Goal: Task Accomplishment & Management: Use online tool/utility

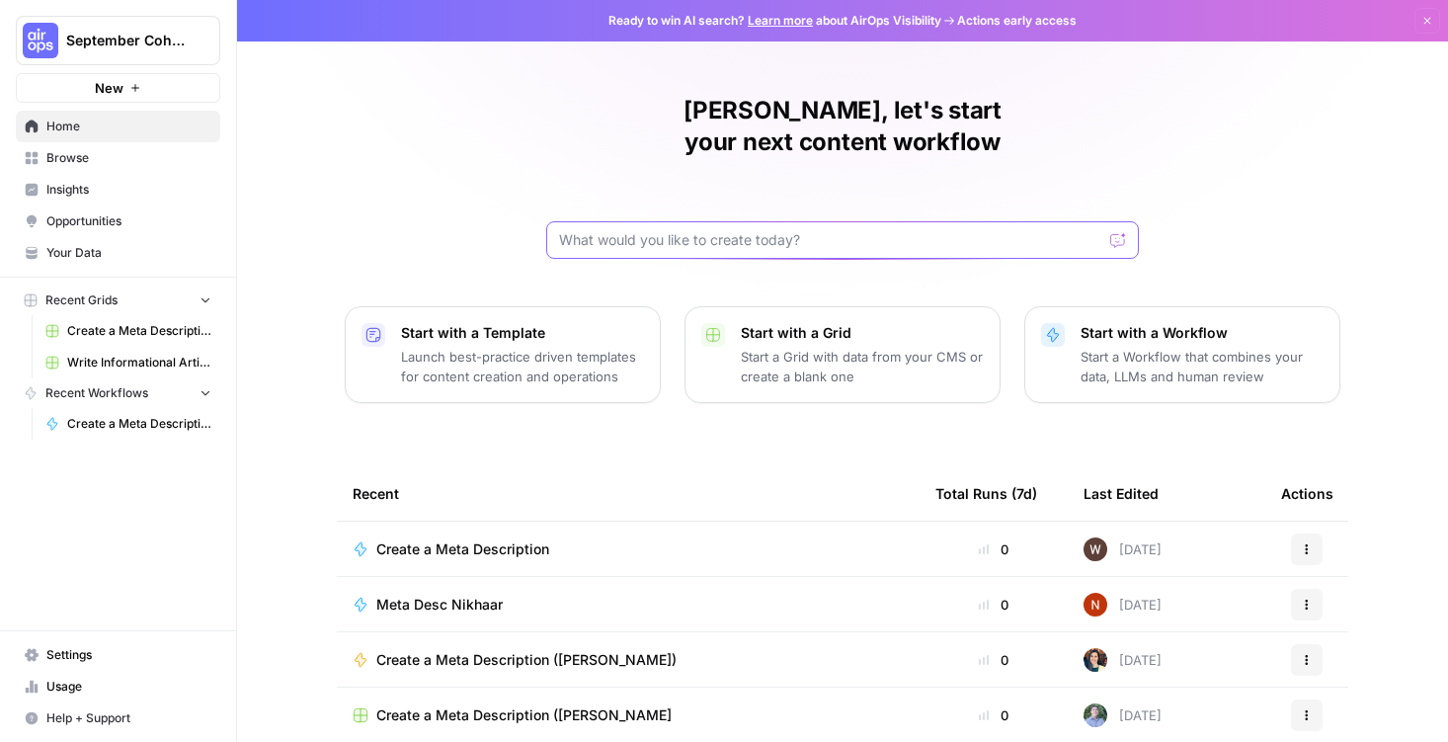
click at [671, 230] on input "text" at bounding box center [830, 240] width 543 height 20
click at [1126, 221] on div at bounding box center [842, 240] width 593 height 38
click at [1118, 230] on div at bounding box center [1118, 240] width 16 height 20
click at [1097, 347] on p "Start a Workflow that combines your data, LLMs and human review" at bounding box center [1202, 367] width 243 height 40
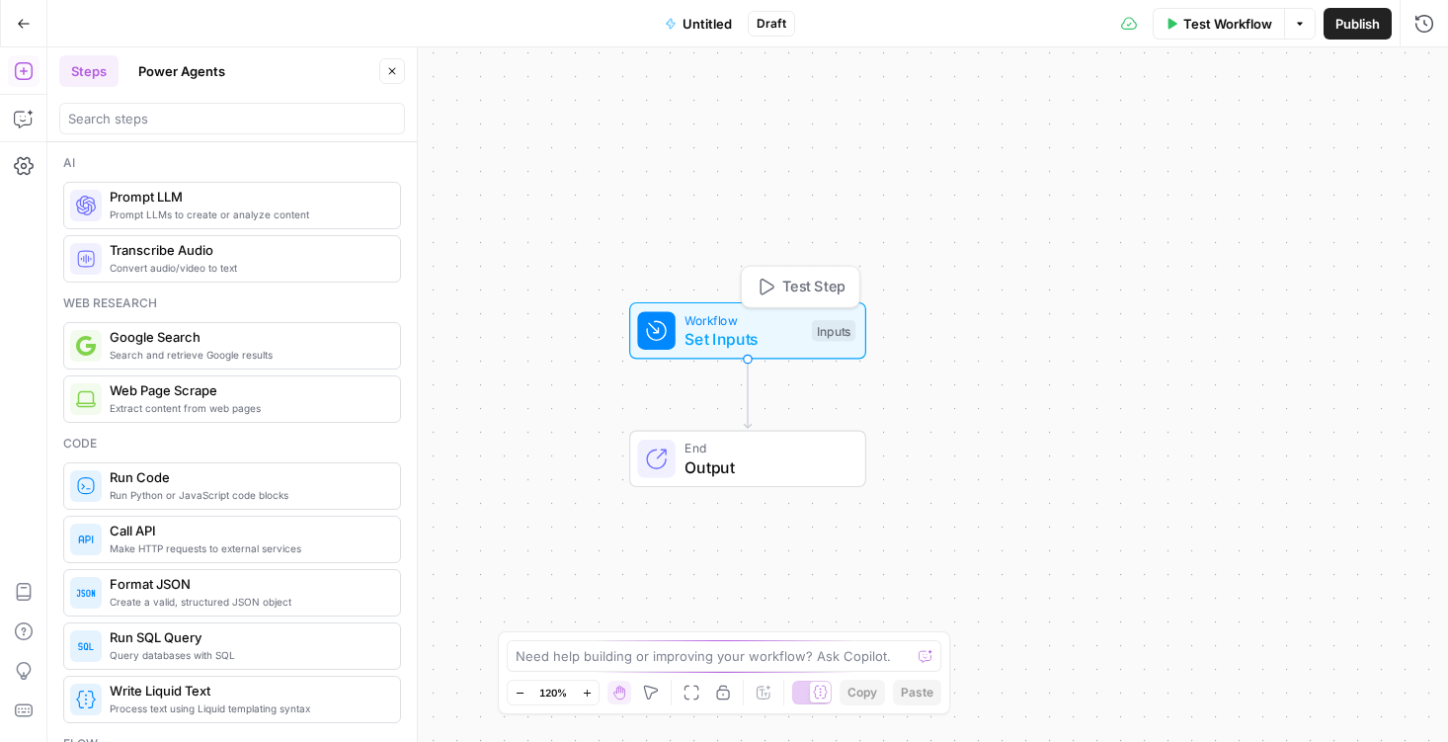
click at [669, 339] on div at bounding box center [656, 331] width 38 height 38
click at [1100, 139] on button "Add Field" at bounding box center [1218, 135] width 361 height 32
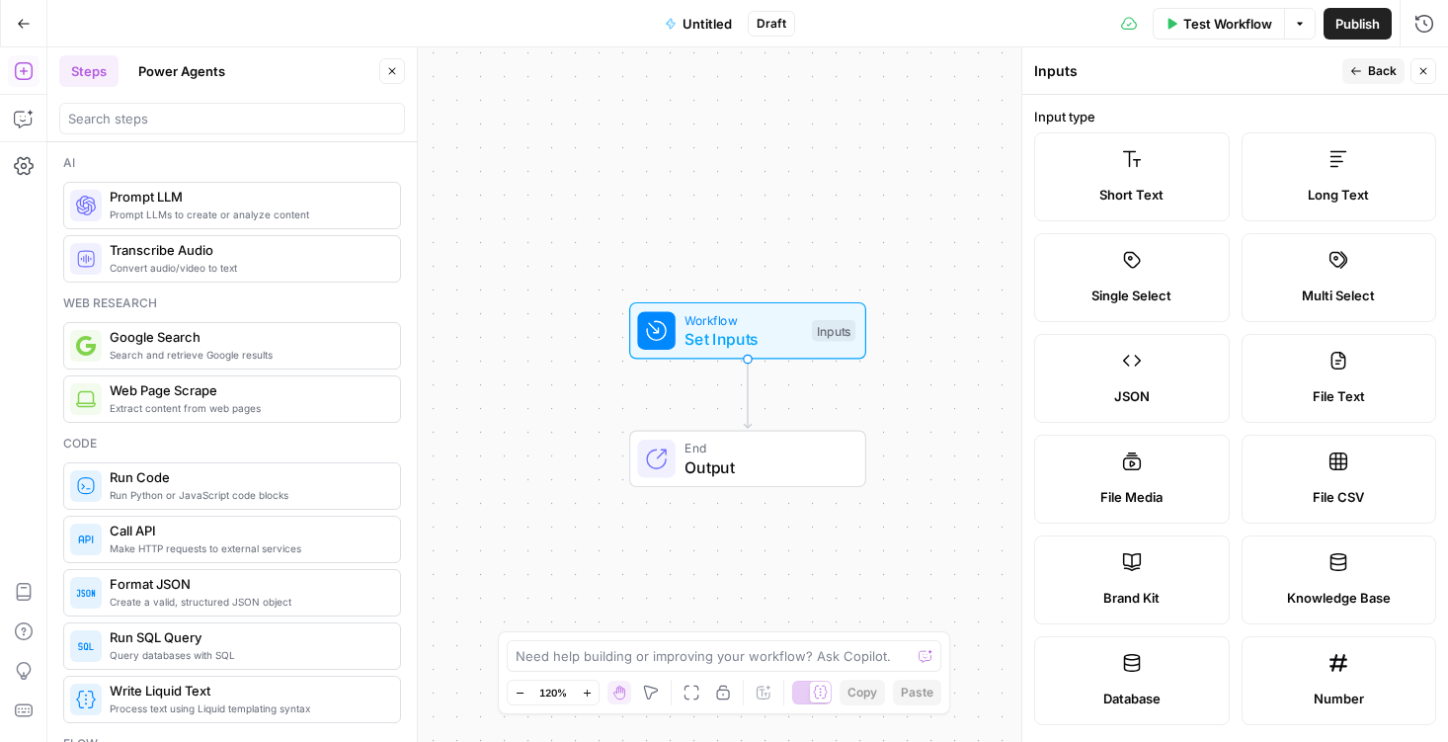
scroll to position [3, 0]
click at [1307, 154] on label "Long Text" at bounding box center [1340, 173] width 196 height 89
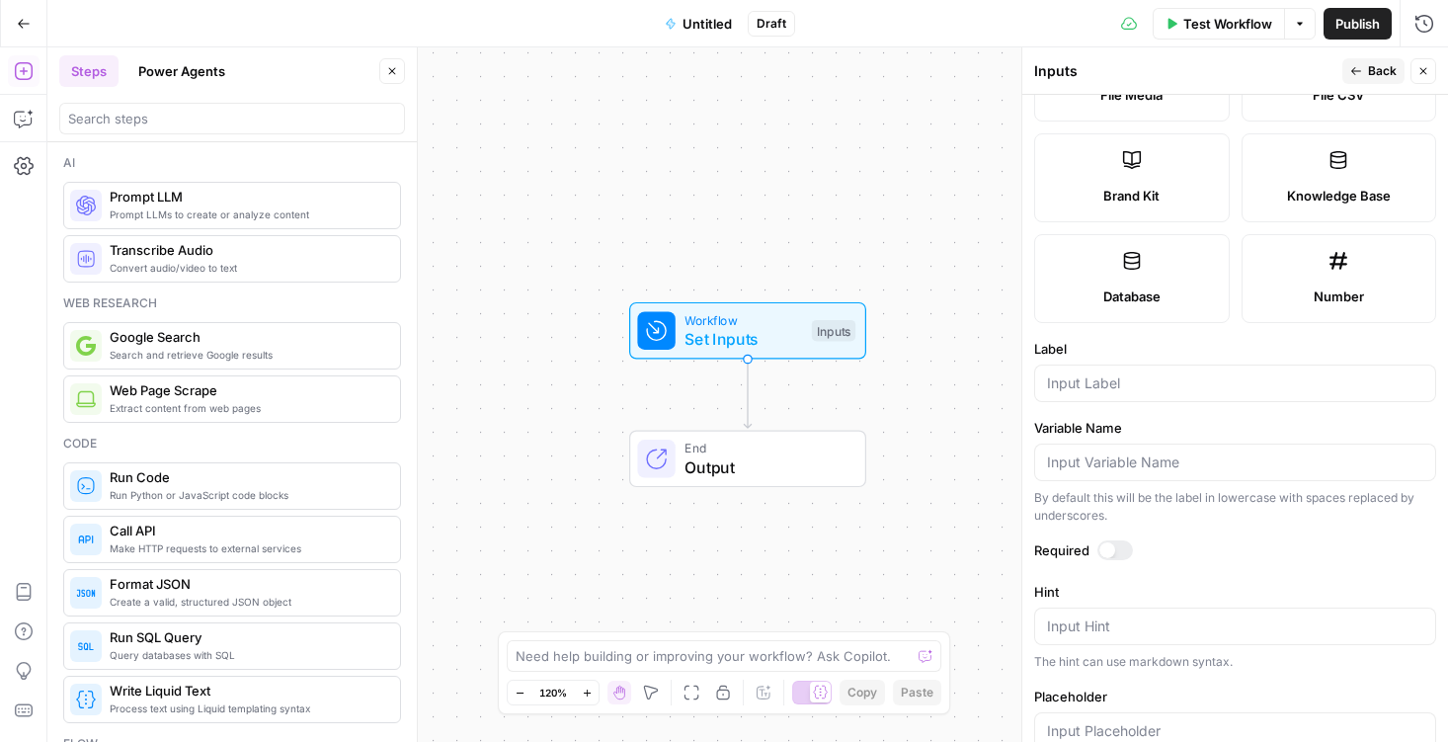
scroll to position [405, 0]
click at [1093, 381] on input "Label" at bounding box center [1235, 380] width 376 height 20
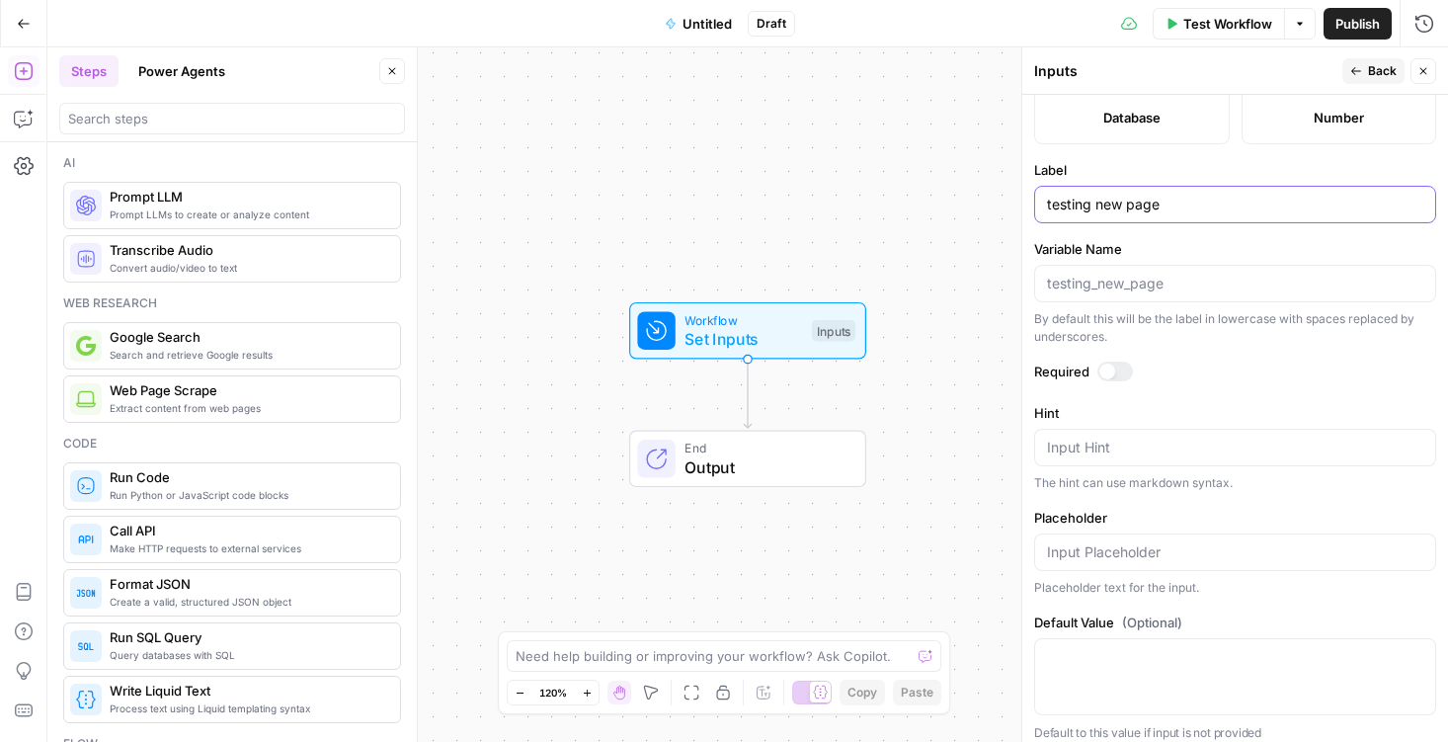
scroll to position [593, 0]
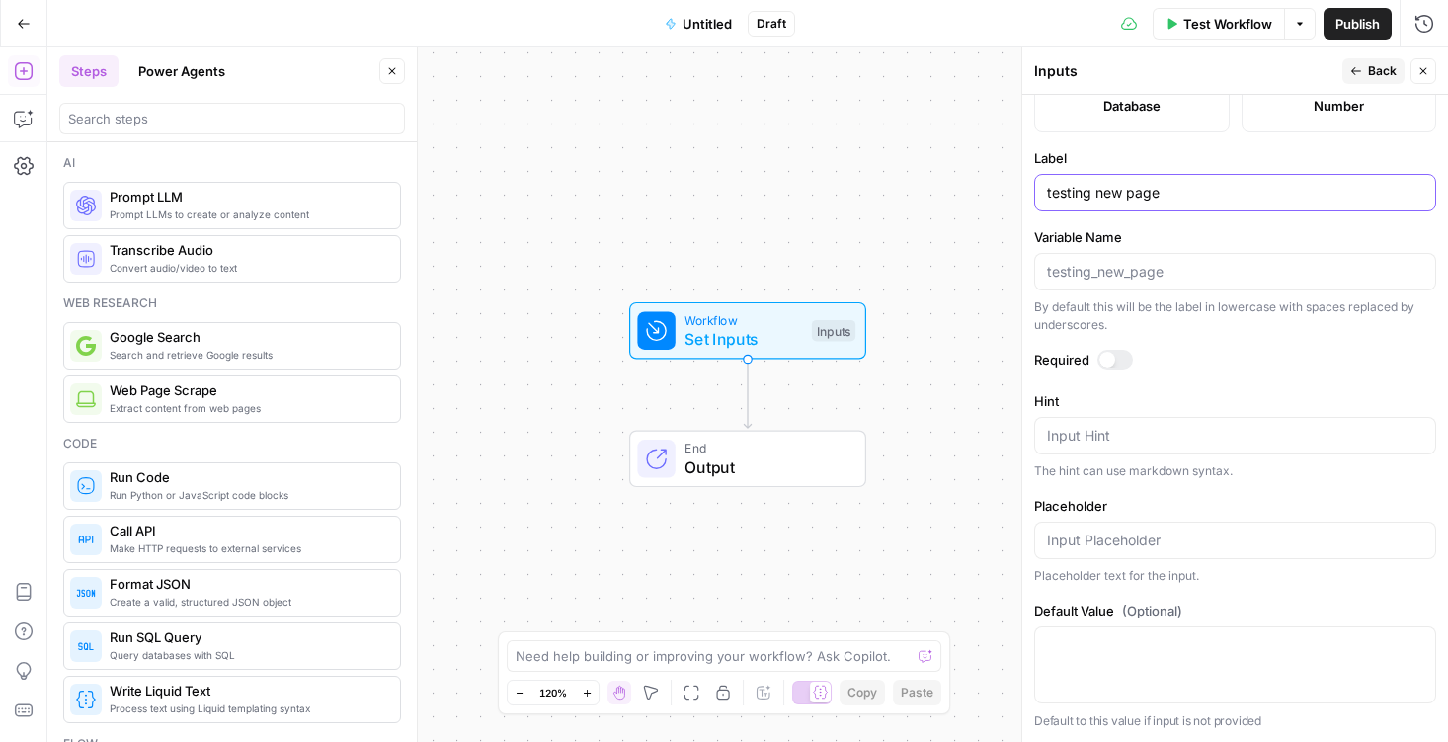
type input "testing new page"
click at [1114, 355] on div at bounding box center [1115, 360] width 36 height 20
click at [1373, 64] on span "Back" at bounding box center [1382, 71] width 29 height 18
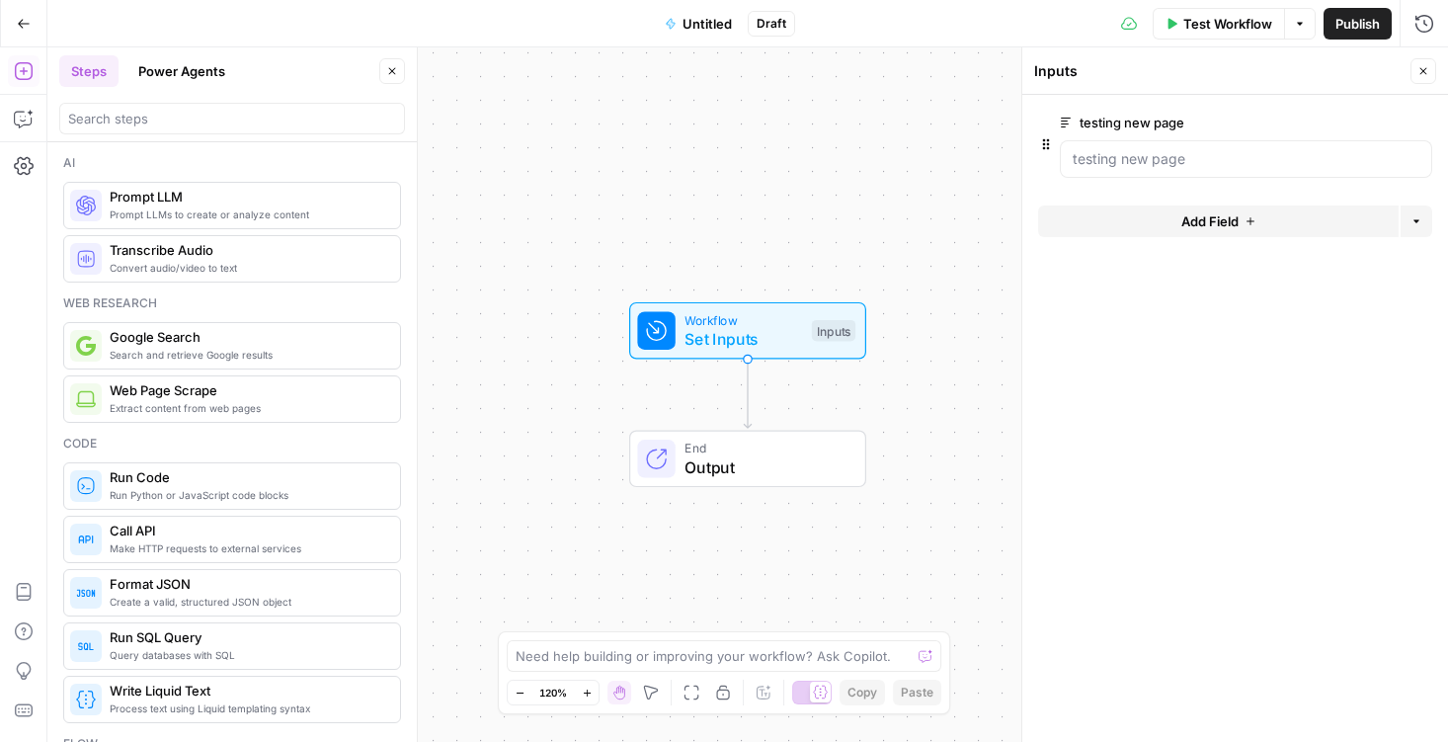
click at [1427, 66] on icon "button" at bounding box center [1423, 71] width 12 height 12
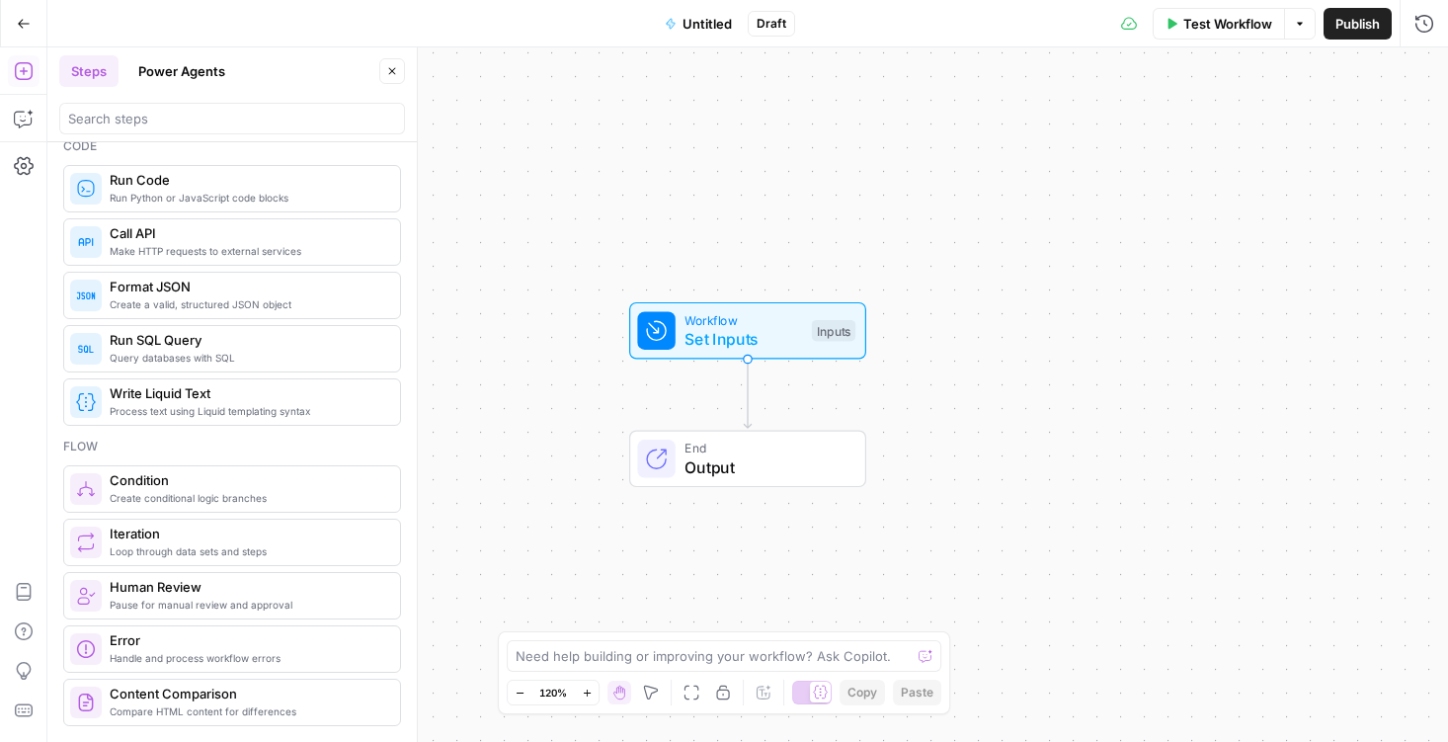
scroll to position [0, 0]
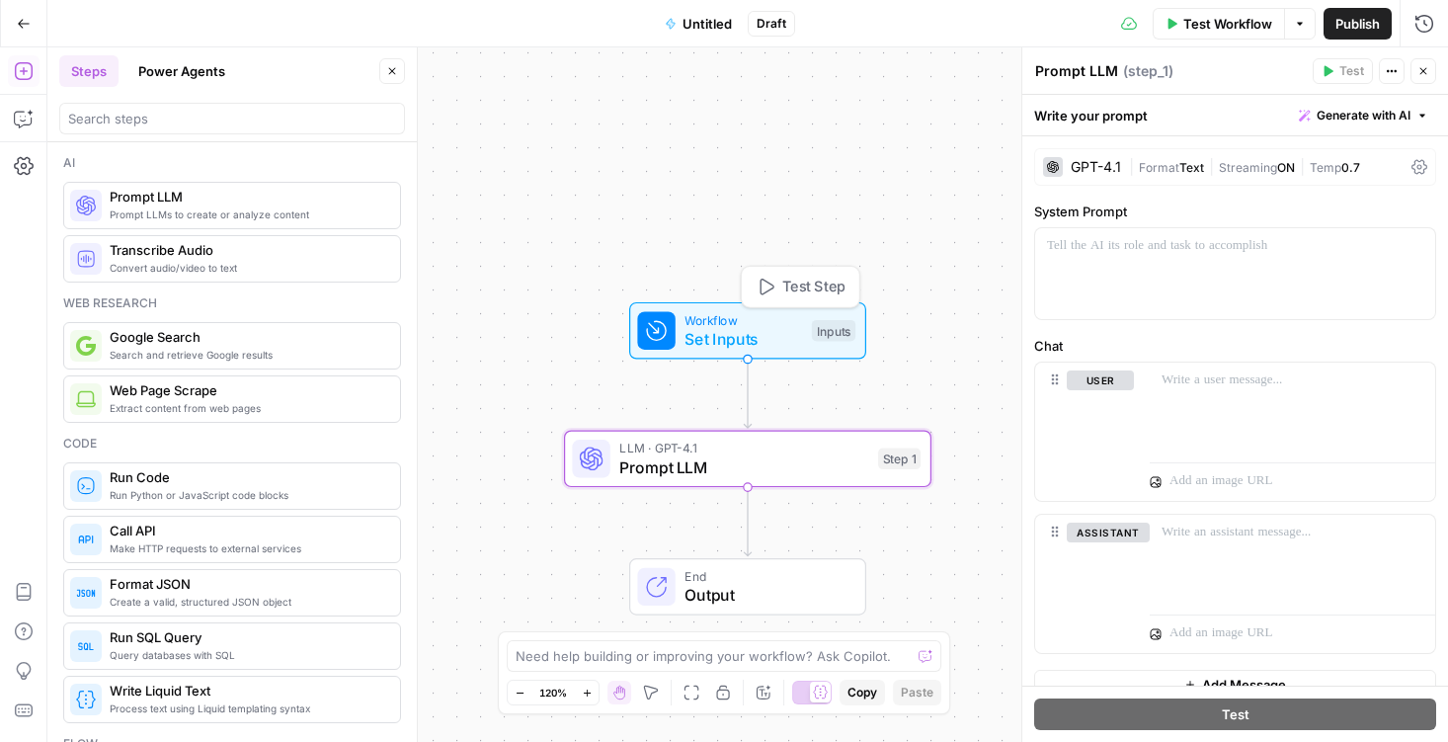
click at [761, 342] on span "Set Inputs" at bounding box center [744, 339] width 118 height 24
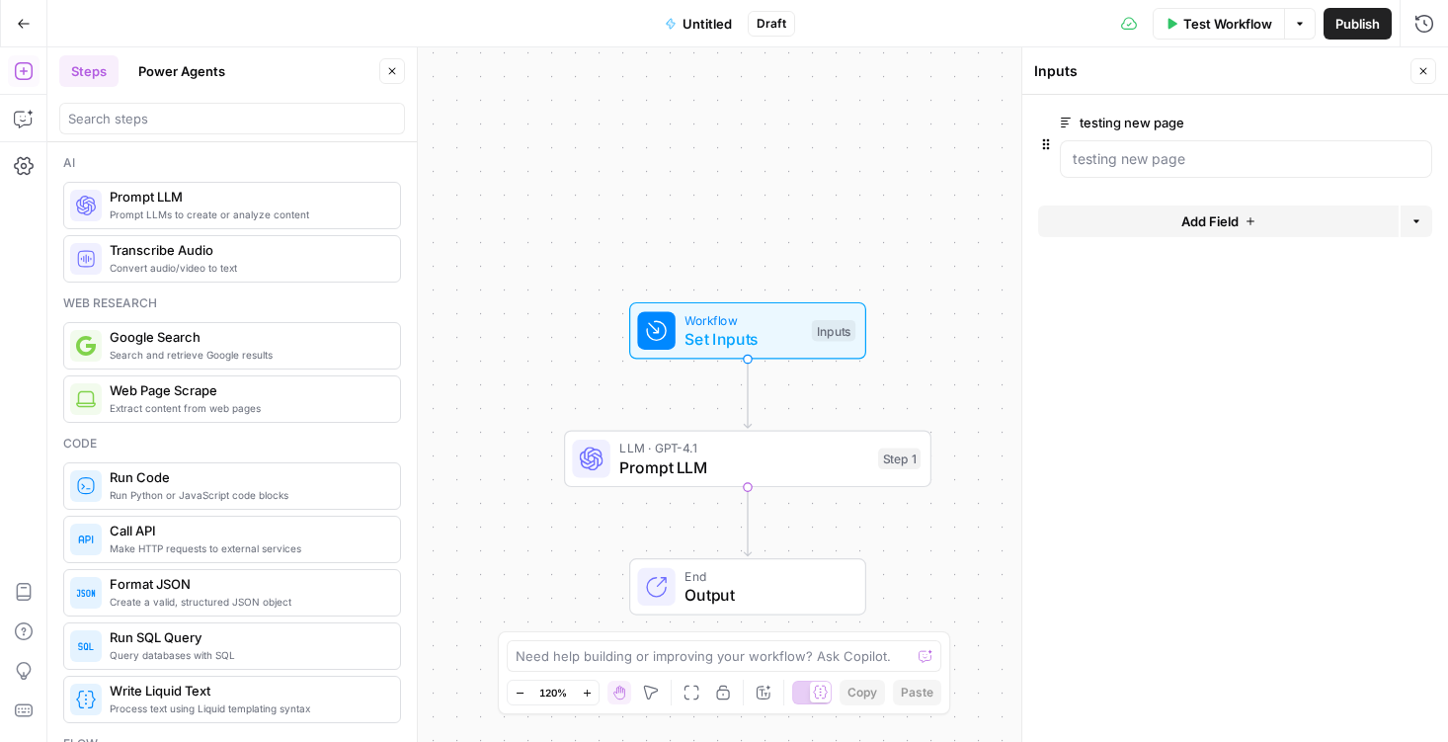
click at [1212, 21] on span "Test Workflow" at bounding box center [1227, 24] width 89 height 20
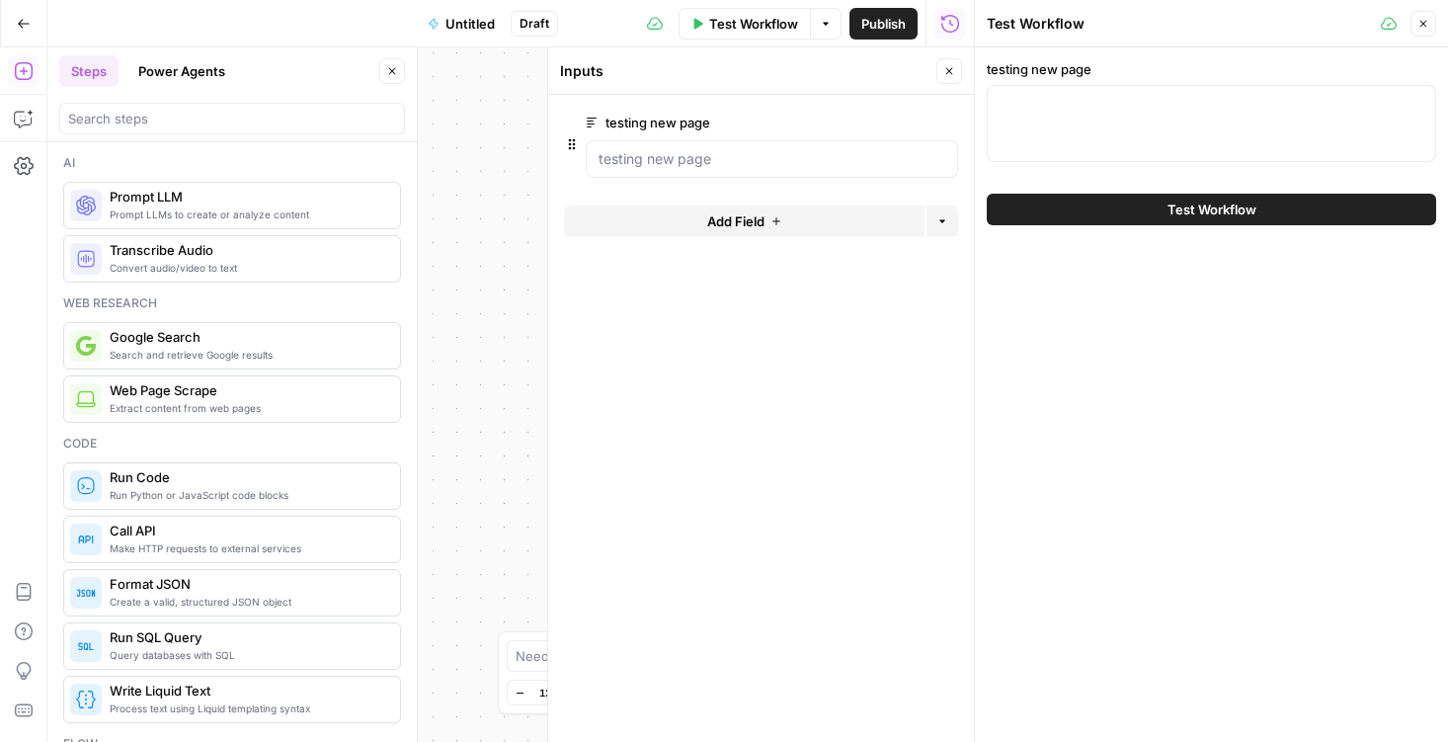
click at [1082, 137] on div at bounding box center [1211, 123] width 449 height 77
paste textarea "Start Reselling Vintage with Fleek The easiest way to source wholesale vintage …"
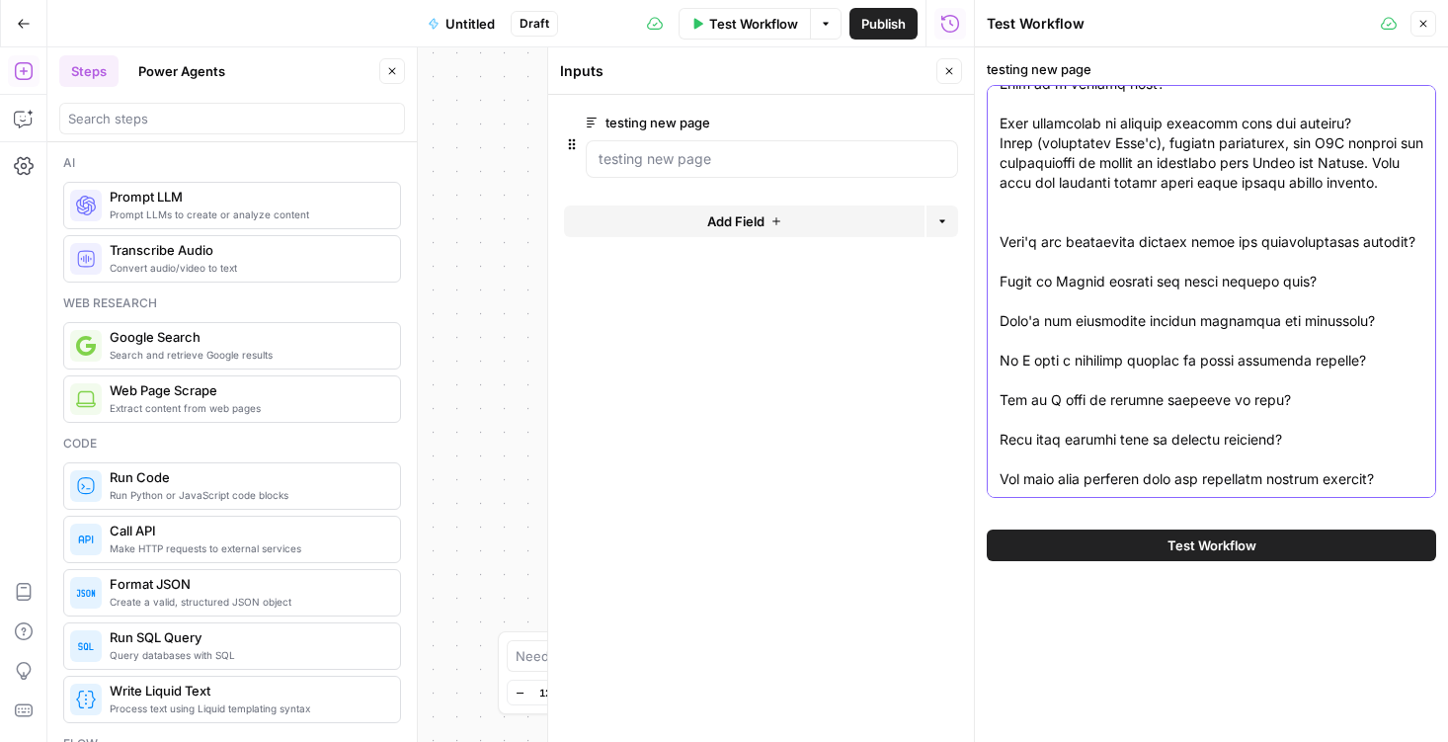
type textarea "Start Reselling Vintage with Fleek The easiest way to source wholesale vintage …"
click at [774, 416] on form "testing new page edit field Delete group Add Field Options" at bounding box center [761, 418] width 426 height 647
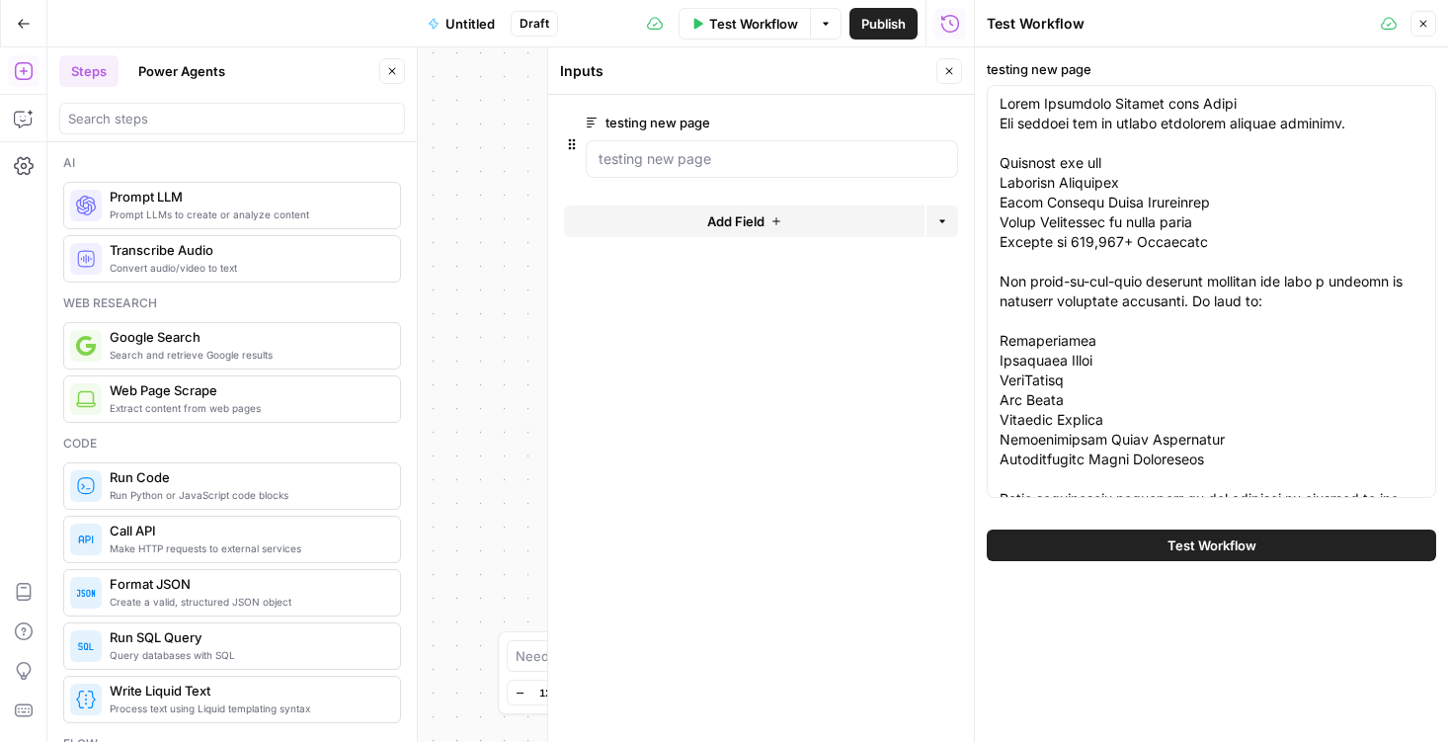
click at [1039, 544] on button "Test Workflow" at bounding box center [1211, 545] width 449 height 32
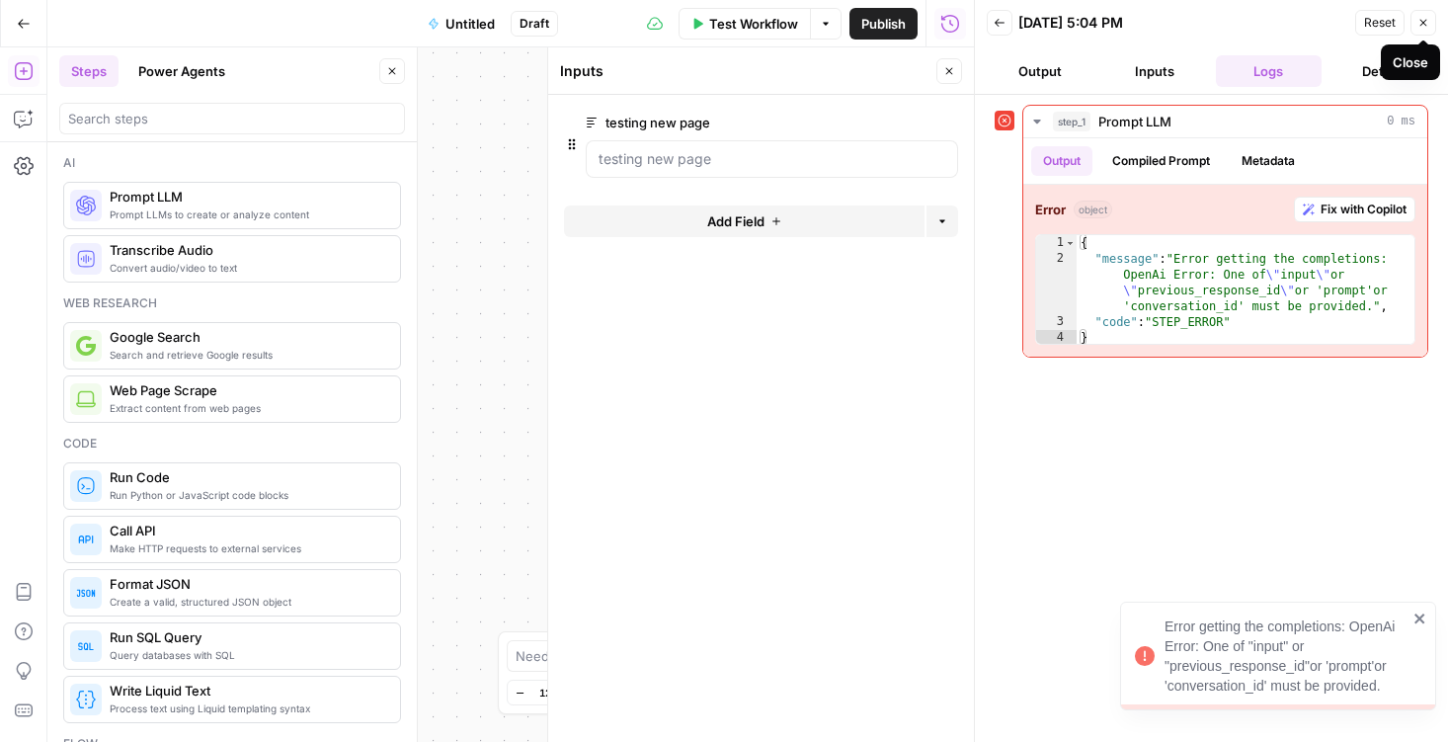
click at [1426, 20] on icon "button" at bounding box center [1423, 23] width 7 height 7
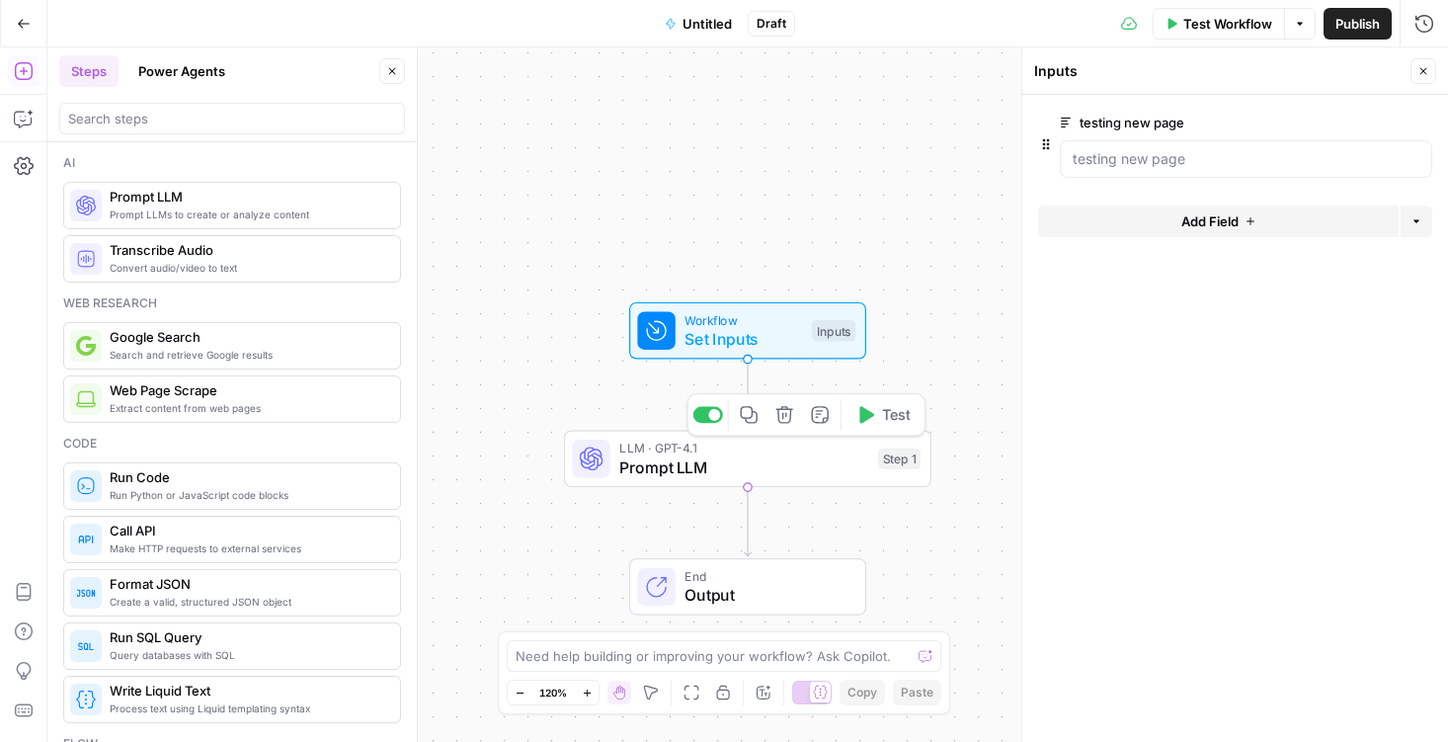
click at [776, 420] on icon "button" at bounding box center [784, 414] width 19 height 19
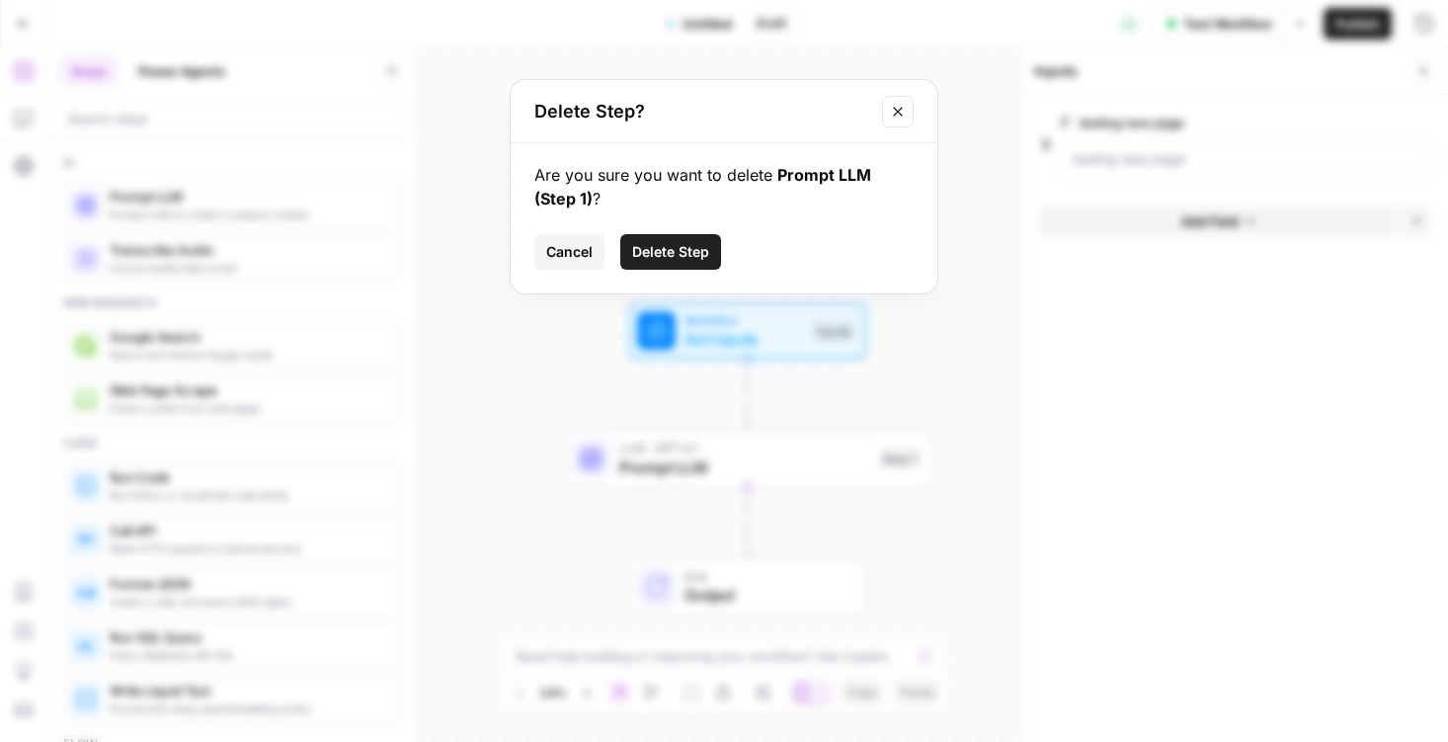
click at [654, 251] on span "Delete Step" at bounding box center [670, 252] width 77 height 20
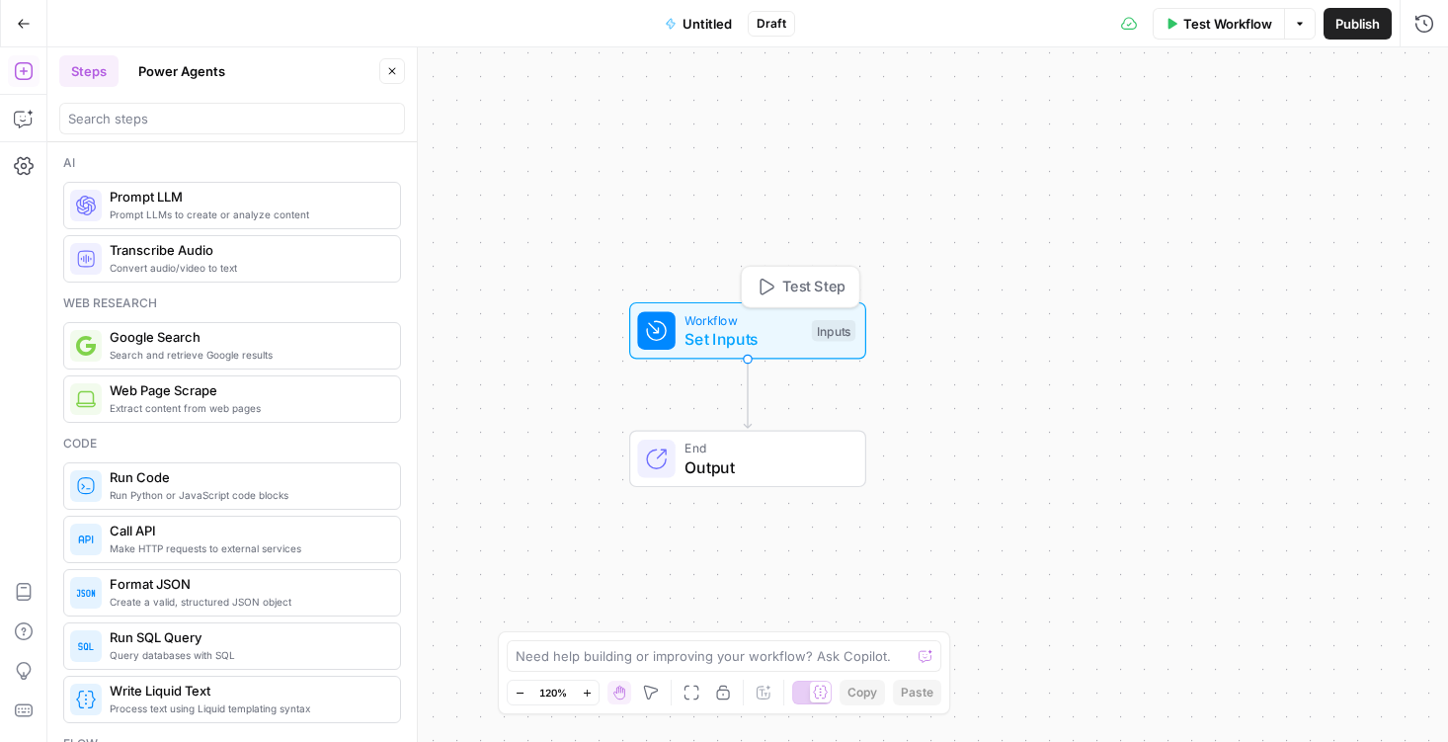
click at [748, 345] on span "Set Inputs" at bounding box center [744, 339] width 118 height 24
click at [1212, 155] on page "testing new page" at bounding box center [1246, 159] width 347 height 20
click at [1289, 152] on page "testing new page" at bounding box center [1246, 159] width 347 height 20
click at [1232, 159] on page "testing new page" at bounding box center [1246, 159] width 347 height 20
click at [1089, 159] on page "testing new page" at bounding box center [1246, 159] width 347 height 20
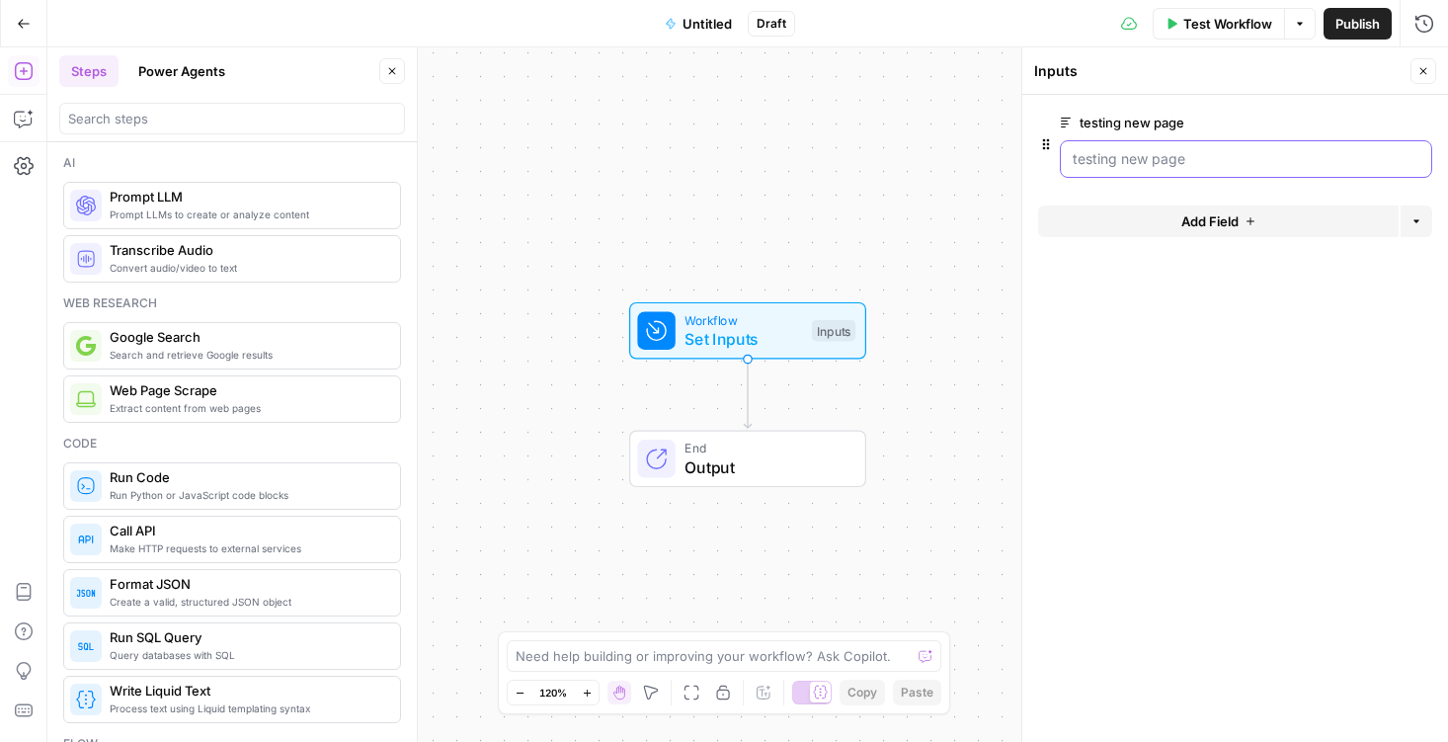
click at [1089, 159] on page "testing new page" at bounding box center [1246, 159] width 347 height 20
click at [1297, 175] on div at bounding box center [1246, 159] width 372 height 38
click at [1265, 158] on page "testing new page" at bounding box center [1246, 159] width 347 height 20
click at [1260, 164] on page "testing new page" at bounding box center [1246, 159] width 347 height 20
click at [1252, 165] on page "testing new page" at bounding box center [1246, 159] width 347 height 20
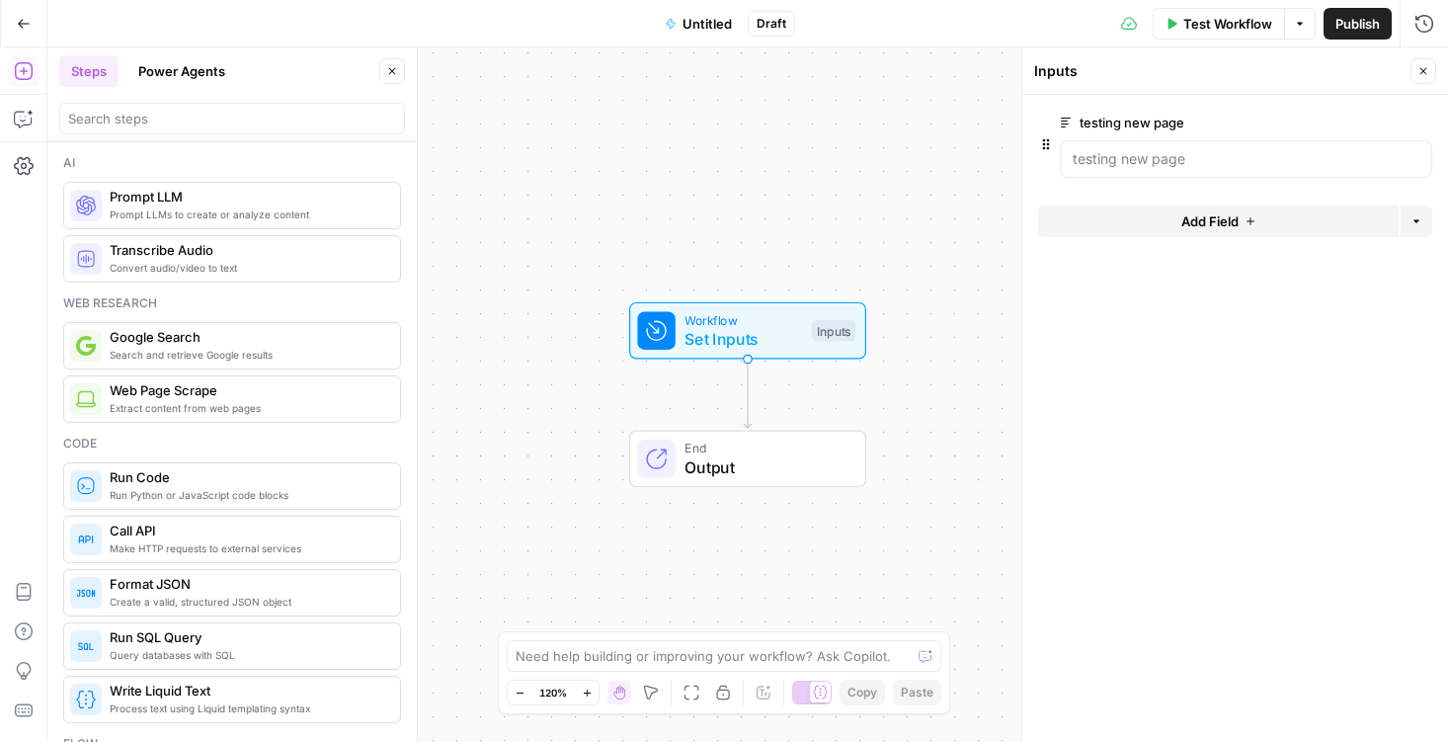
click at [1203, 146] on div at bounding box center [1246, 159] width 372 height 38
click at [1178, 159] on page "testing new page" at bounding box center [1246, 159] width 347 height 20
click at [1385, 118] on button "edit field" at bounding box center [1367, 123] width 76 height 24
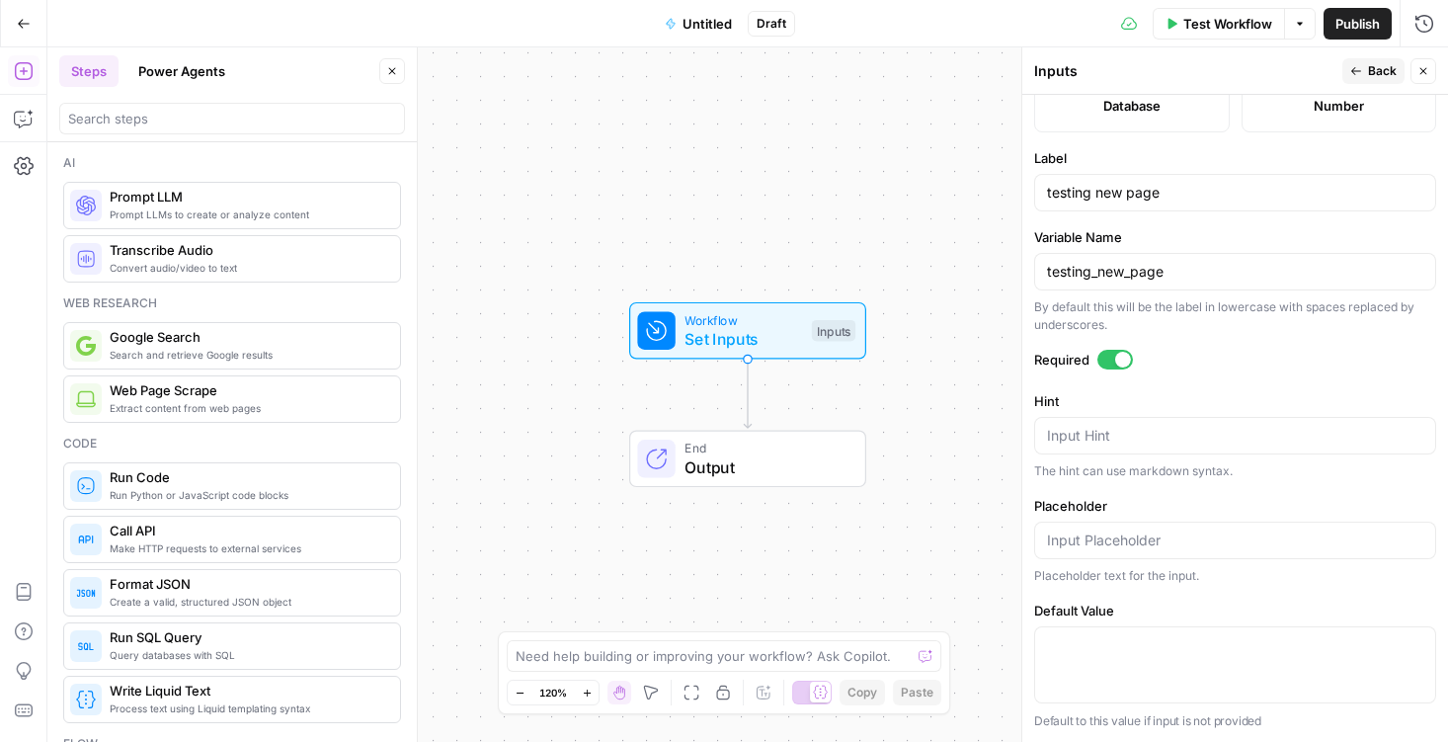
scroll to position [593, 0]
click at [1149, 547] on input "Placeholder" at bounding box center [1235, 540] width 376 height 20
click at [1363, 71] on button "Back" at bounding box center [1373, 71] width 62 height 26
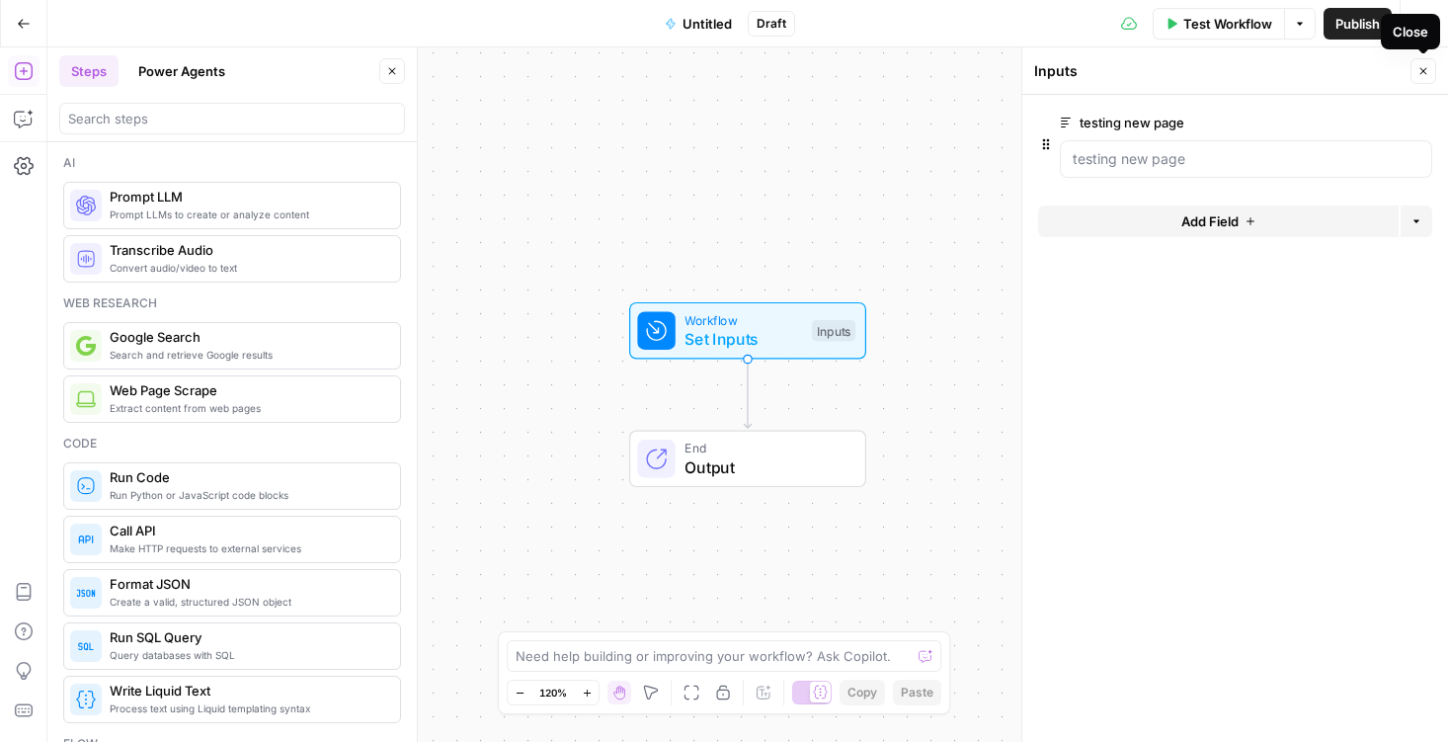
click at [1429, 78] on button "Close" at bounding box center [1424, 71] width 26 height 26
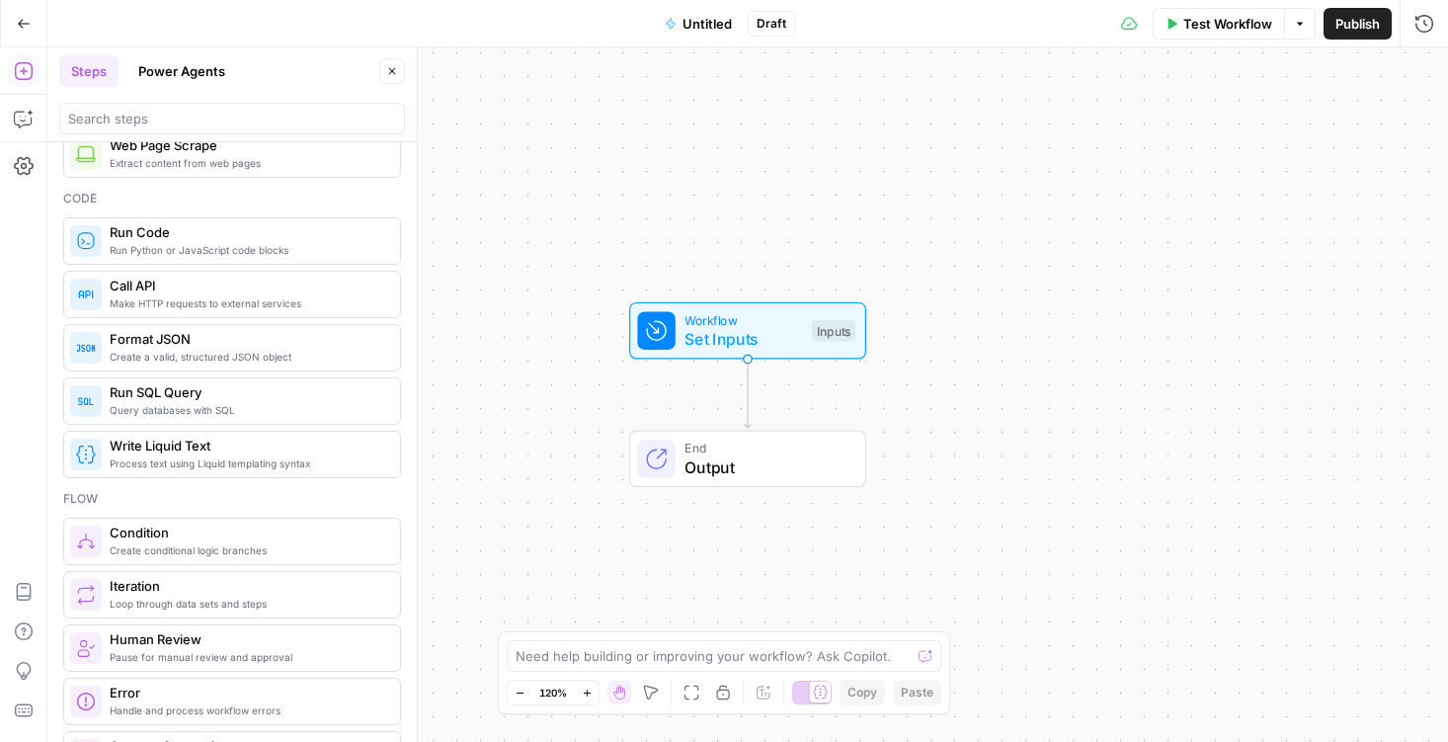
scroll to position [247, 0]
click at [1192, 38] on button "Test Workflow" at bounding box center [1219, 24] width 132 height 32
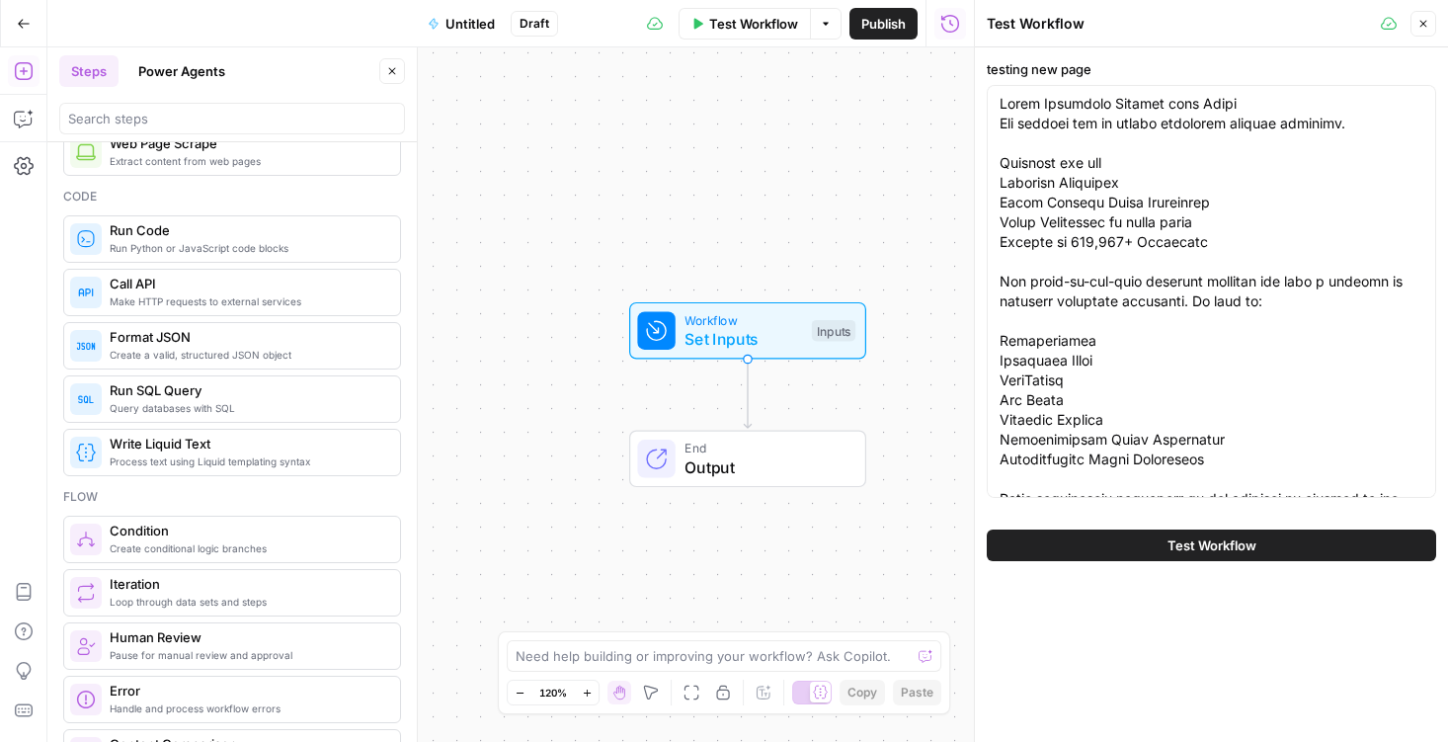
scroll to position [629, 0]
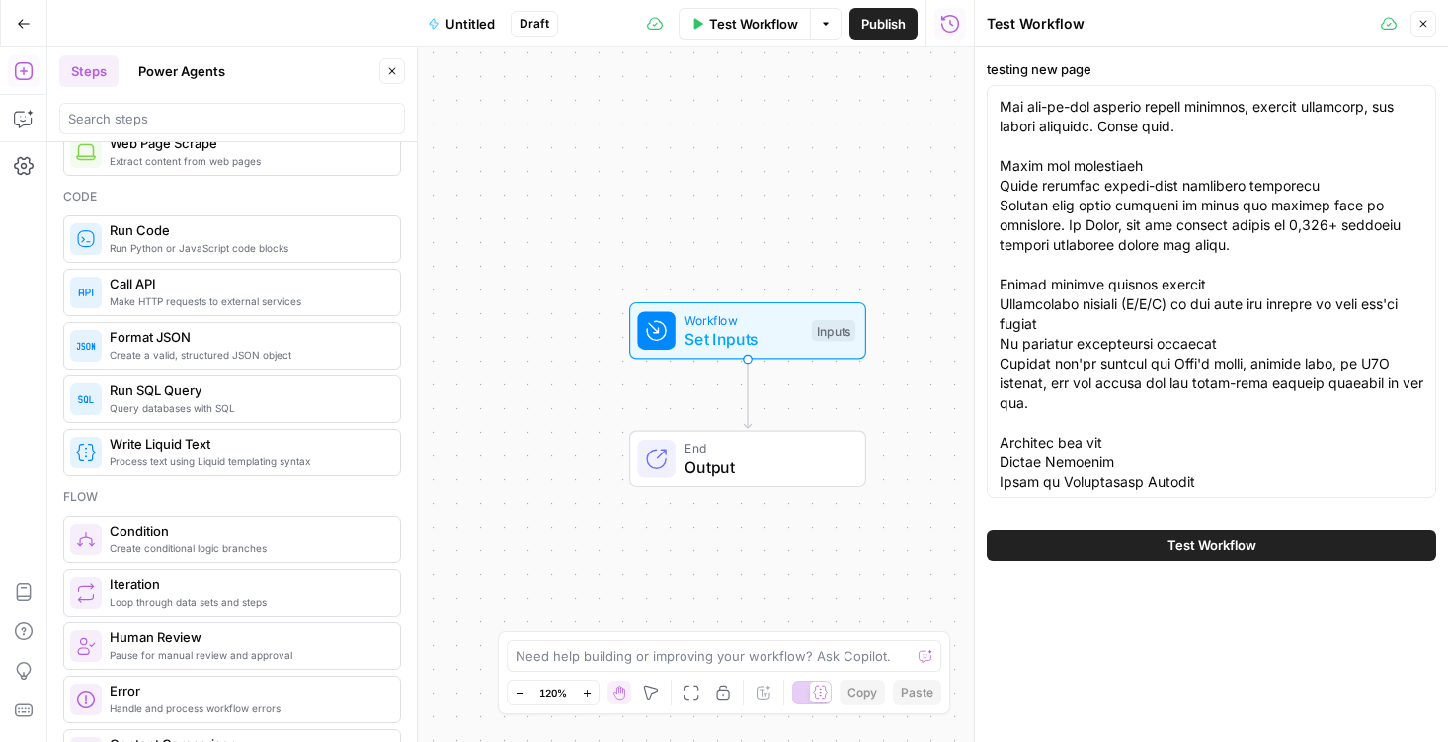
click at [1116, 549] on button "Test Workflow" at bounding box center [1211, 545] width 449 height 32
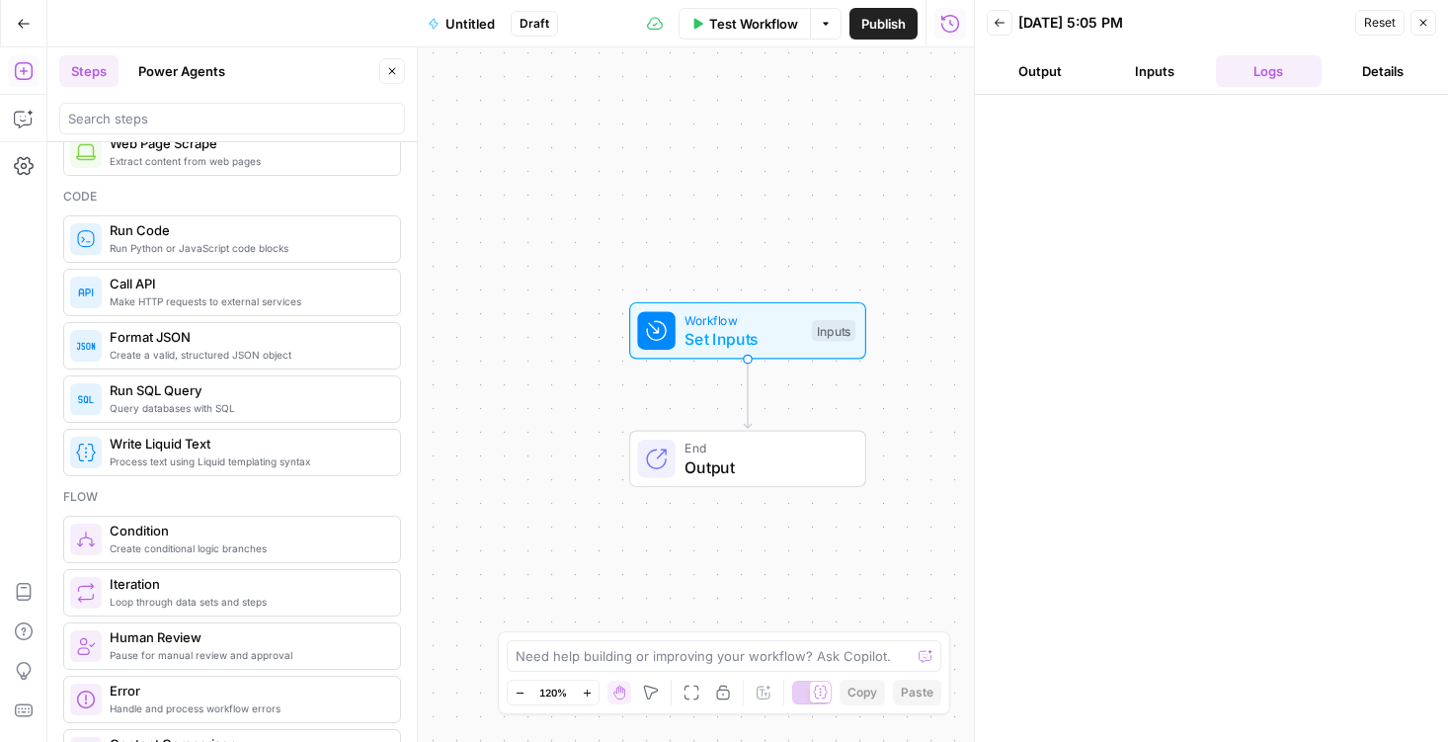
click at [1152, 67] on button "Inputs" at bounding box center [1154, 71] width 107 height 32
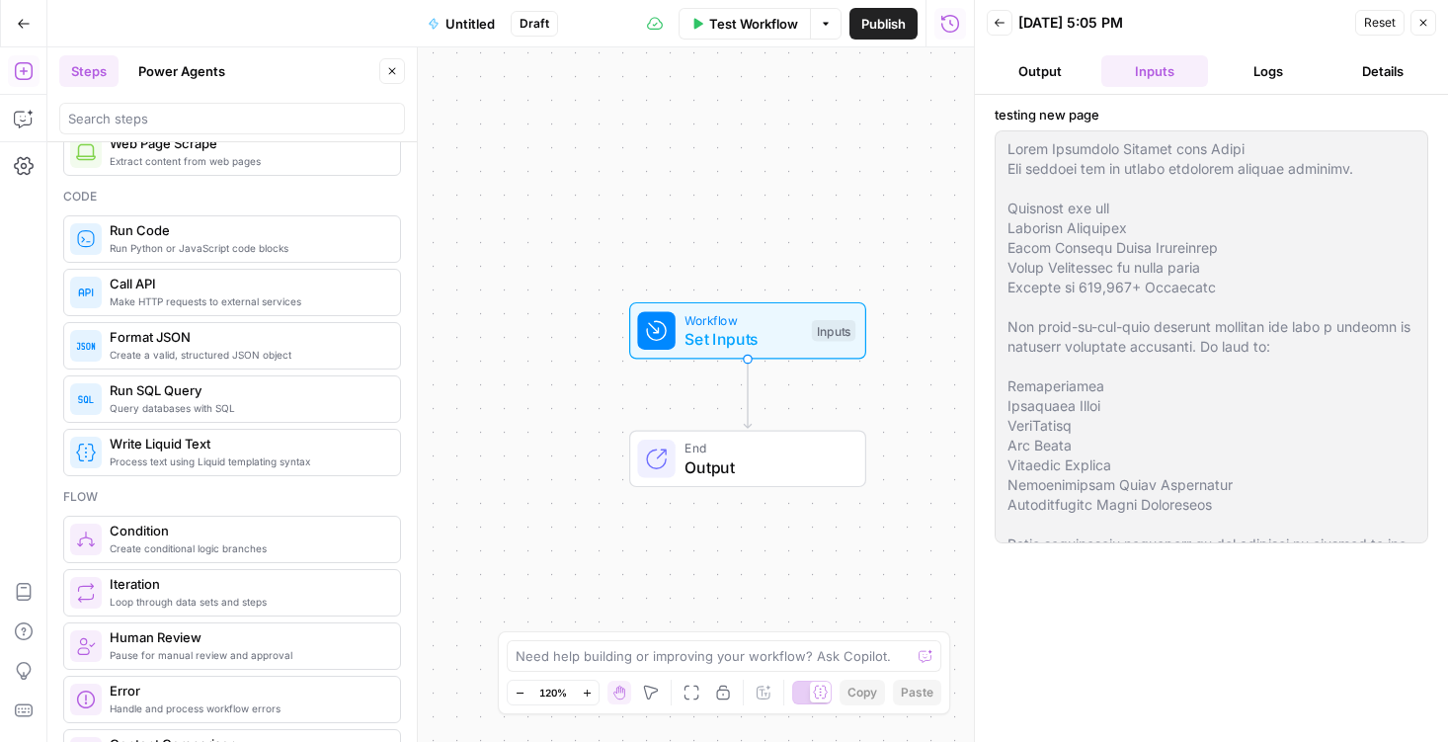
click at [1276, 69] on button "Logs" at bounding box center [1269, 71] width 107 height 32
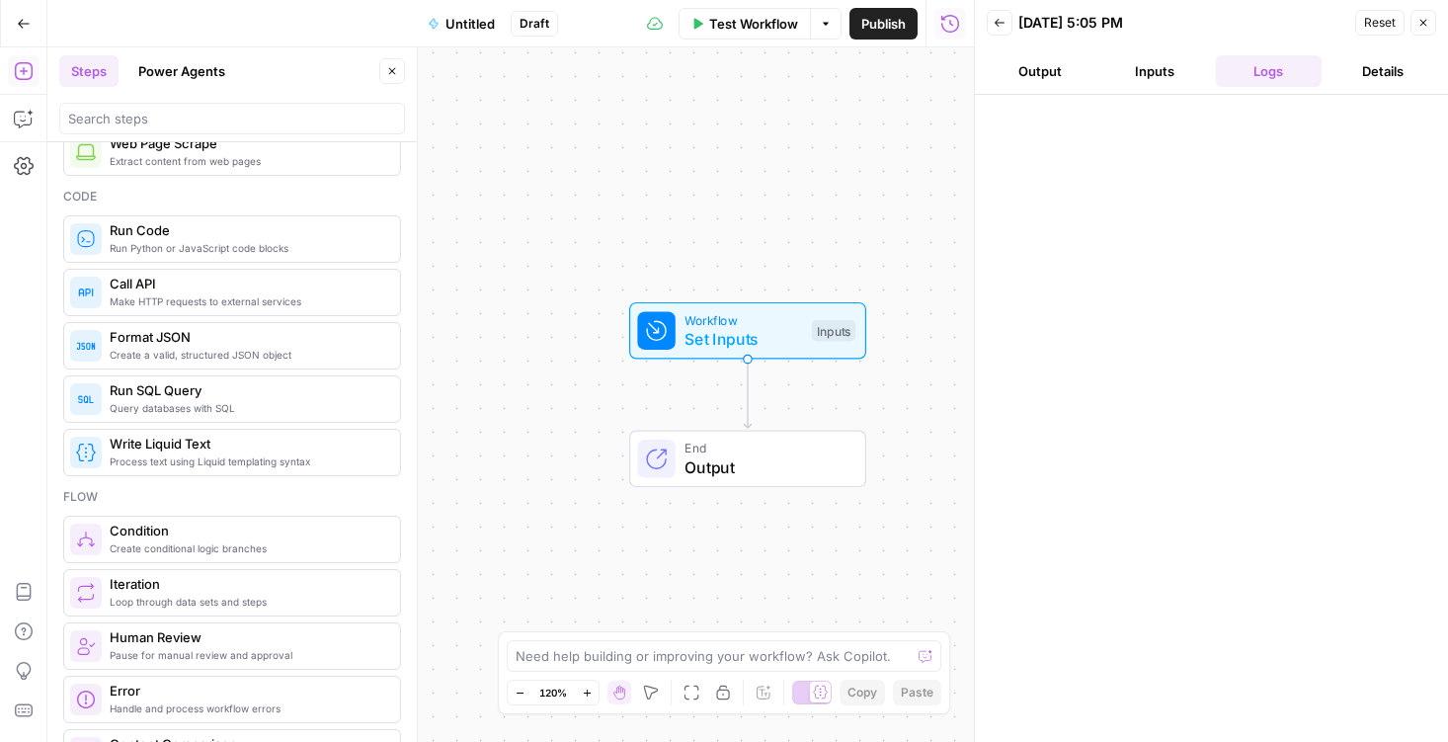
click at [1374, 79] on button "Details" at bounding box center [1383, 71] width 107 height 32
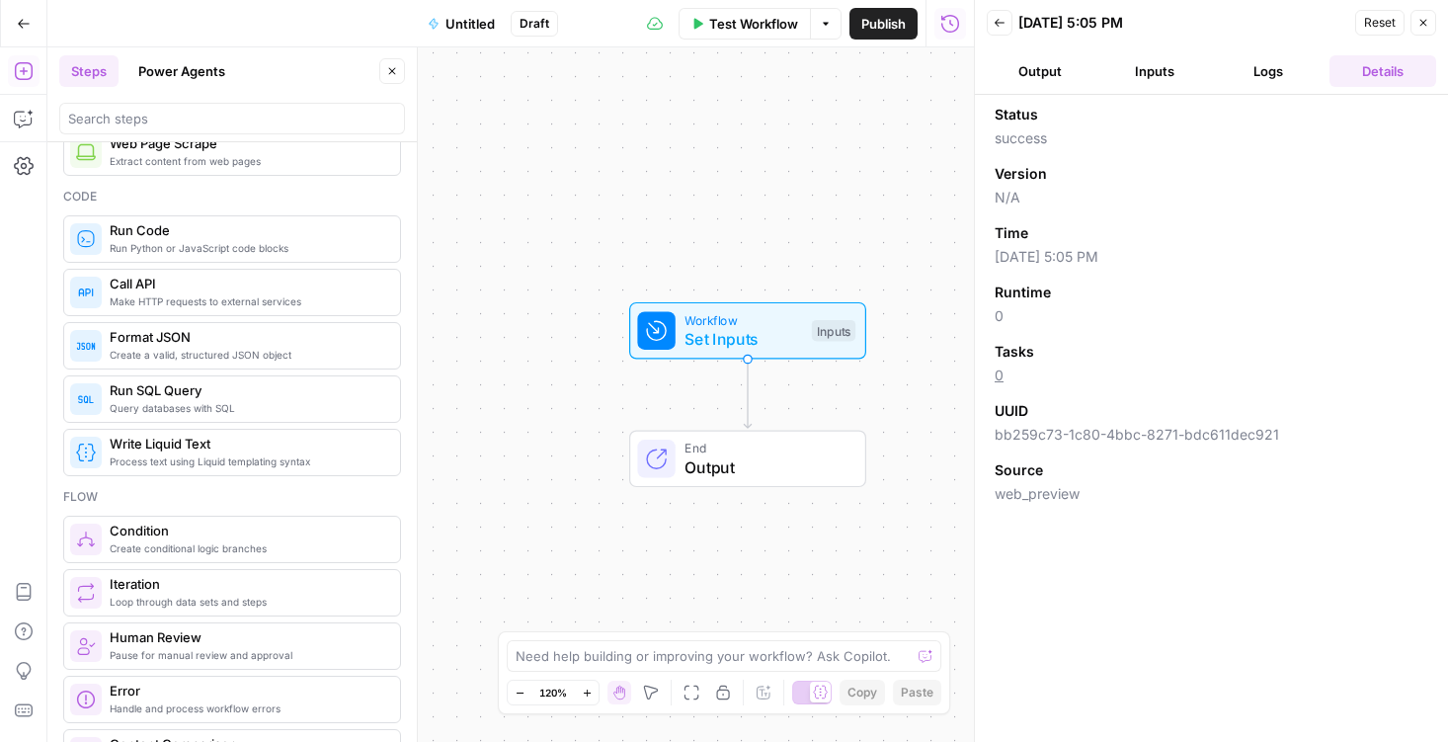
click at [1275, 58] on button "Logs" at bounding box center [1269, 71] width 107 height 32
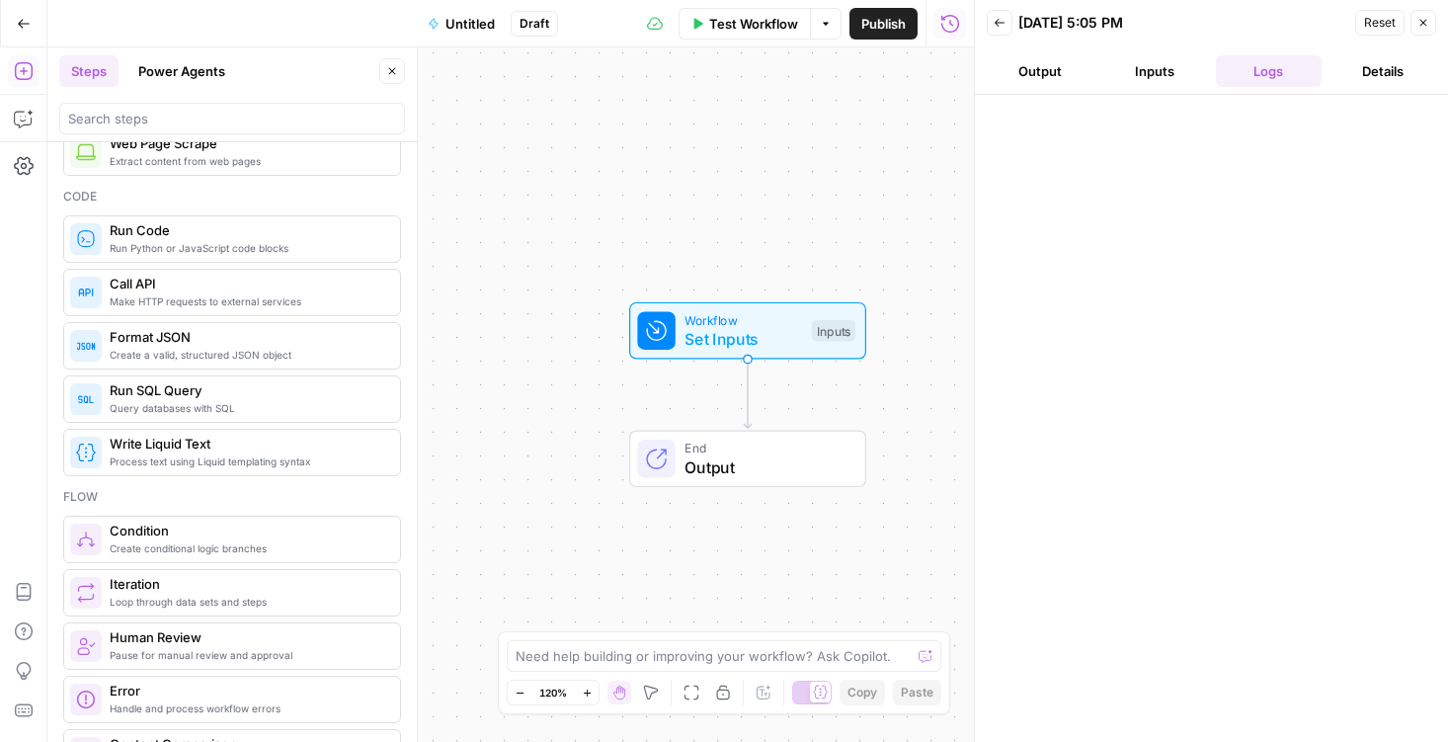
click at [1159, 75] on button "Inputs" at bounding box center [1154, 71] width 107 height 32
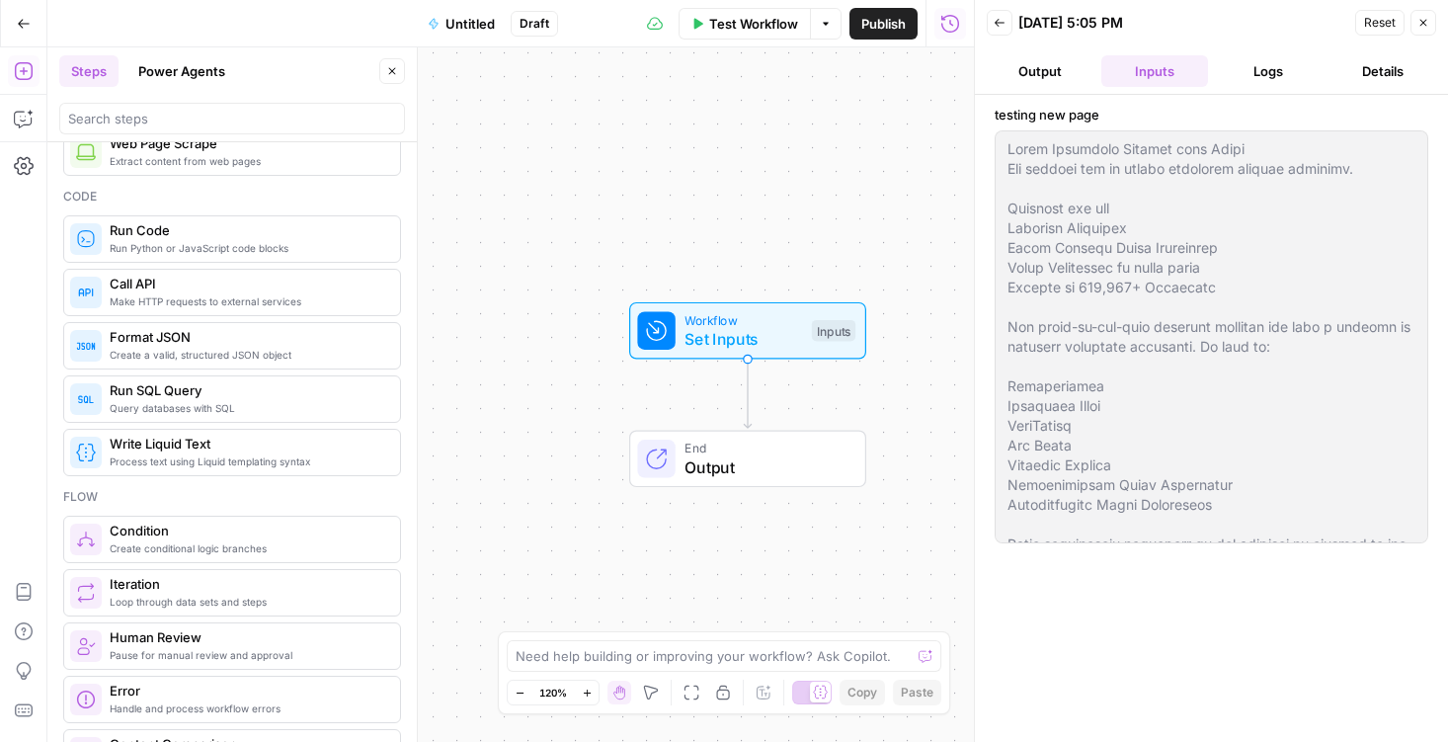
click at [1027, 64] on button "Output" at bounding box center [1040, 71] width 107 height 32
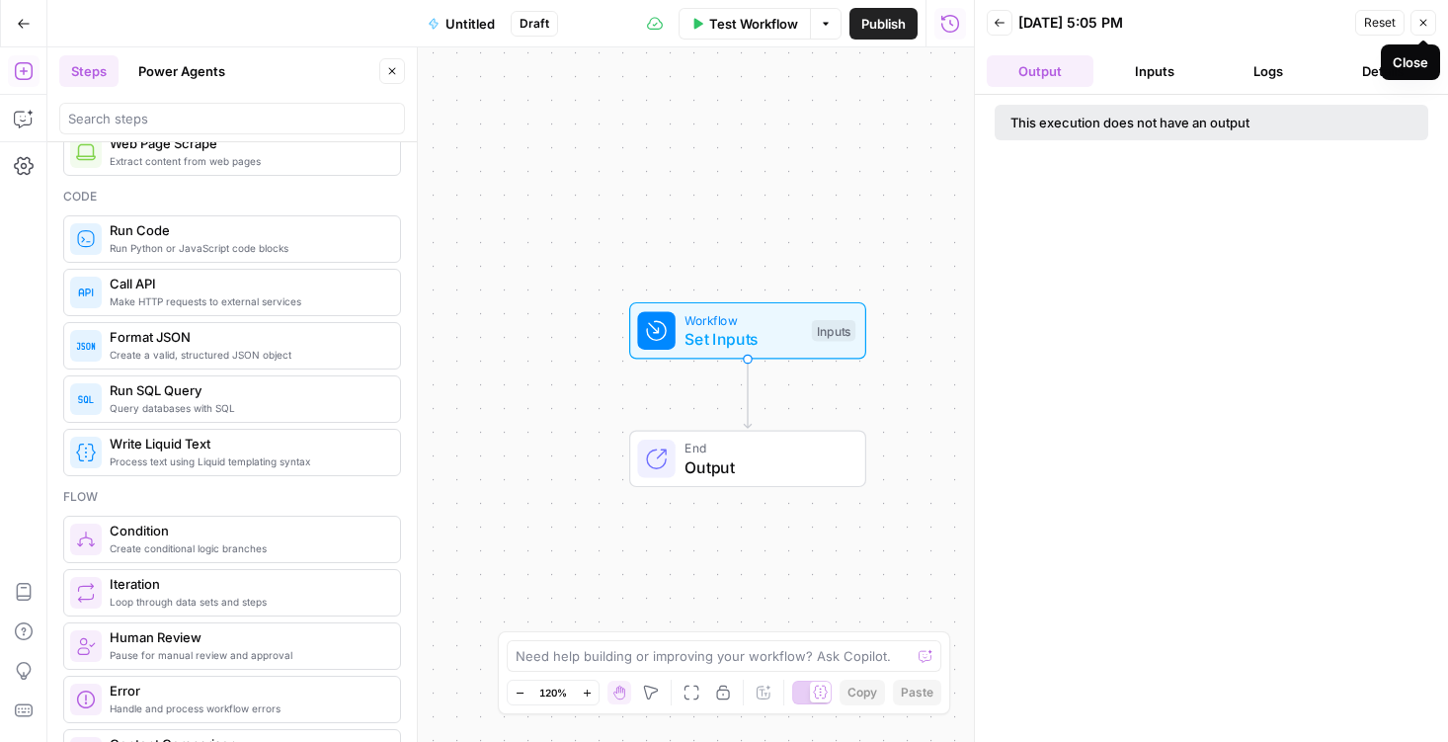
click at [1425, 31] on button "Close" at bounding box center [1424, 23] width 26 height 26
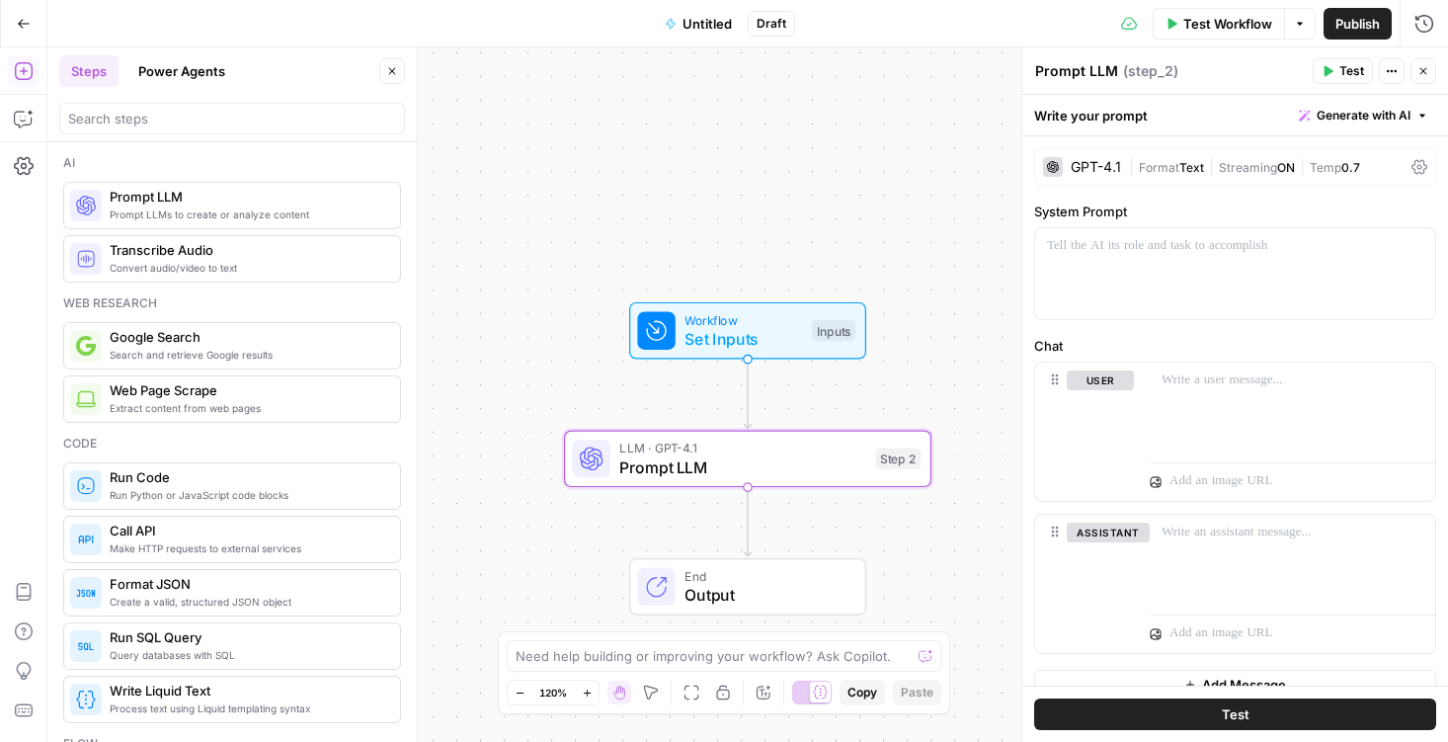
click at [1330, 110] on span "Generate with AI" at bounding box center [1364, 116] width 94 height 18
click at [1105, 164] on div "GPT-4.1" at bounding box center [1096, 167] width 50 height 14
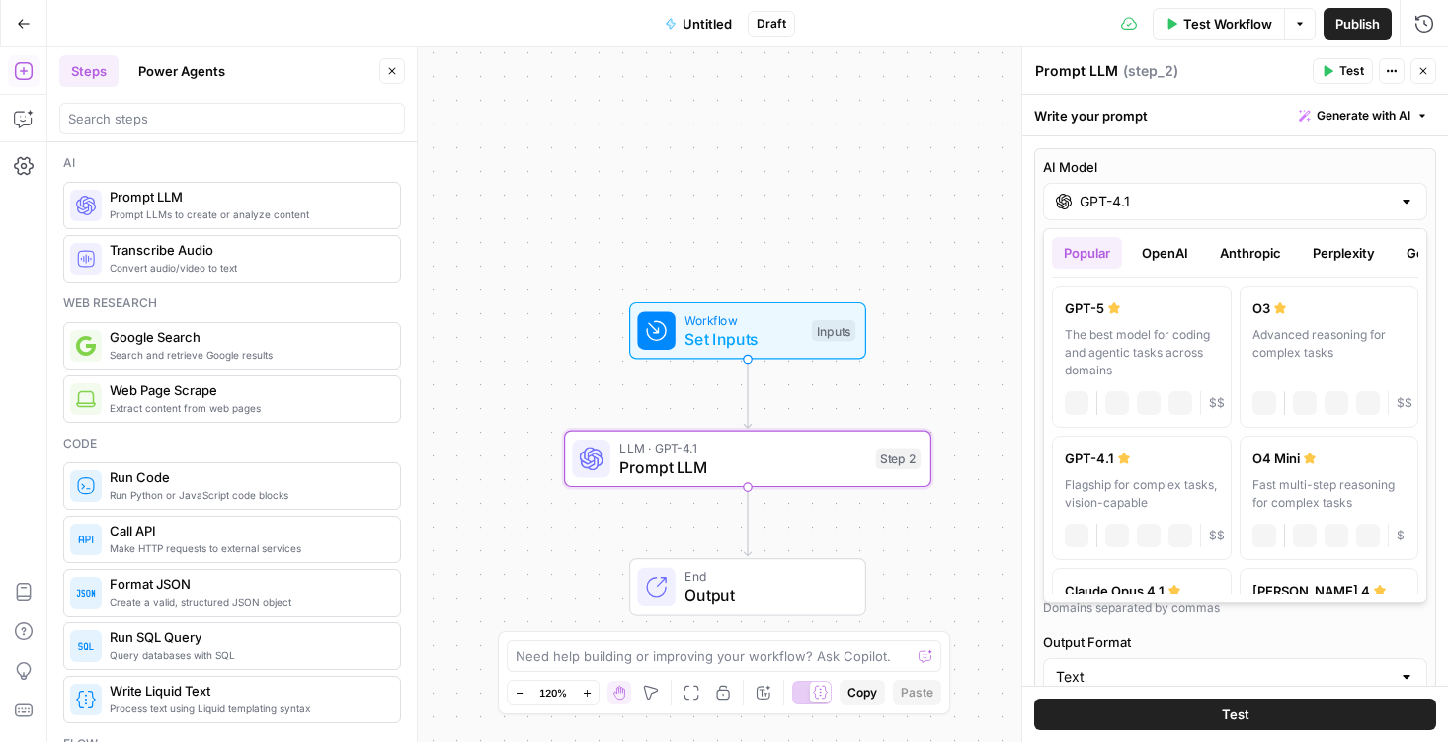
click at [1120, 193] on input "GPT-4.1" at bounding box center [1235, 202] width 311 height 20
click at [1197, 362] on div "The best model for coding and agentic tasks across domains" at bounding box center [1142, 352] width 154 height 53
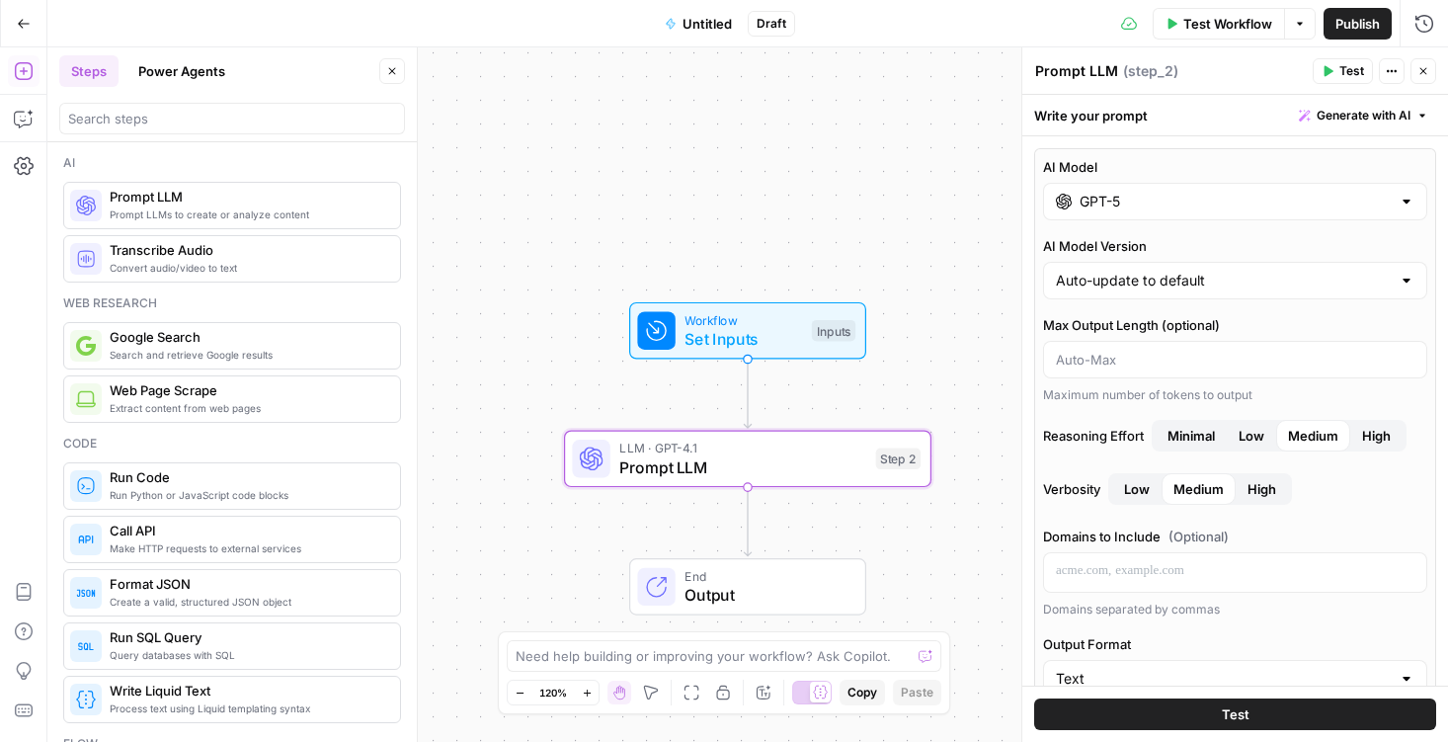
type input "GPT-5"
click at [1197, 362] on input "Max Output Length (optional)" at bounding box center [1235, 360] width 359 height 20
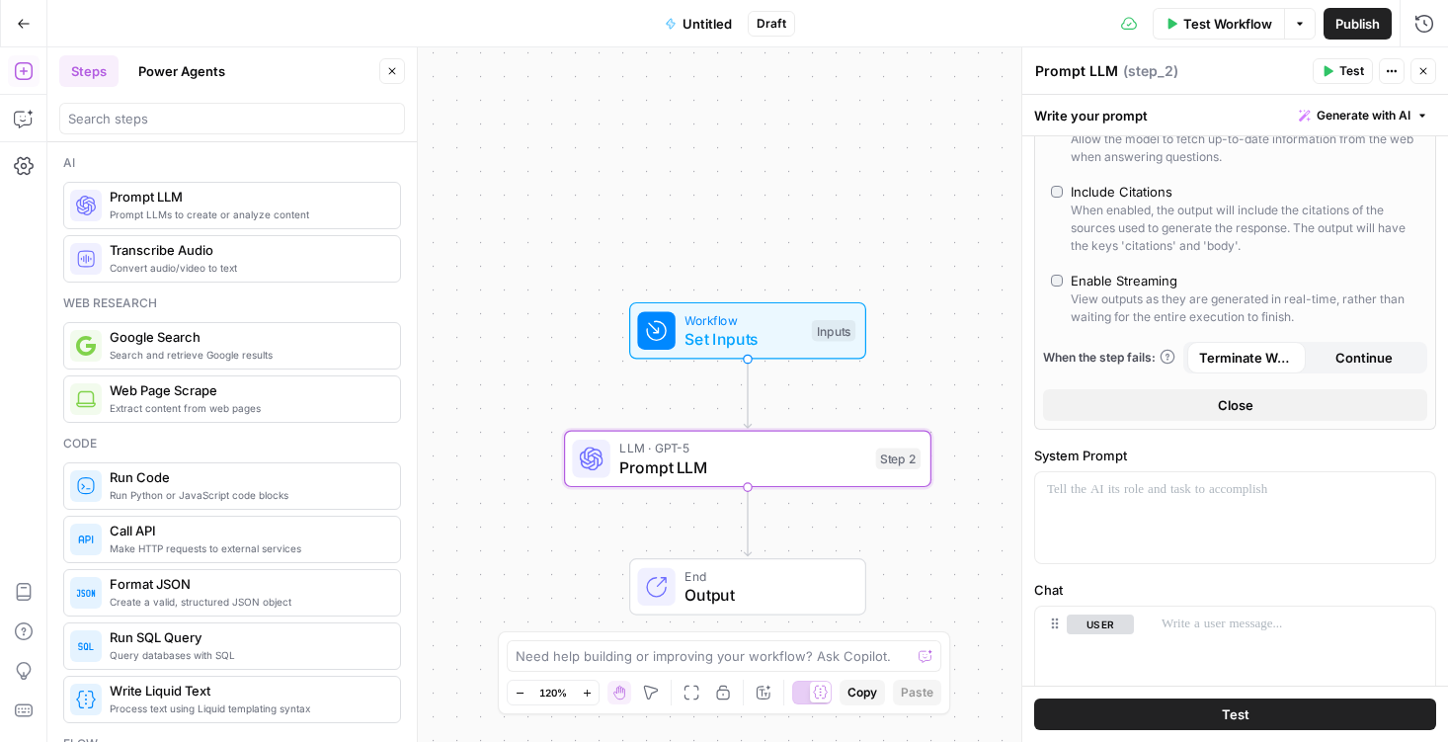
scroll to position [606, 0]
click at [1206, 391] on button "Close" at bounding box center [1235, 402] width 384 height 32
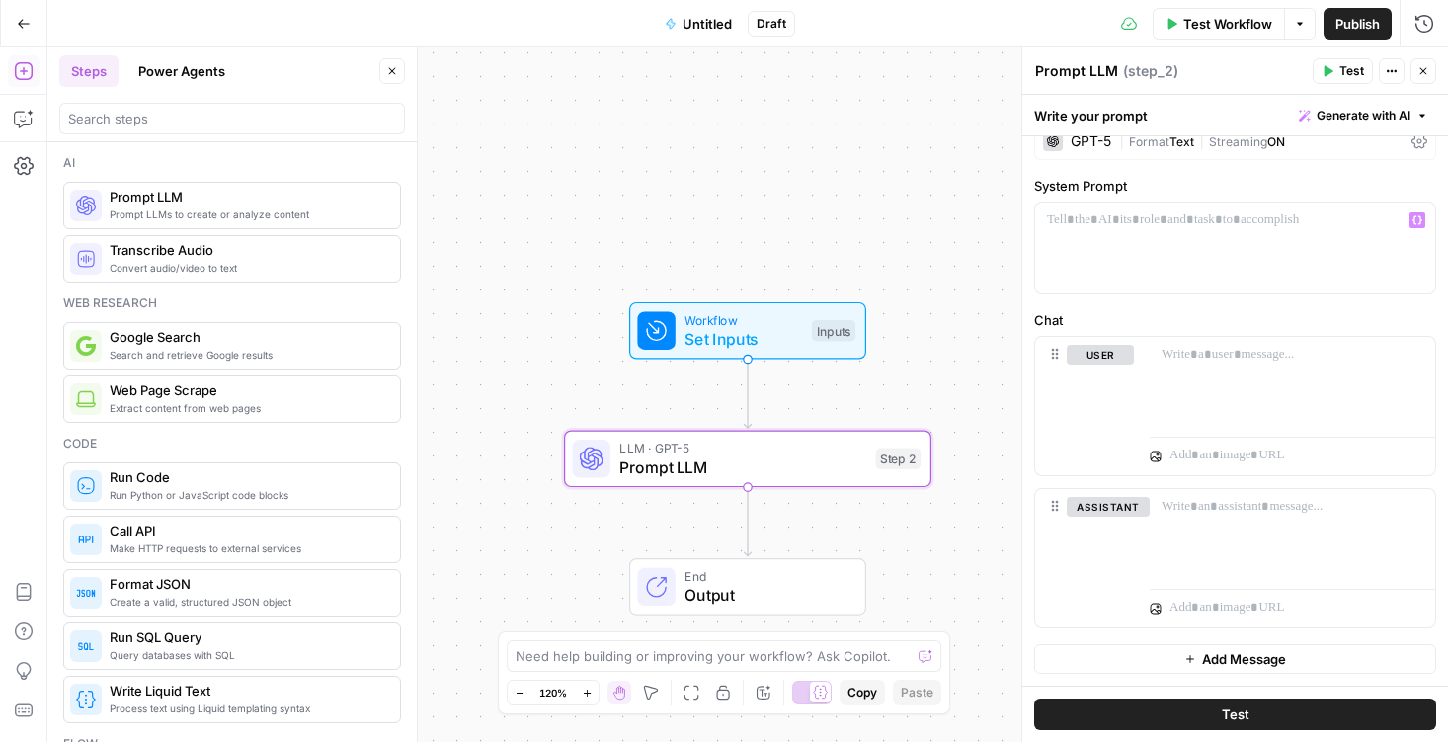
scroll to position [0, 0]
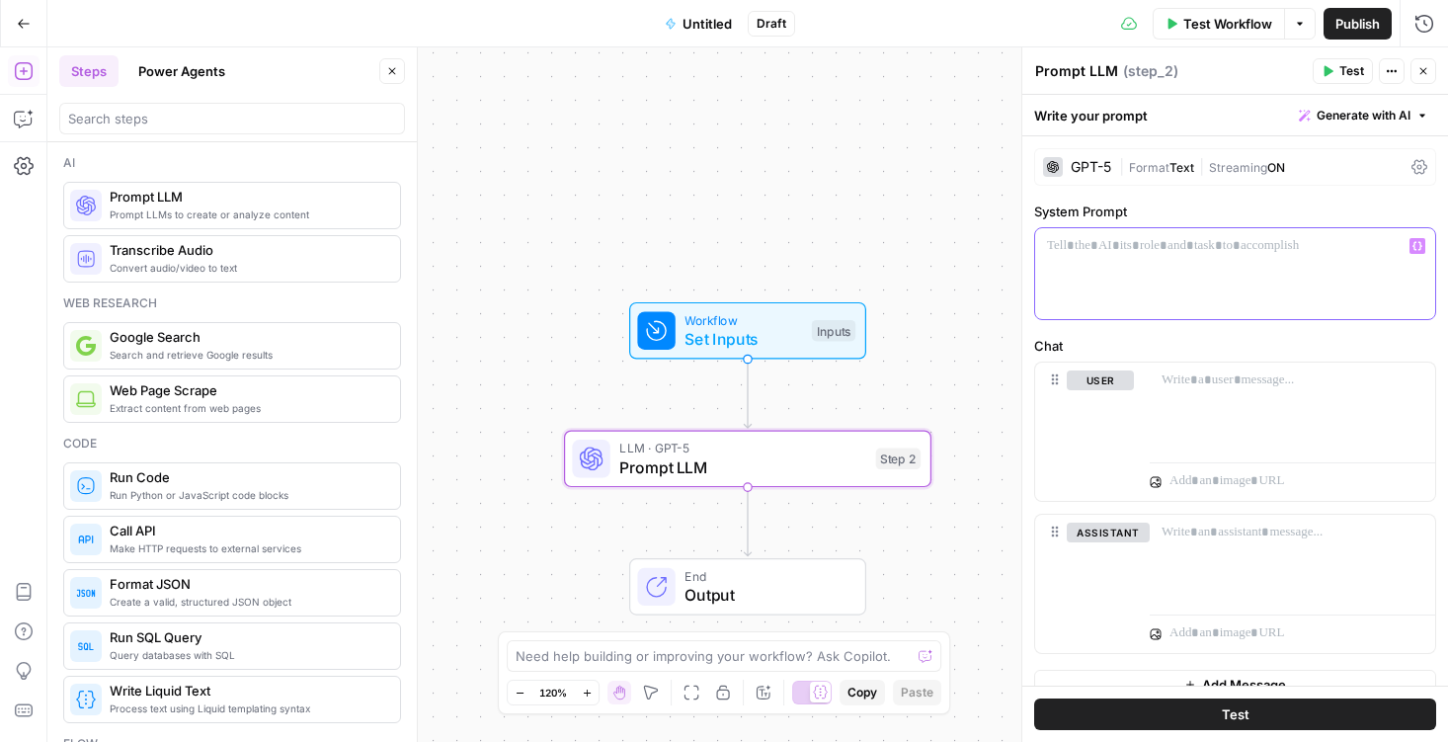
click at [1184, 282] on div at bounding box center [1235, 273] width 400 height 91
click at [701, 657] on textarea at bounding box center [713, 656] width 395 height 20
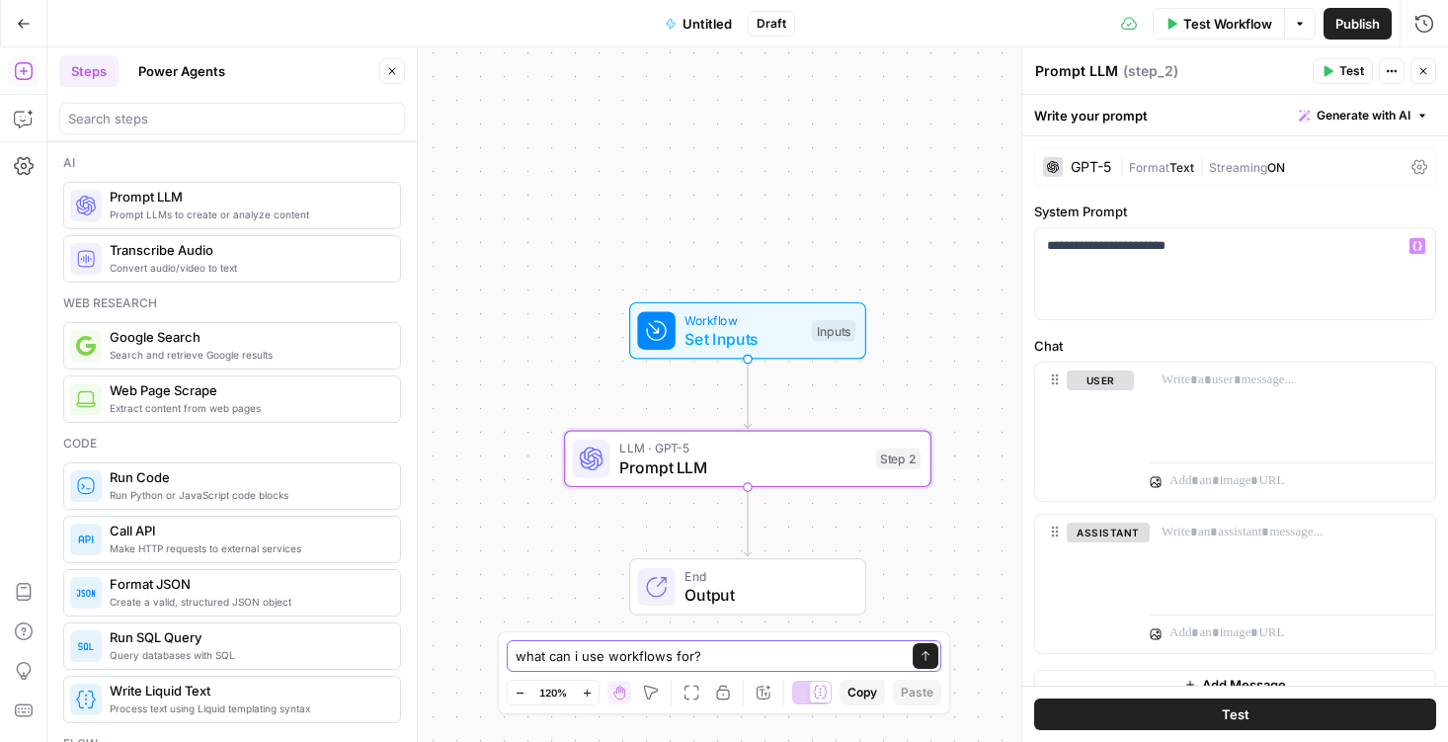
type textarea "what can i use workflows for?"
click at [927, 663] on button "Send" at bounding box center [926, 656] width 26 height 26
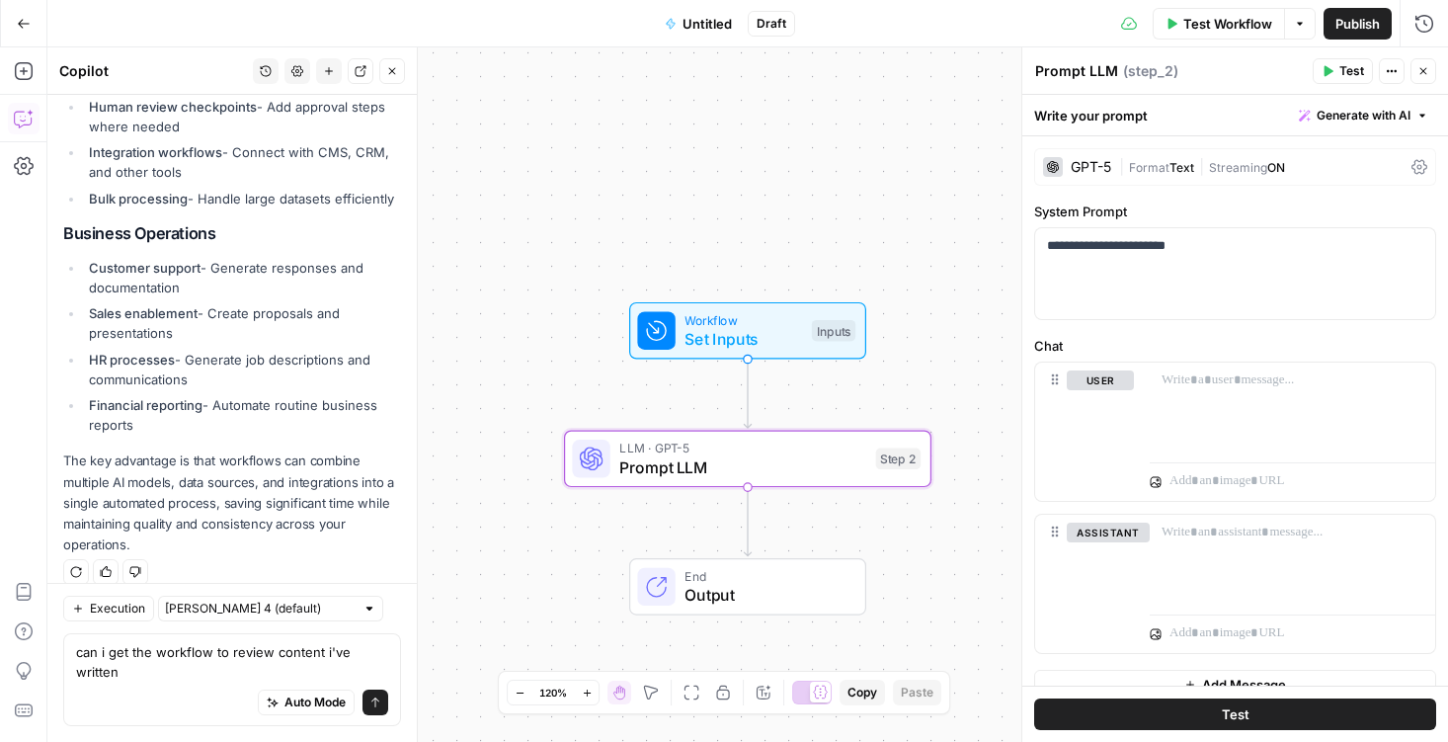
scroll to position [1412, 0]
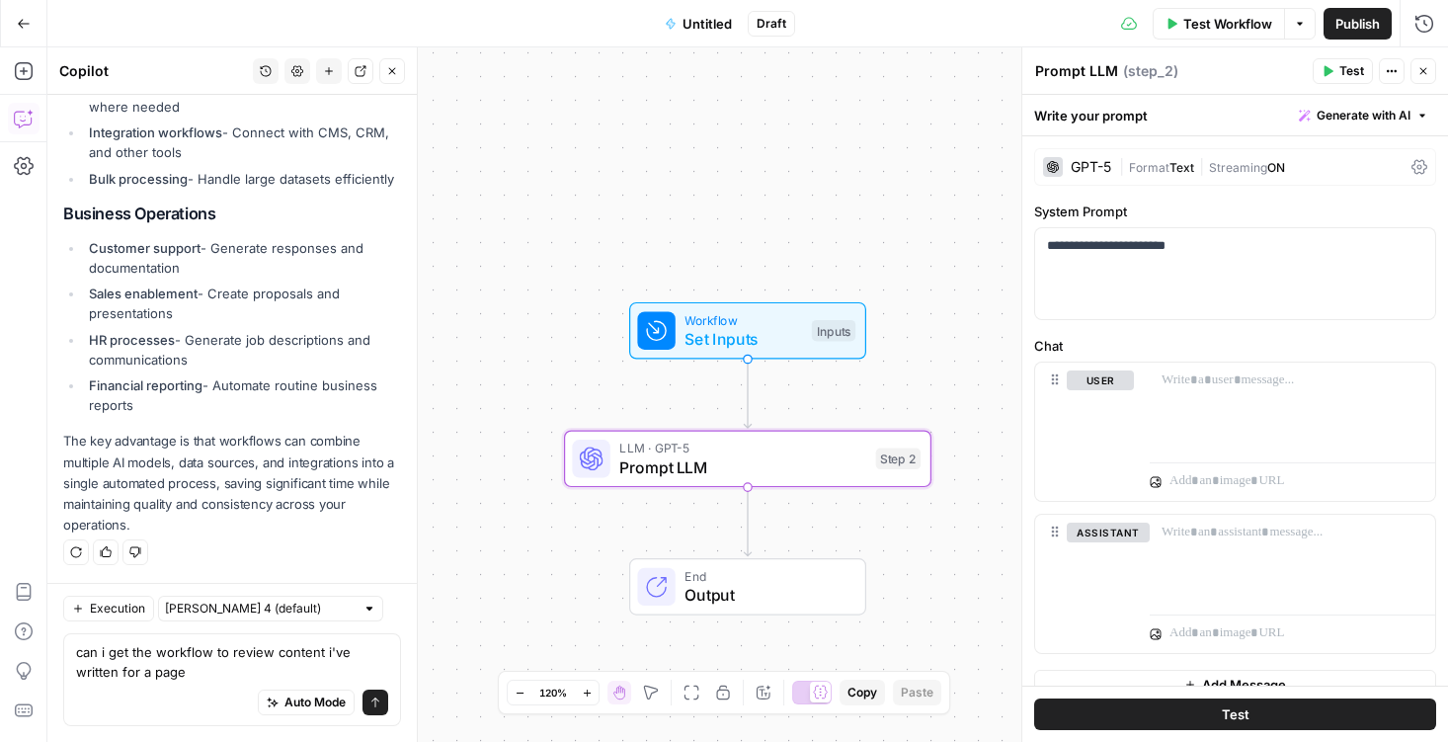
type textarea "can i get the workflow to review content i've written for a page?"
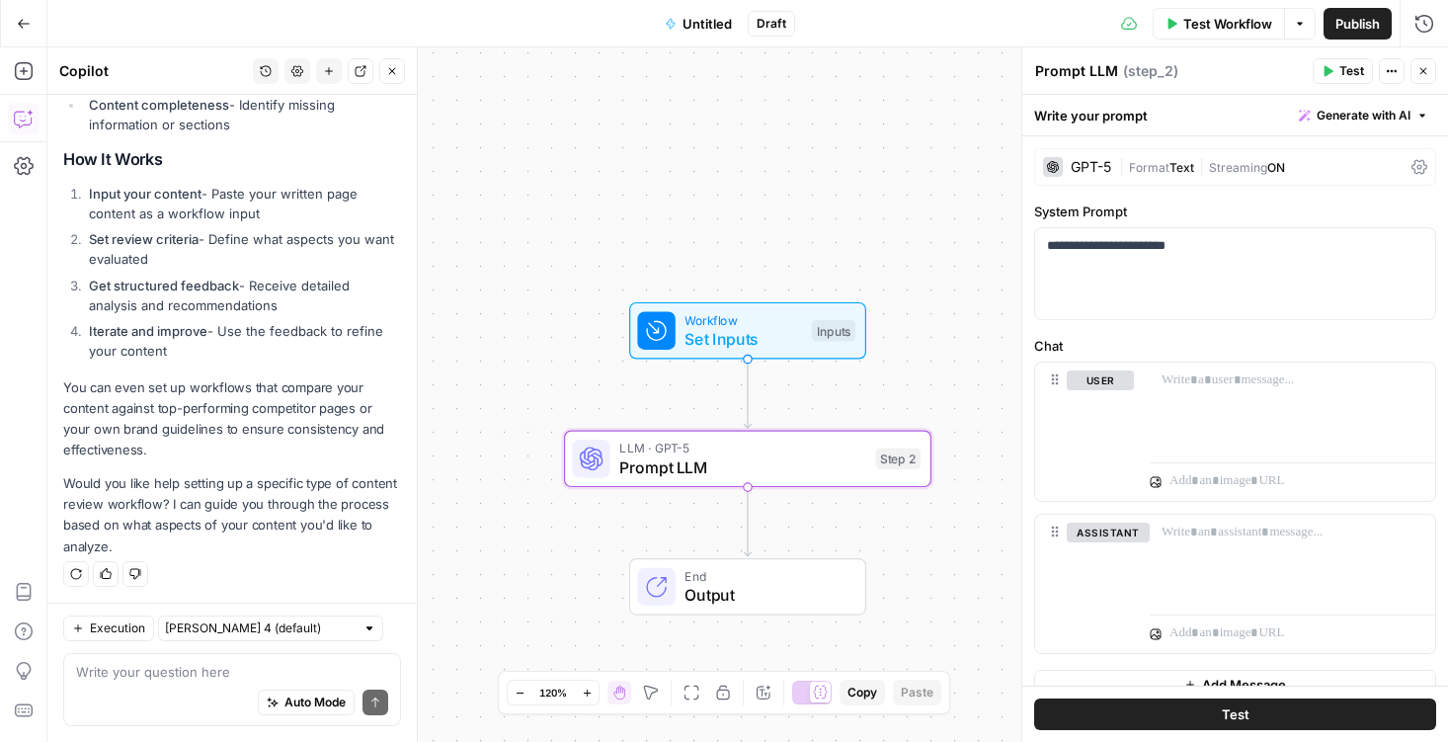
scroll to position [2612, 0]
type textarea "yes that would be great"
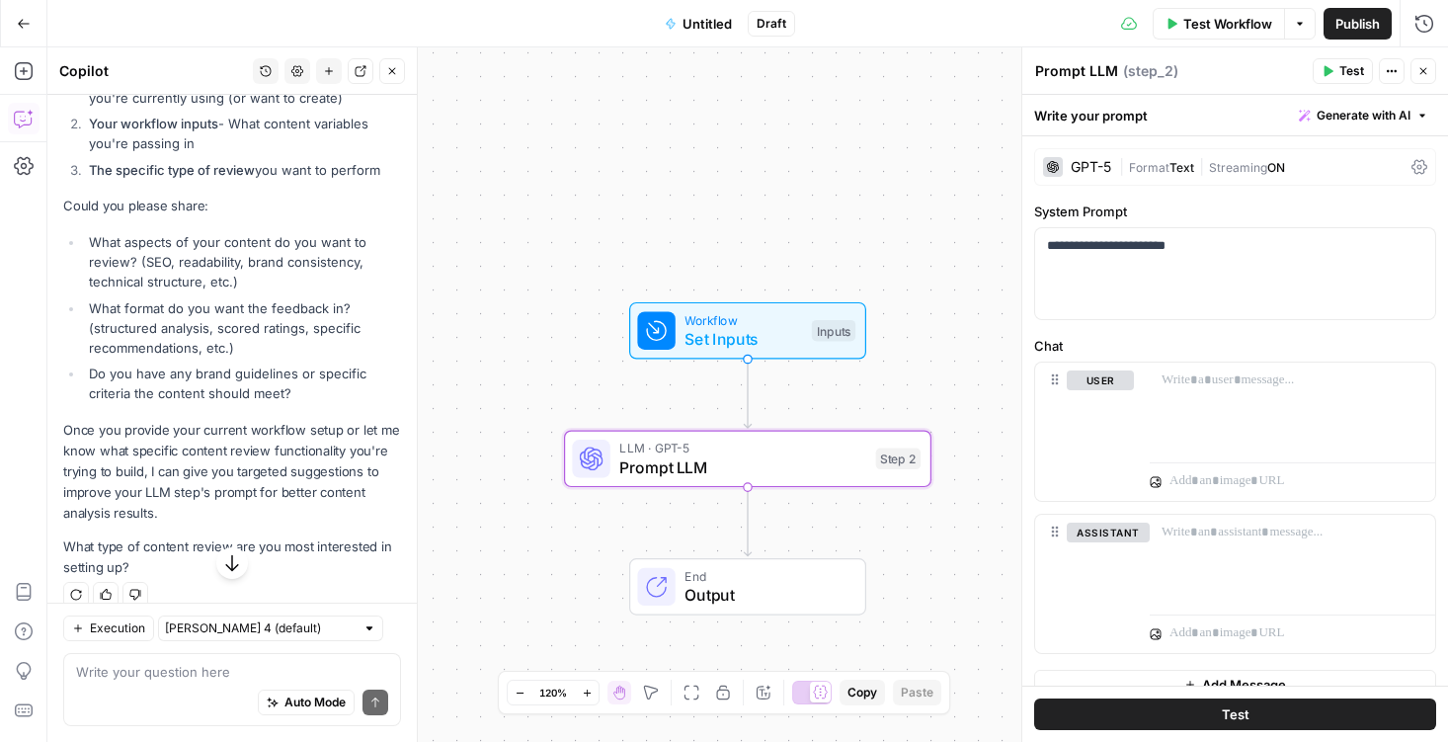
scroll to position [3306, 0]
click at [1240, 271] on div "**********" at bounding box center [1235, 273] width 400 height 91
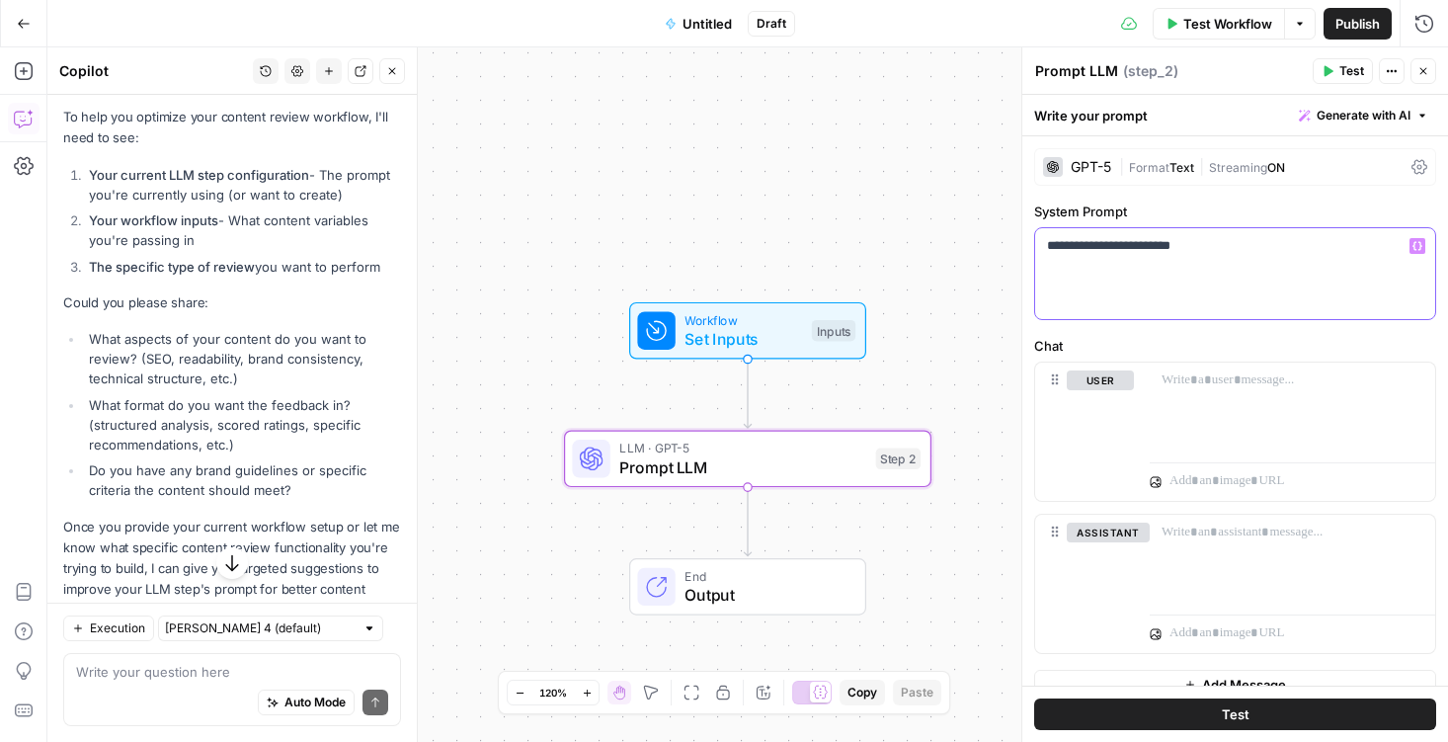
scroll to position [3401, 0]
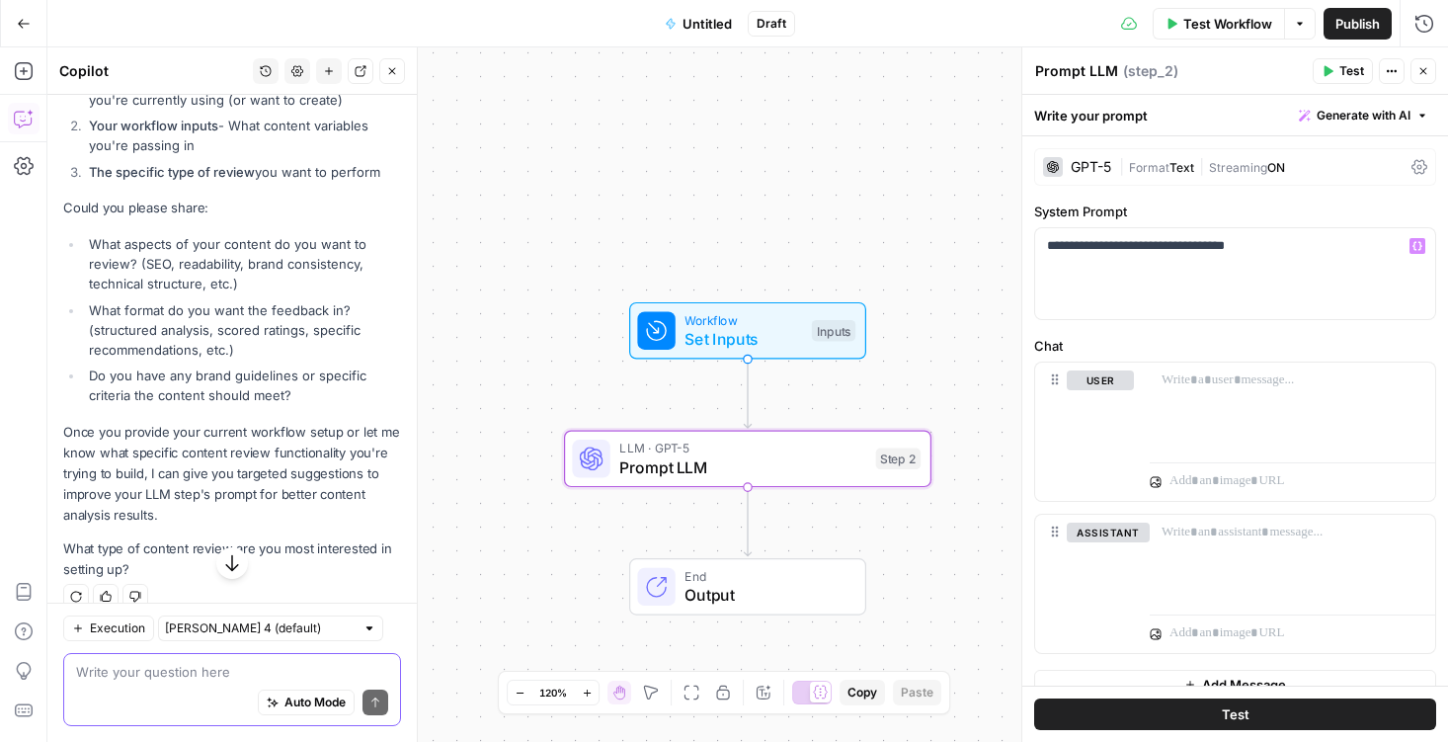
click at [169, 674] on textarea at bounding box center [232, 672] width 312 height 20
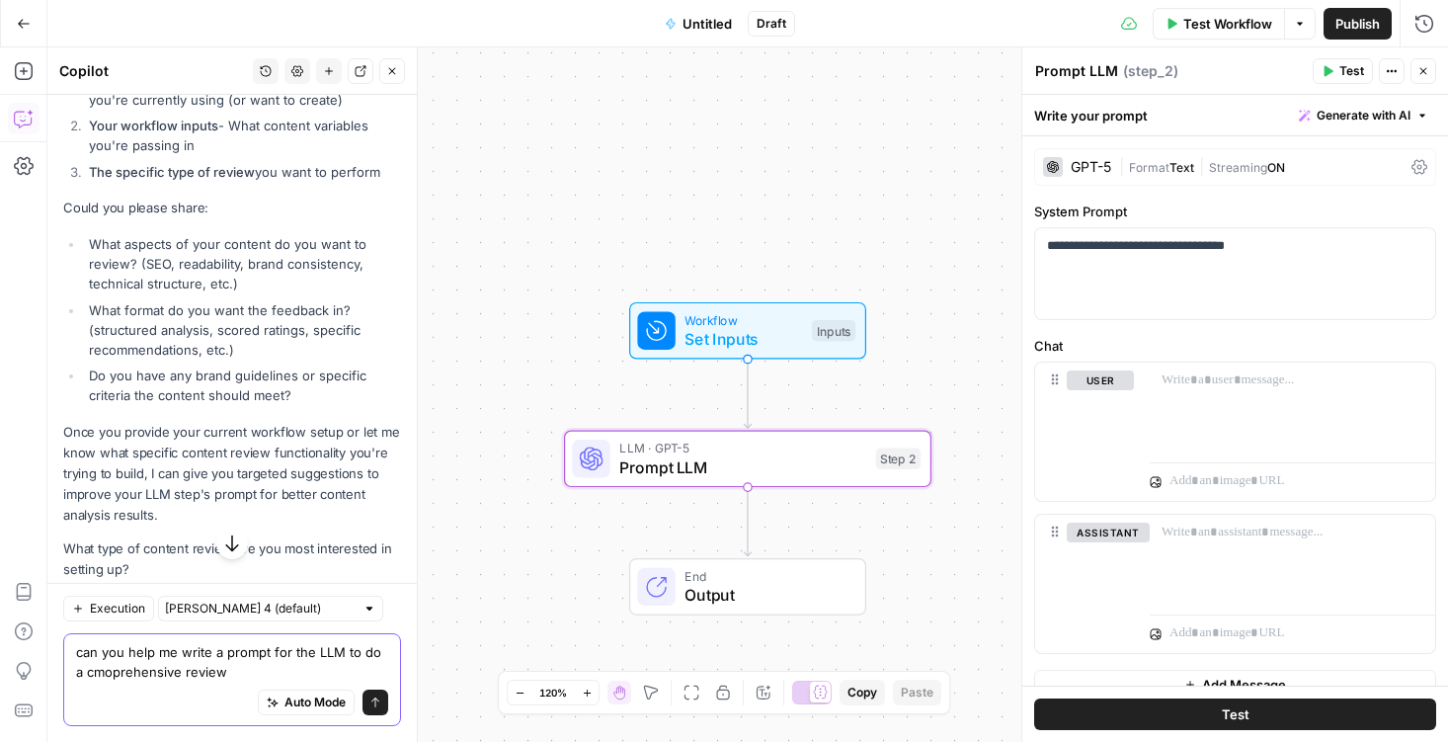
type textarea "can you help me write a prompt for the LLM to do a cmoprehensive review?"
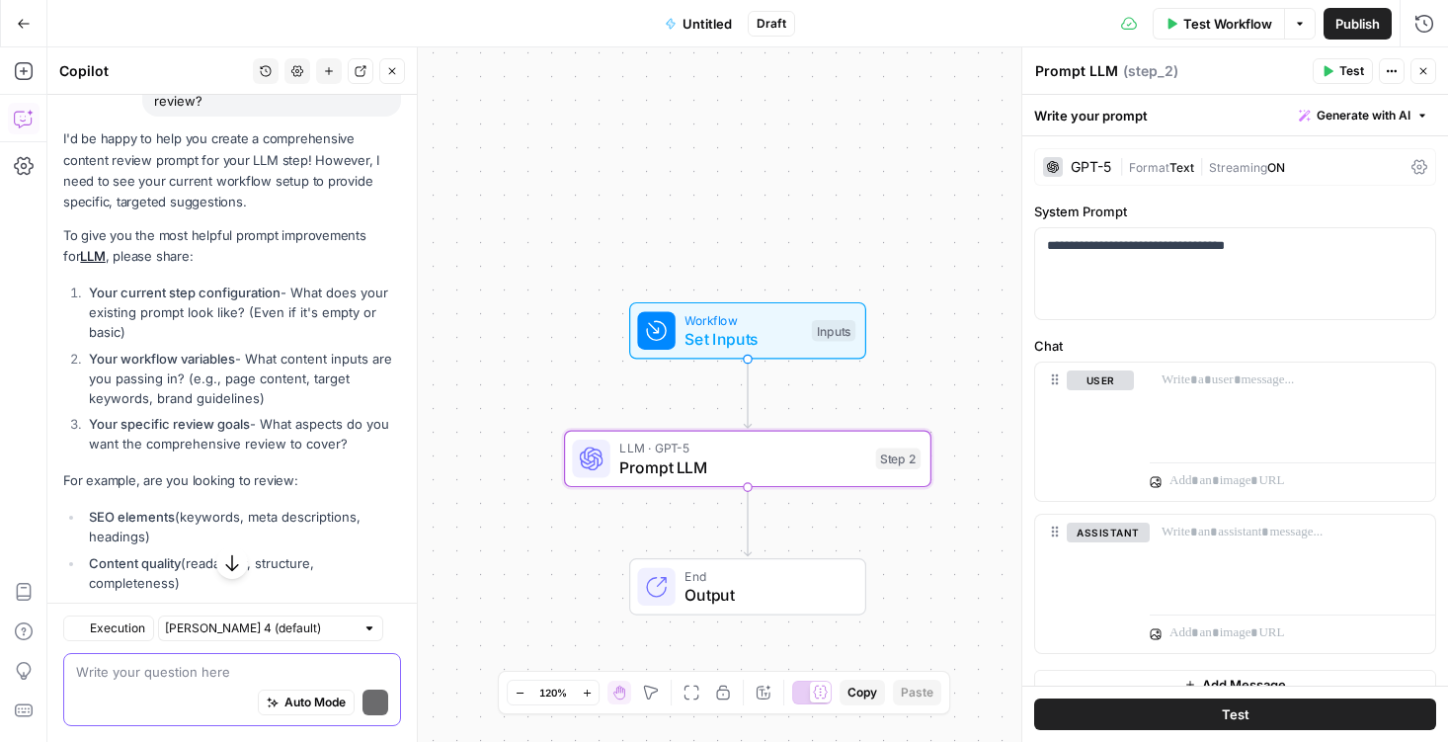
scroll to position [3949, 0]
type textarea "just page content as written"
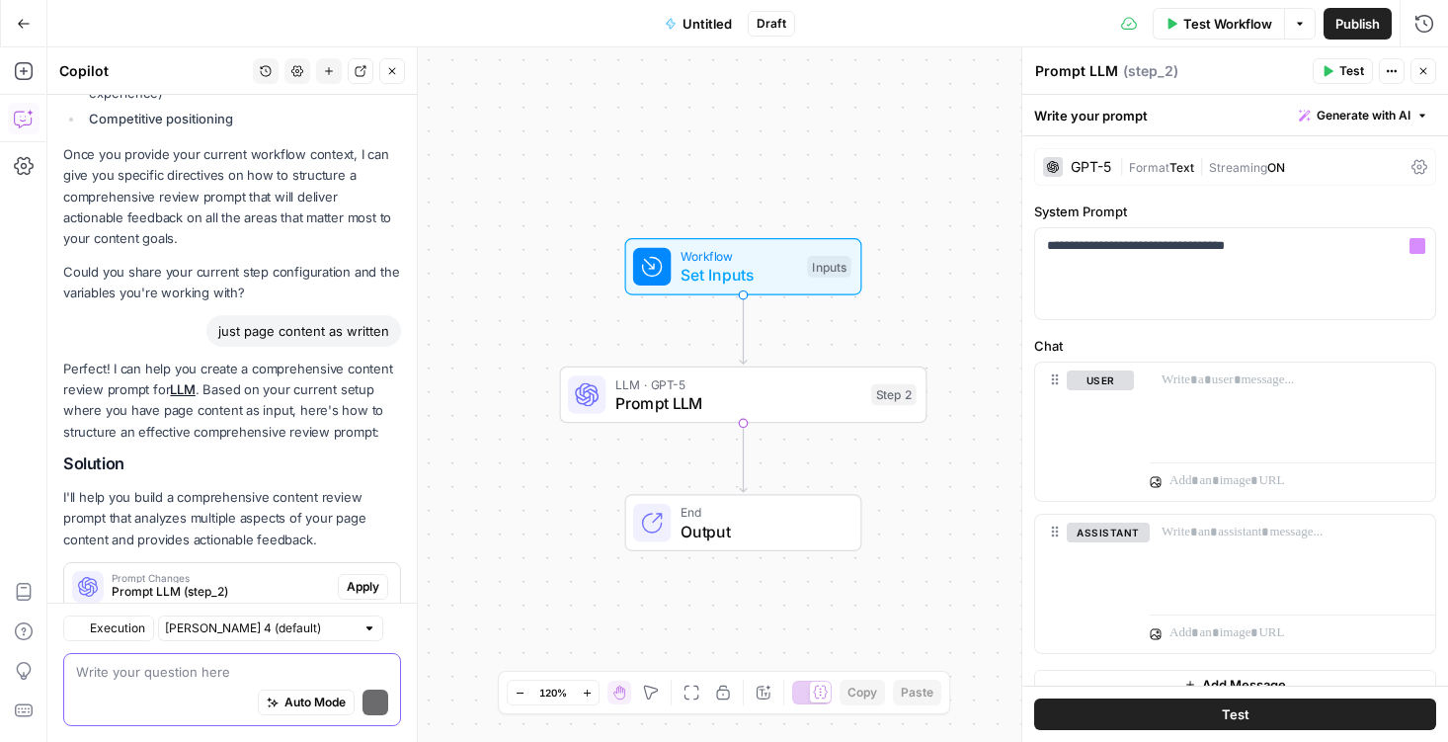
scroll to position [4661, 0]
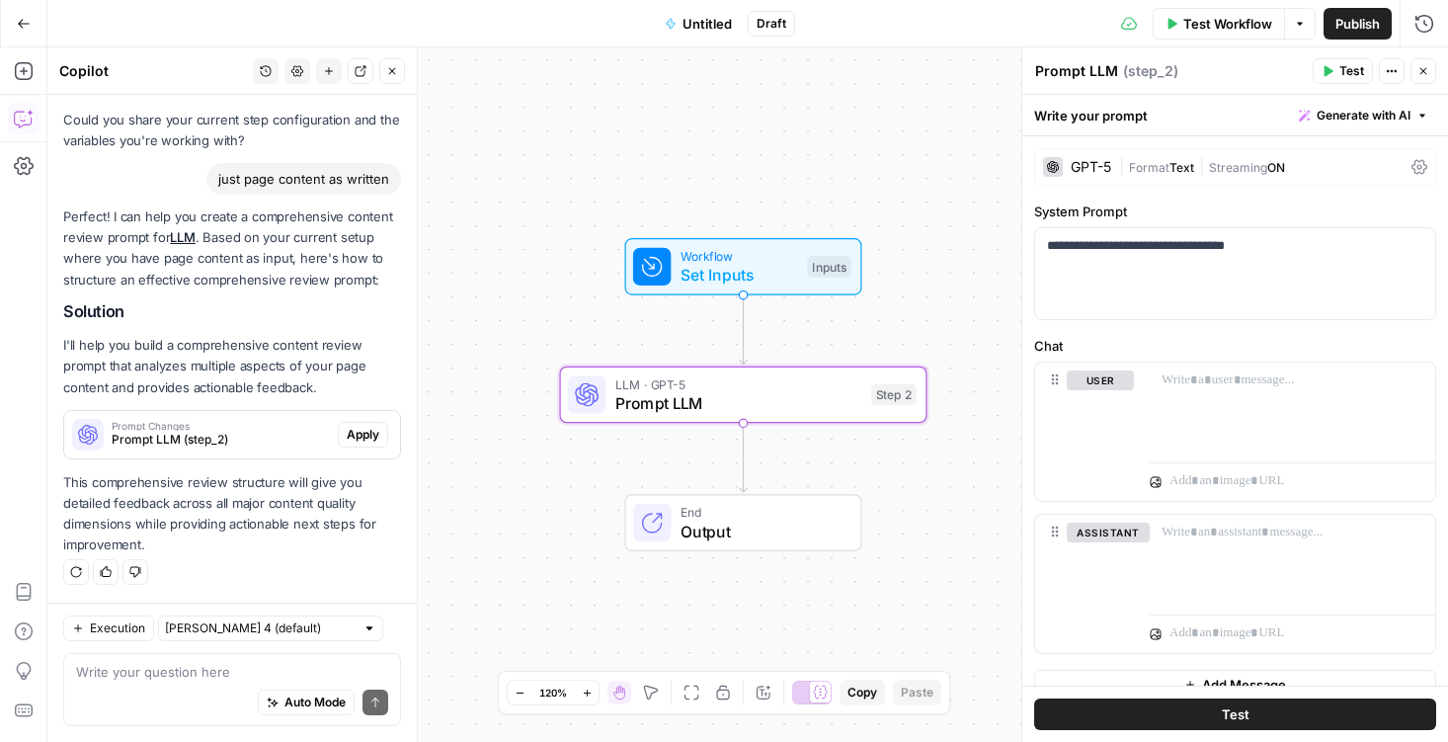
click at [364, 436] on span "Apply" at bounding box center [363, 435] width 33 height 18
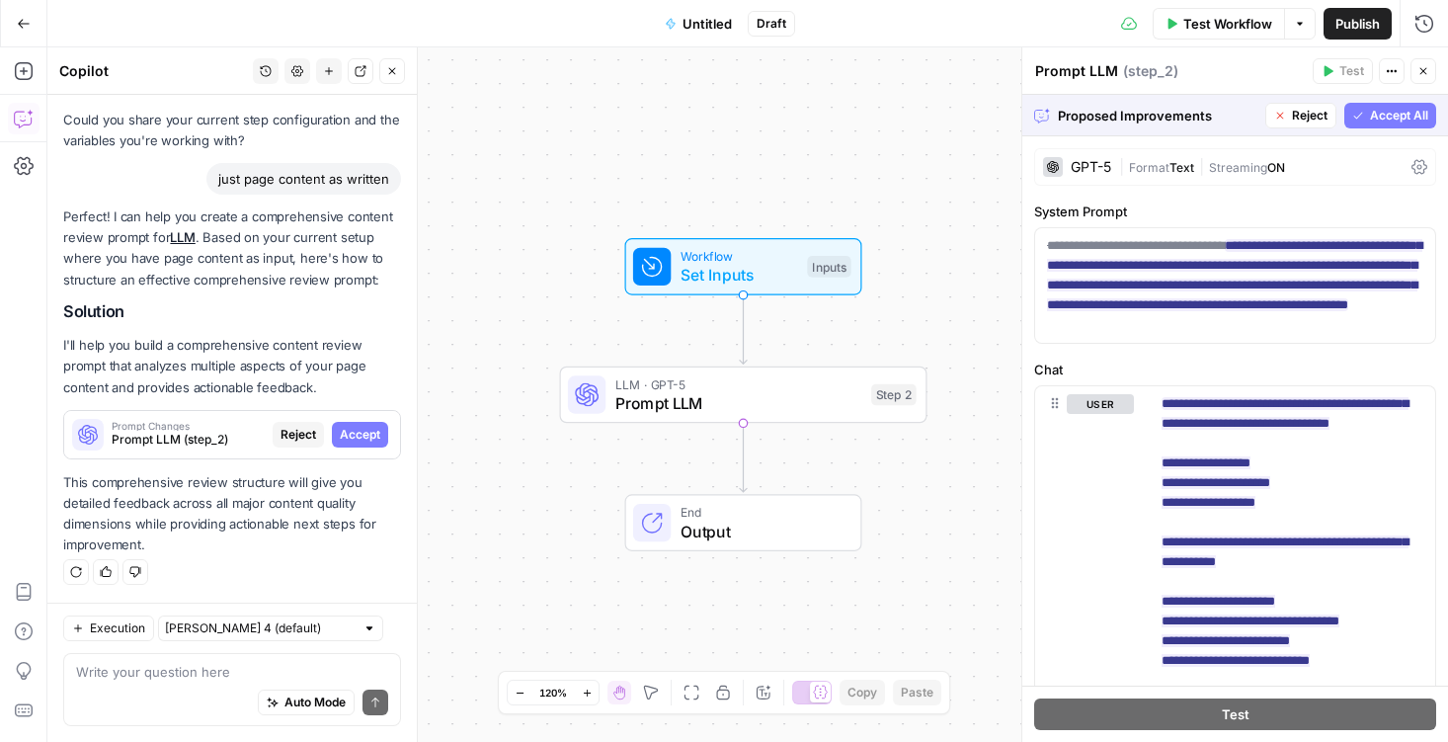
scroll to position [179, 0]
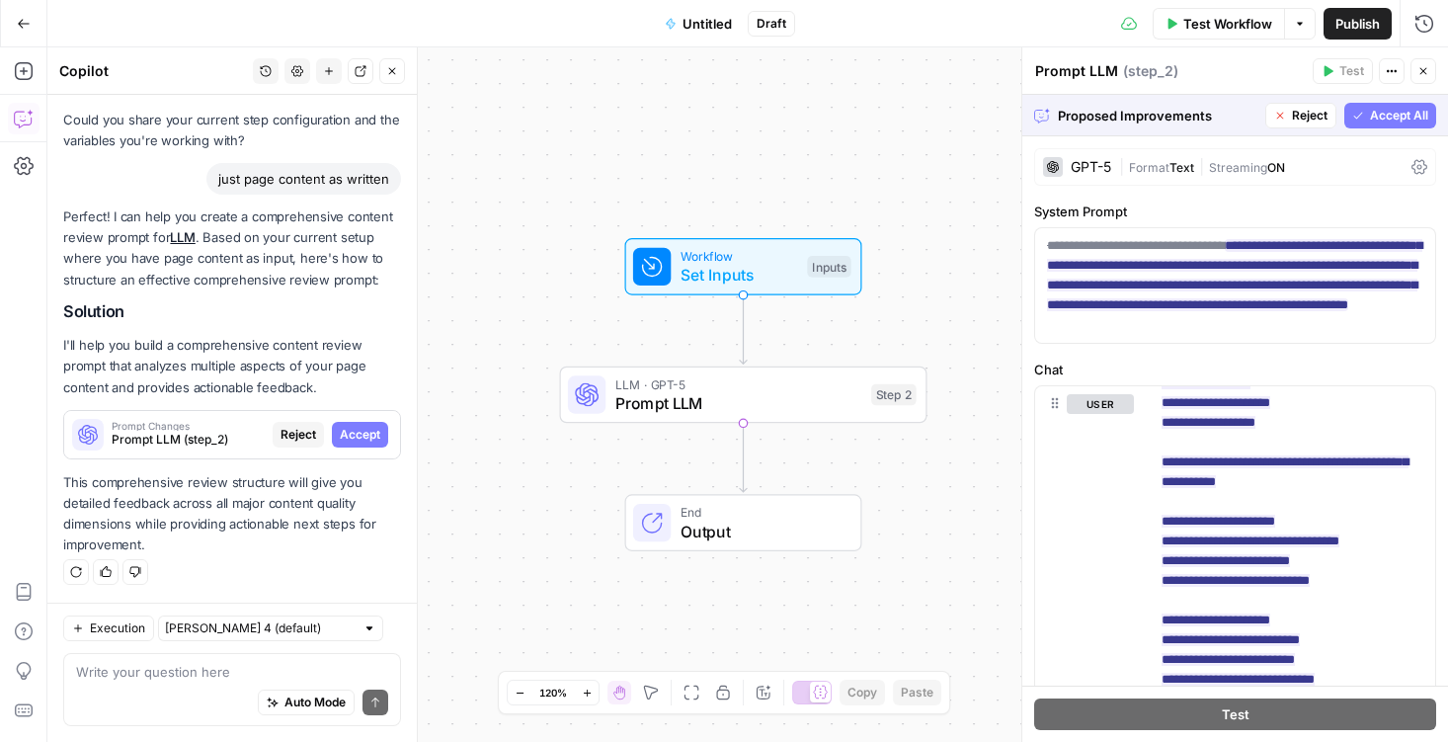
click at [1395, 119] on span "Accept All" at bounding box center [1399, 116] width 58 height 18
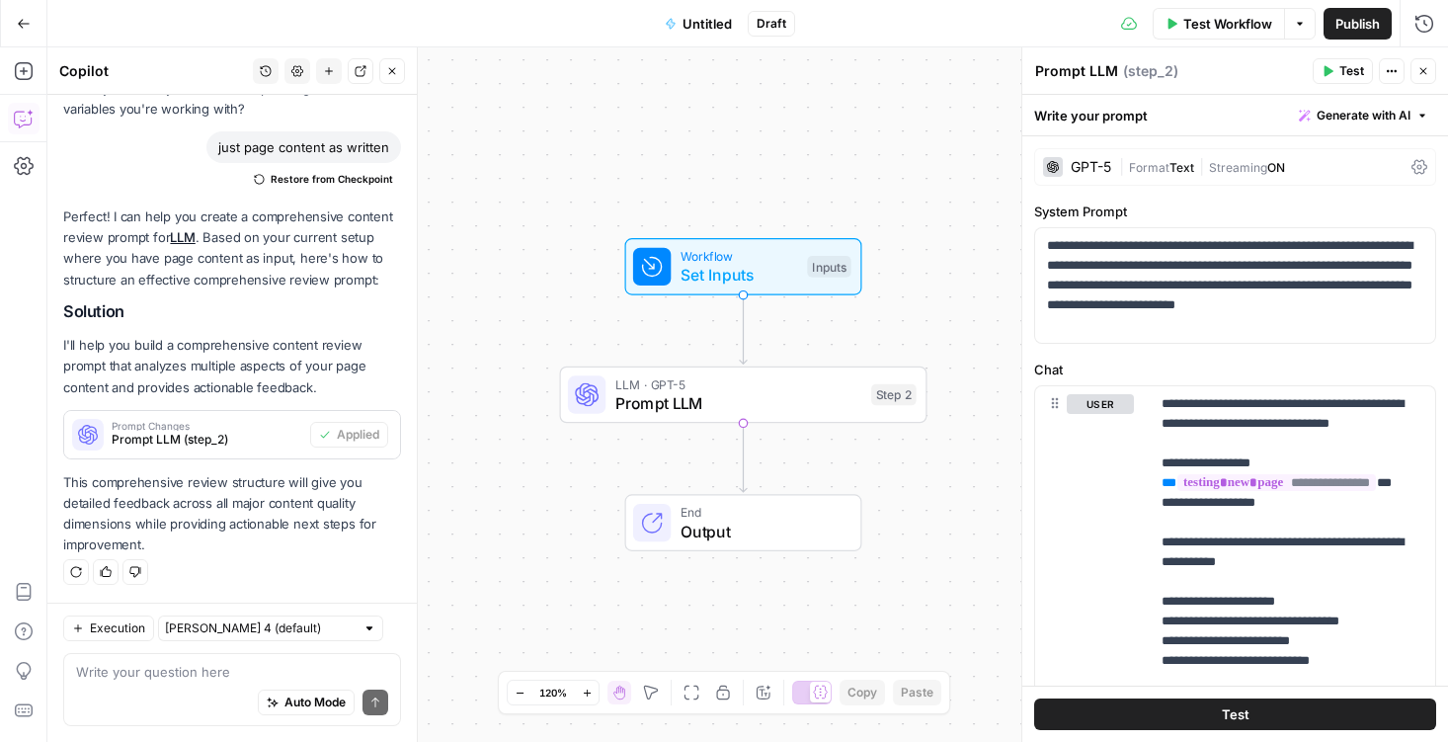
click at [1126, 713] on button "Test" at bounding box center [1235, 714] width 402 height 32
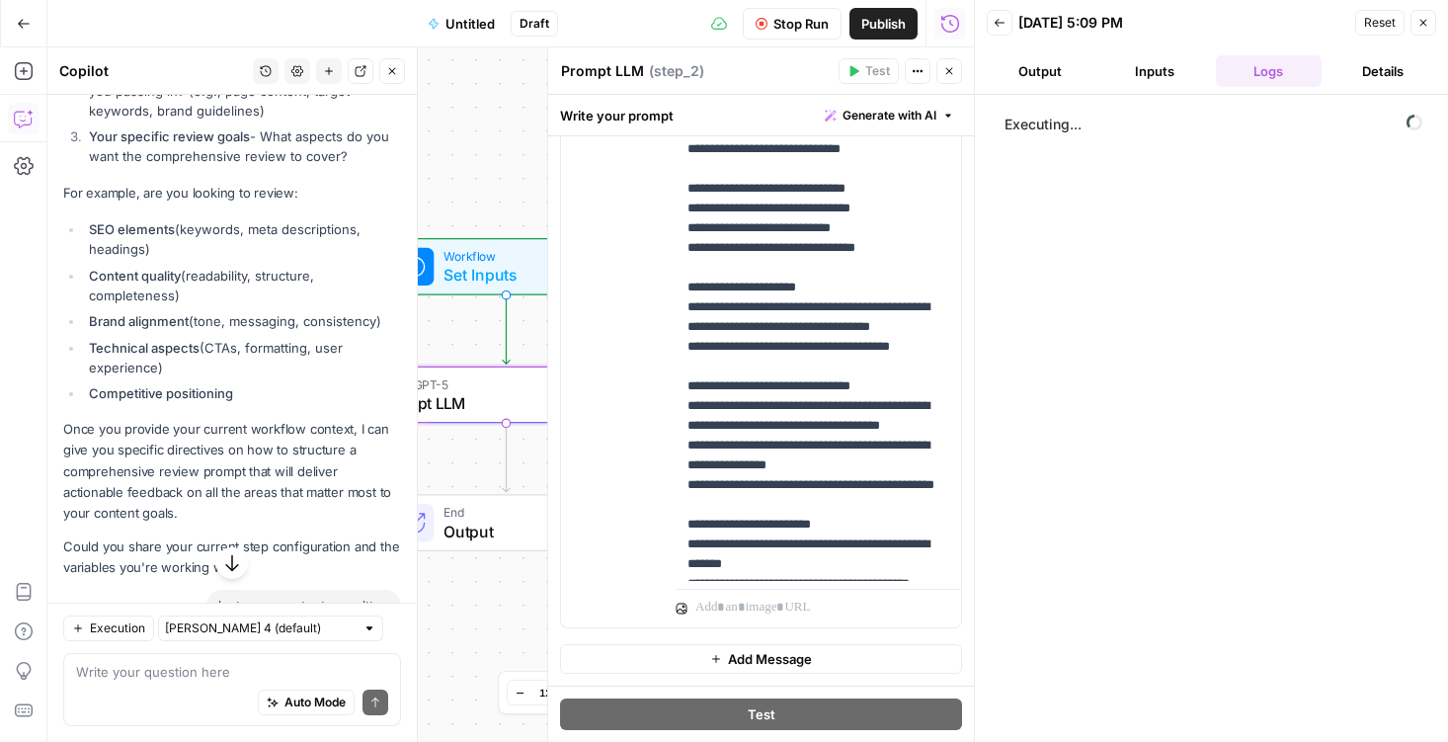
scroll to position [4725, 0]
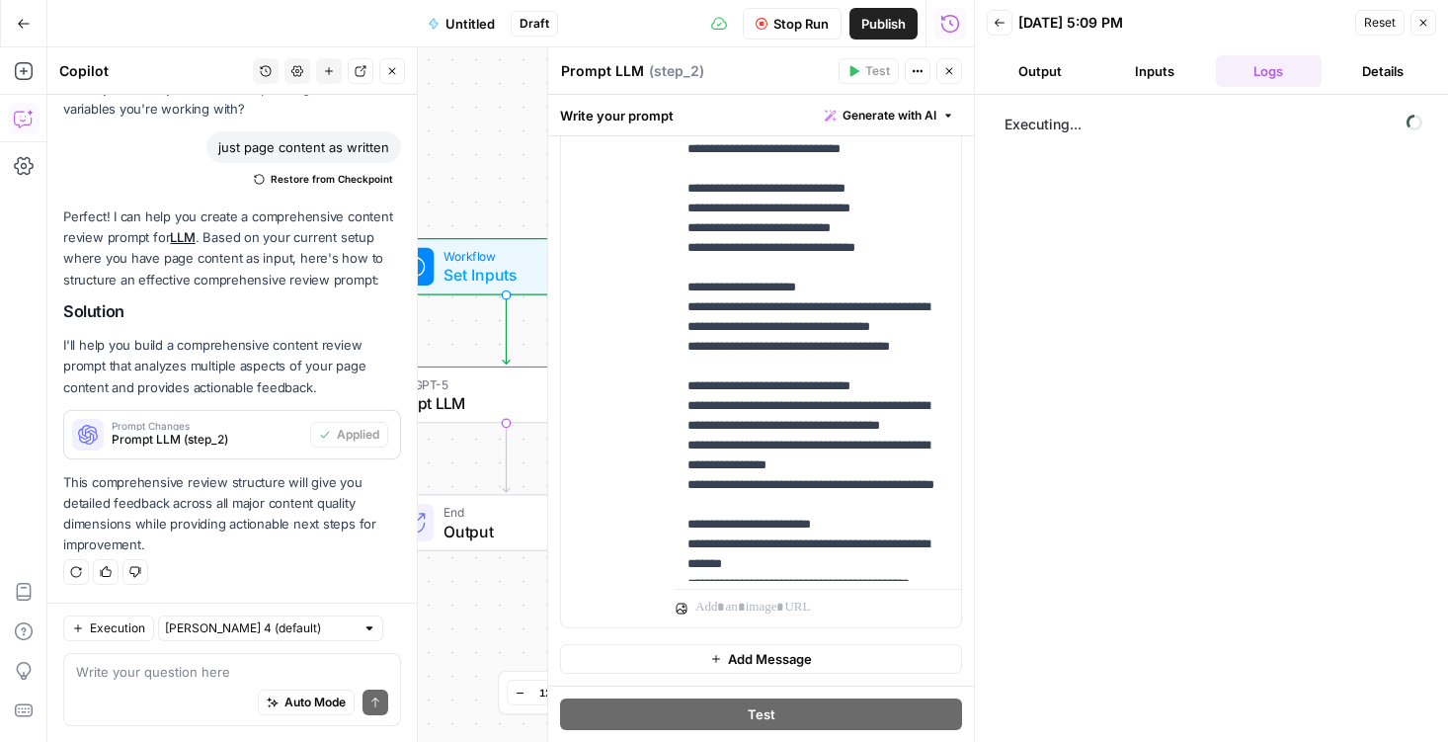
click at [107, 685] on div "Auto Mode Send" at bounding box center [232, 703] width 312 height 43
type textarea "h"
type textarea "what can i do next?"
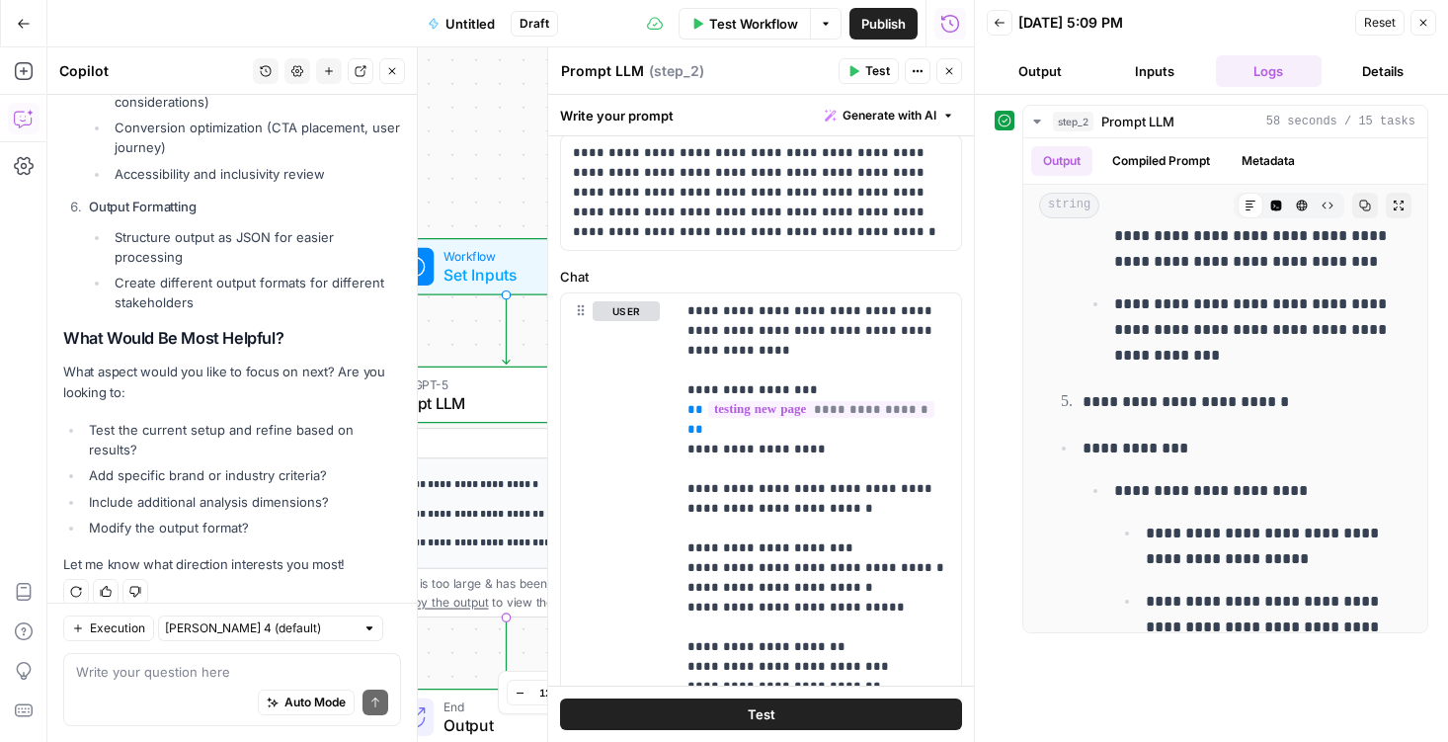
scroll to position [490, 0]
click at [1426, 22] on icon "button" at bounding box center [1423, 23] width 12 height 12
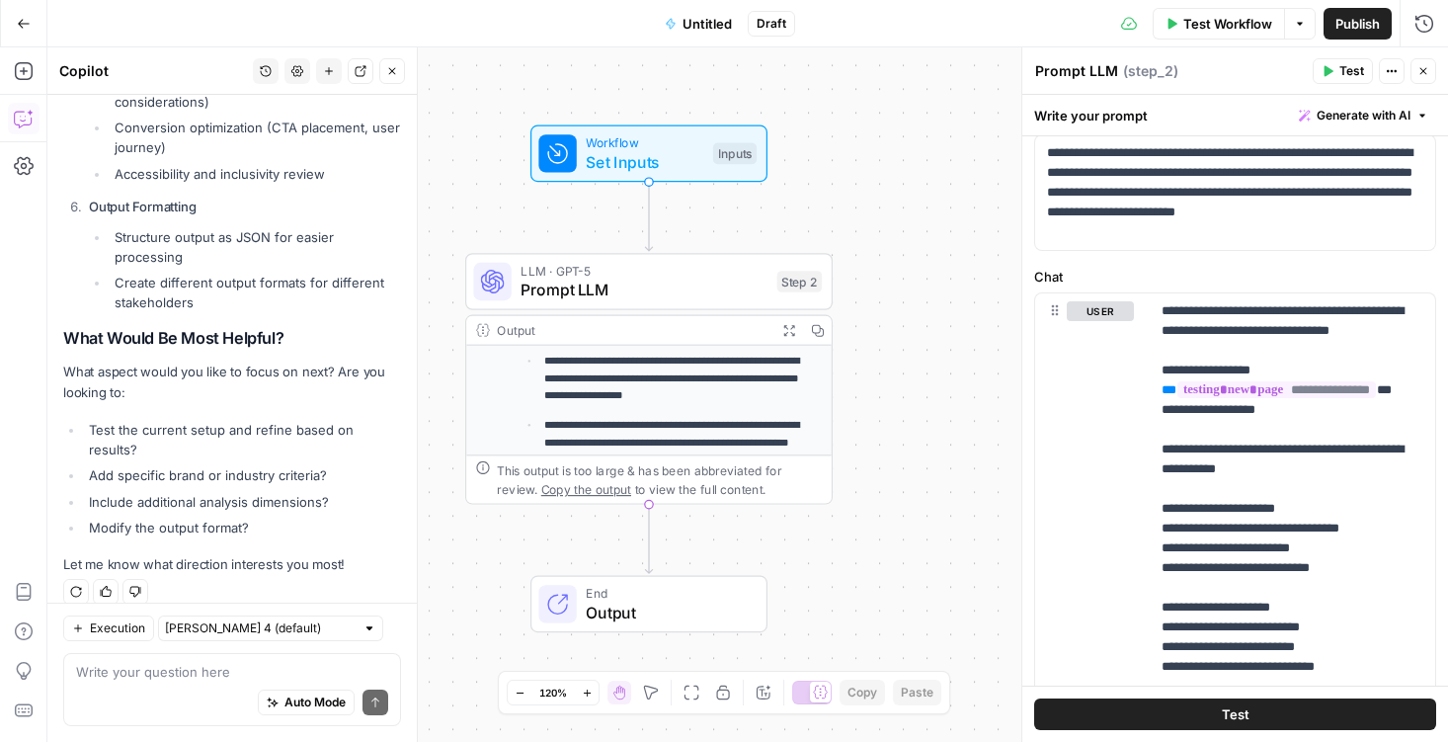
click at [541, 485] on span "Copy the output" at bounding box center [586, 489] width 90 height 14
click at [671, 156] on span "Set Inputs" at bounding box center [645, 162] width 118 height 24
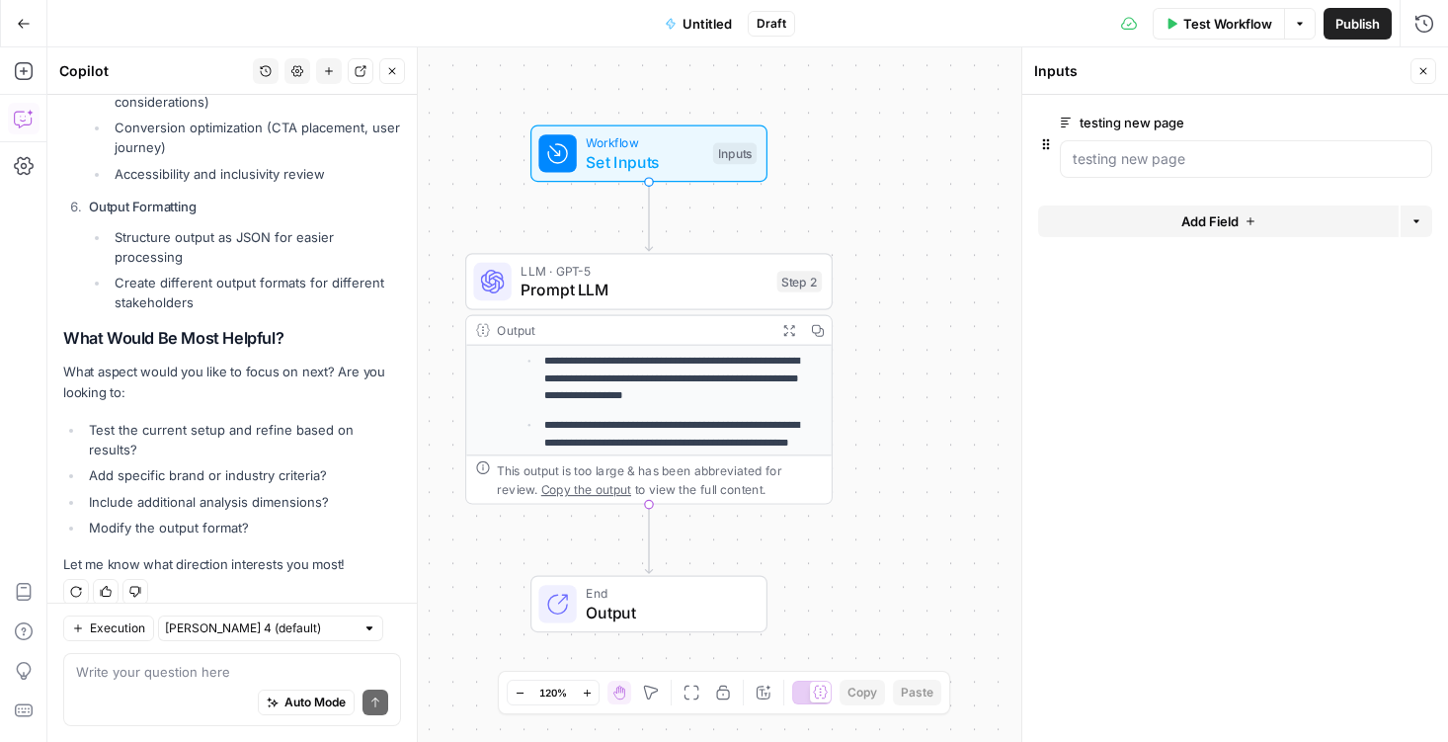
click at [1350, 121] on span "edit field" at bounding box center [1357, 123] width 43 height 16
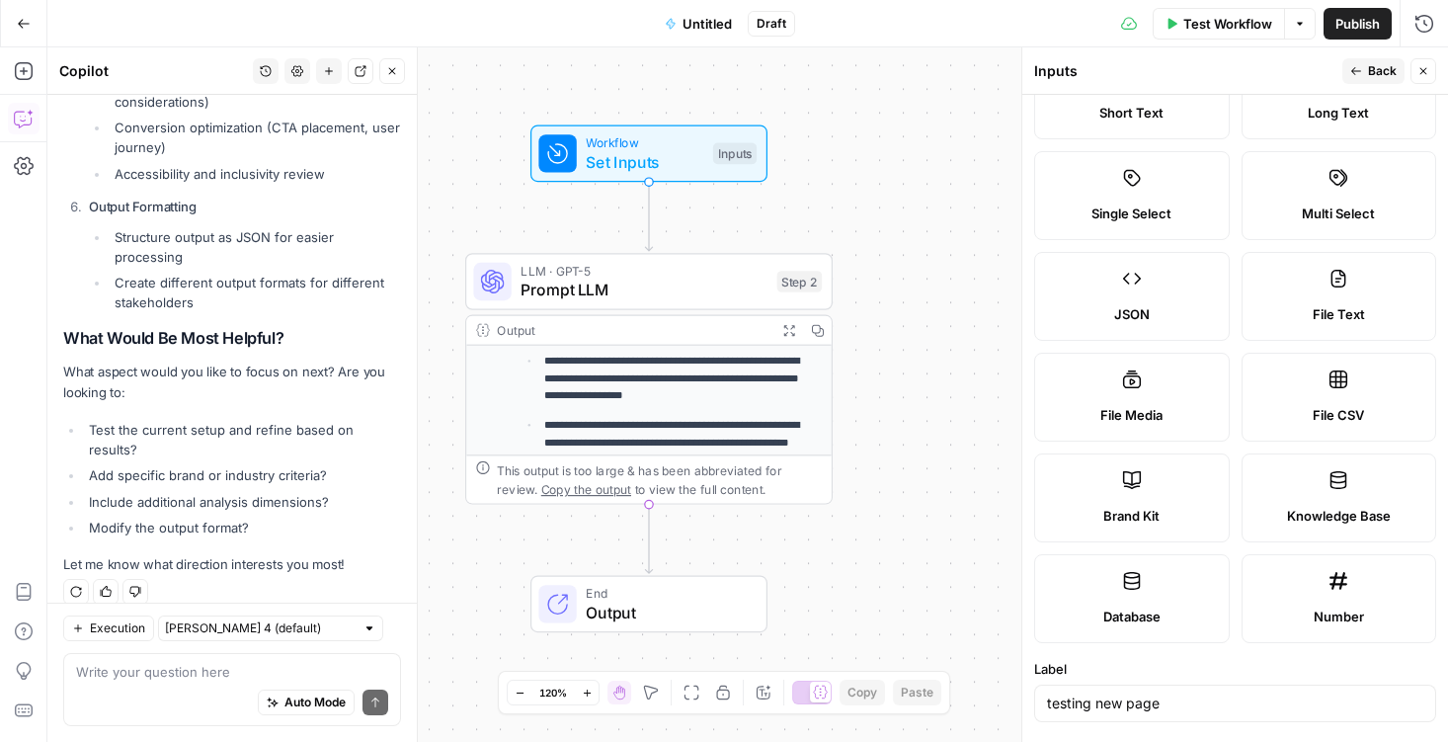
scroll to position [35, 0]
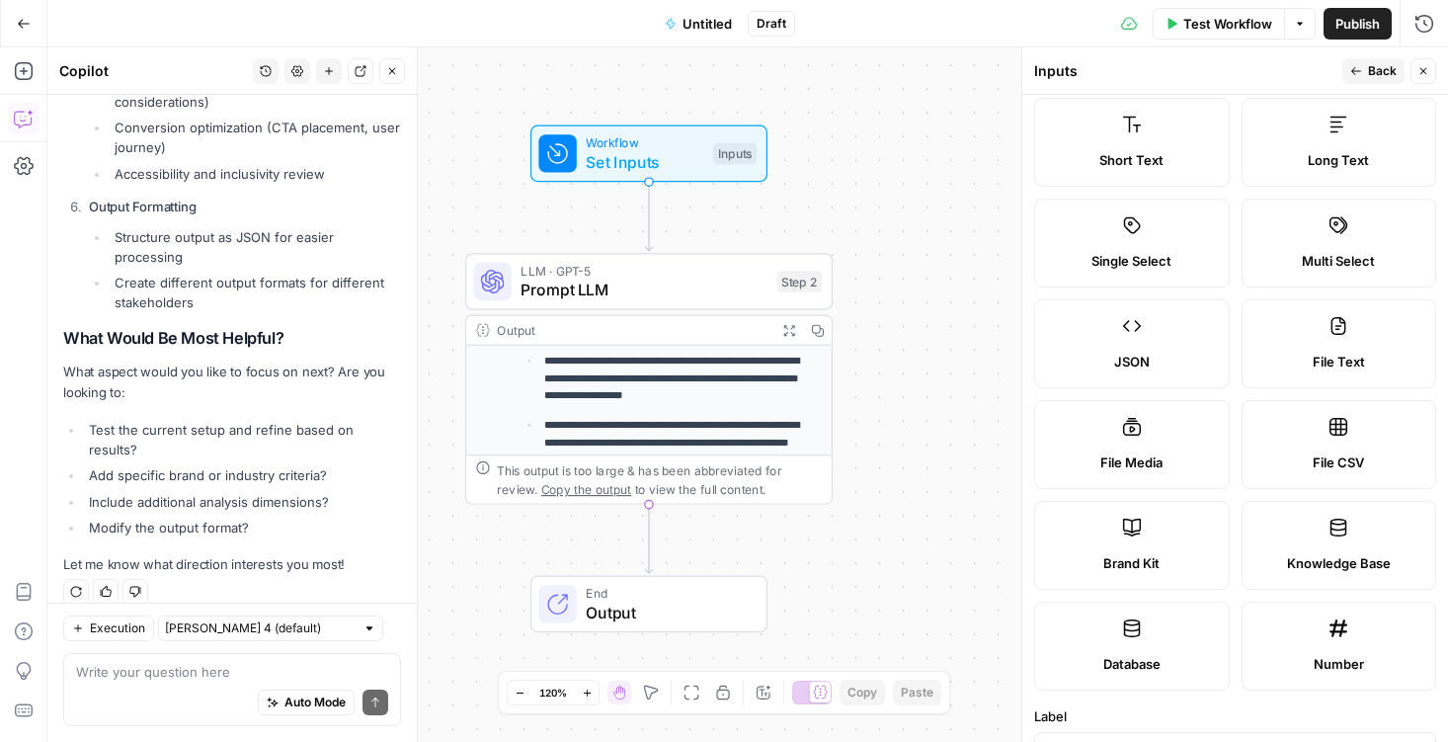
click at [1146, 337] on label "JSON" at bounding box center [1132, 343] width 196 height 89
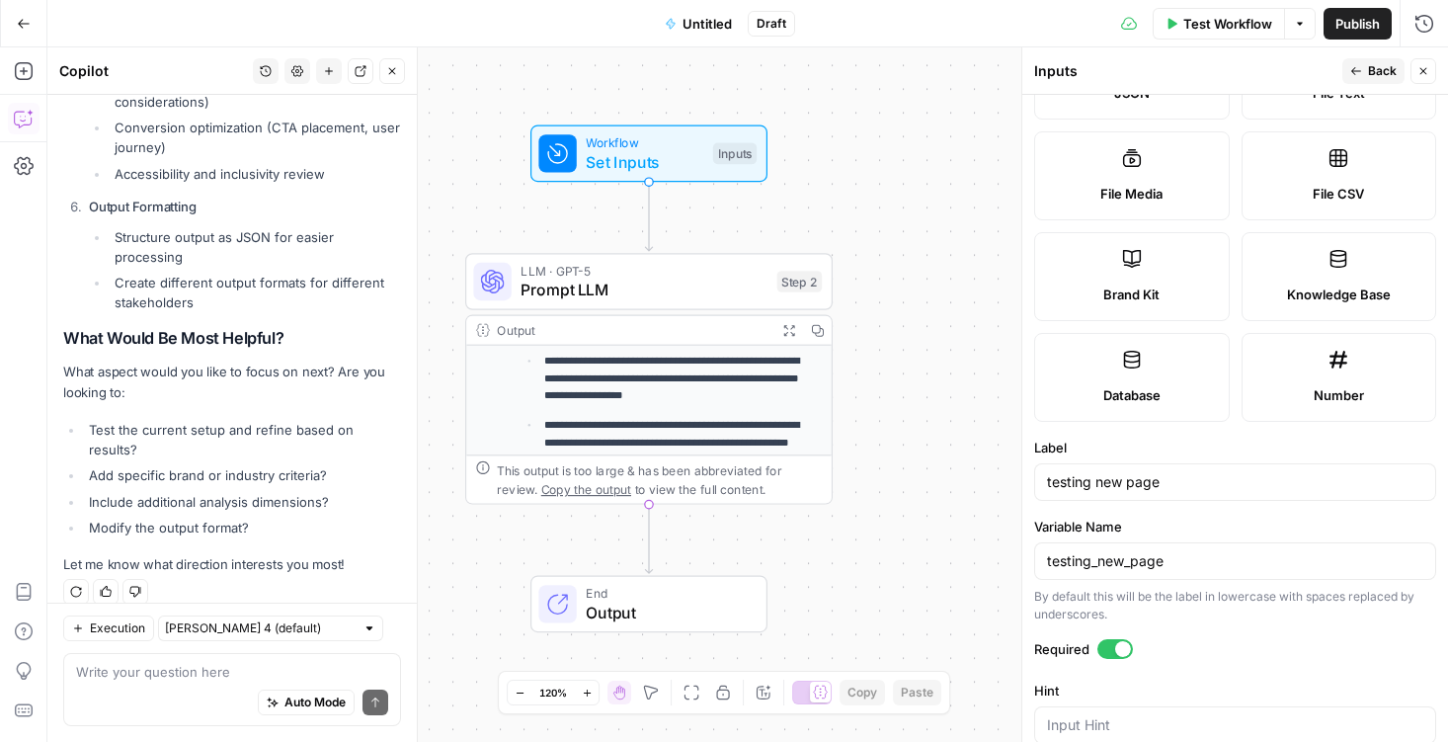
scroll to position [305, 0]
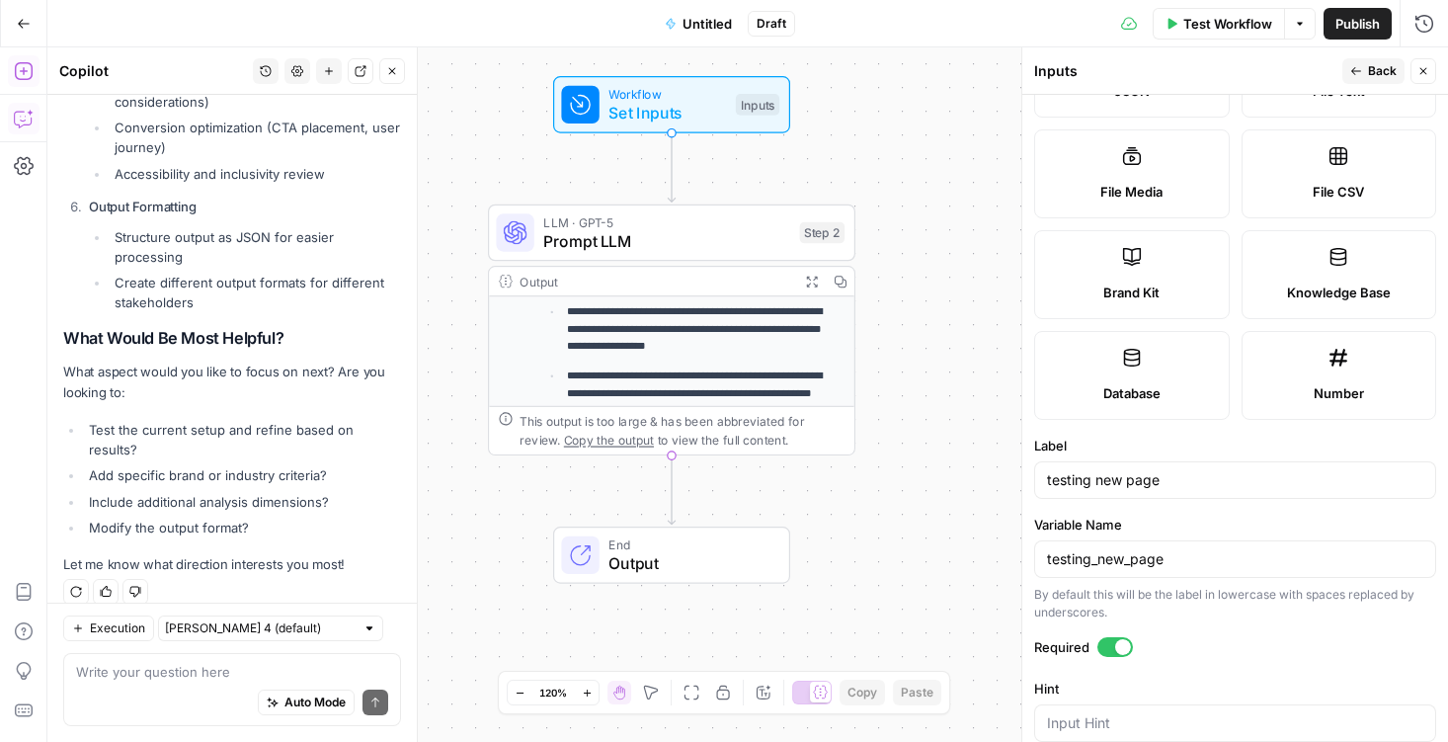
click at [22, 67] on icon "button" at bounding box center [24, 71] width 20 height 20
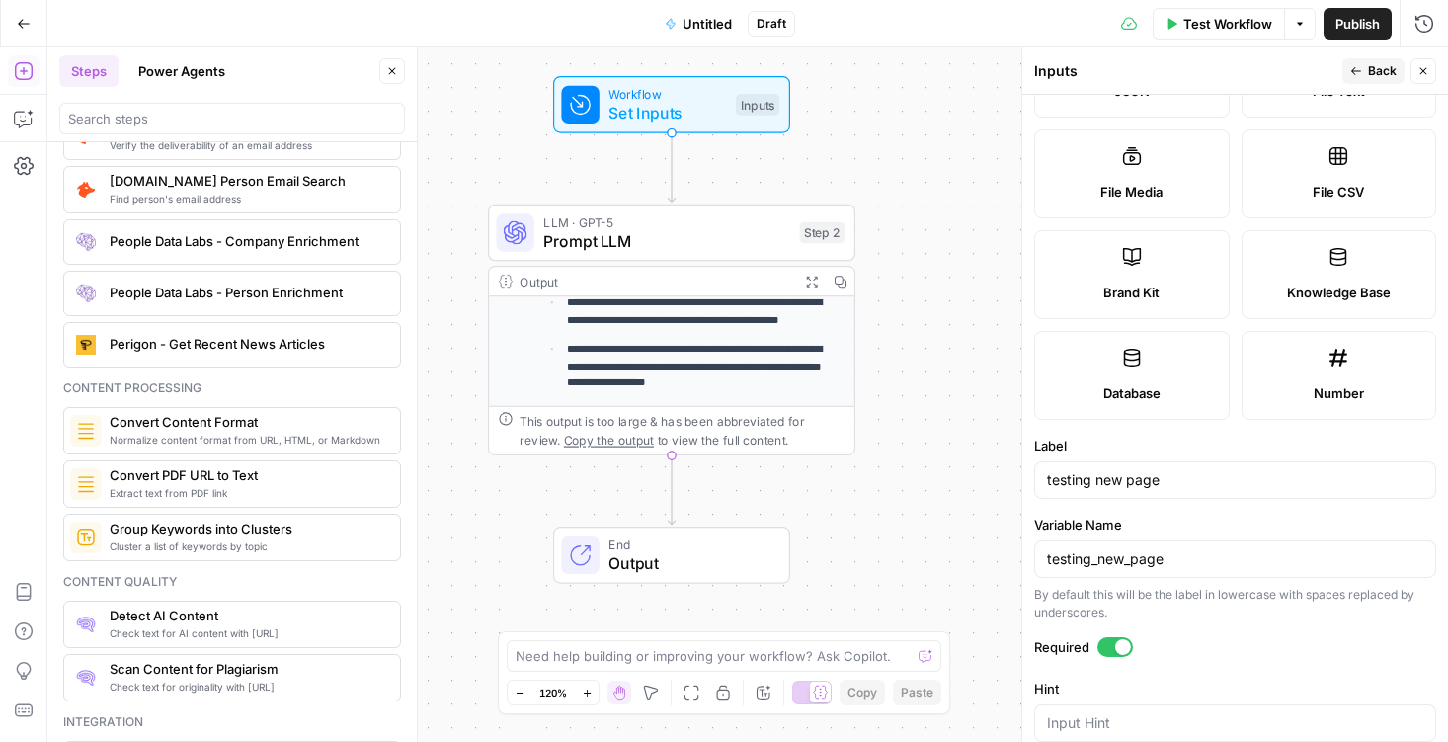
scroll to position [456, 0]
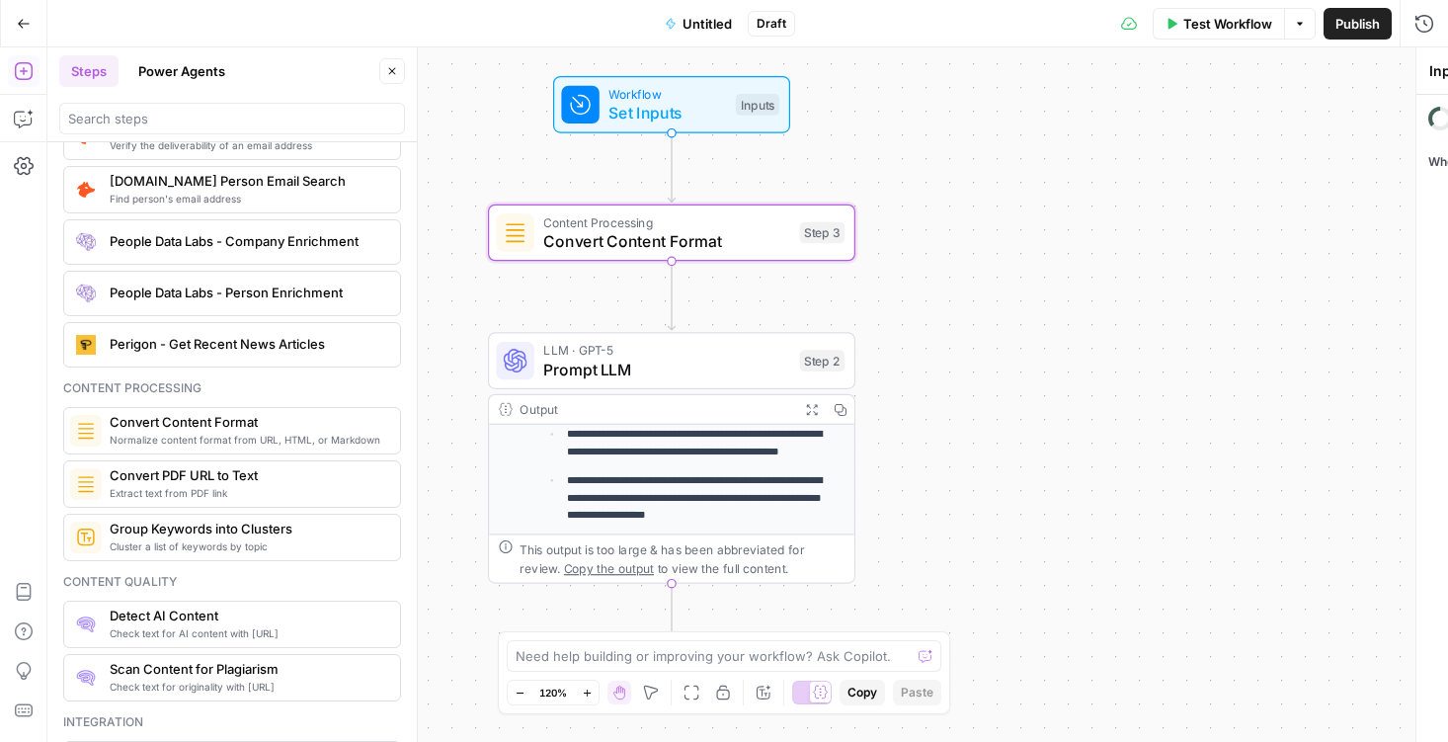
type textarea "Convert Content Format"
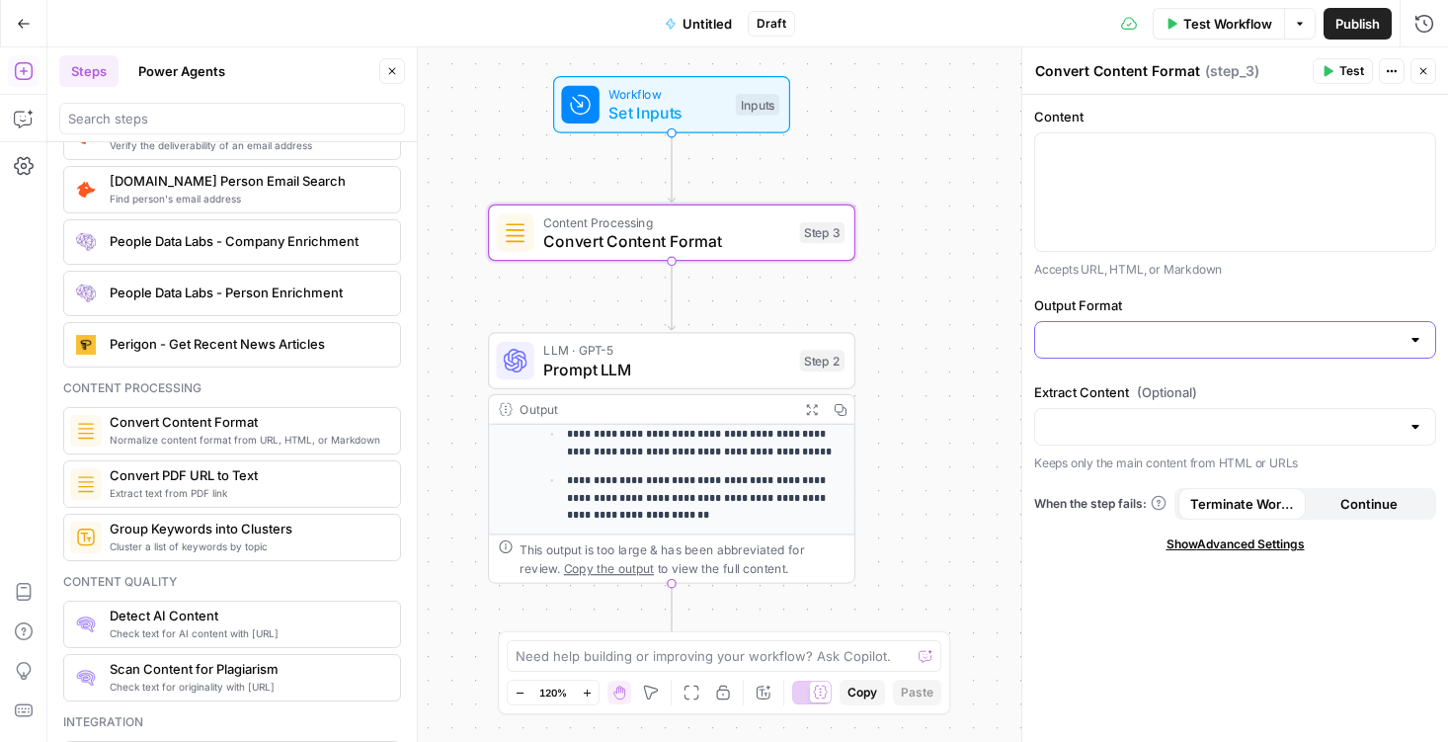
click at [1096, 345] on input "Output Format" at bounding box center [1223, 340] width 353 height 20
click at [1067, 417] on span "Markdown" at bounding box center [1231, 417] width 361 height 20
type input "Markdown"
click at [1067, 417] on input "Extract Content (Optional)" at bounding box center [1223, 427] width 353 height 20
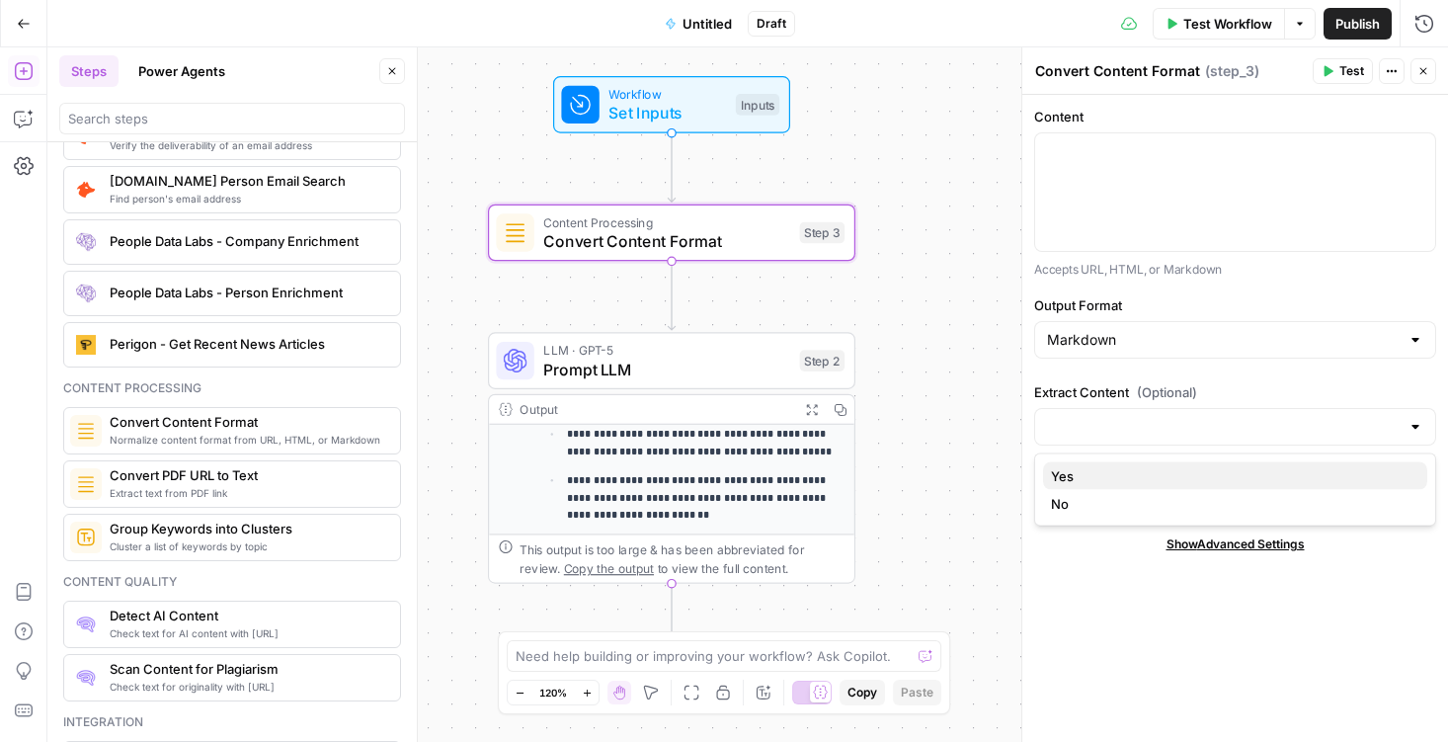
click at [1068, 478] on span "Yes" at bounding box center [1231, 476] width 361 height 20
type input "Yes"
click at [1121, 187] on div at bounding box center [1235, 192] width 400 height 118
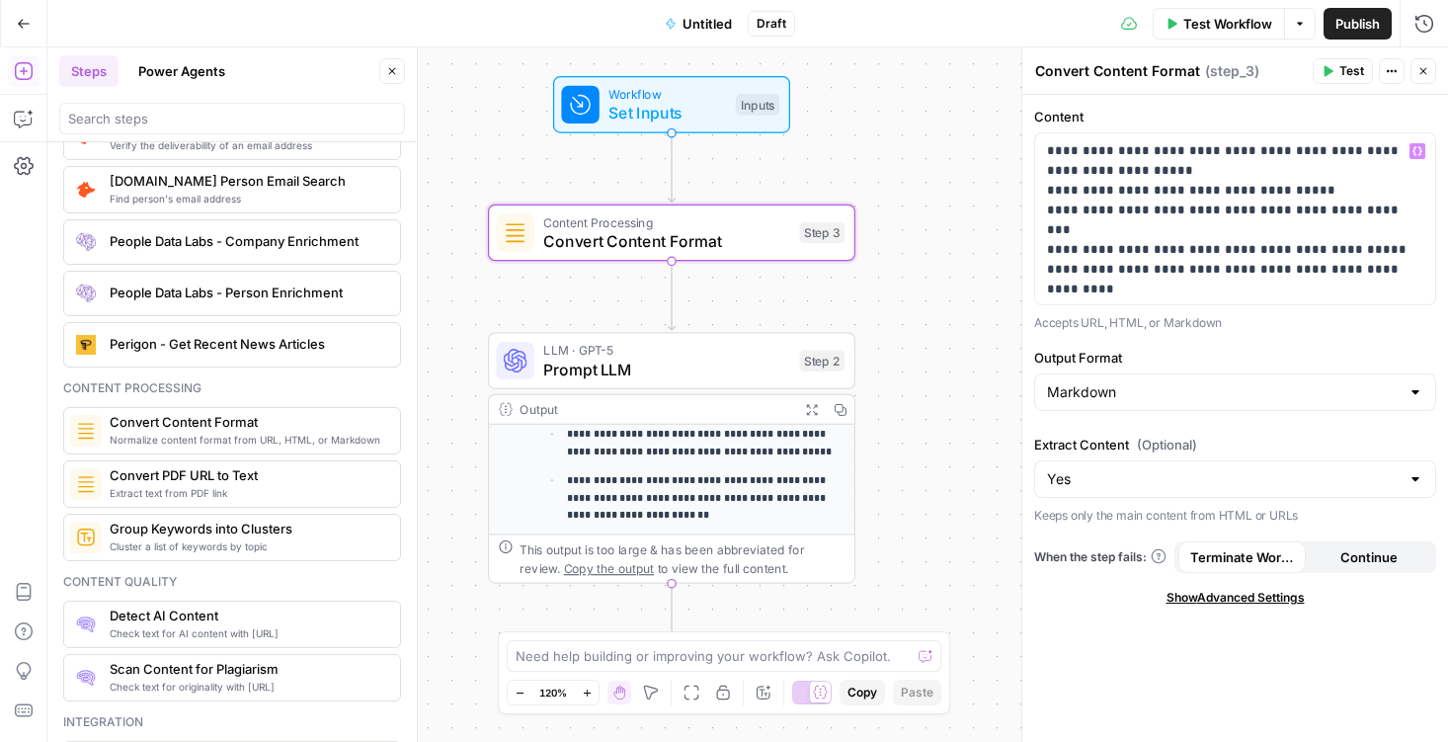
click at [1338, 65] on button "Test" at bounding box center [1343, 71] width 60 height 26
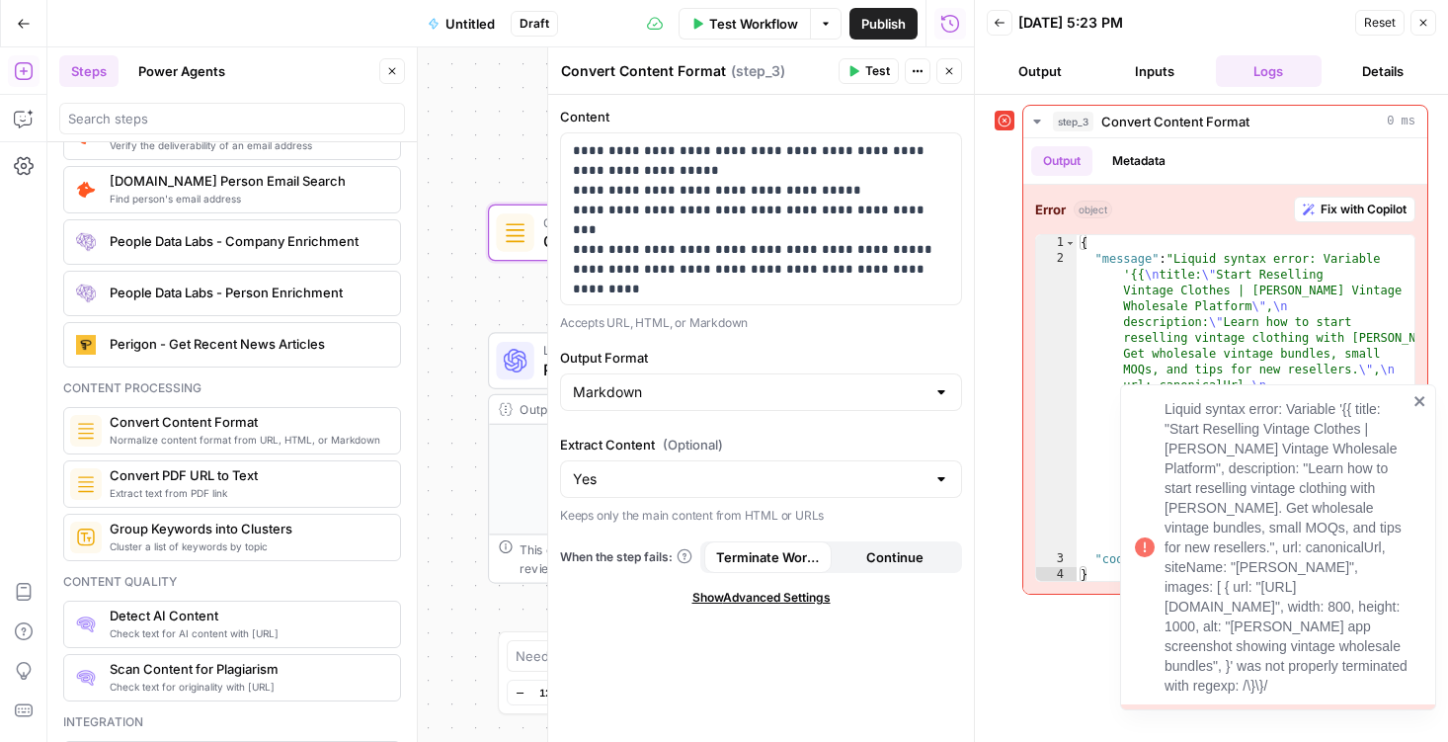
click at [1414, 403] on icon "close" at bounding box center [1421, 401] width 14 height 16
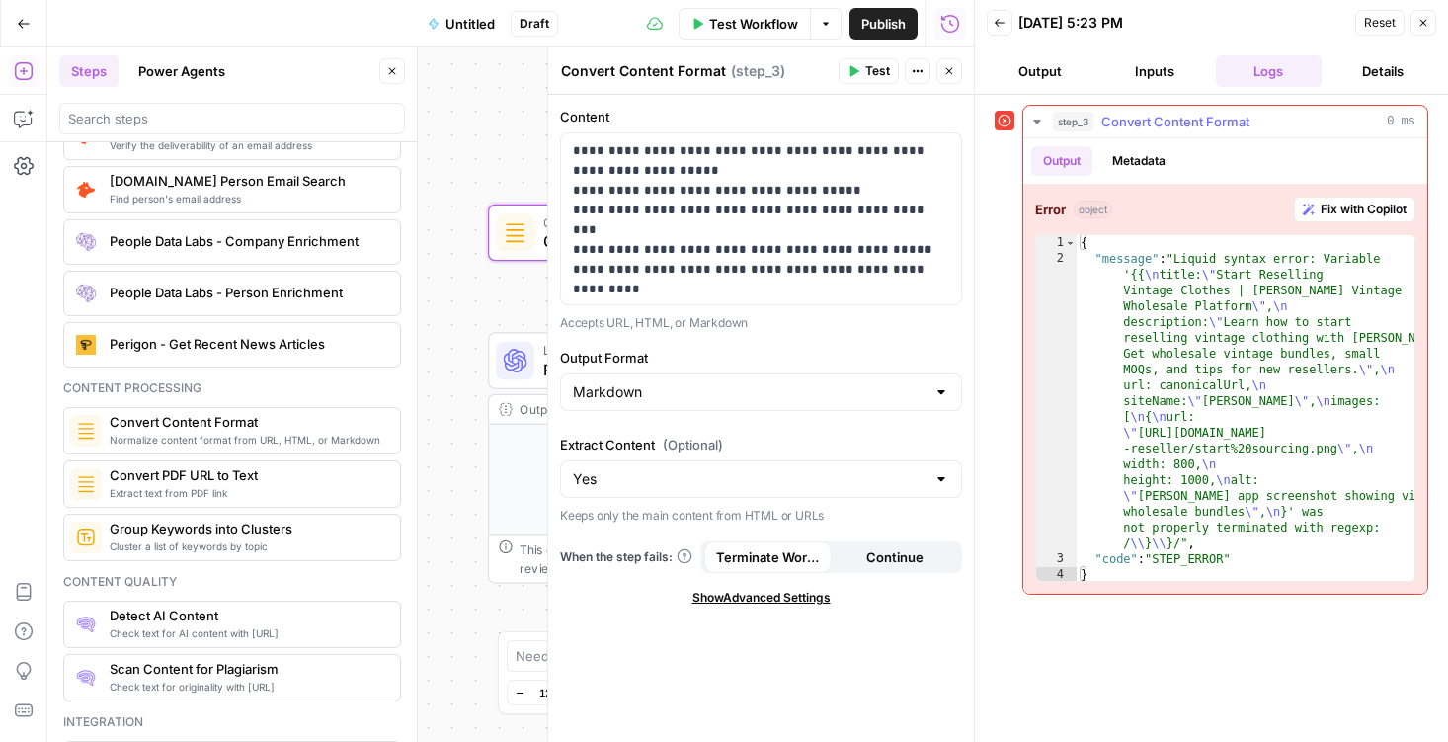
click at [1356, 198] on button "Fix with Copilot" at bounding box center [1354, 210] width 121 height 26
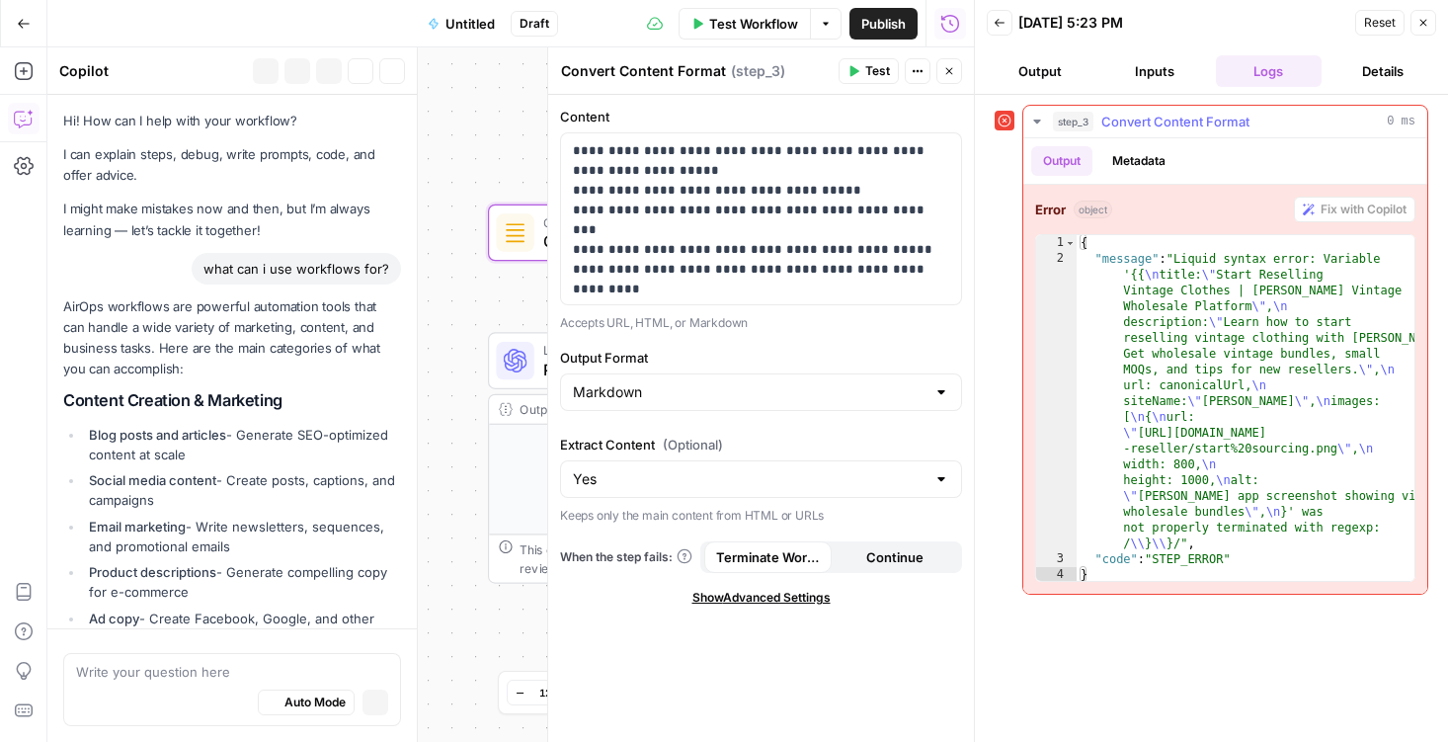
scroll to position [5818, 0]
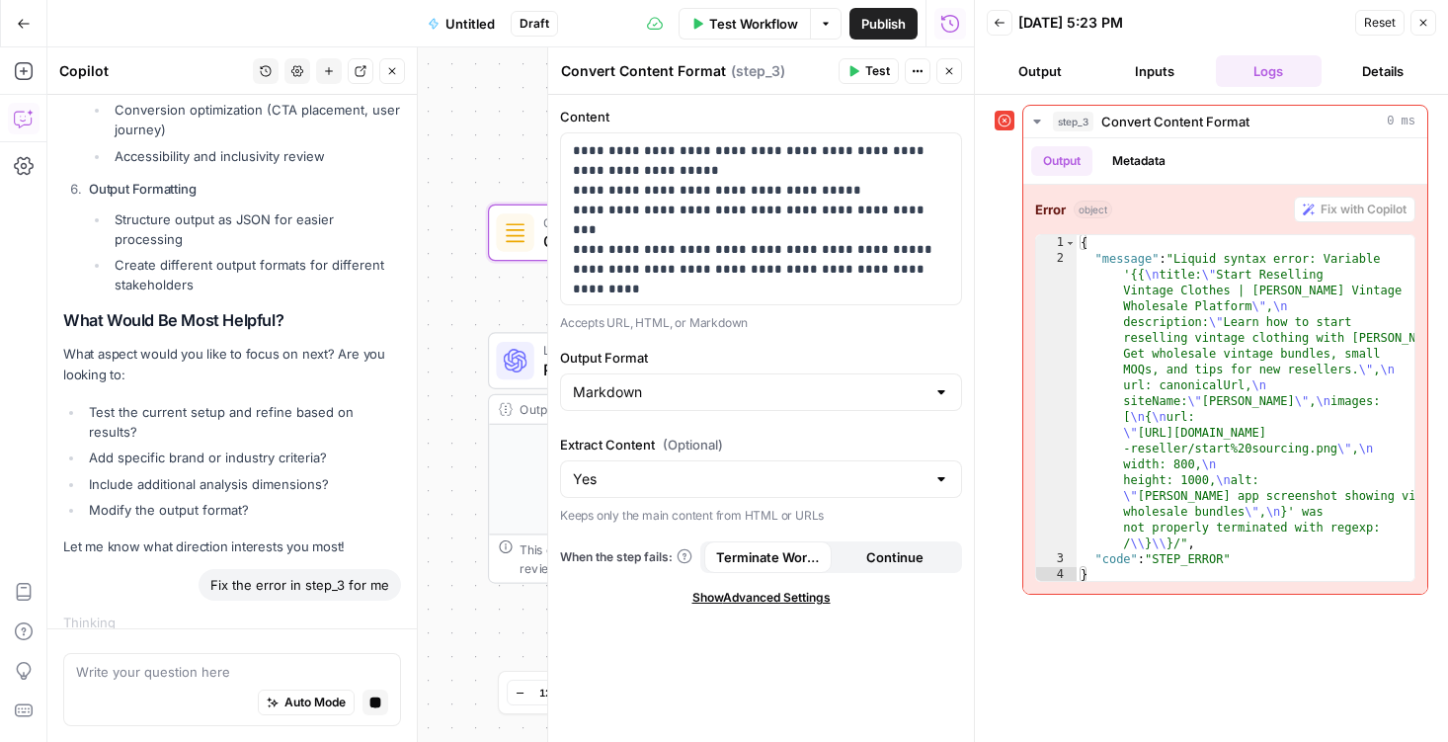
click at [1160, 71] on button "Inputs" at bounding box center [1154, 71] width 107 height 32
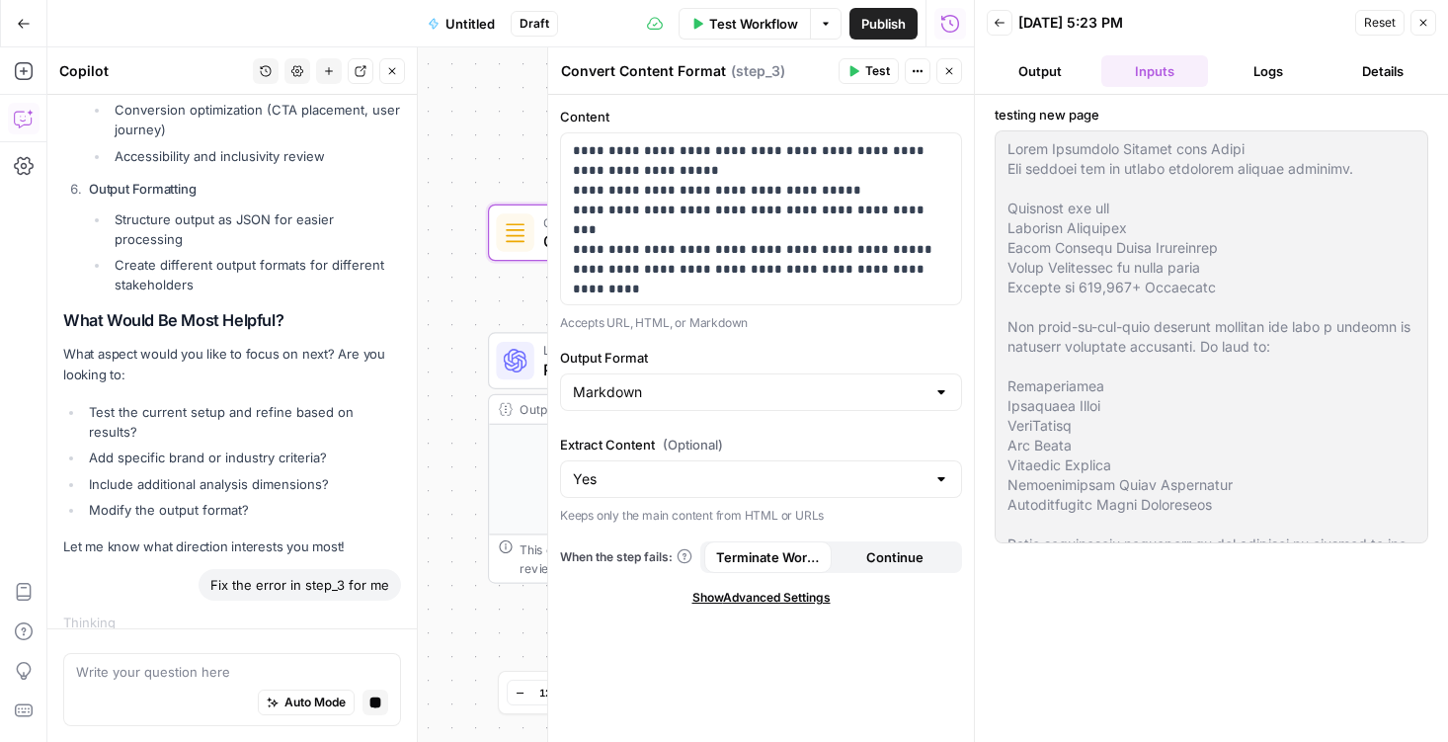
click at [1423, 19] on icon "button" at bounding box center [1423, 23] width 12 height 12
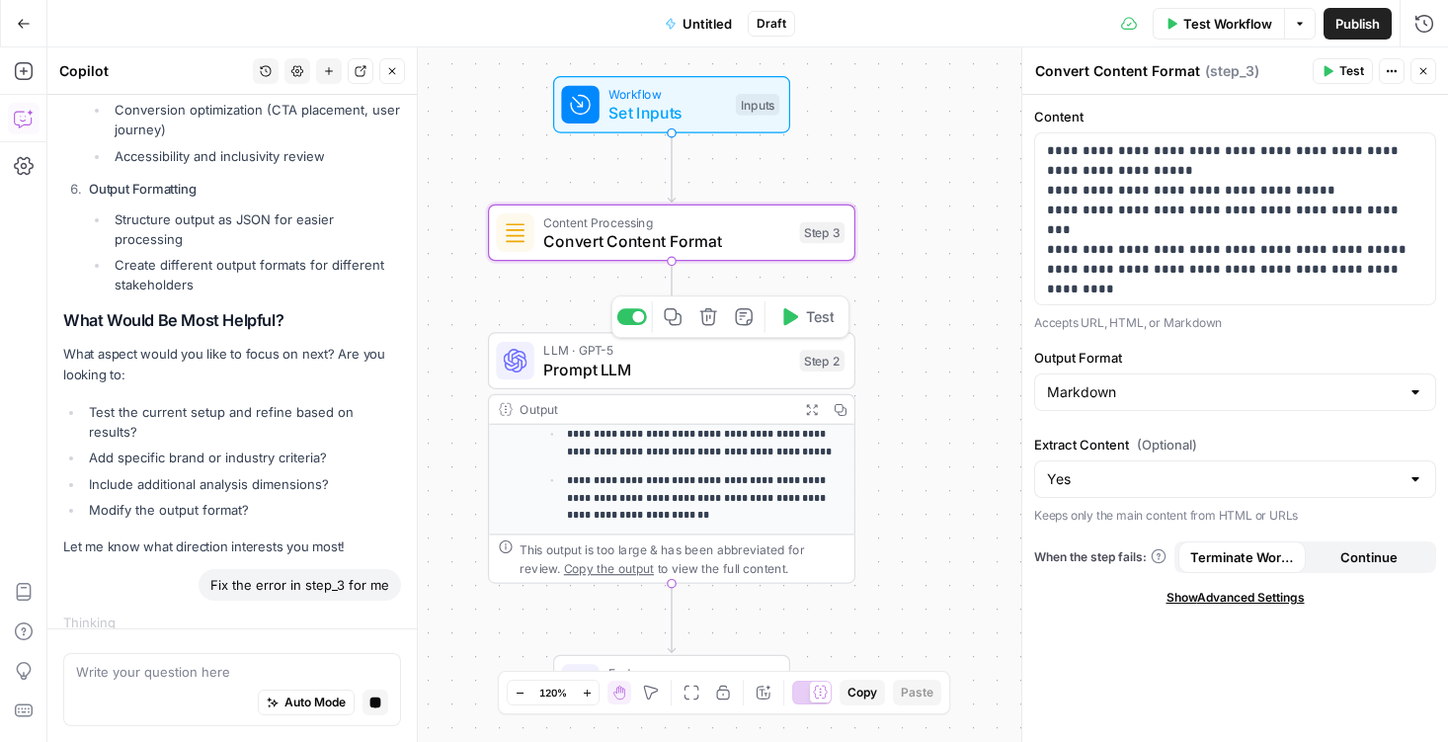
click at [652, 237] on span "Convert Content Format" at bounding box center [666, 241] width 247 height 24
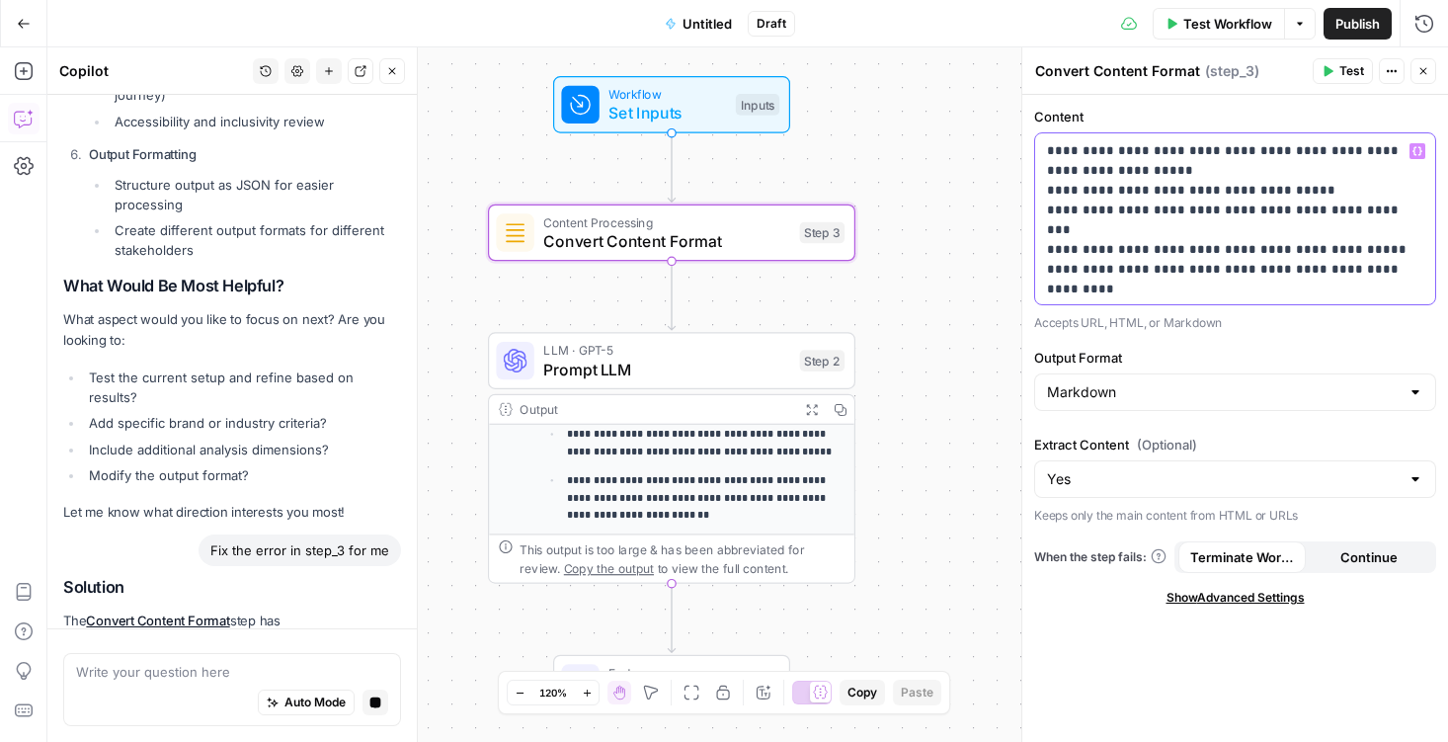
click at [1416, 155] on icon "button" at bounding box center [1418, 151] width 10 height 10
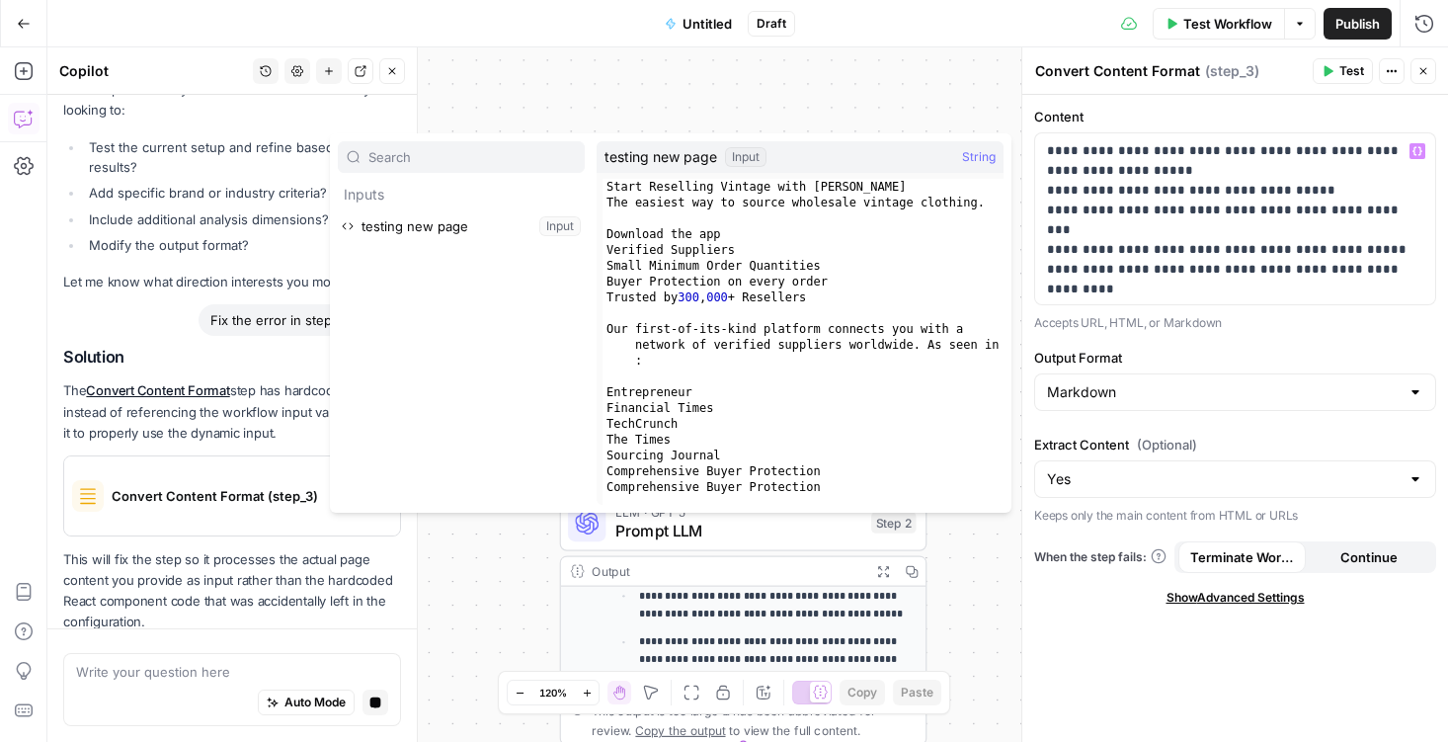
click at [217, 414] on div "Solution The Convert Content Format step has hardcoded content instead of refer…" at bounding box center [232, 490] width 338 height 285
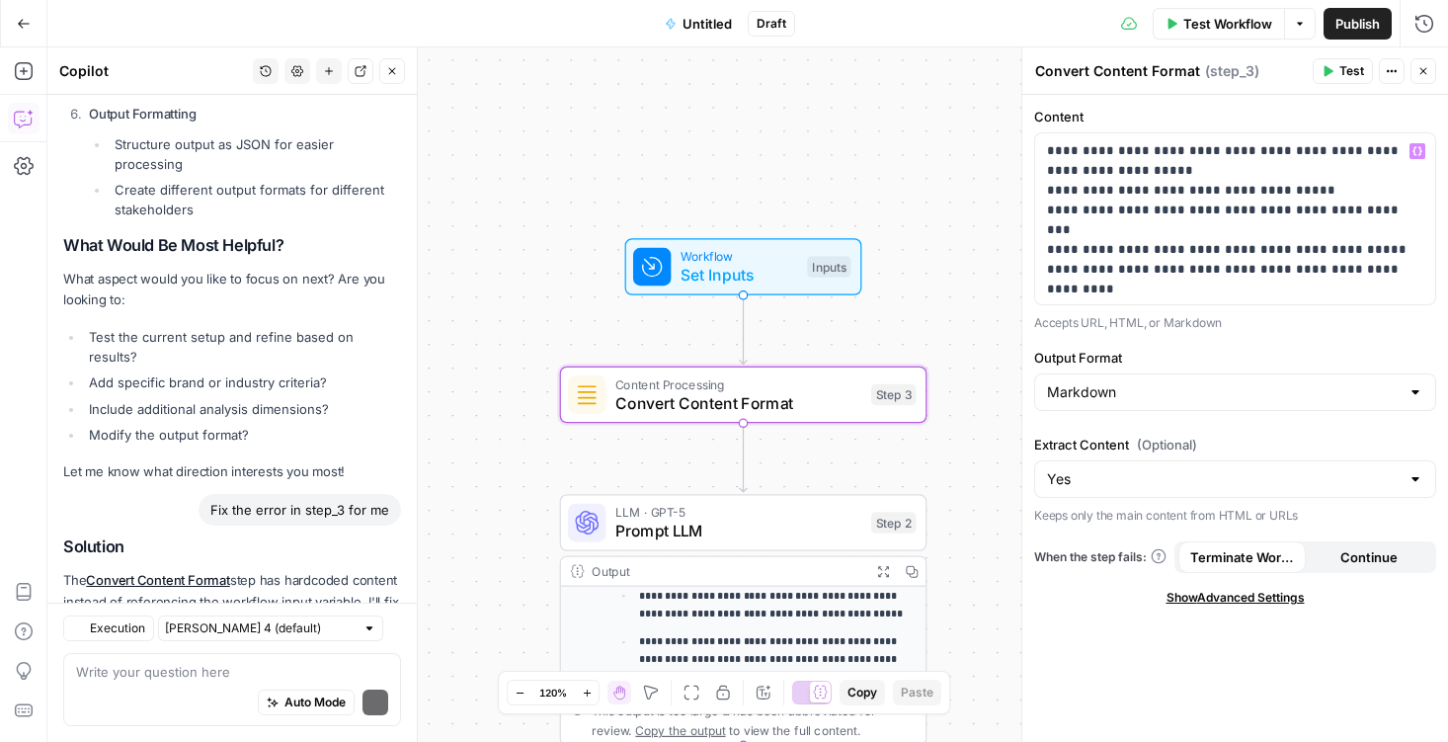
scroll to position [6330, 0]
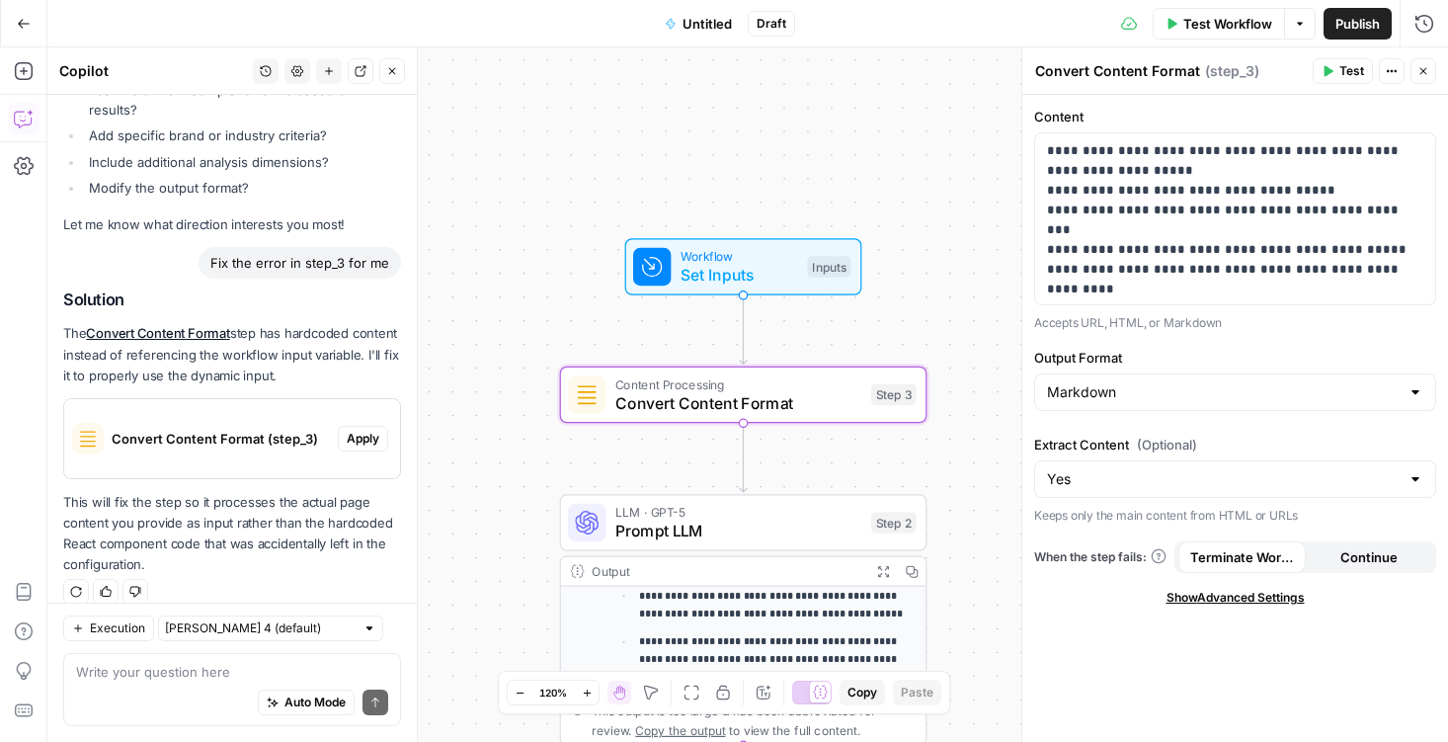
click at [356, 430] on span "Apply" at bounding box center [363, 439] width 33 height 18
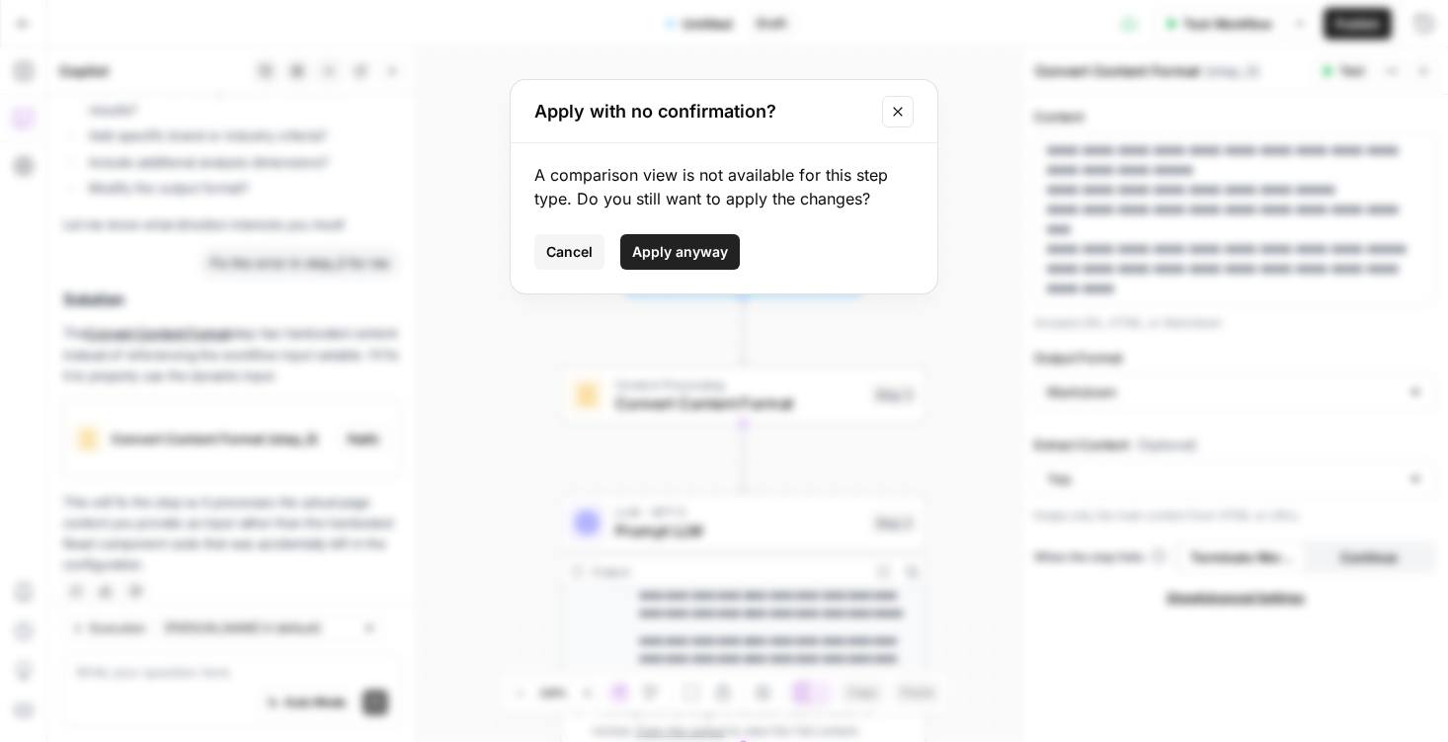
click at [686, 260] on span "Apply anyway" at bounding box center [680, 252] width 96 height 20
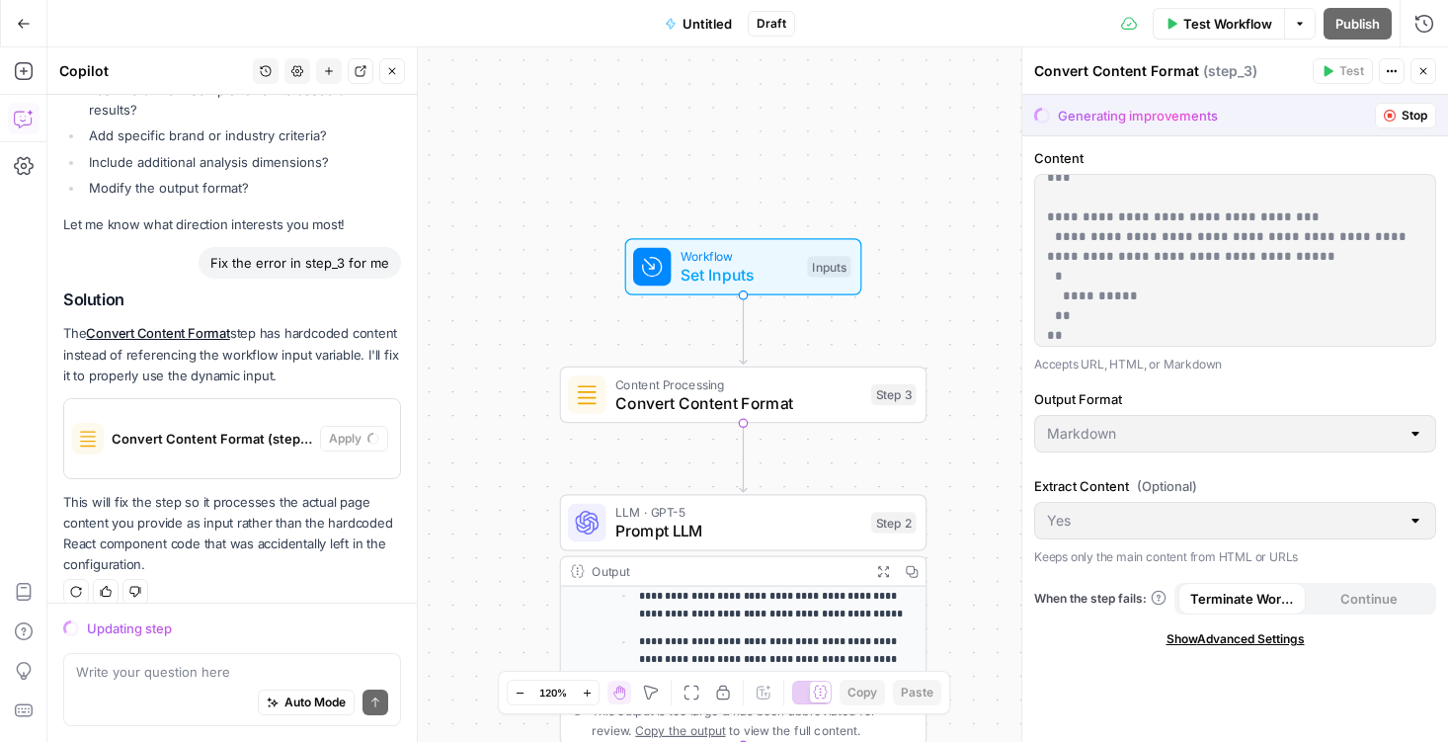
scroll to position [0, 0]
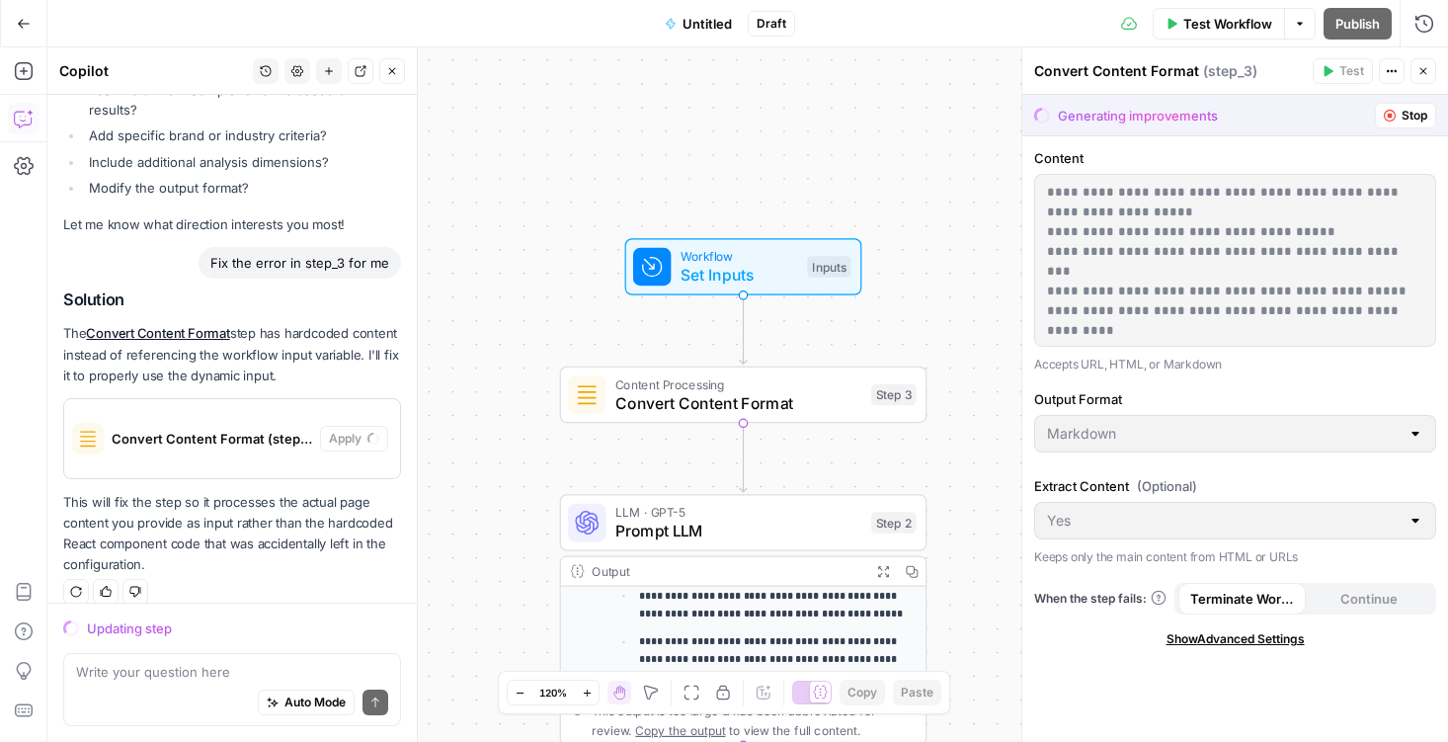
click at [395, 68] on icon "button" at bounding box center [392, 71] width 12 height 12
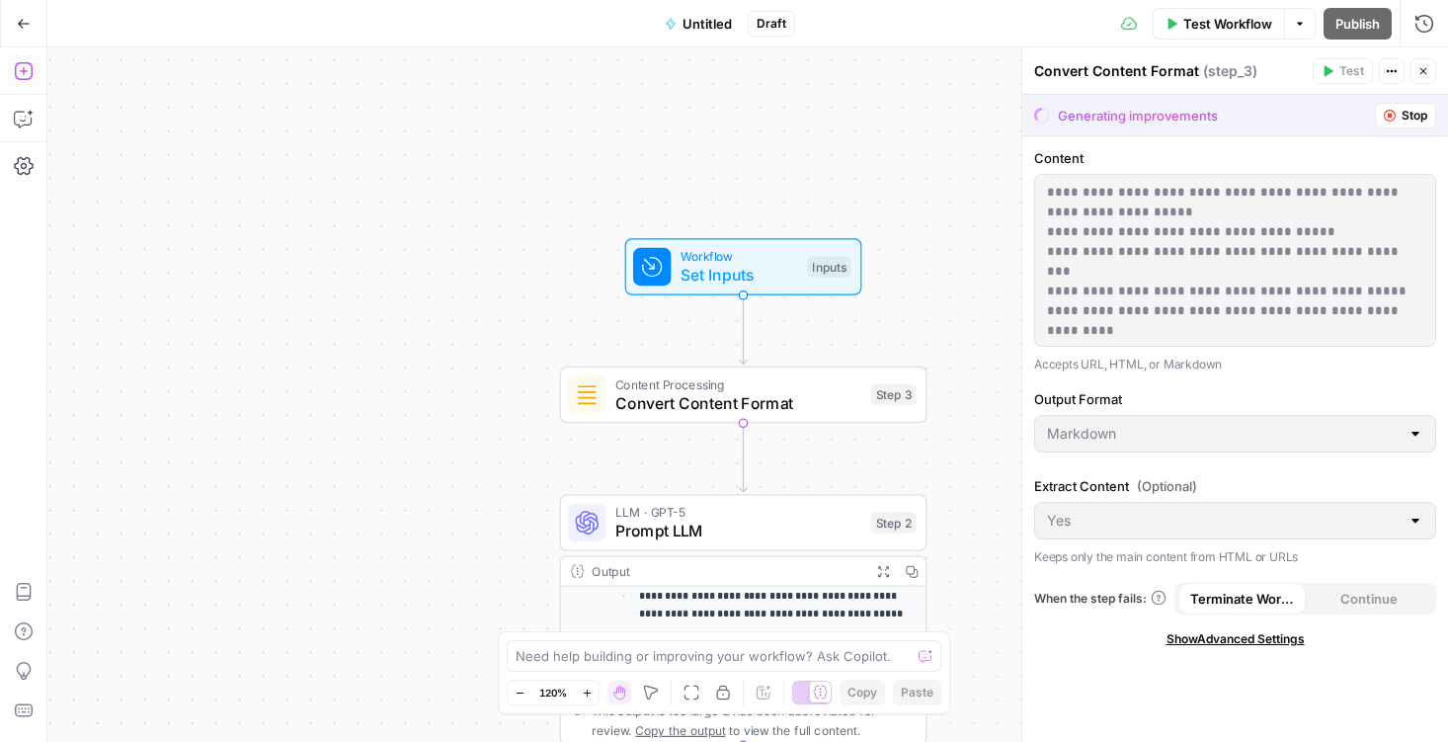
click at [24, 68] on icon "button" at bounding box center [23, 71] width 18 height 18
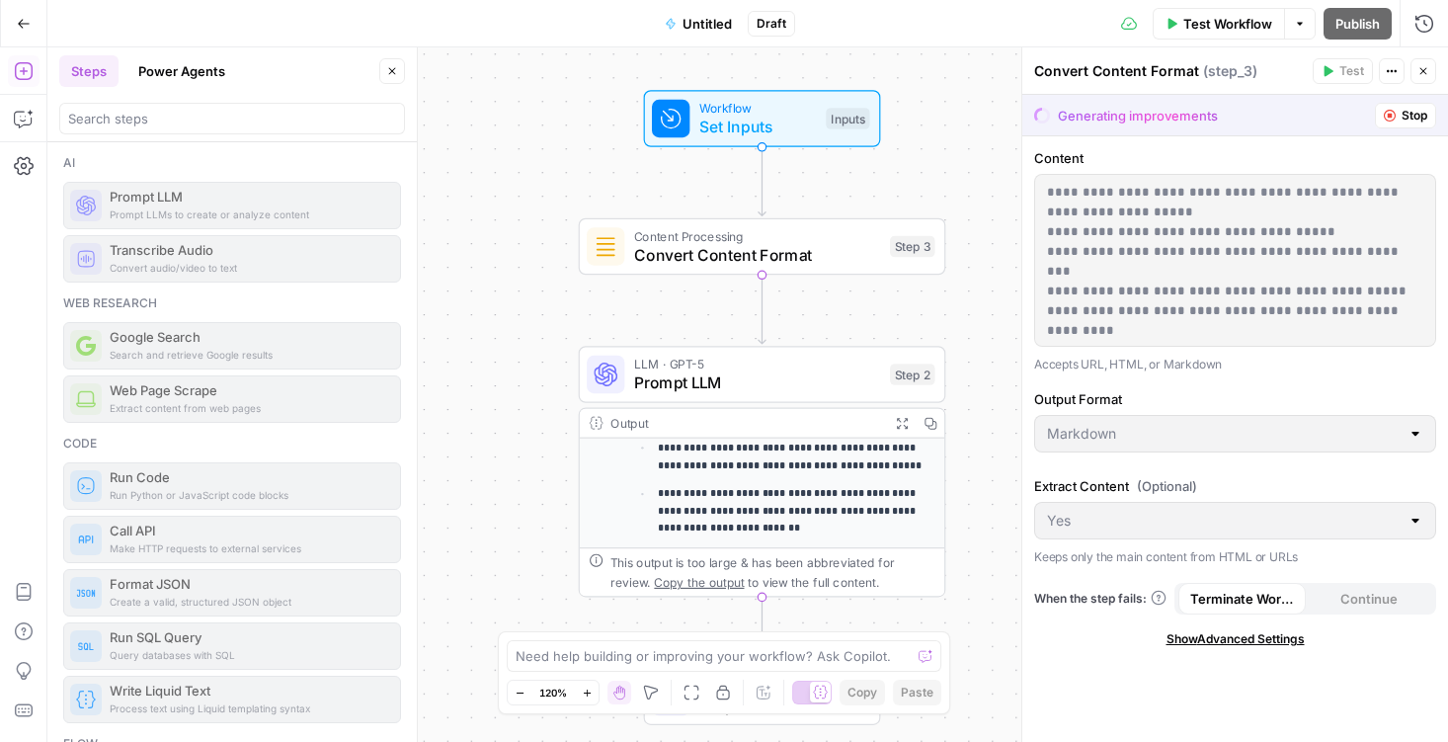
click at [1409, 107] on span "Stop" at bounding box center [1415, 116] width 26 height 18
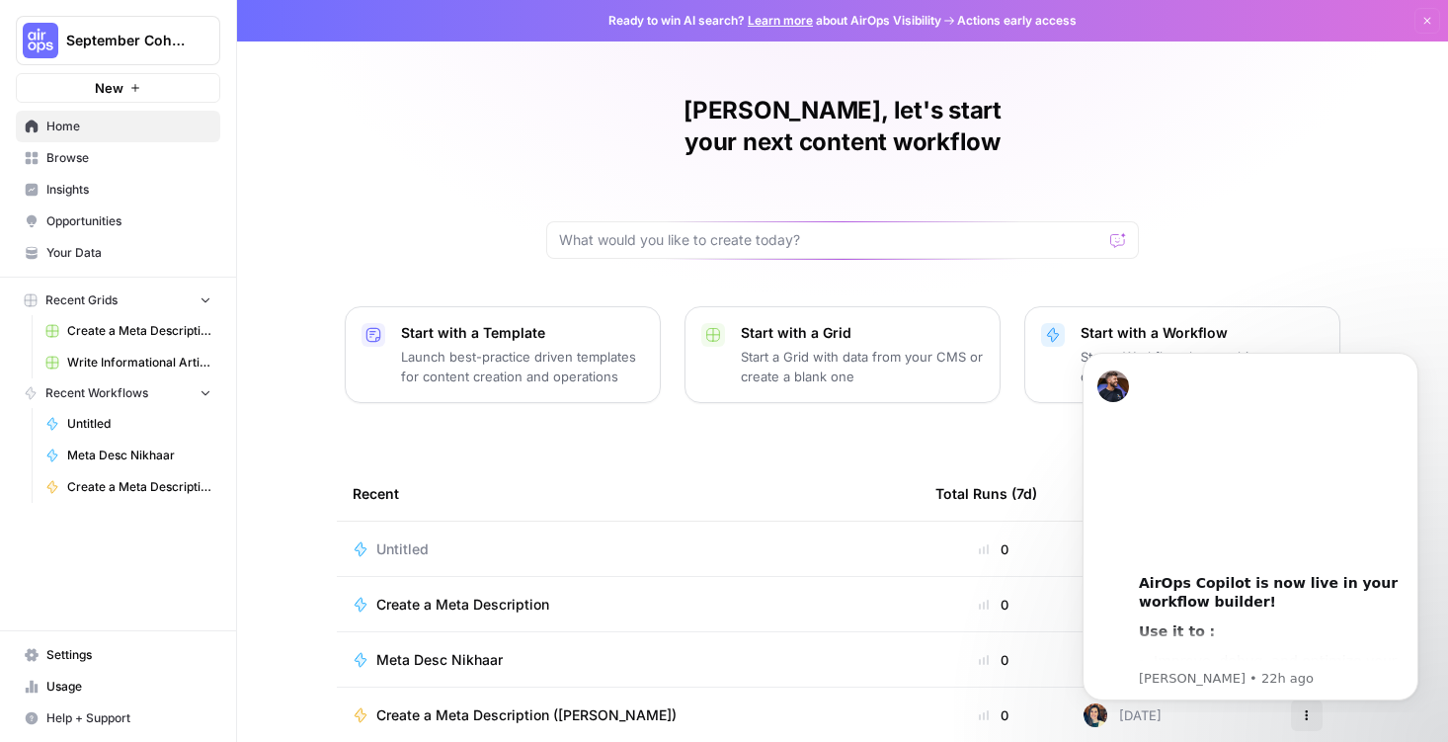
click at [1088, 323] on p "Start with a Workflow" at bounding box center [1202, 333] width 243 height 20
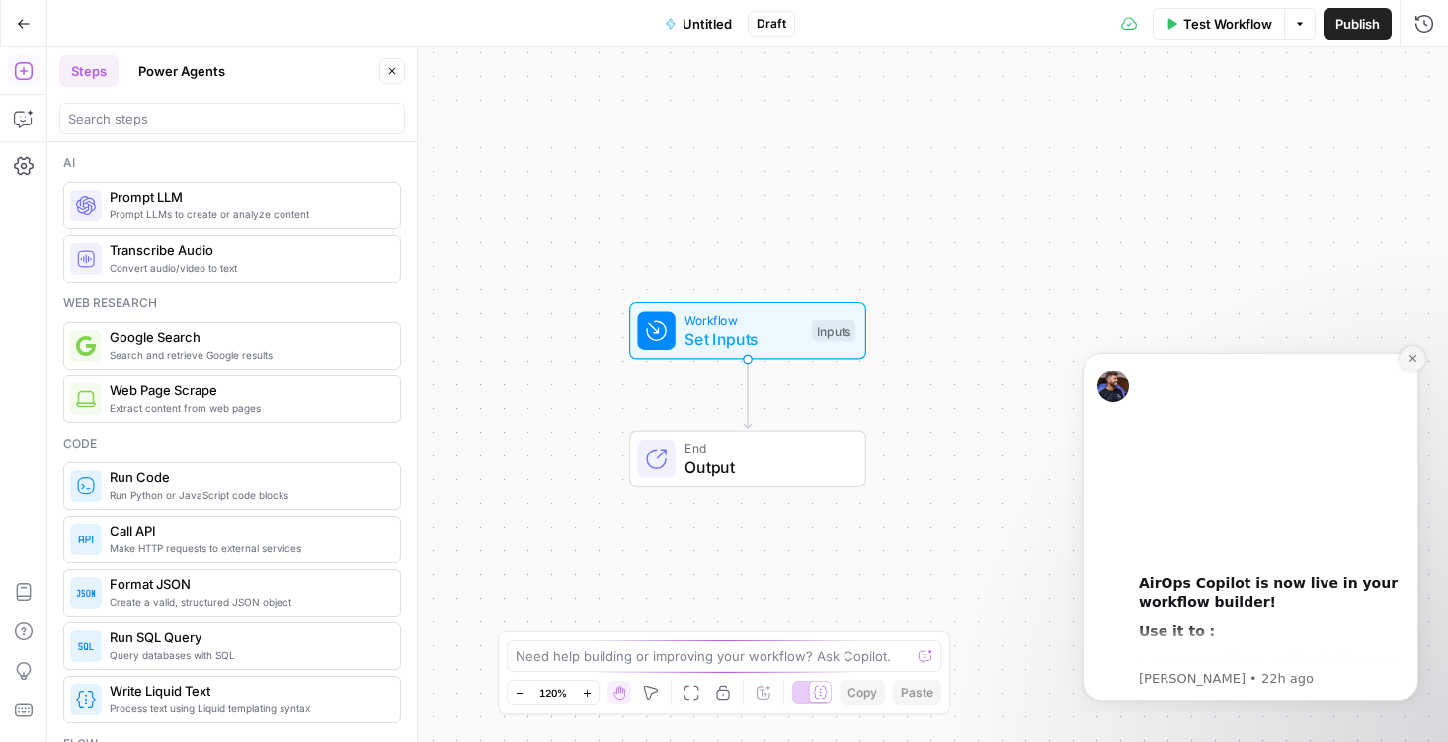
click at [1411, 363] on icon "Dismiss notification" at bounding box center [1413, 358] width 11 height 11
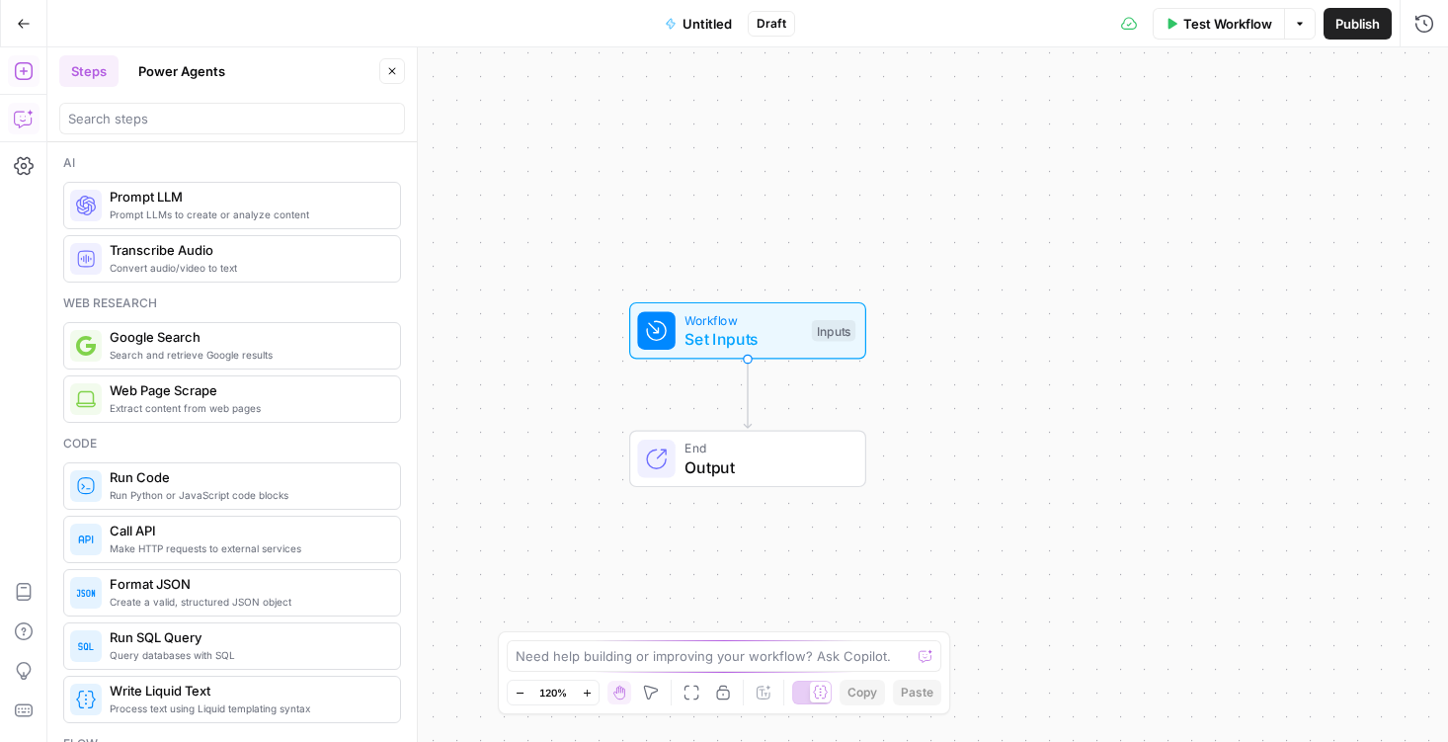
click at [22, 126] on icon "button" at bounding box center [24, 119] width 20 height 20
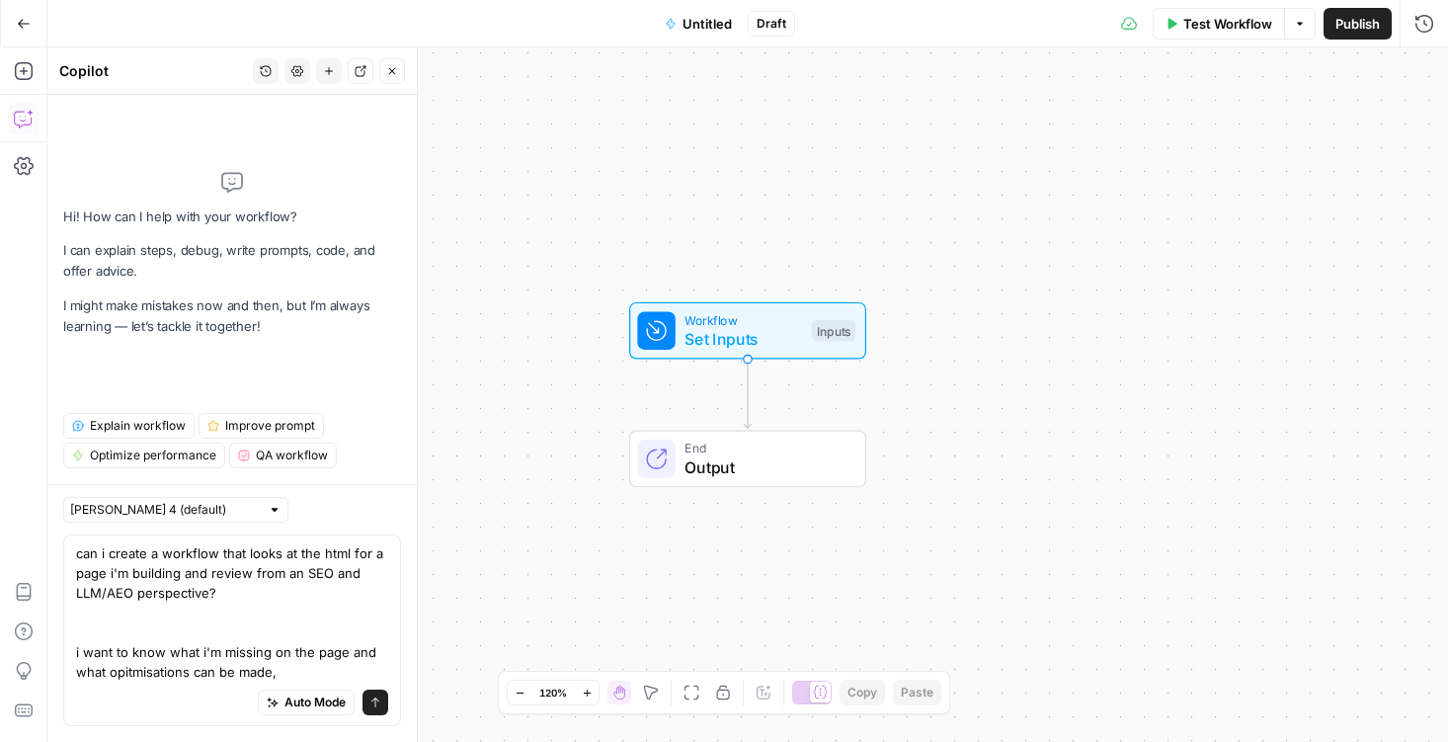
type textarea "can i create a workflow that looks at the html for a page i'm building and revi…"
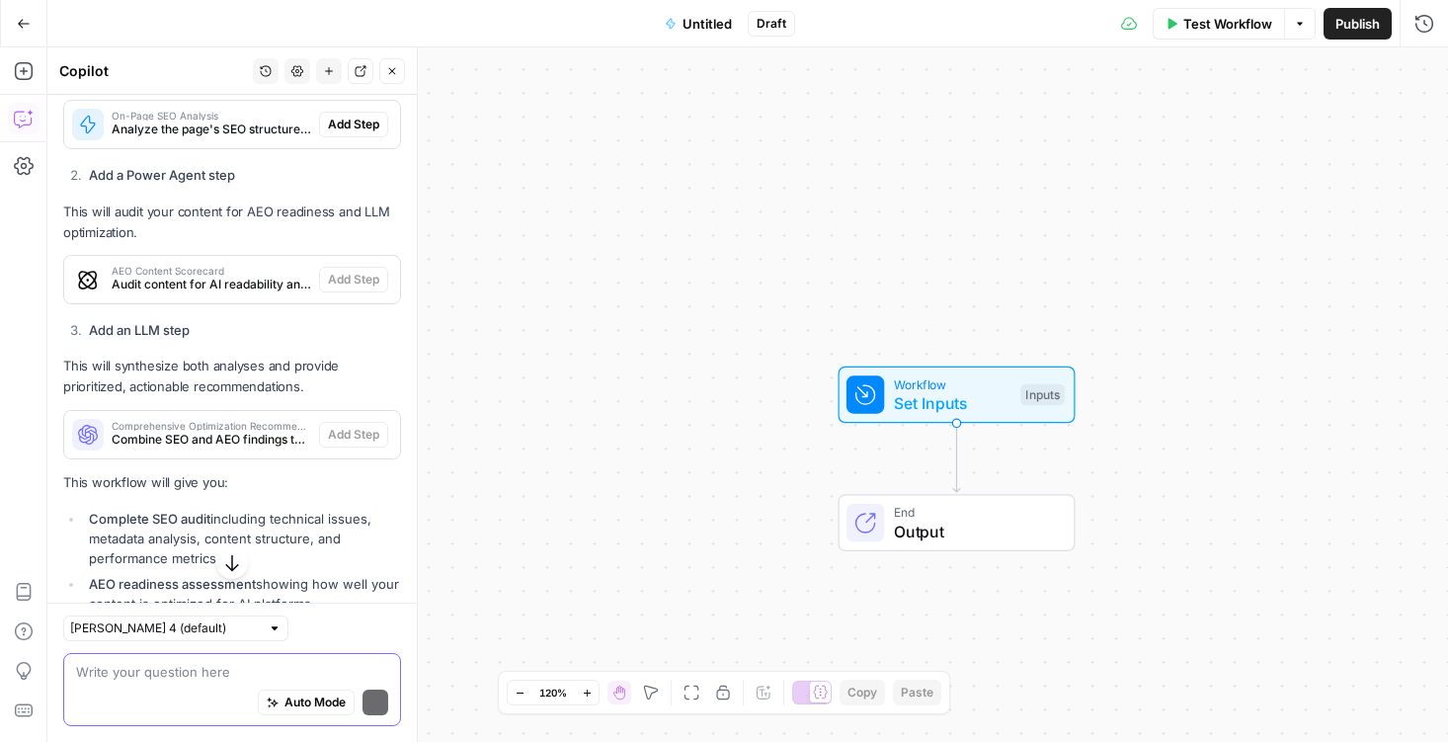
scroll to position [1354, 0]
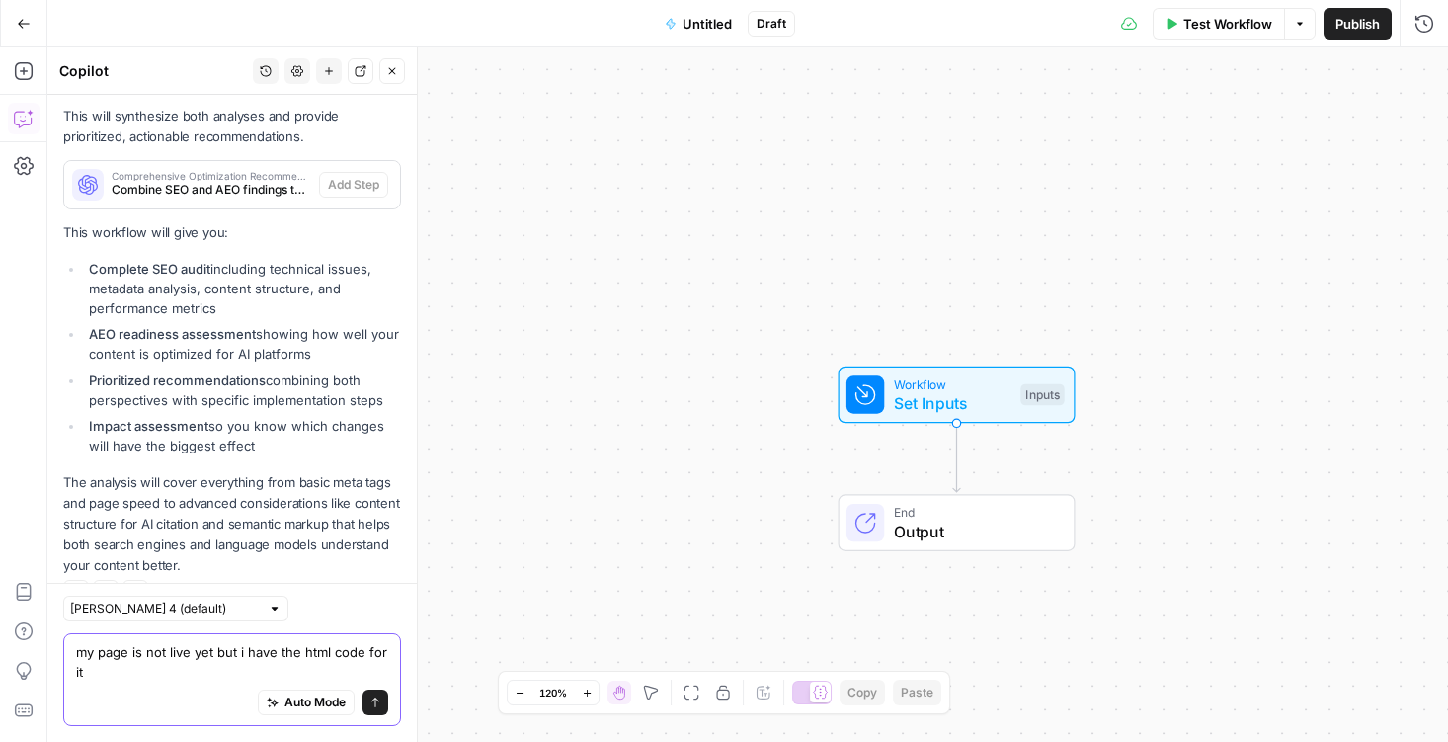
type textarea "my page is not live yet but i have the html code for it"
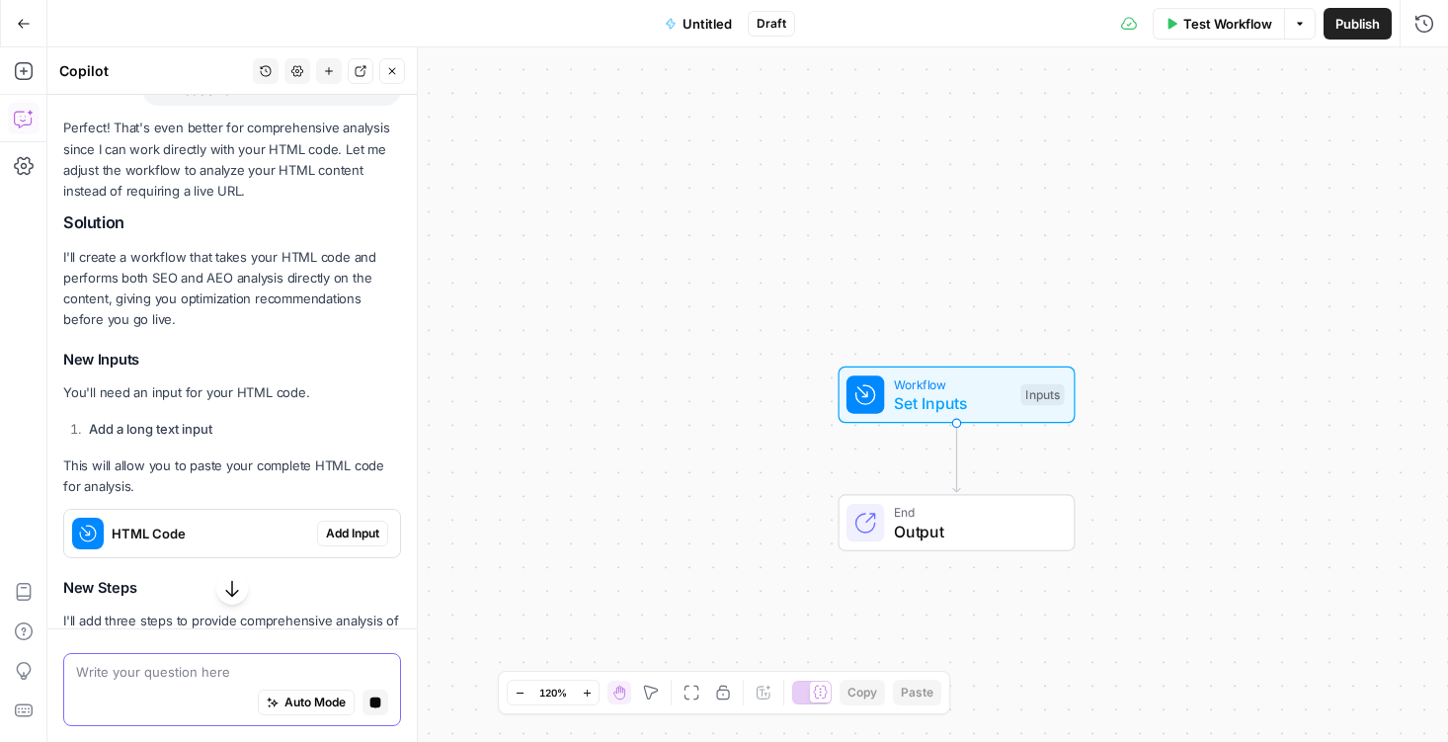
scroll to position [1876, 0]
click at [340, 522] on span "Add Input" at bounding box center [352, 531] width 53 height 18
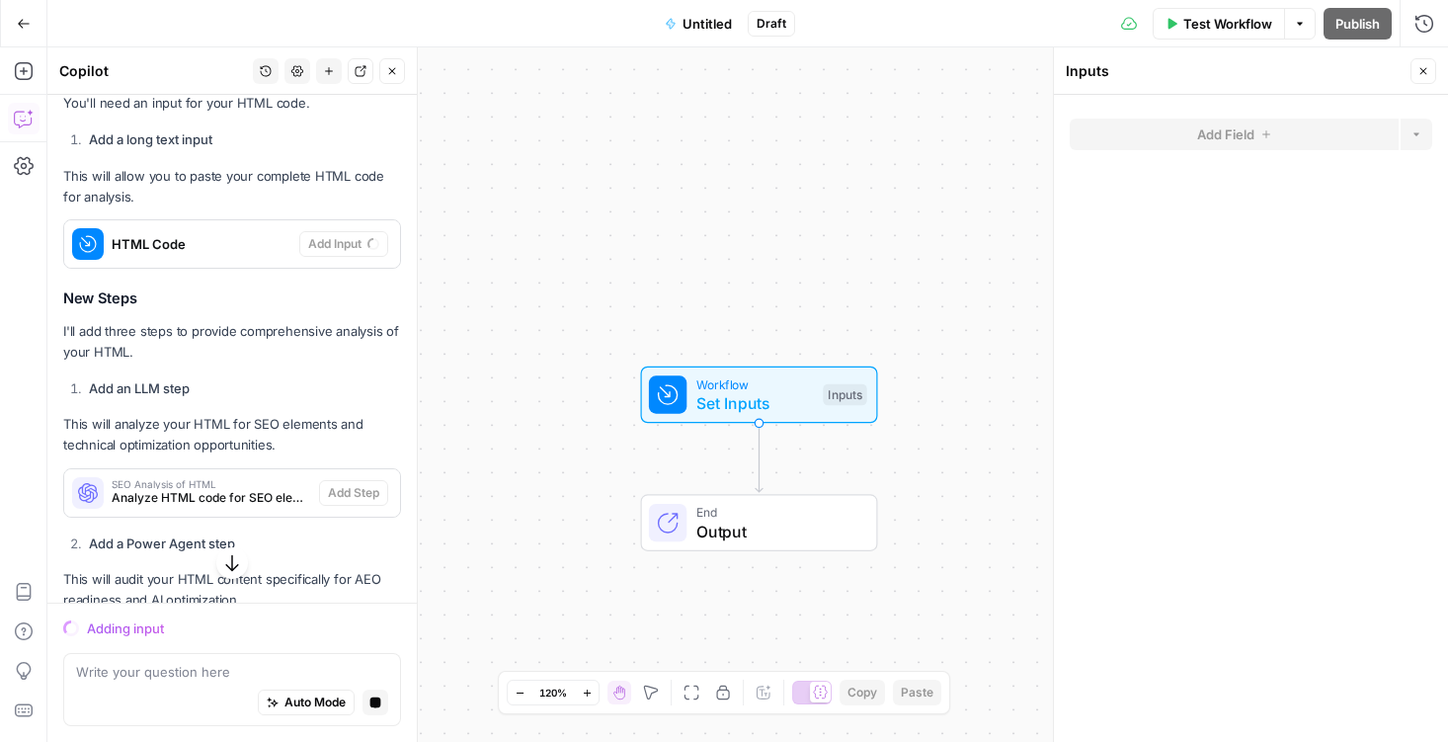
scroll to position [2163, 0]
click at [709, 19] on span "Untitled" at bounding box center [707, 24] width 49 height 20
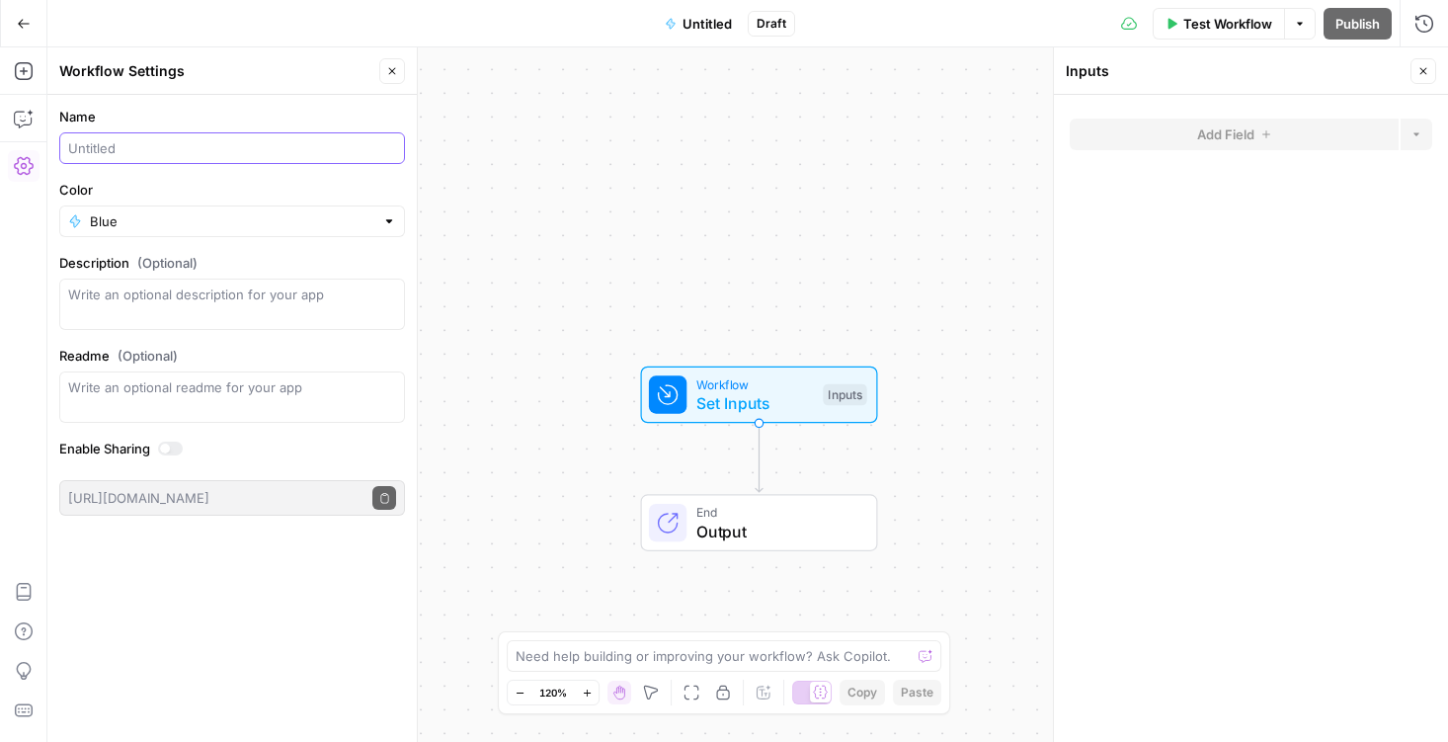
click at [127, 148] on input "Name" at bounding box center [232, 148] width 328 height 20
type input "page readiness check"
click at [94, 289] on textarea "Description (Optional)" at bounding box center [232, 304] width 328 height 40
type textarea "(Wei)"
click at [393, 68] on icon "button" at bounding box center [392, 71] width 12 height 12
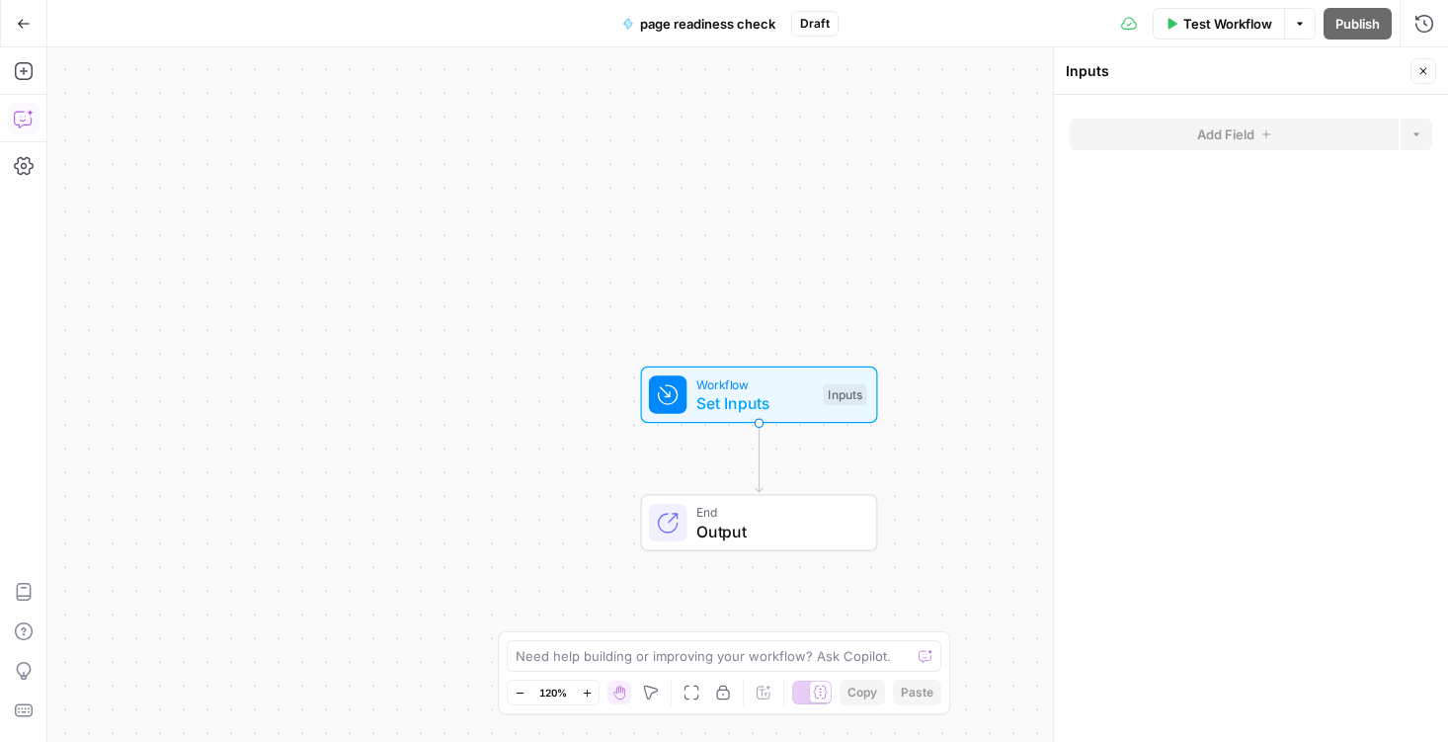
click at [31, 115] on icon "button" at bounding box center [24, 119] width 20 height 20
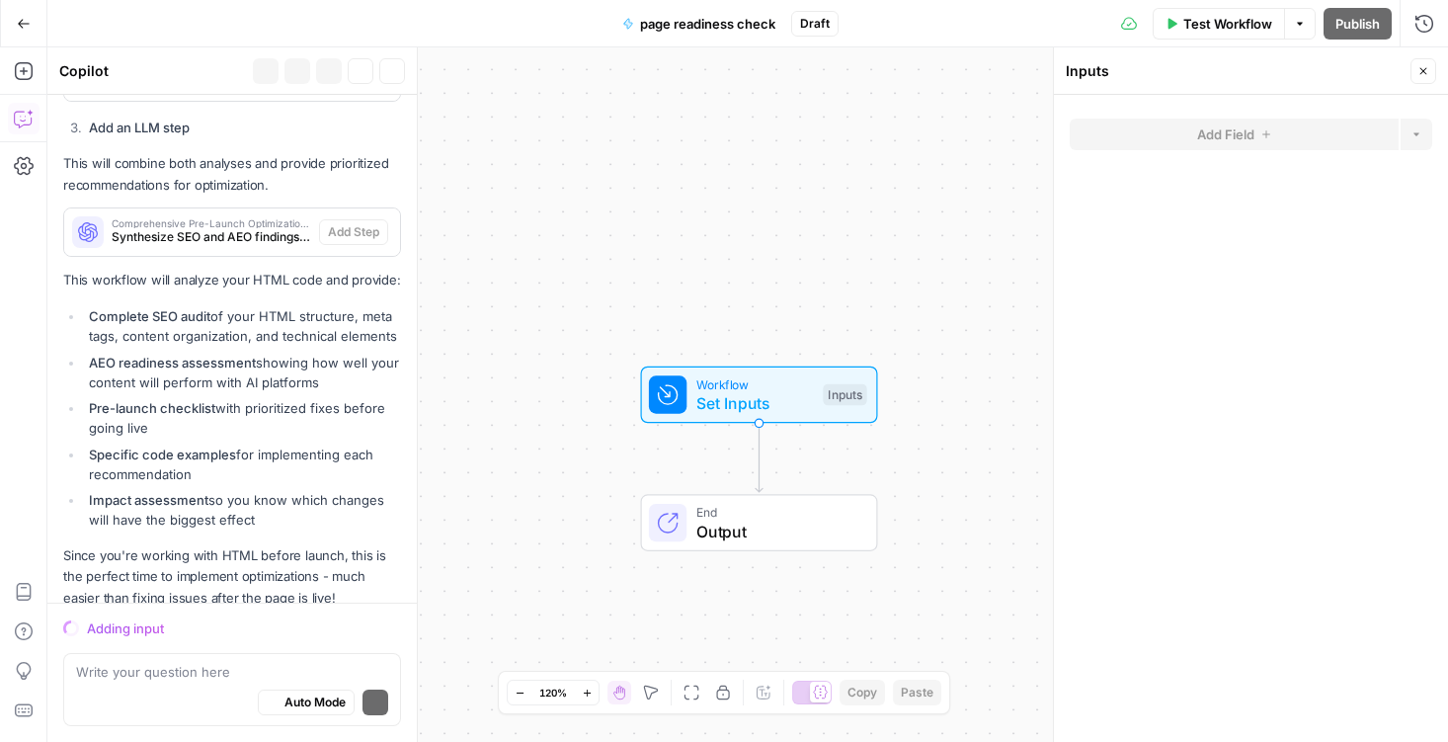
scroll to position [2794, 0]
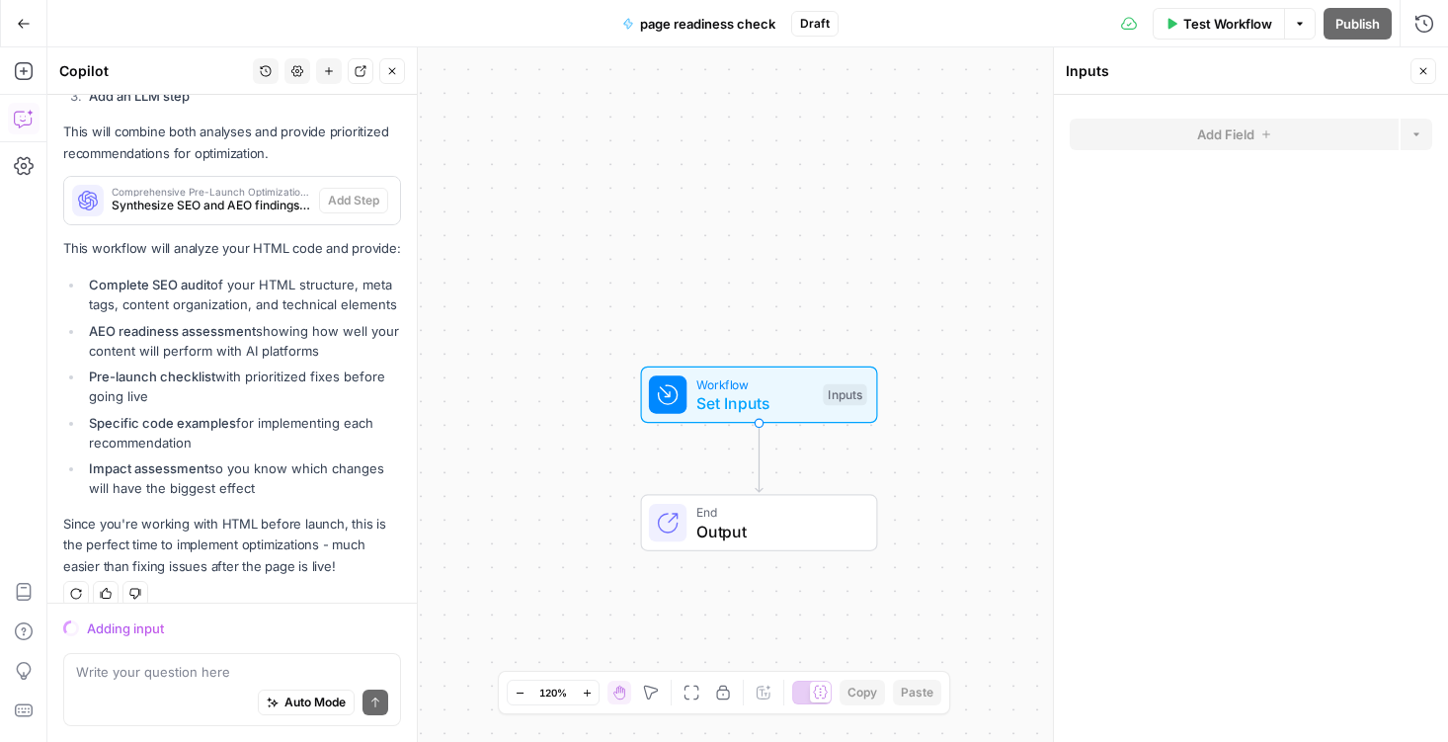
click at [100, 625] on div "Adding input" at bounding box center [244, 628] width 314 height 20
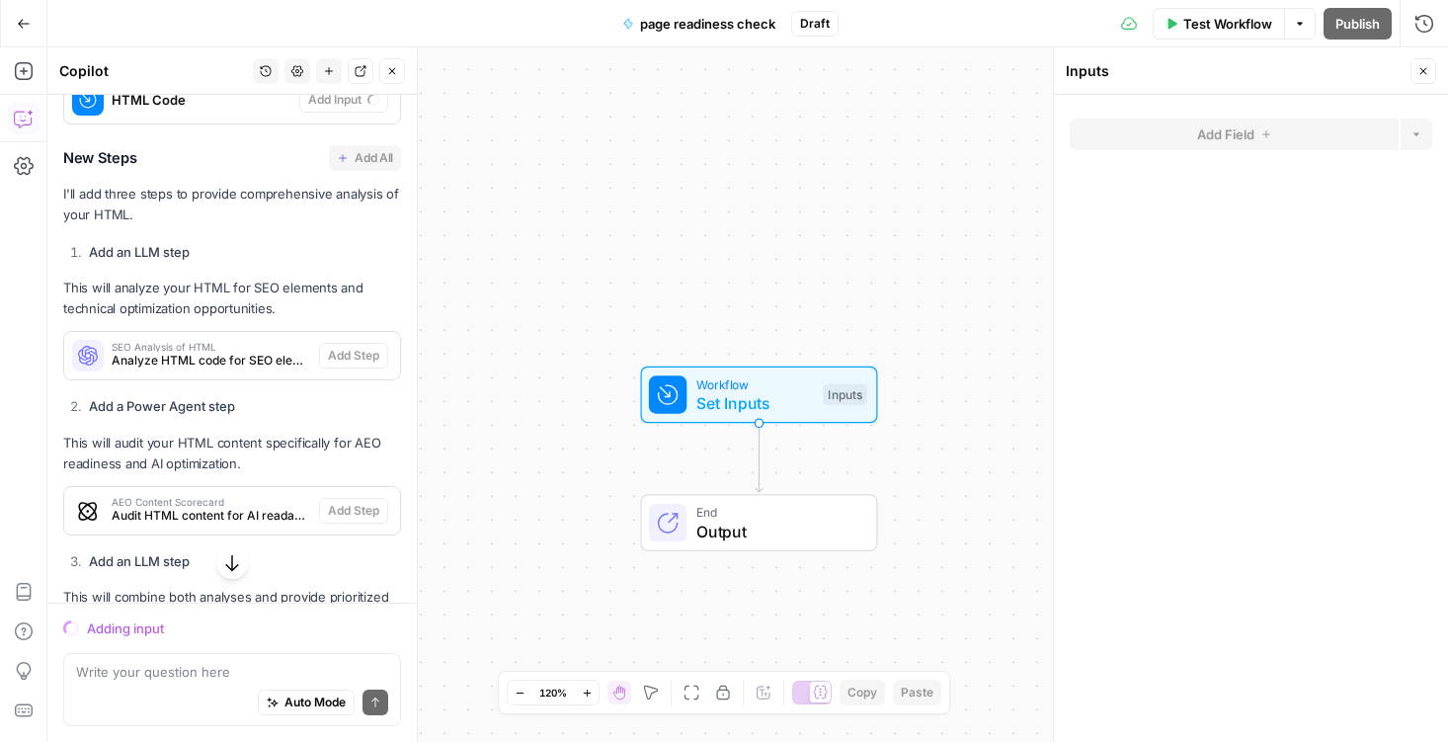
scroll to position [2272, 0]
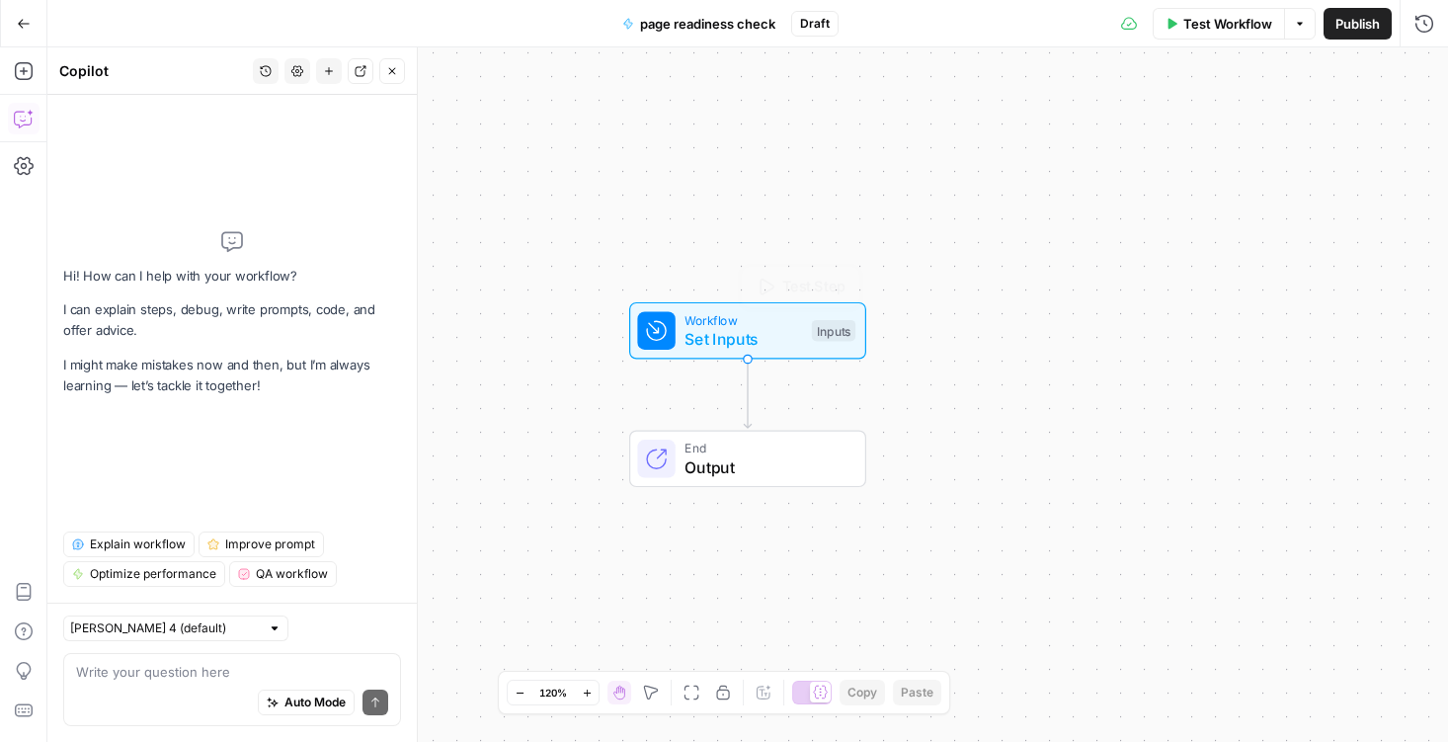
click at [735, 333] on span "Set Inputs" at bounding box center [744, 339] width 118 height 24
click at [1215, 136] on span "Add Field" at bounding box center [1209, 134] width 57 height 20
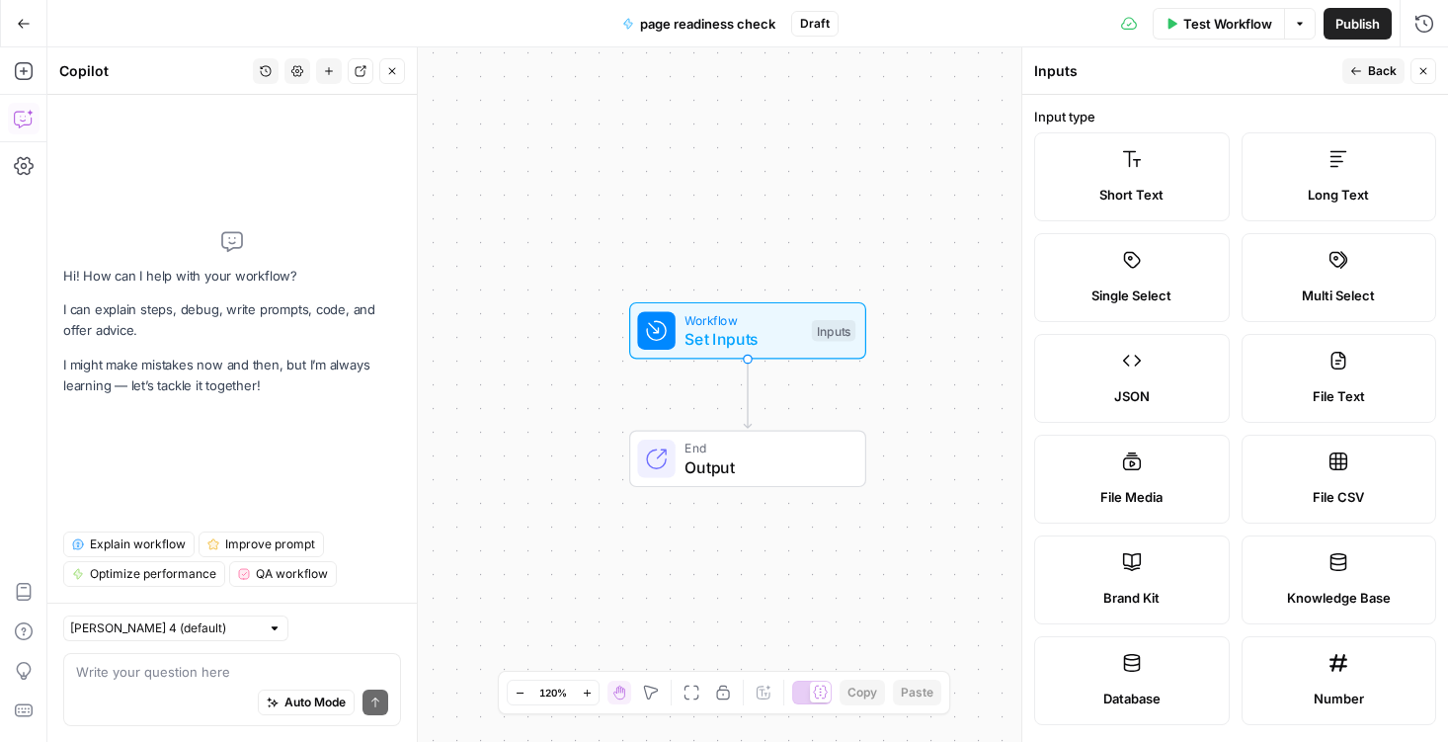
click at [159, 687] on div "Auto Mode Send" at bounding box center [232, 703] width 312 height 43
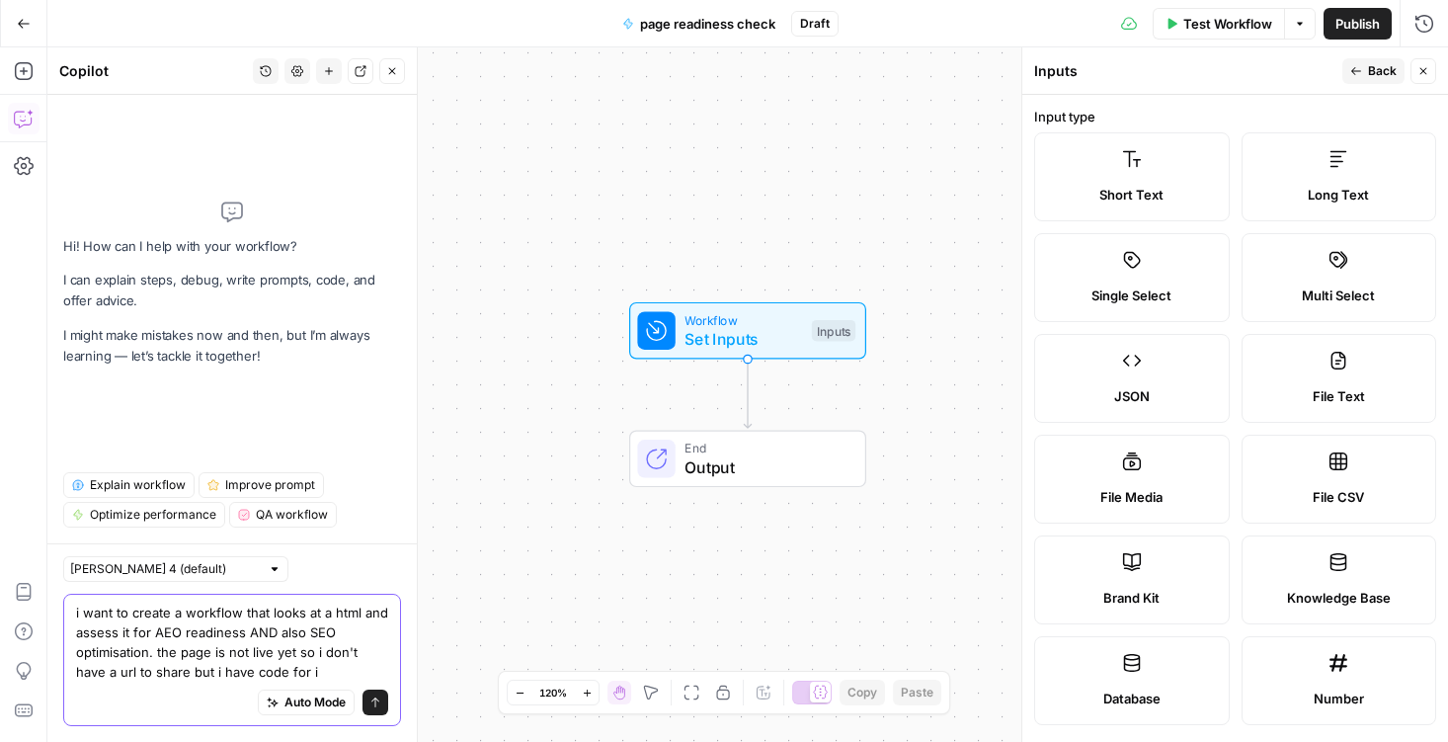
type textarea "i want to create a workflow that looks at a html and assess it for AEO readines…"
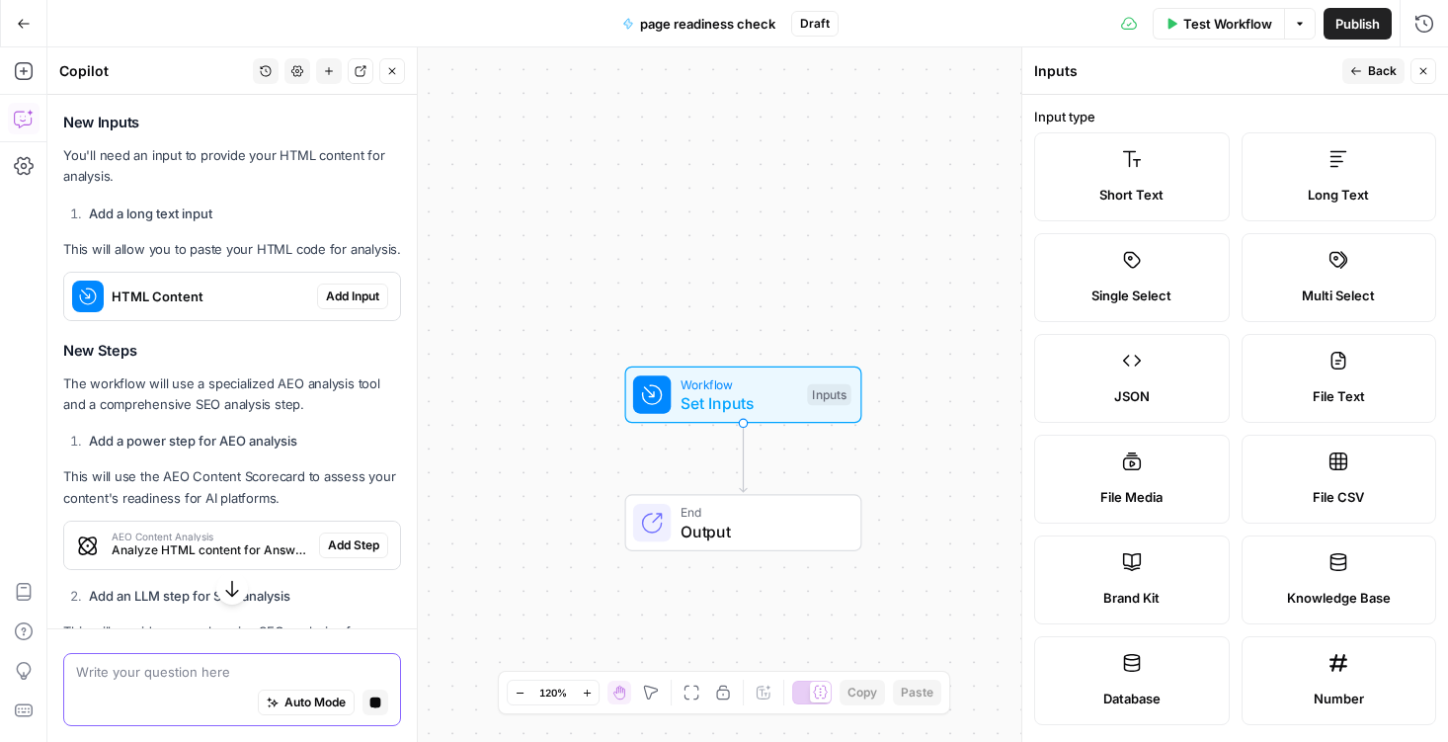
scroll to position [437, 0]
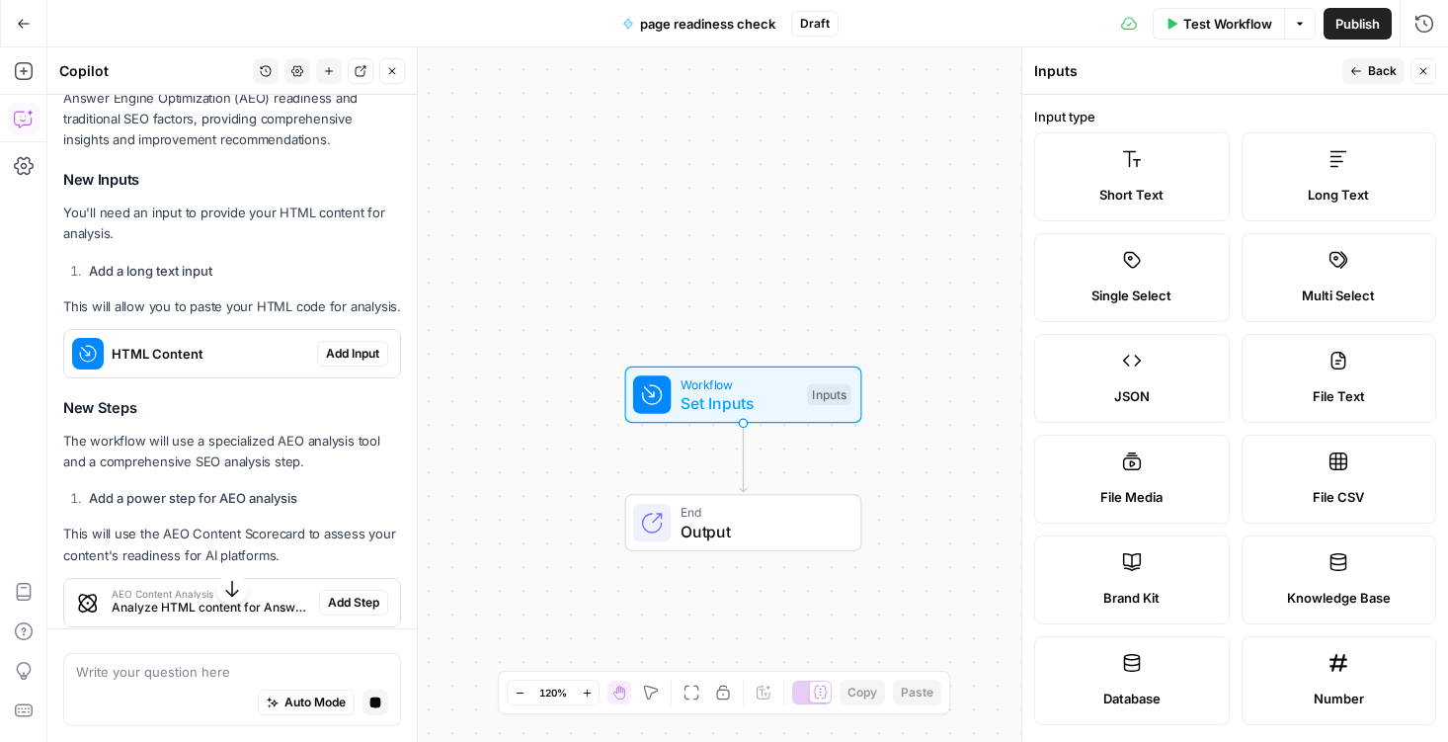
click at [1313, 187] on span "Long Text" at bounding box center [1338, 195] width 61 height 20
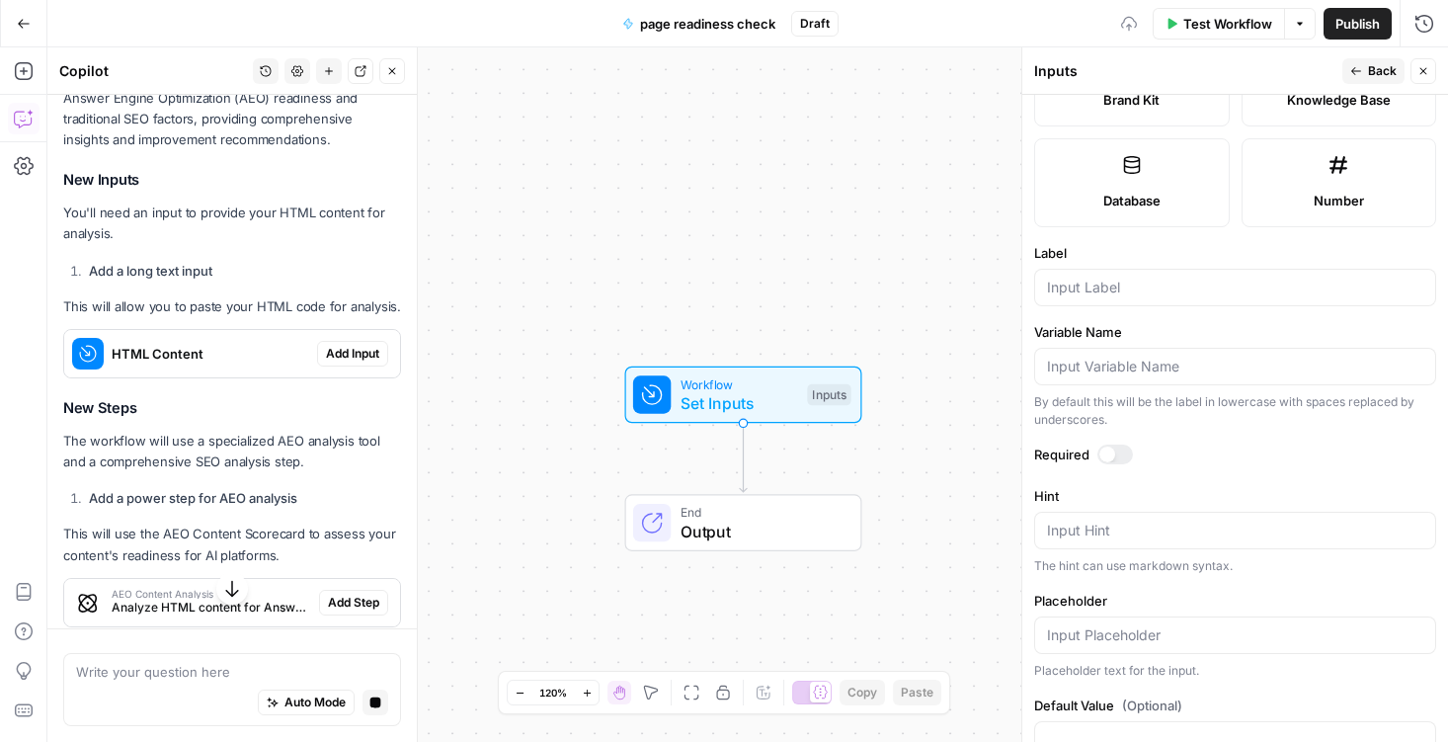
scroll to position [537, 0]
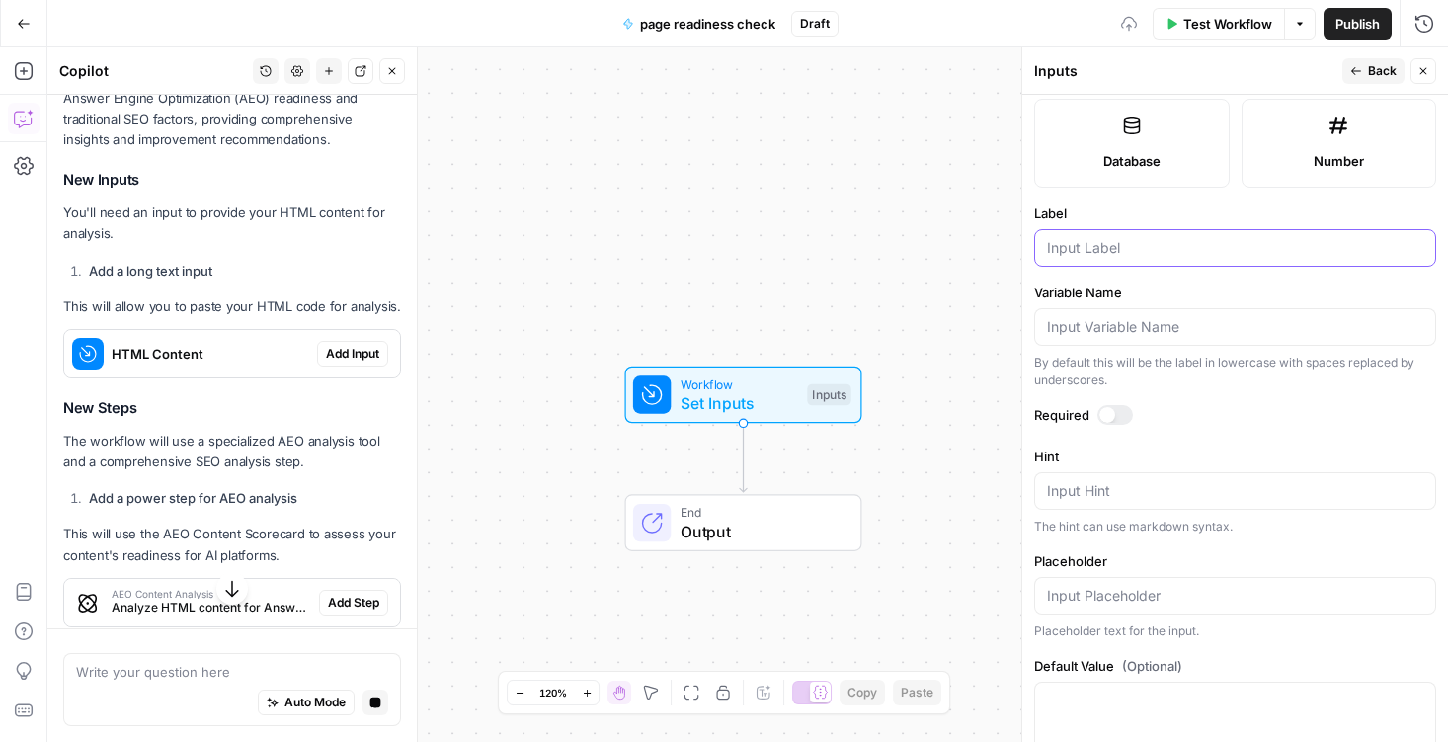
click at [1077, 246] on input "Label" at bounding box center [1235, 248] width 376 height 20
type input "html"
click at [1121, 414] on div at bounding box center [1115, 415] width 36 height 20
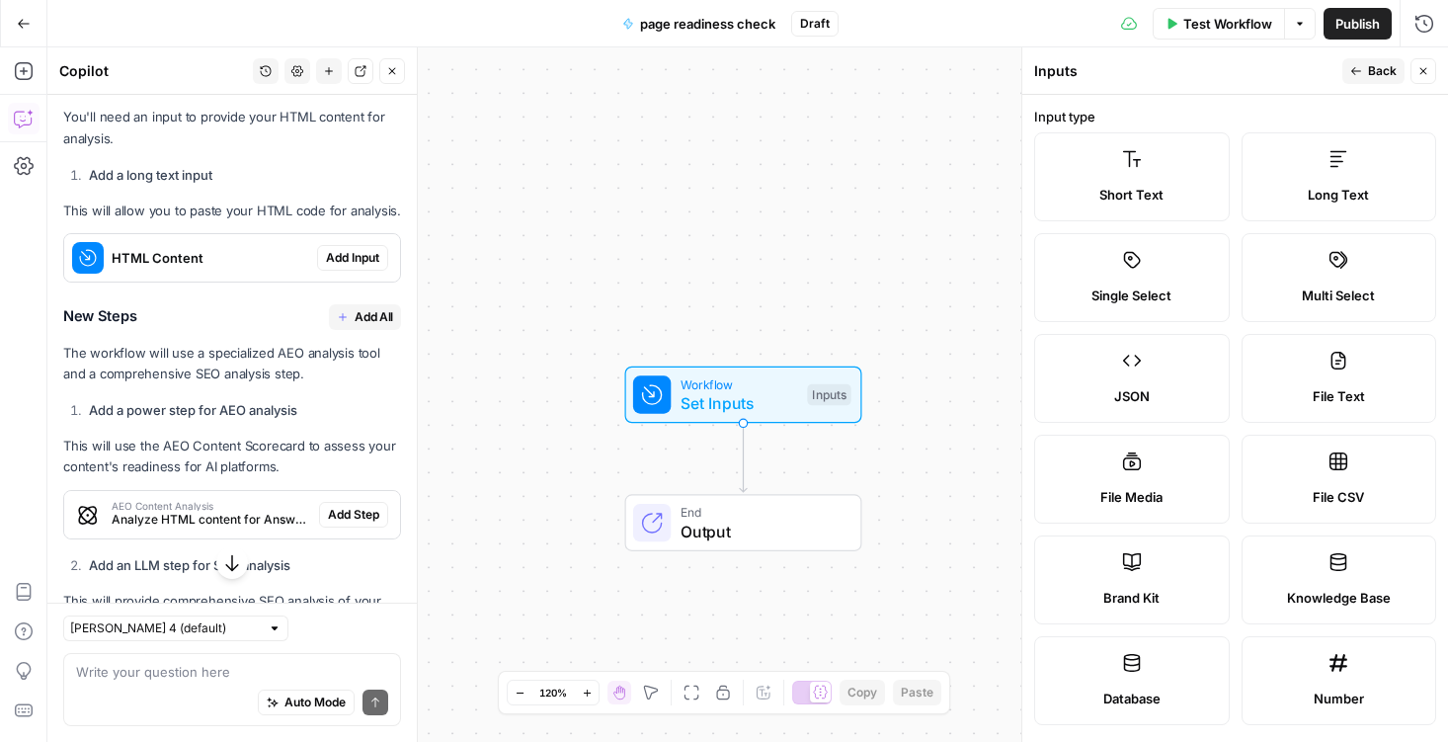
scroll to position [587, 0]
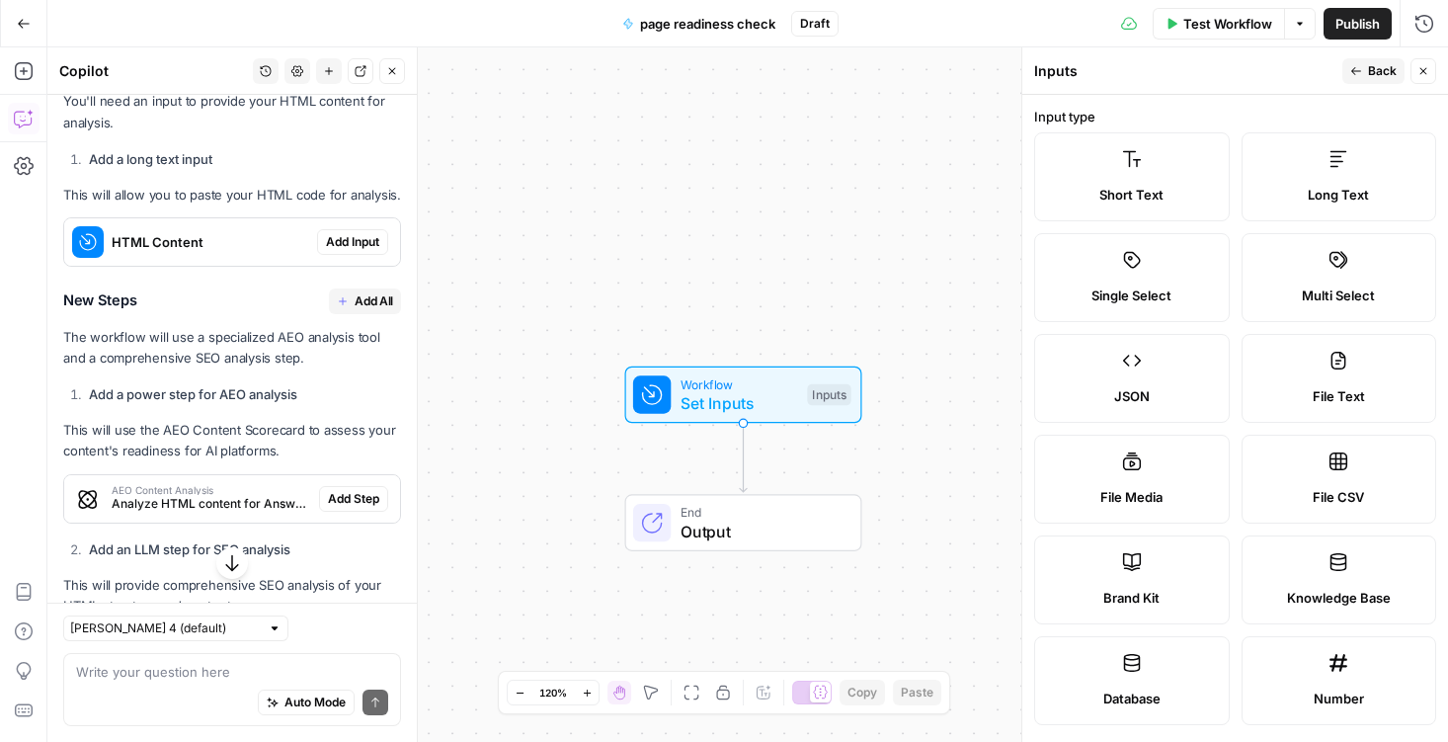
click at [1379, 65] on span "Back" at bounding box center [1382, 71] width 29 height 18
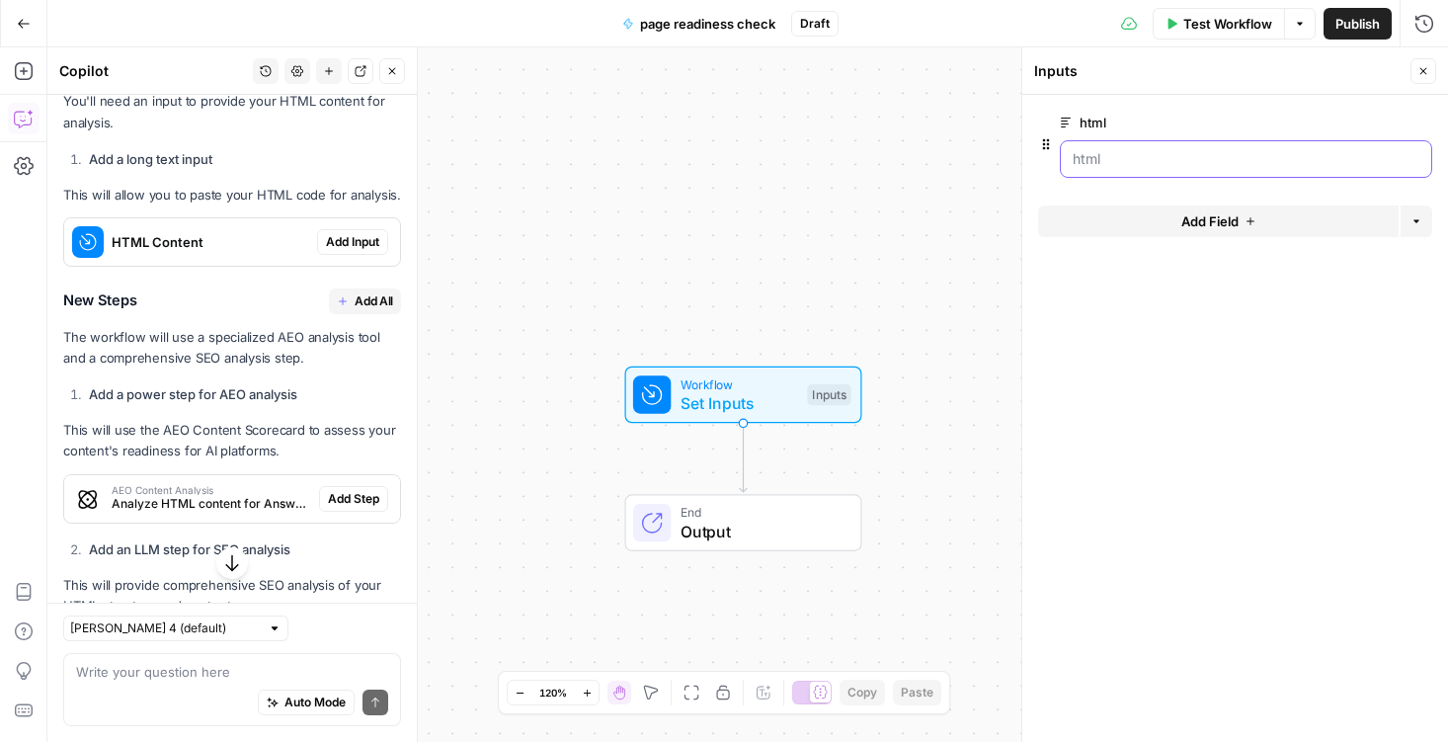
click at [1133, 153] on input "html" at bounding box center [1246, 159] width 347 height 20
click at [1094, 169] on div at bounding box center [1246, 159] width 372 height 38
click at [1087, 161] on input "html" at bounding box center [1246, 159] width 347 height 20
click at [1083, 161] on input "html" at bounding box center [1246, 159] width 347 height 20
click at [1112, 160] on input "html" at bounding box center [1246, 159] width 347 height 20
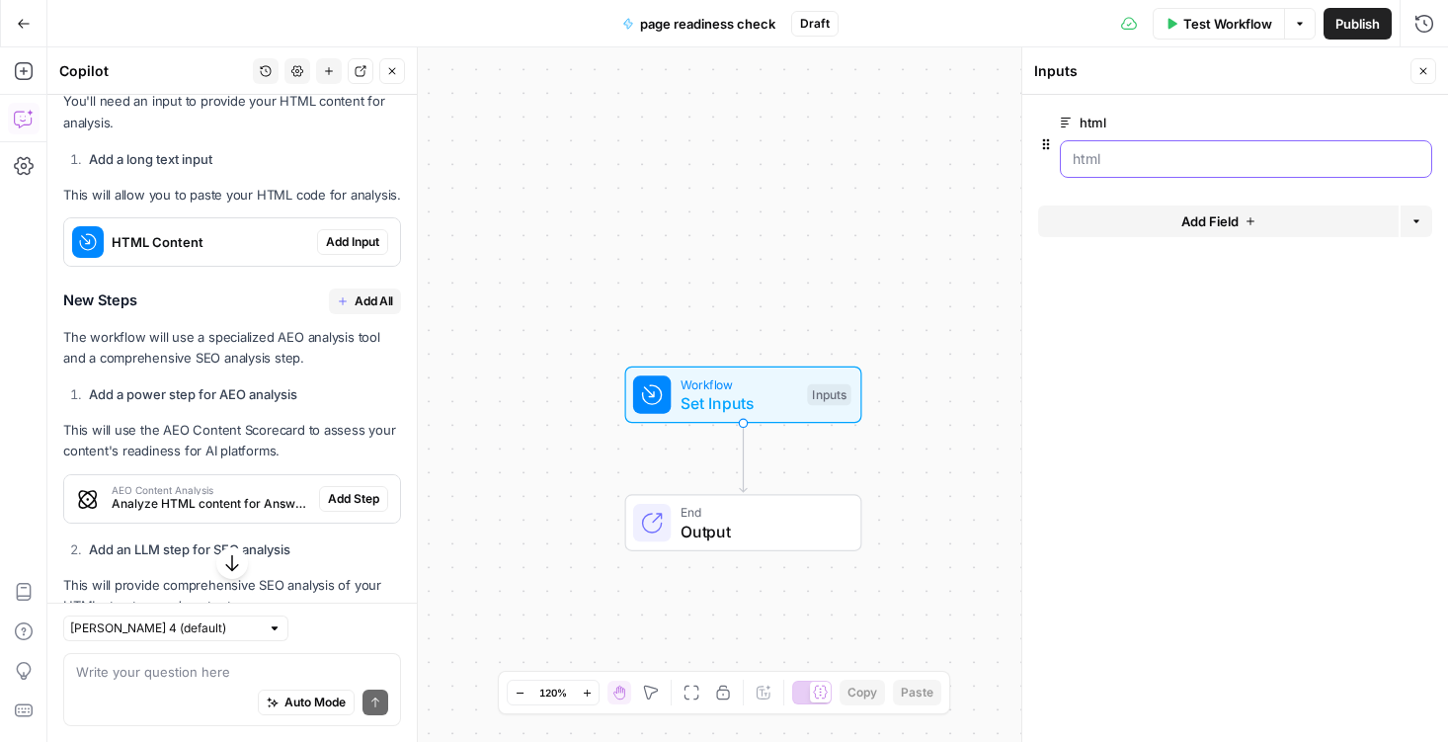
click at [1112, 160] on input "html" at bounding box center [1246, 159] width 347 height 20
click at [1219, 12] on button "Test Workflow" at bounding box center [1219, 24] width 132 height 32
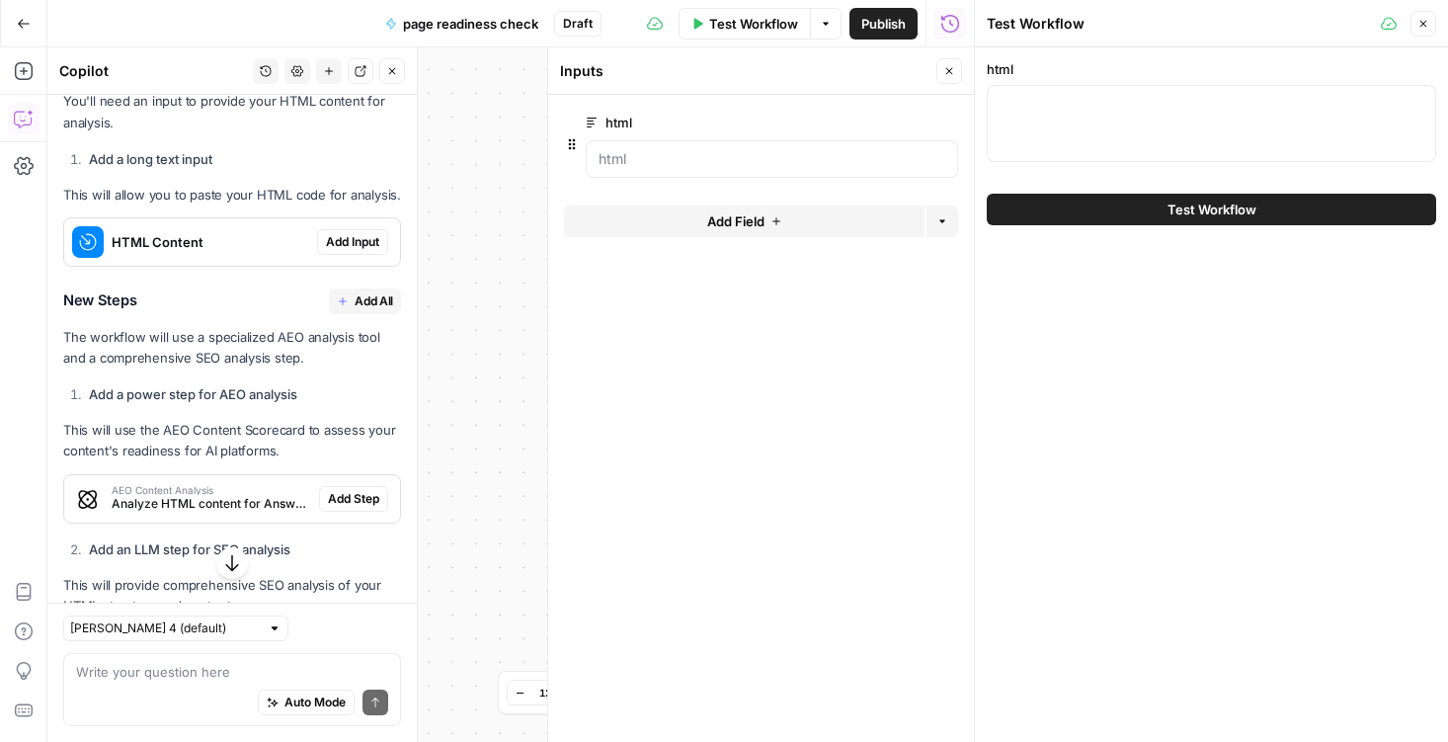
click at [1080, 120] on div at bounding box center [1211, 123] width 449 height 77
paste textarea "import React, { Suspense, useMemo, useState, useEffect } from 'react'; import {…"
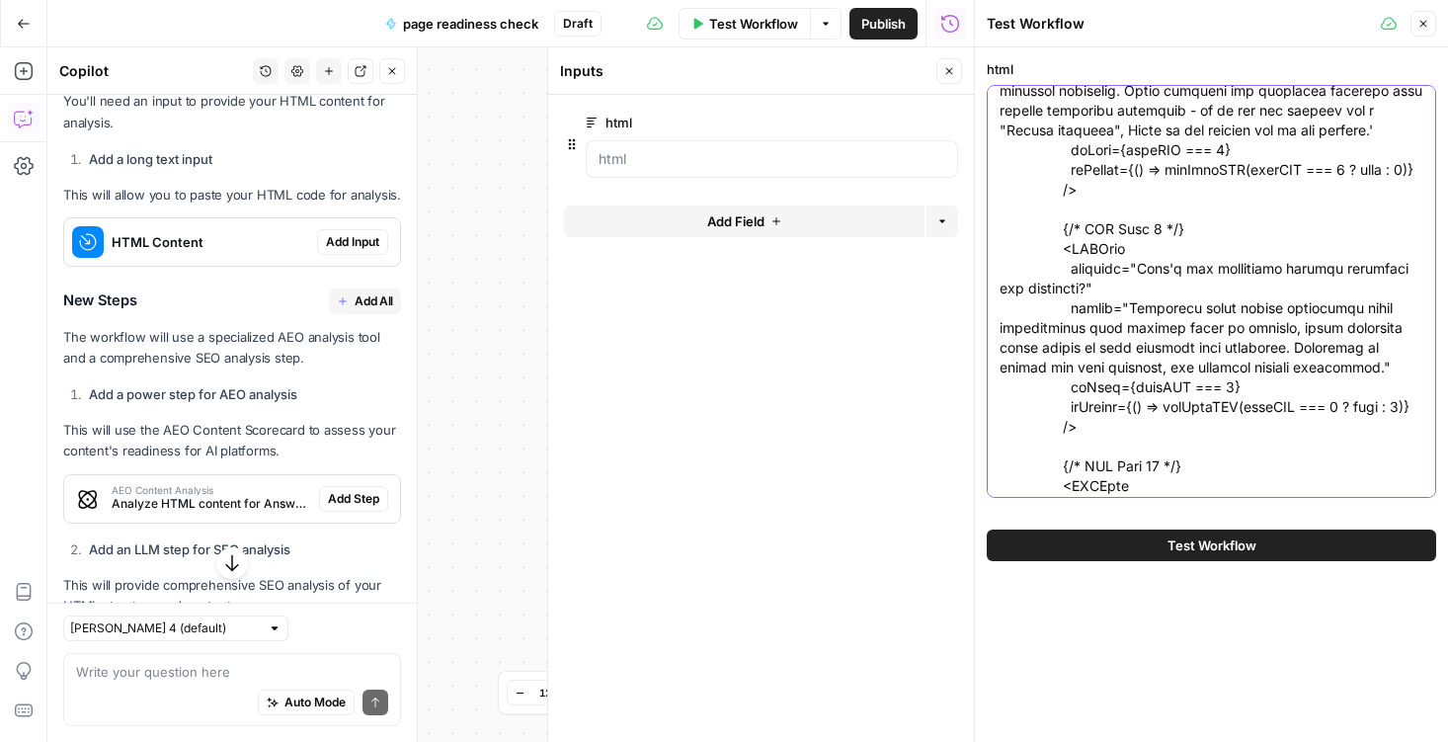
scroll to position [37030, 0]
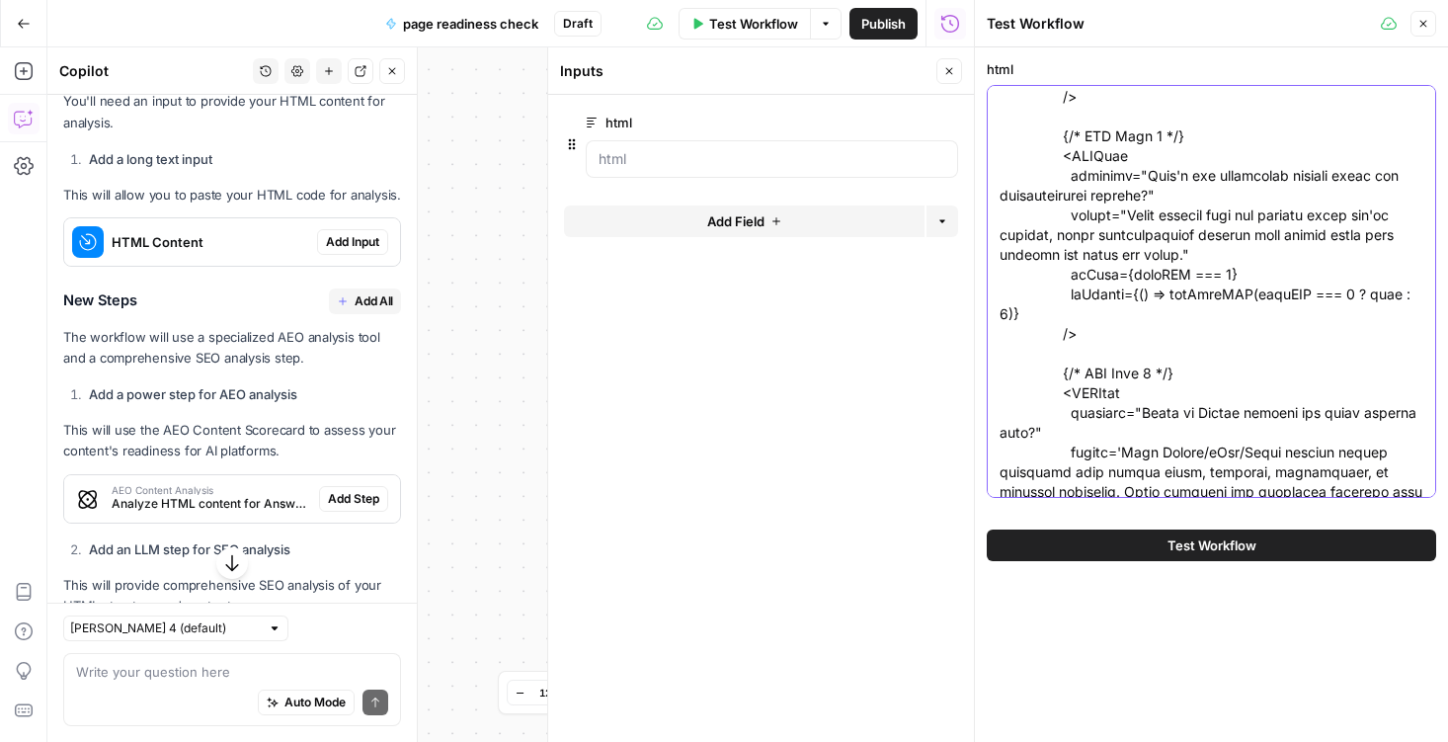
type textarea "import React, { Suspense, useMemo, useState, useEffect } from 'react'; import {…"
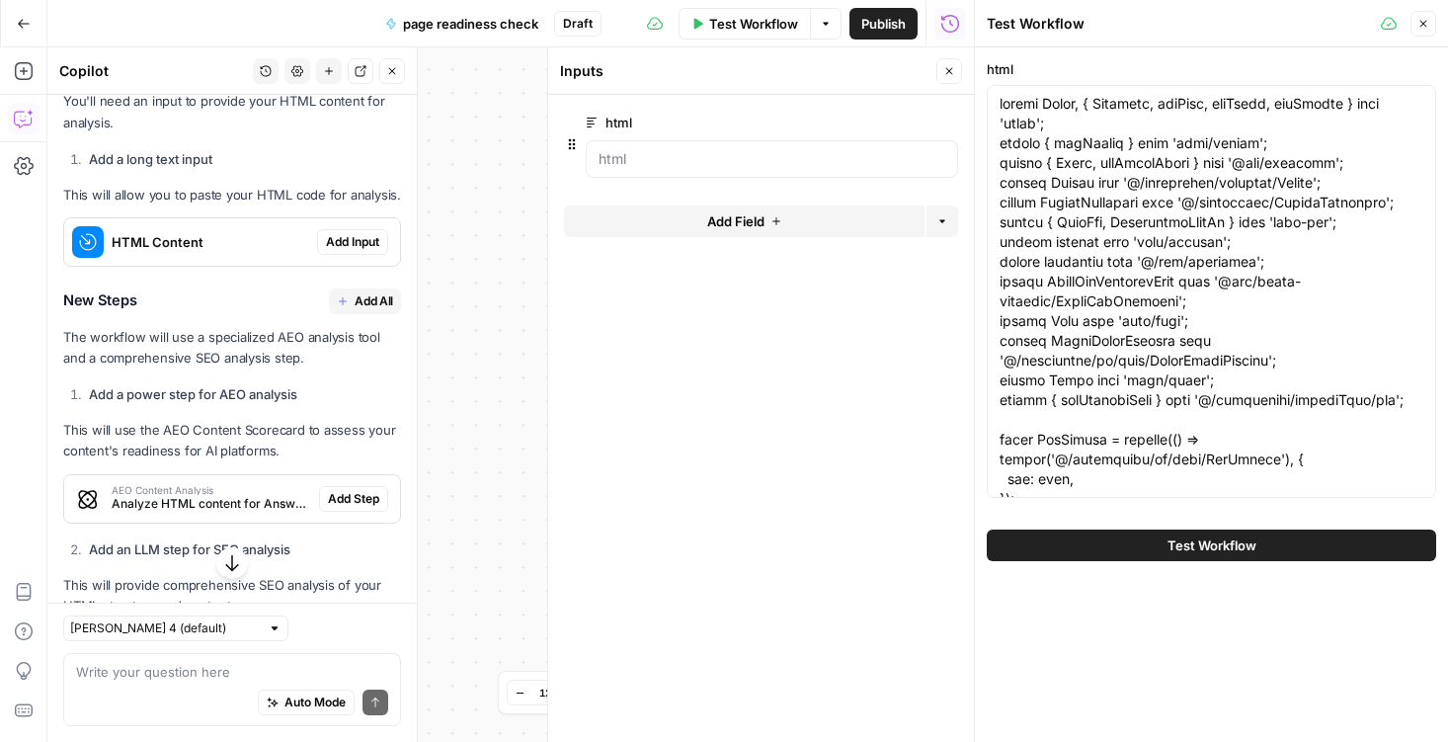
click at [1046, 546] on button "Test Workflow" at bounding box center [1211, 545] width 449 height 32
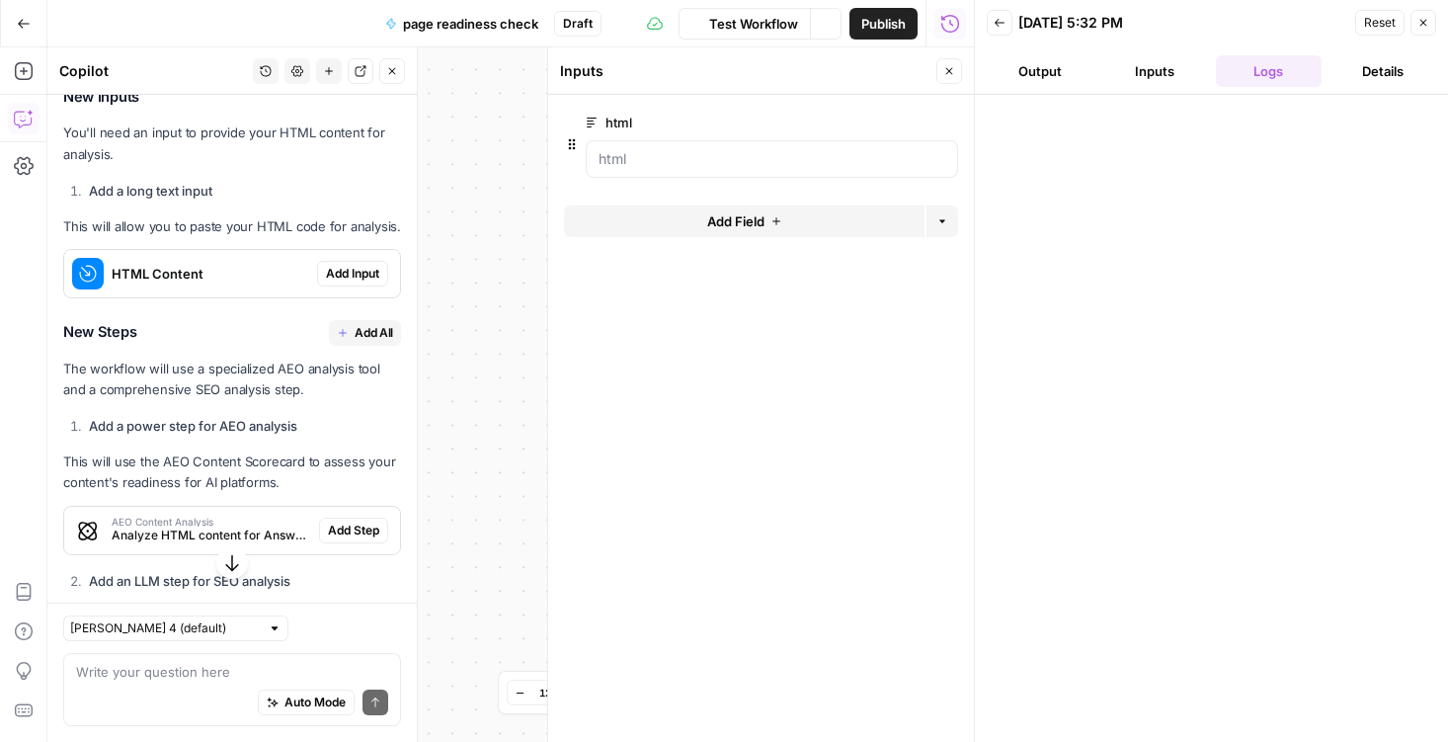
scroll to position [587, 0]
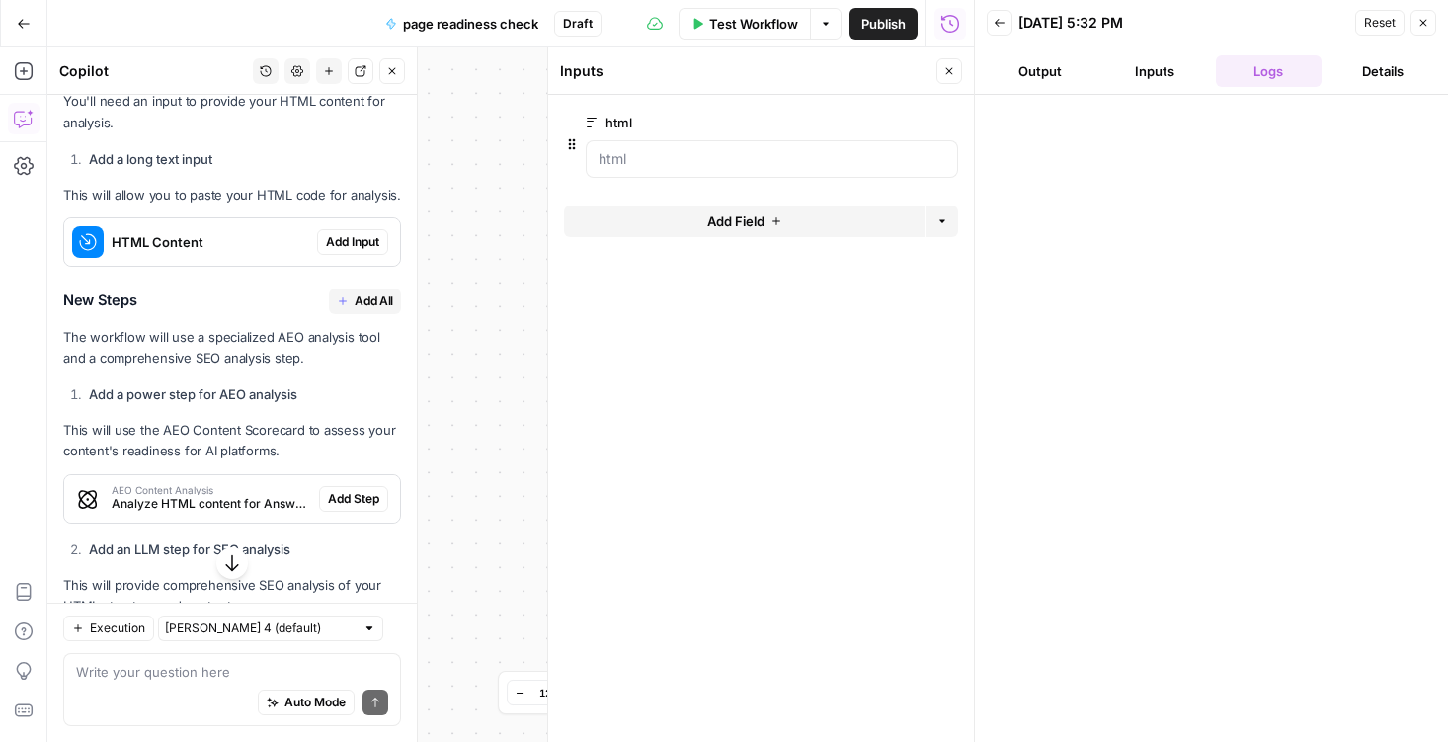
click at [1160, 65] on button "Inputs" at bounding box center [1154, 71] width 107 height 32
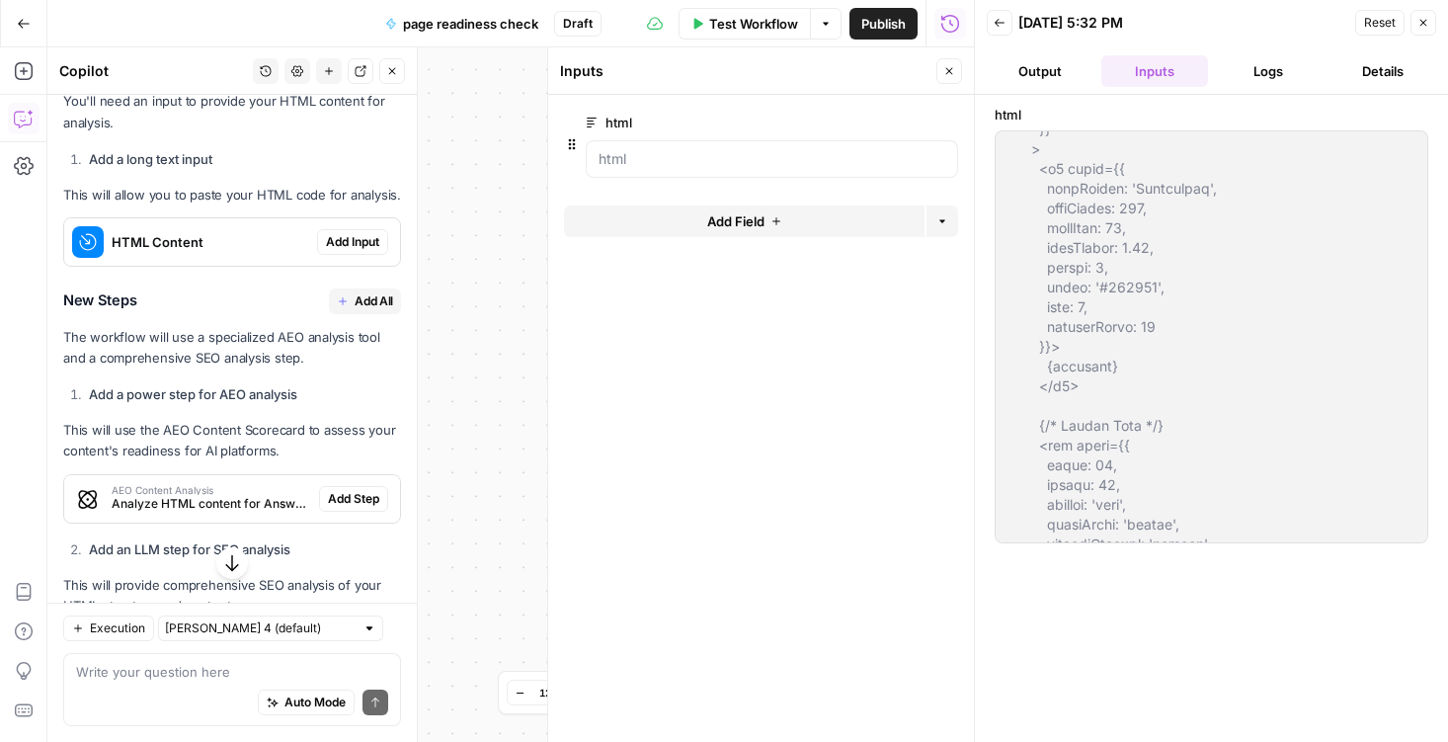
scroll to position [613, 0]
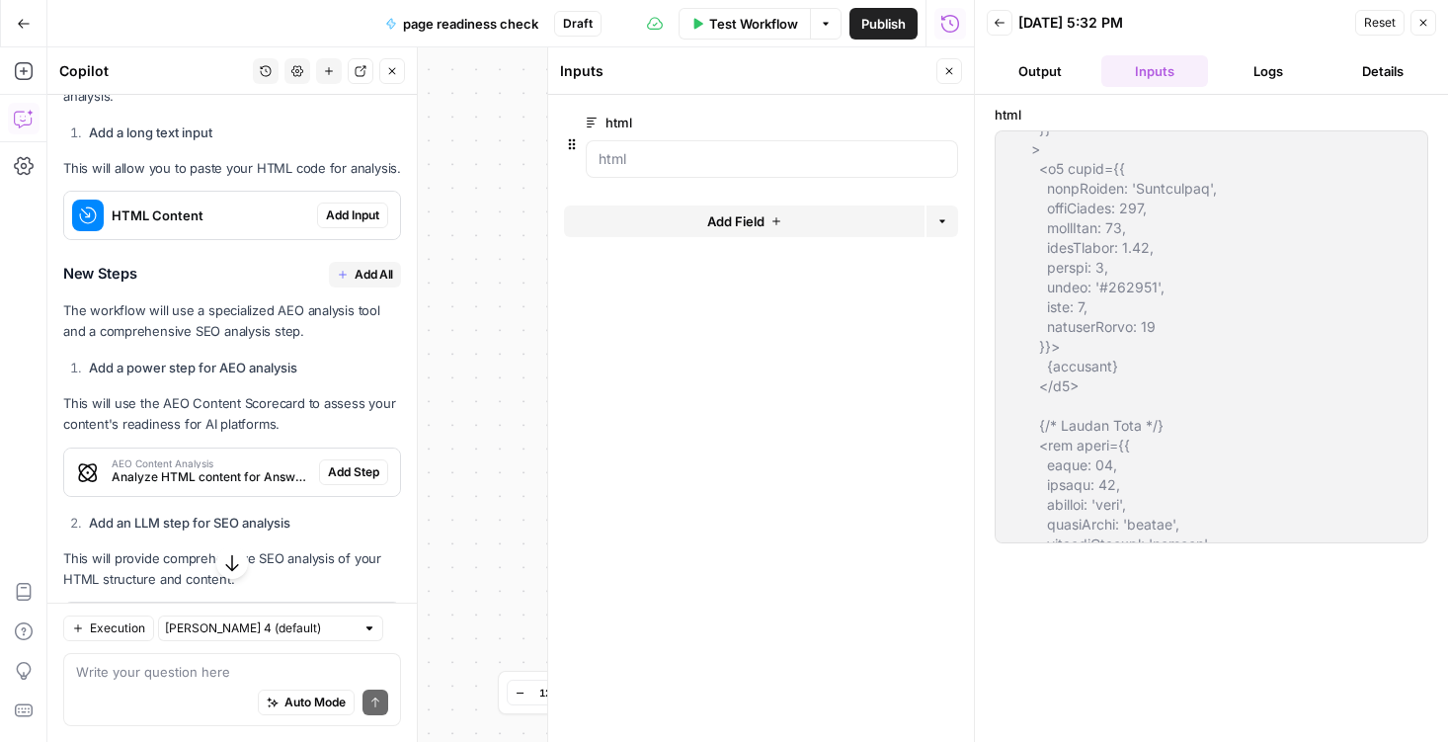
click at [119, 698] on div "Auto Mode Send" at bounding box center [232, 703] width 312 height 43
paste textarea "import React, { Suspense, useMemo, useState, useEffect } from 'react'; import {…"
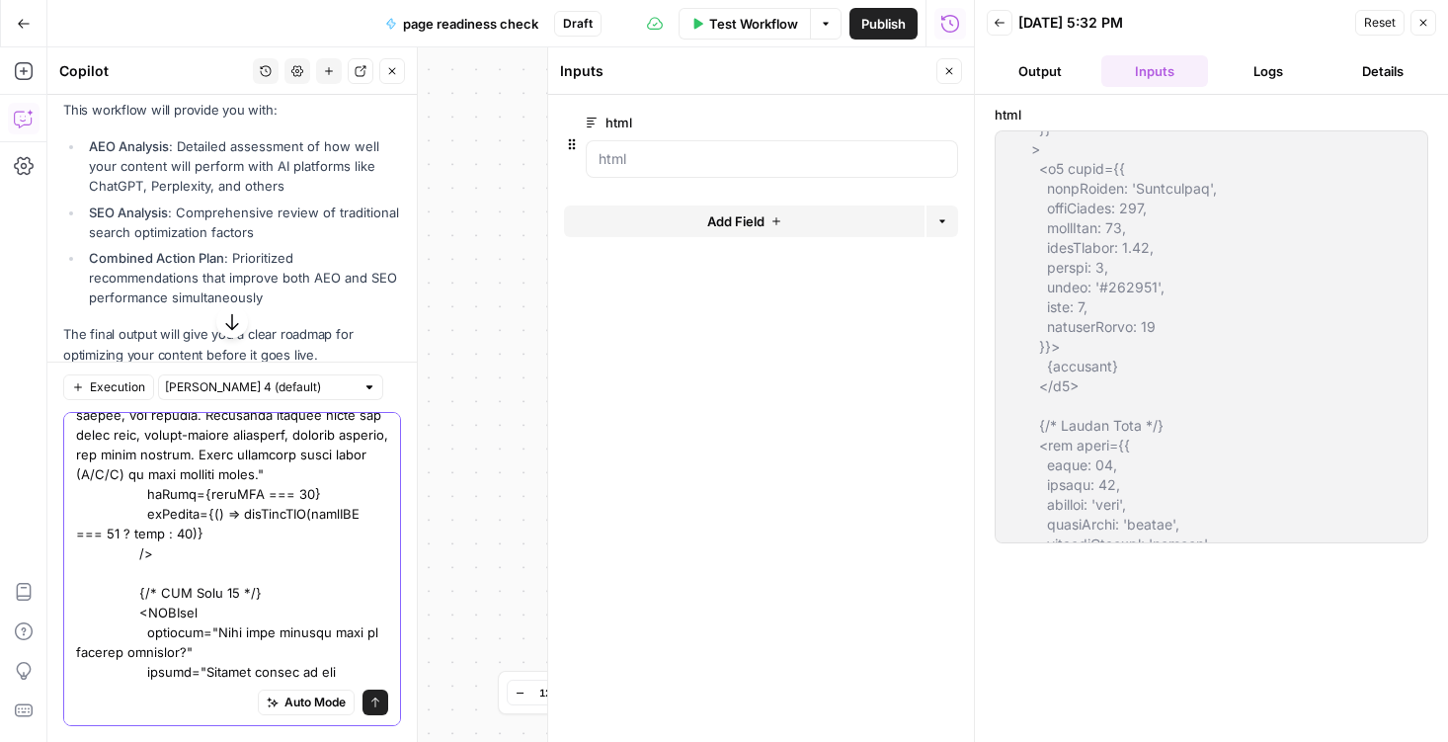
scroll to position [1363, 0]
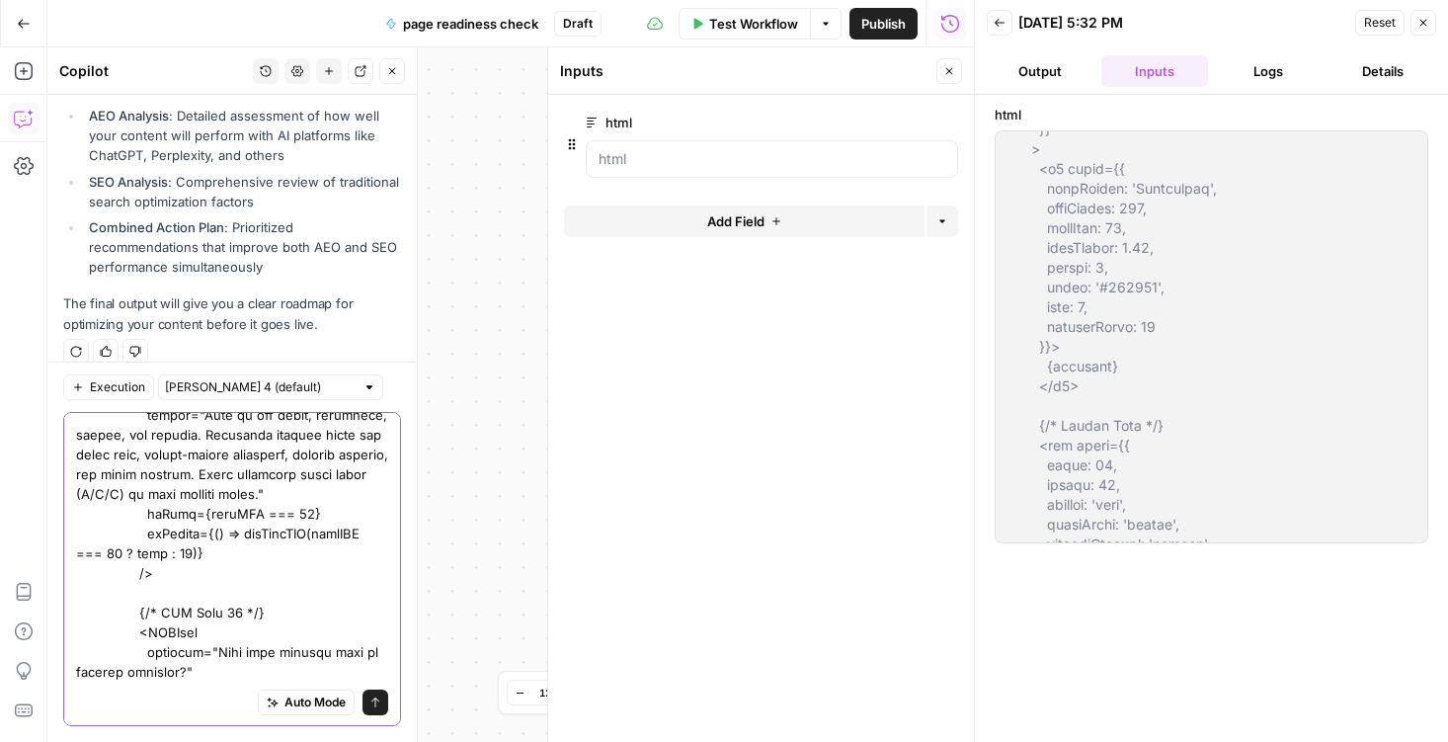
type textarea "i went to inputs > long text > test + added html import React, { Suspense, useM…"
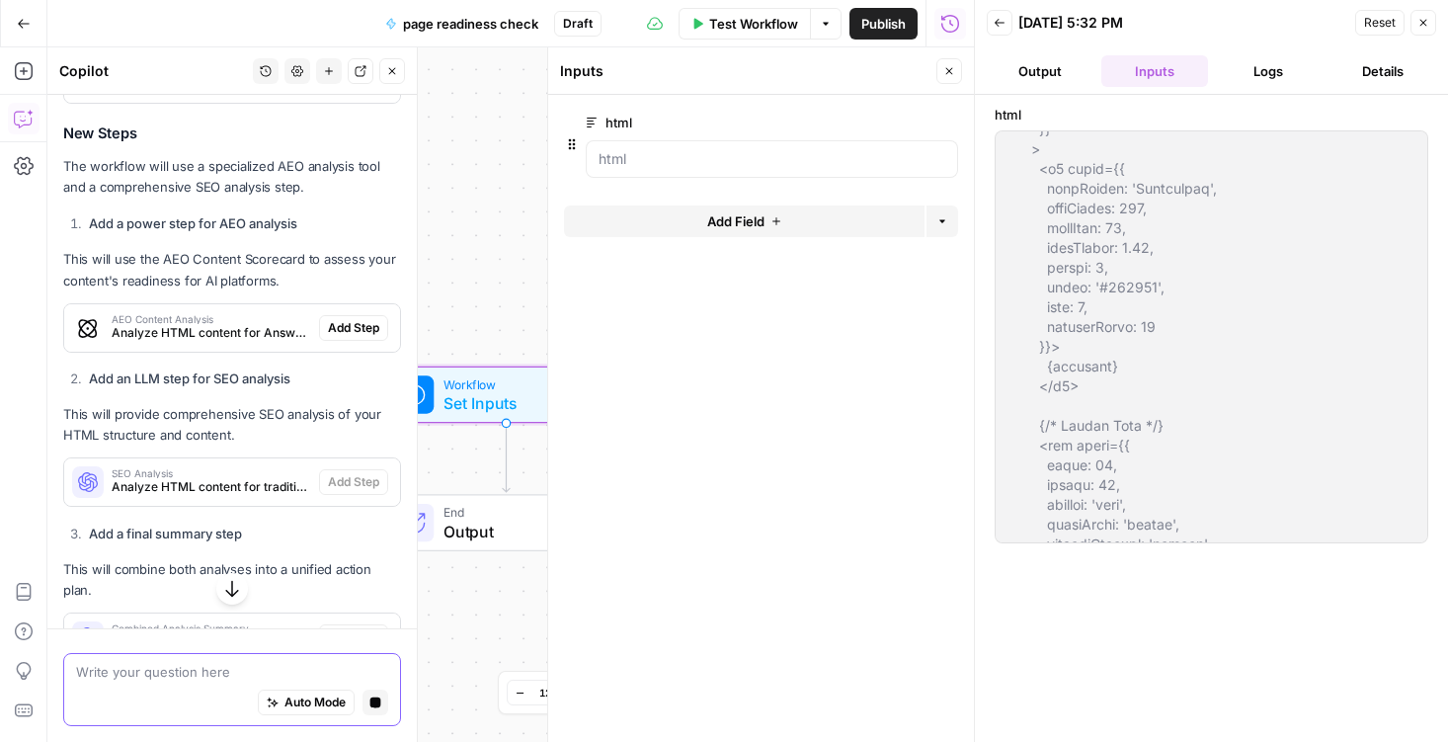
scroll to position [712, 0]
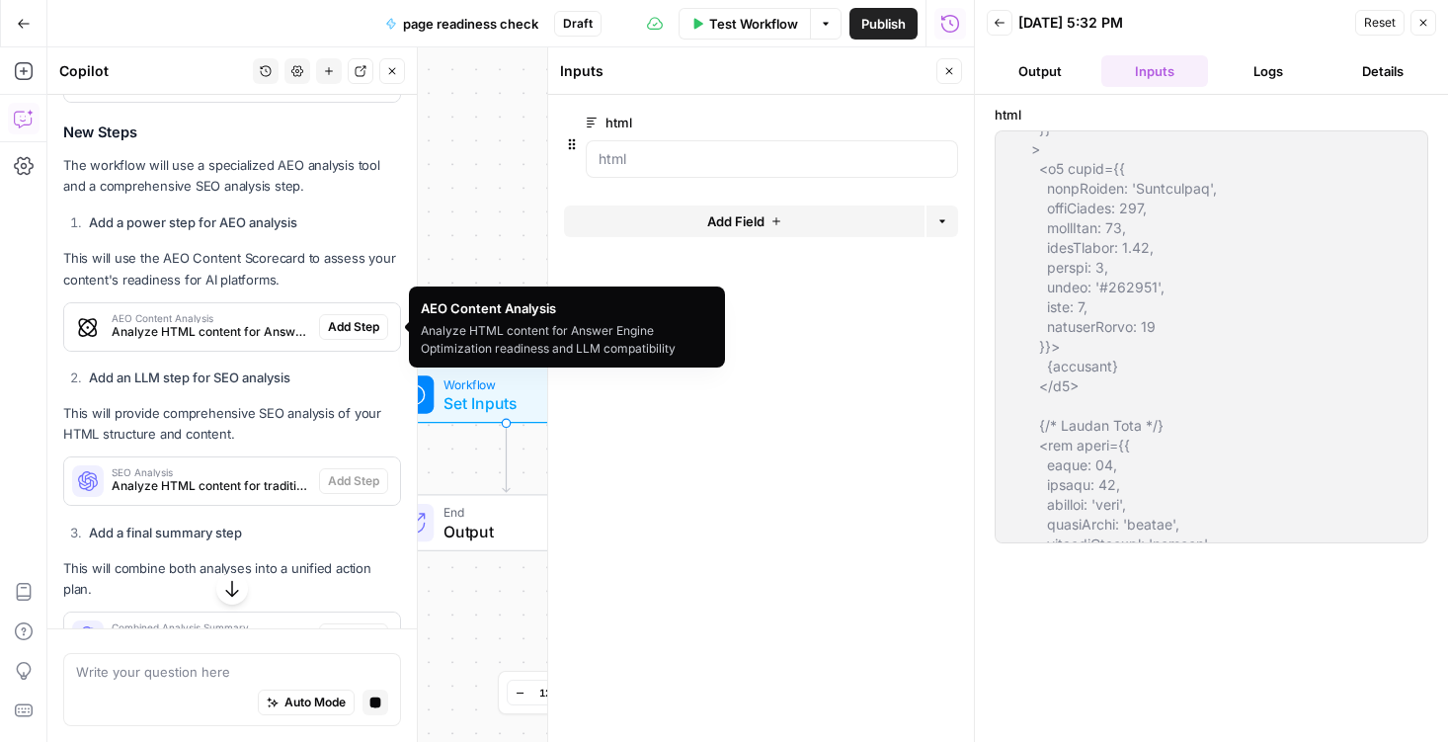
click at [172, 329] on span "Analyze HTML content for Answer Engine Optimization readiness and LLM compatibi…" at bounding box center [212, 332] width 200 height 18
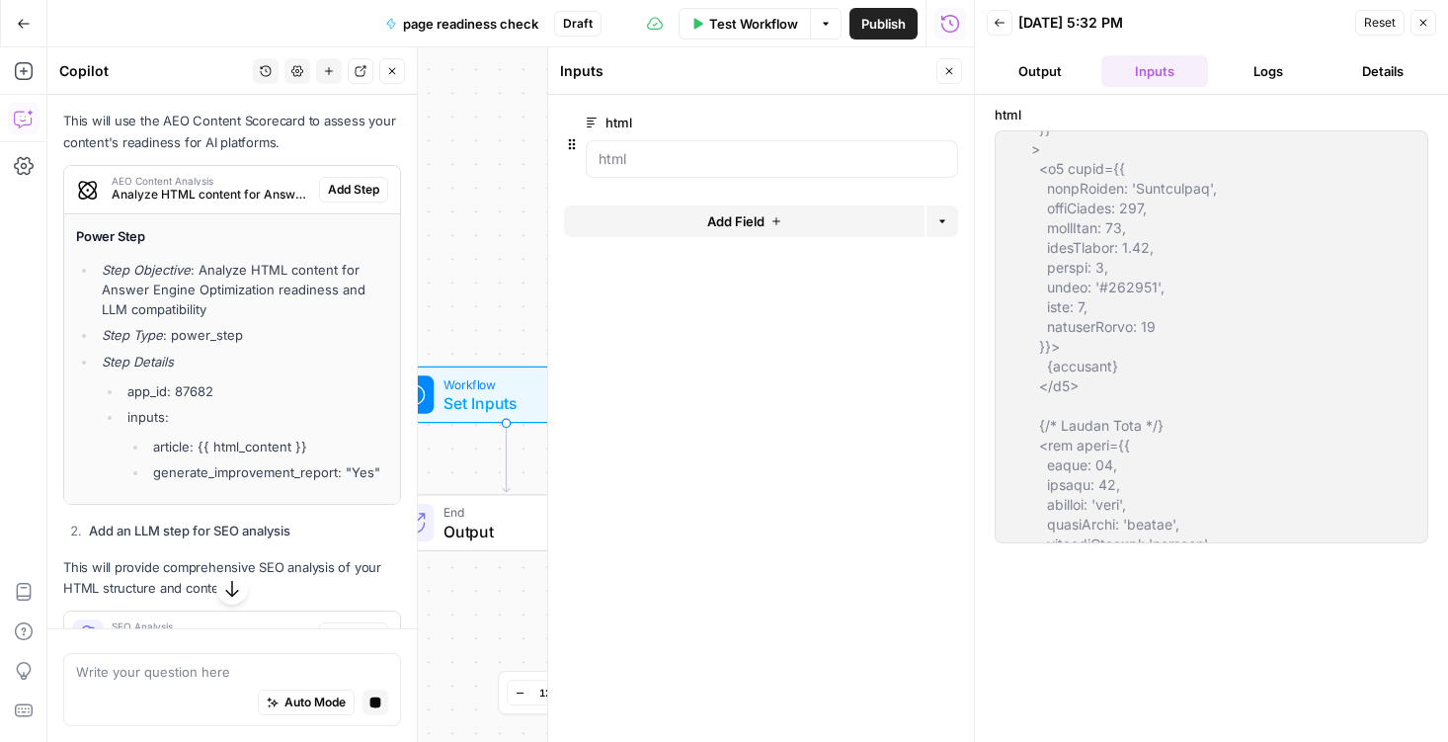
scroll to position [857, 0]
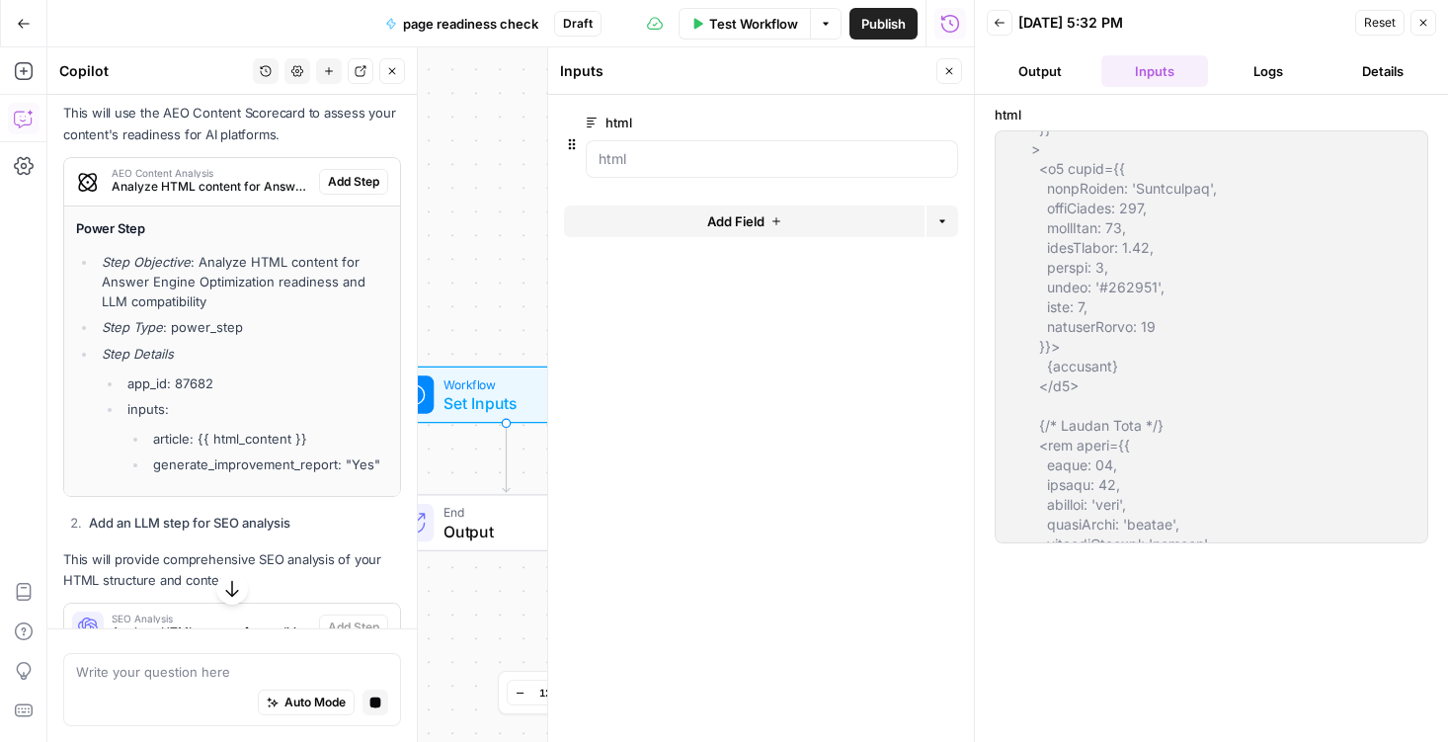
click at [1002, 22] on icon "button" at bounding box center [1000, 23] width 12 height 12
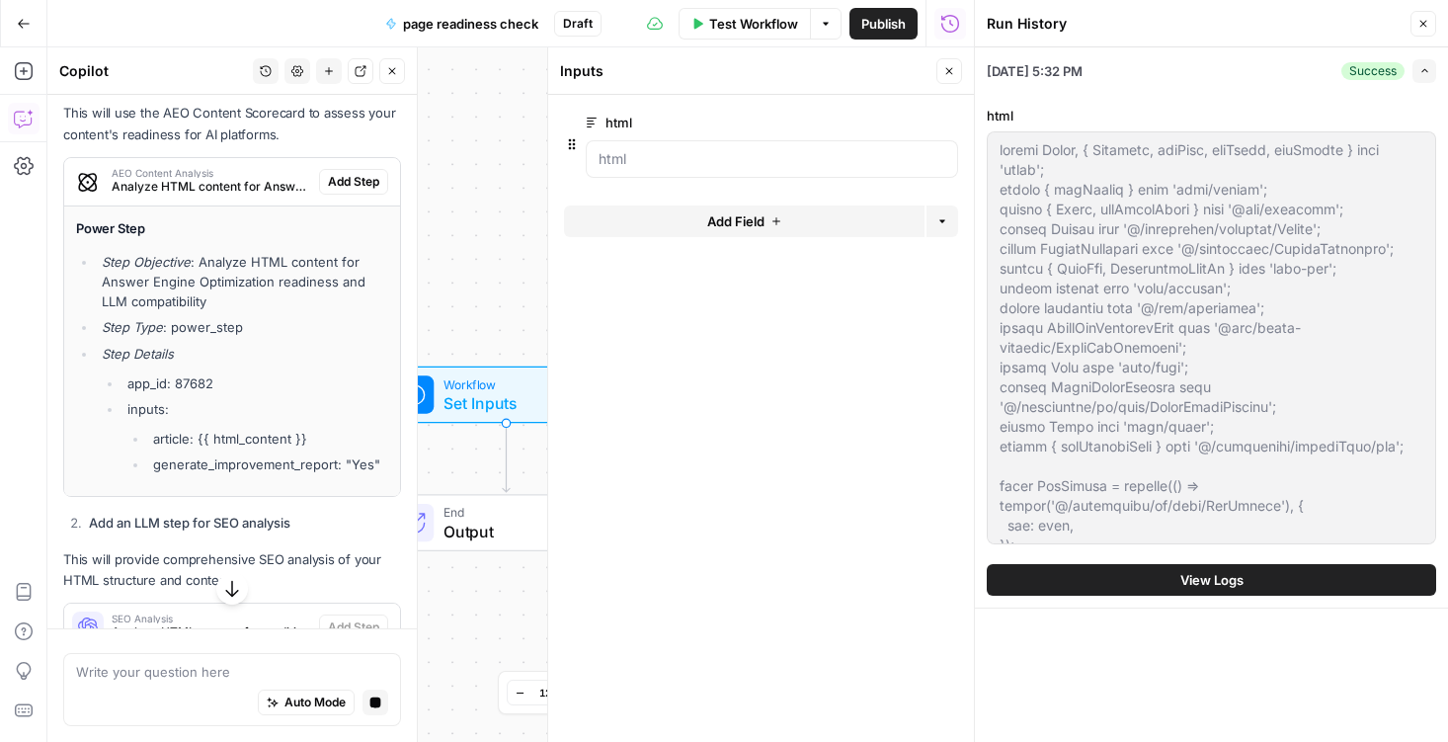
click at [1422, 26] on icon "button" at bounding box center [1423, 24] width 12 height 12
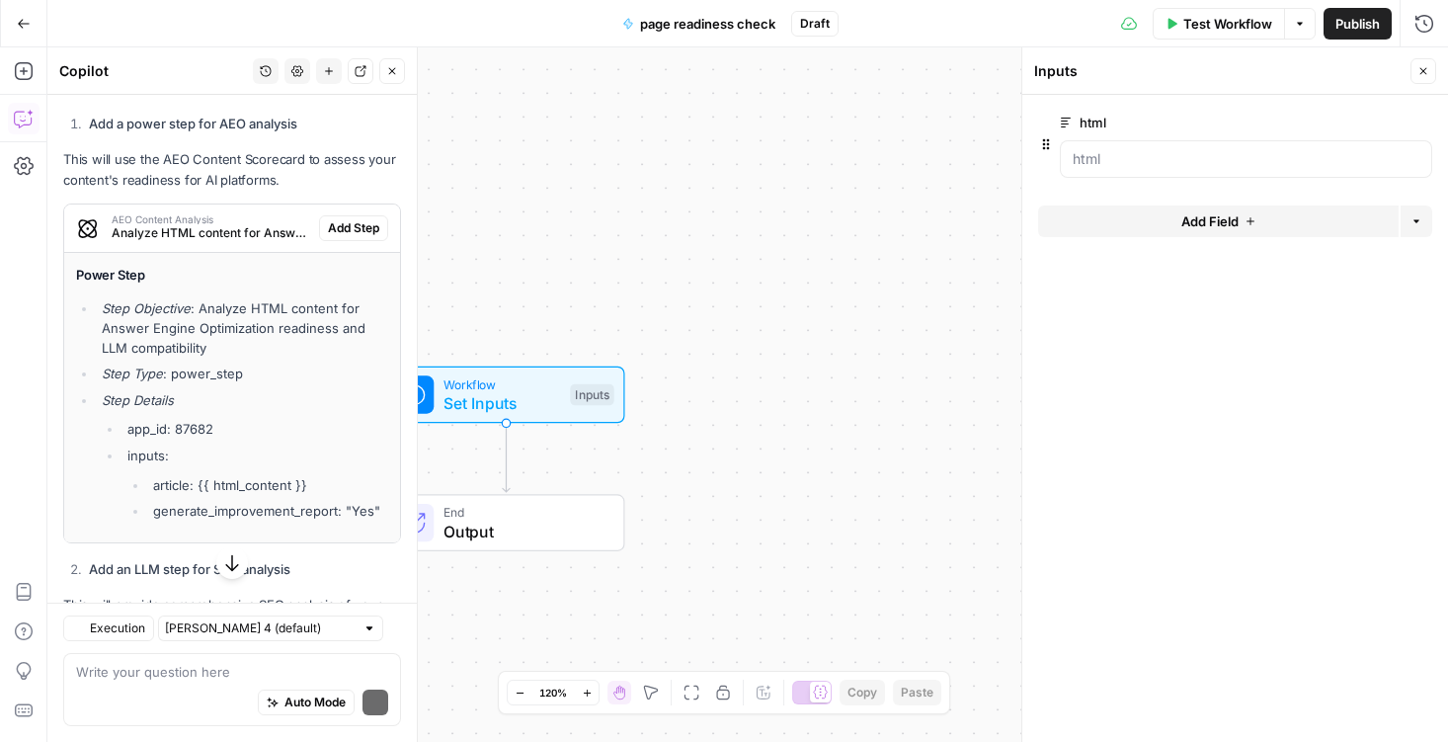
scroll to position [904, 0]
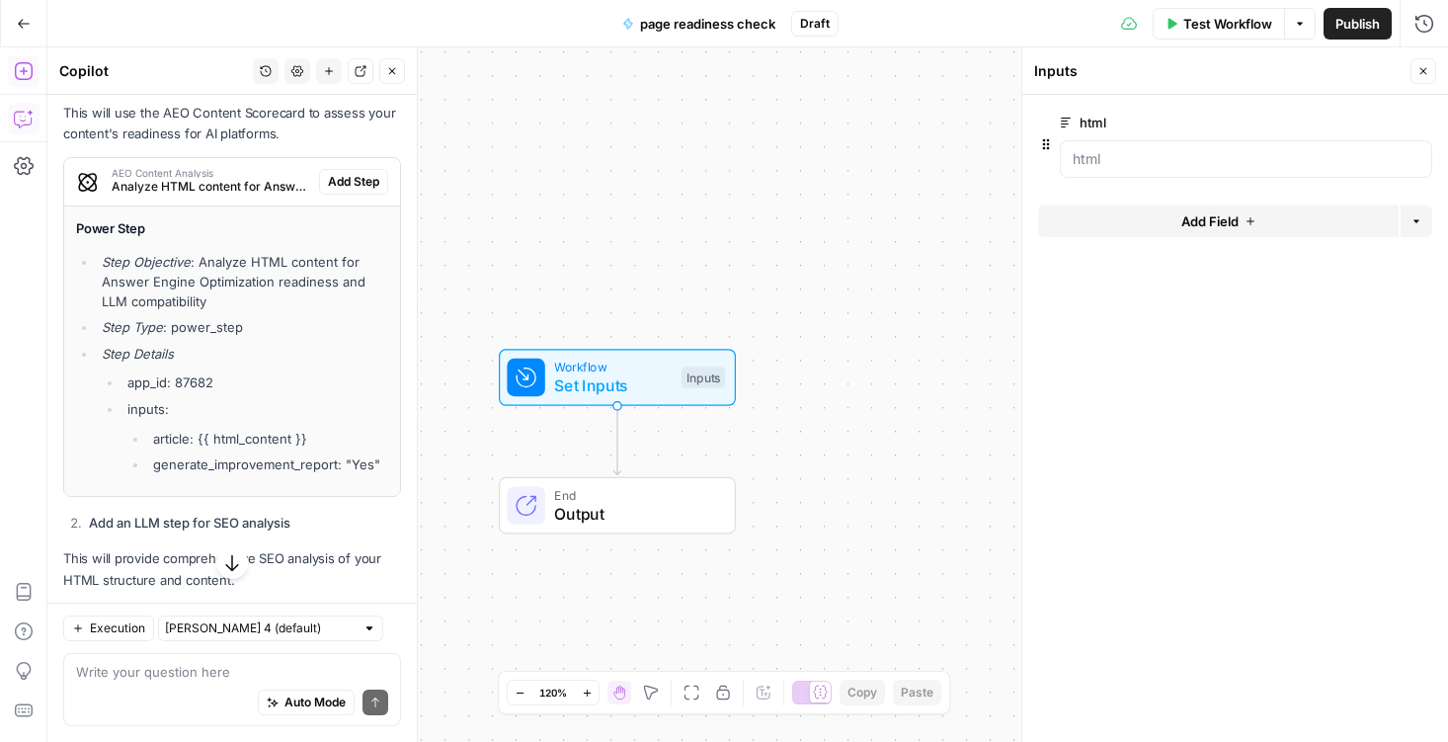
click at [23, 69] on icon "button" at bounding box center [23, 71] width 18 height 18
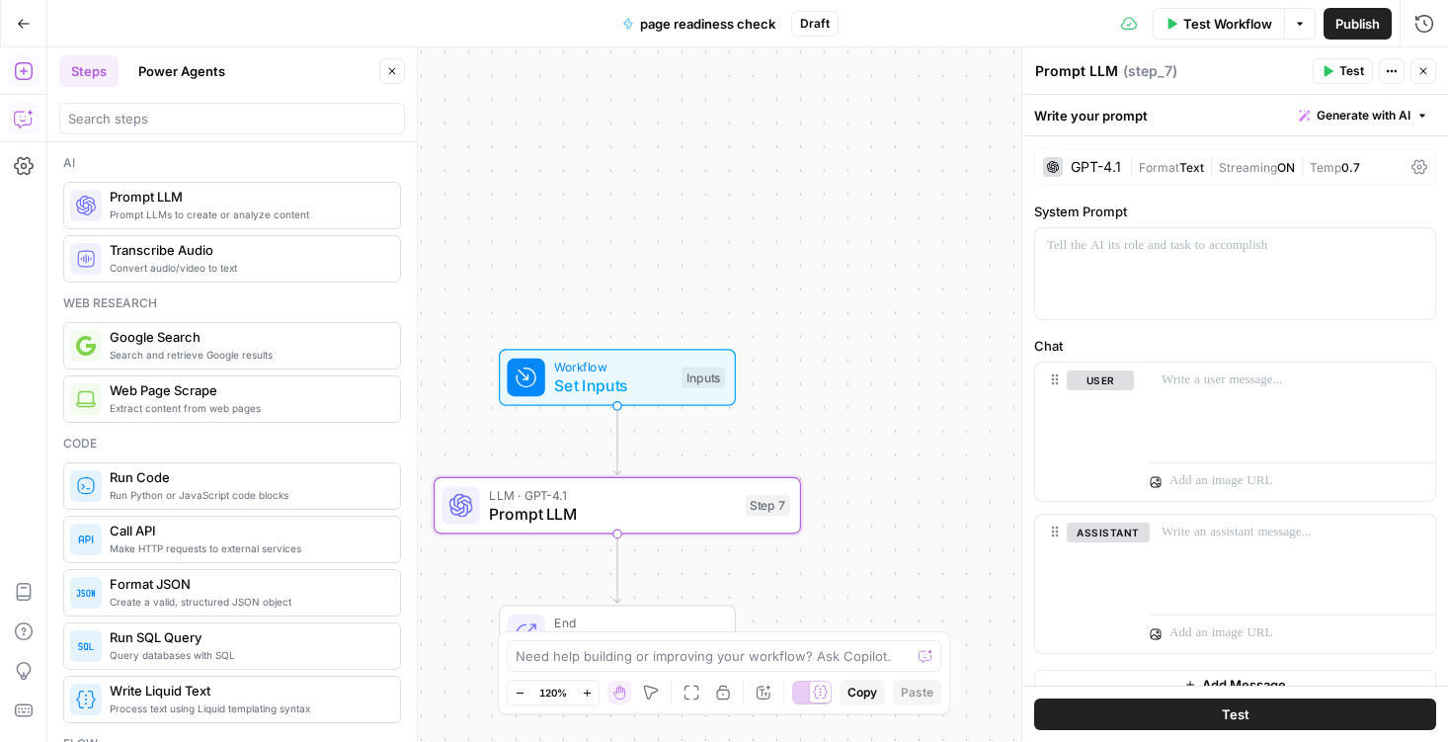
drag, startPoint x: 226, startPoint y: 202, endPoint x: 28, endPoint y: 108, distance: 220.0
click at [29, 109] on icon "button" at bounding box center [24, 119] width 20 height 20
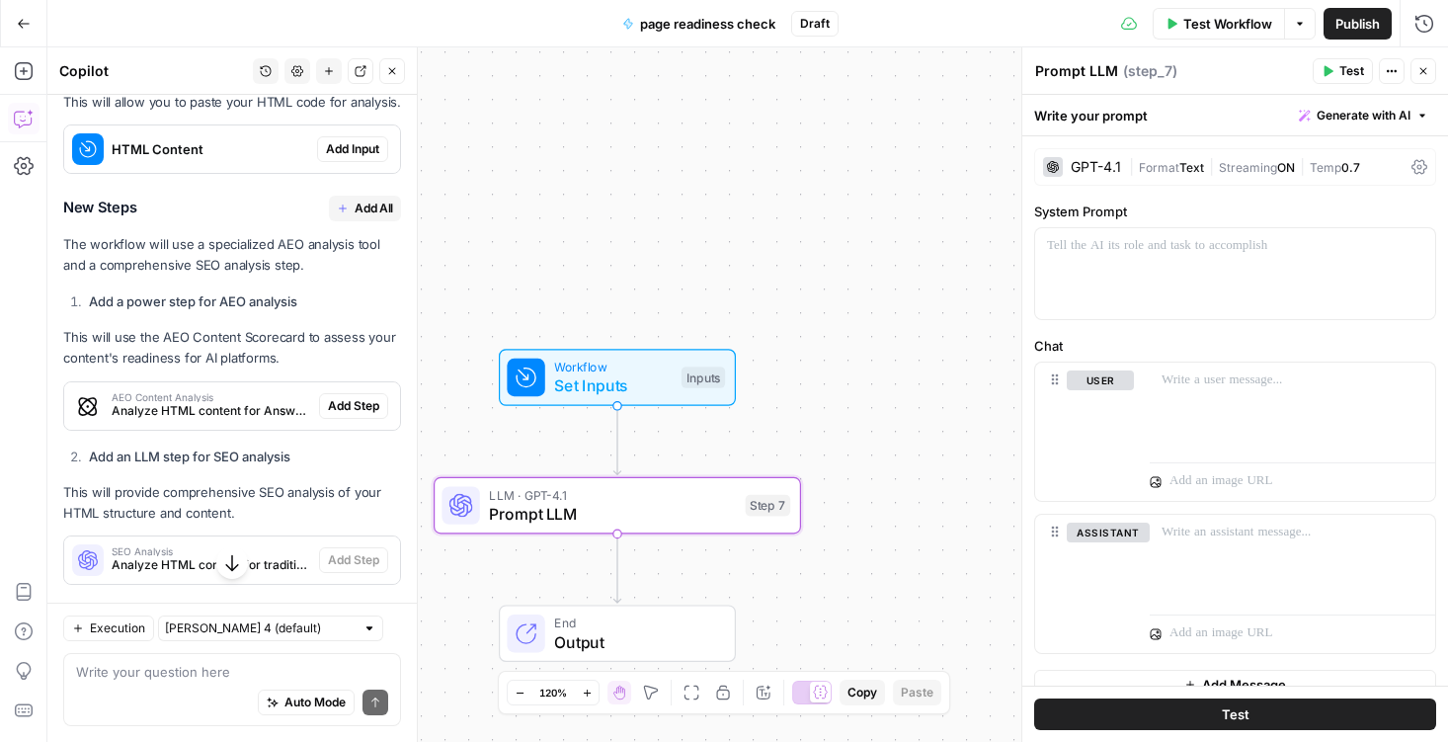
scroll to position [709, 0]
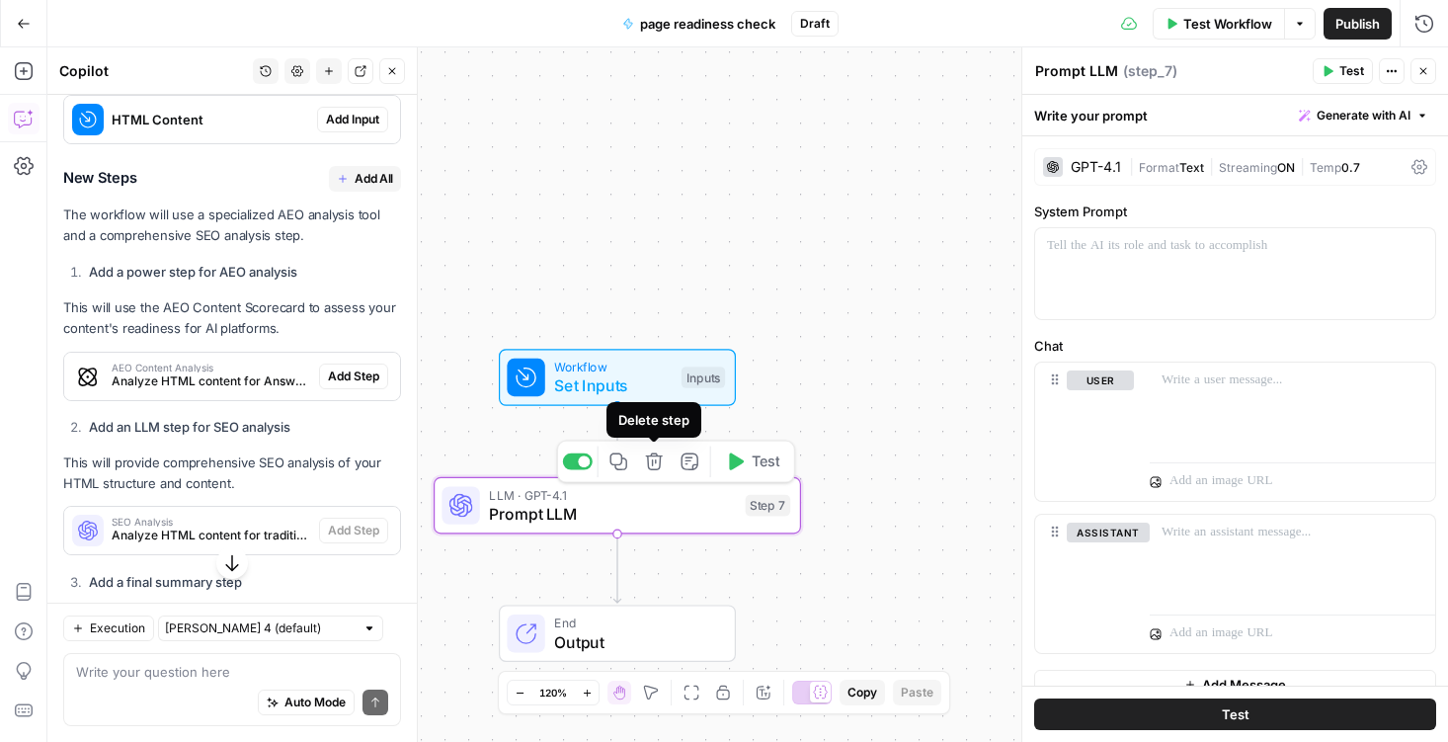
click at [654, 466] on icon "button" at bounding box center [654, 461] width 19 height 19
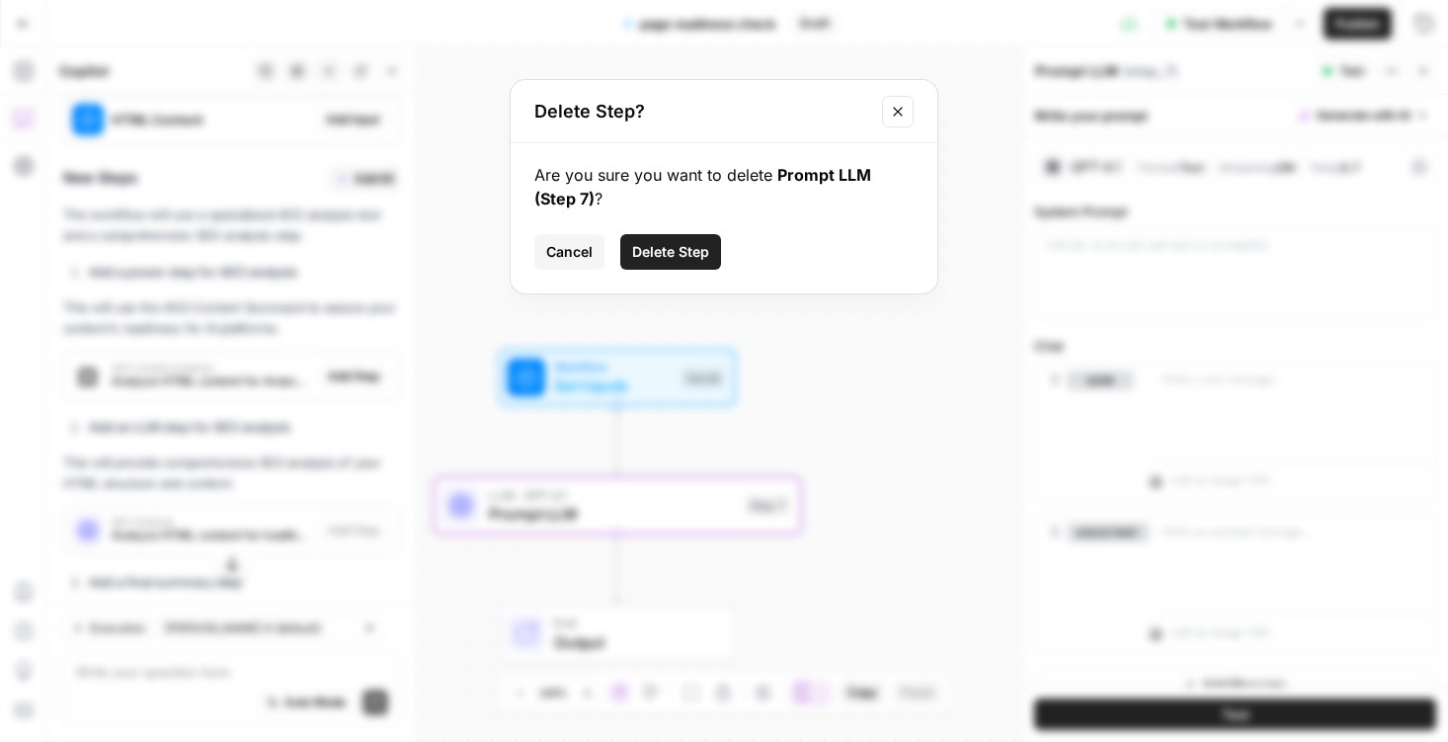
click at [684, 259] on span "Delete Step" at bounding box center [670, 252] width 77 height 20
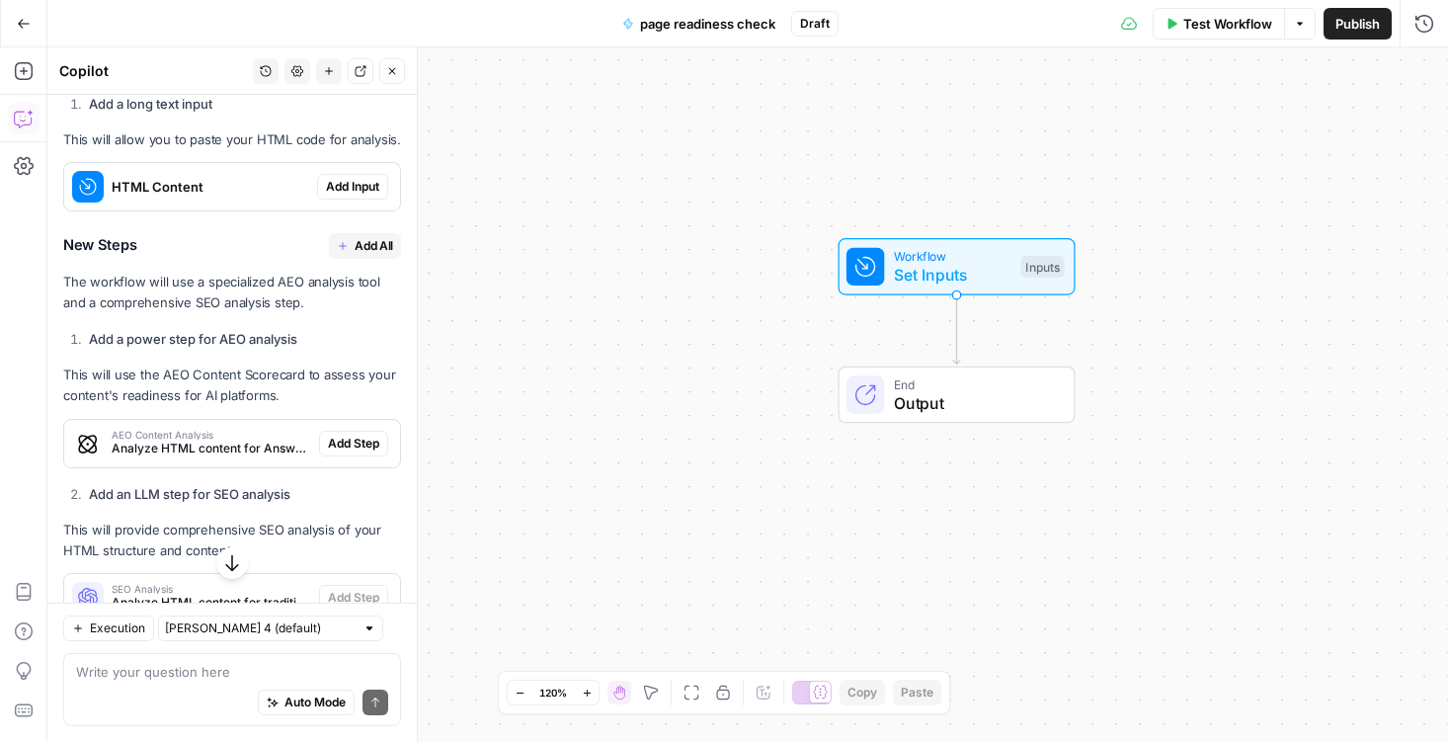
scroll to position [628, 0]
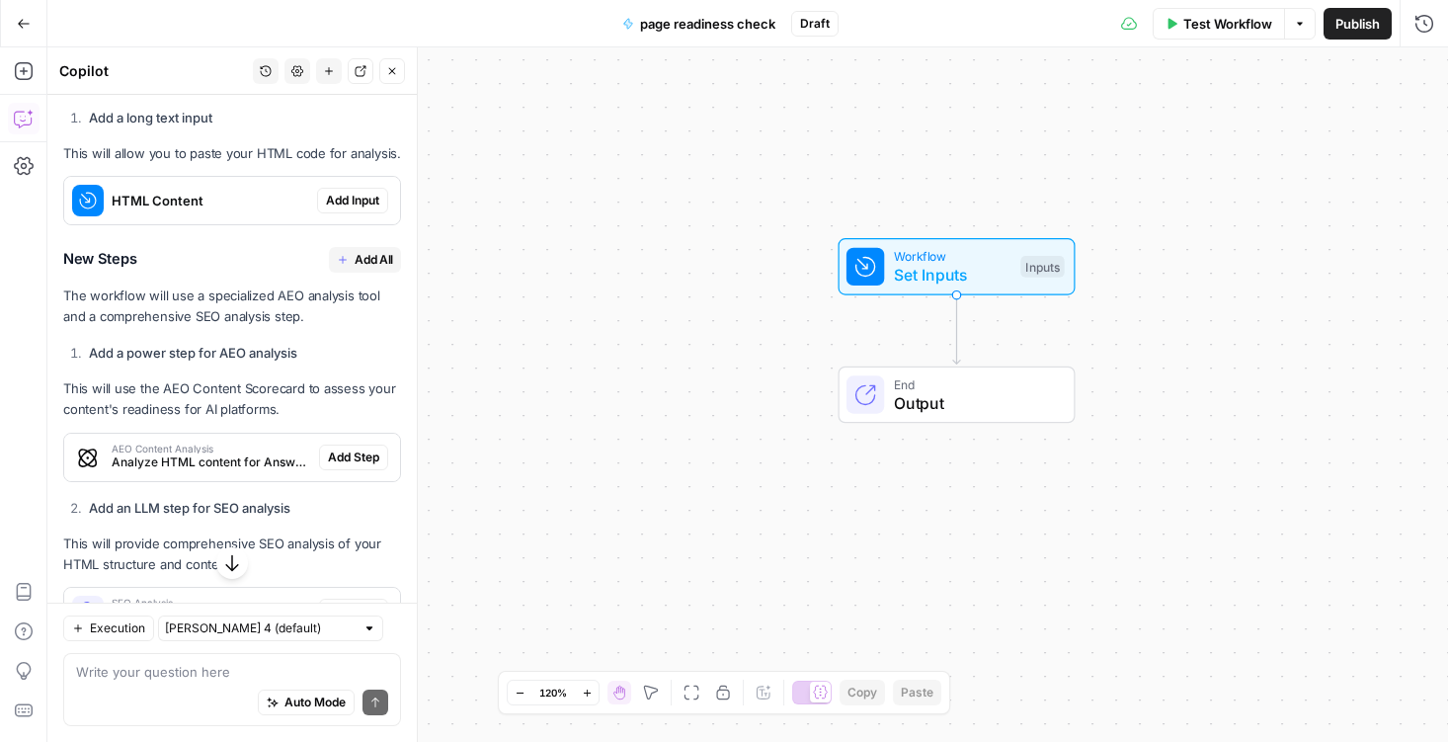
click at [213, 458] on span "Analyze HTML content for Answer Engine Optimization readiness and LLM compatibi…" at bounding box center [212, 462] width 200 height 18
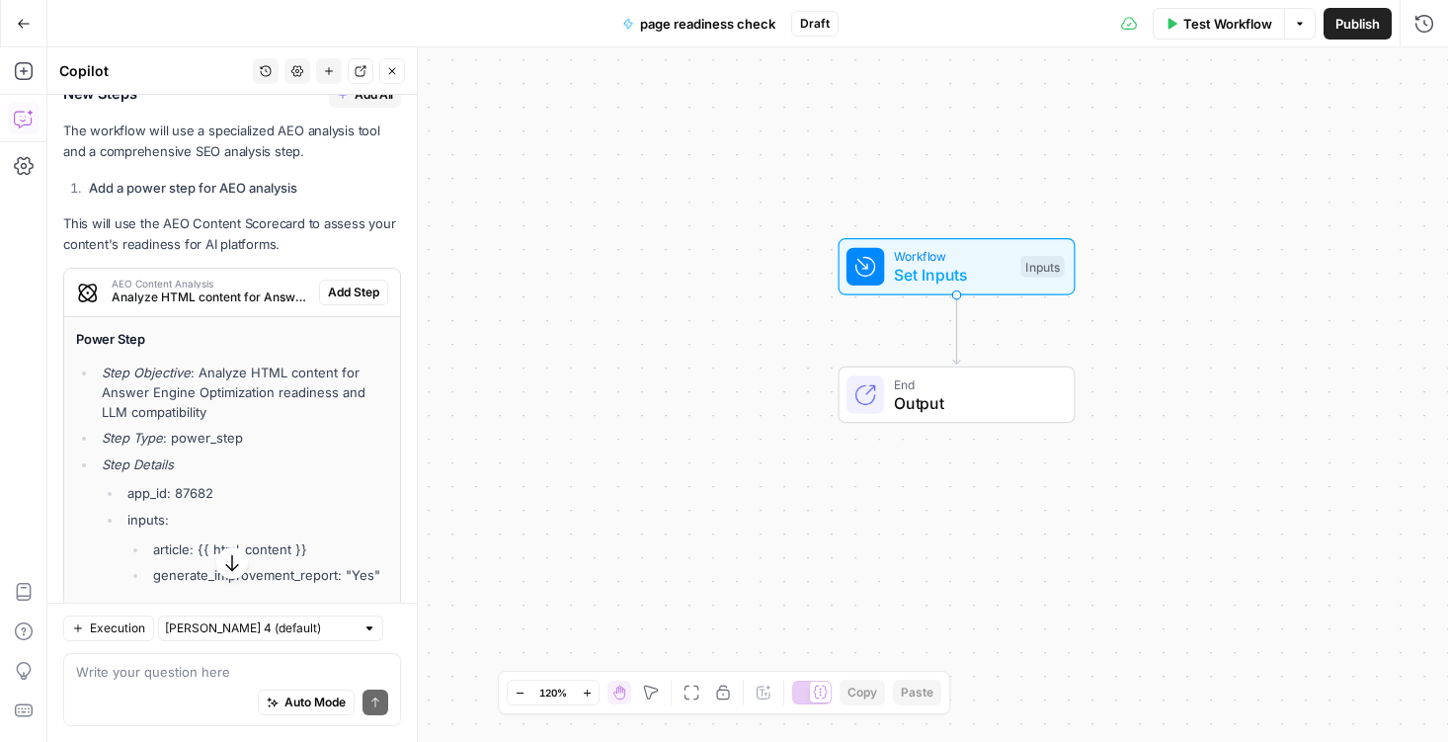
scroll to position [833, 0]
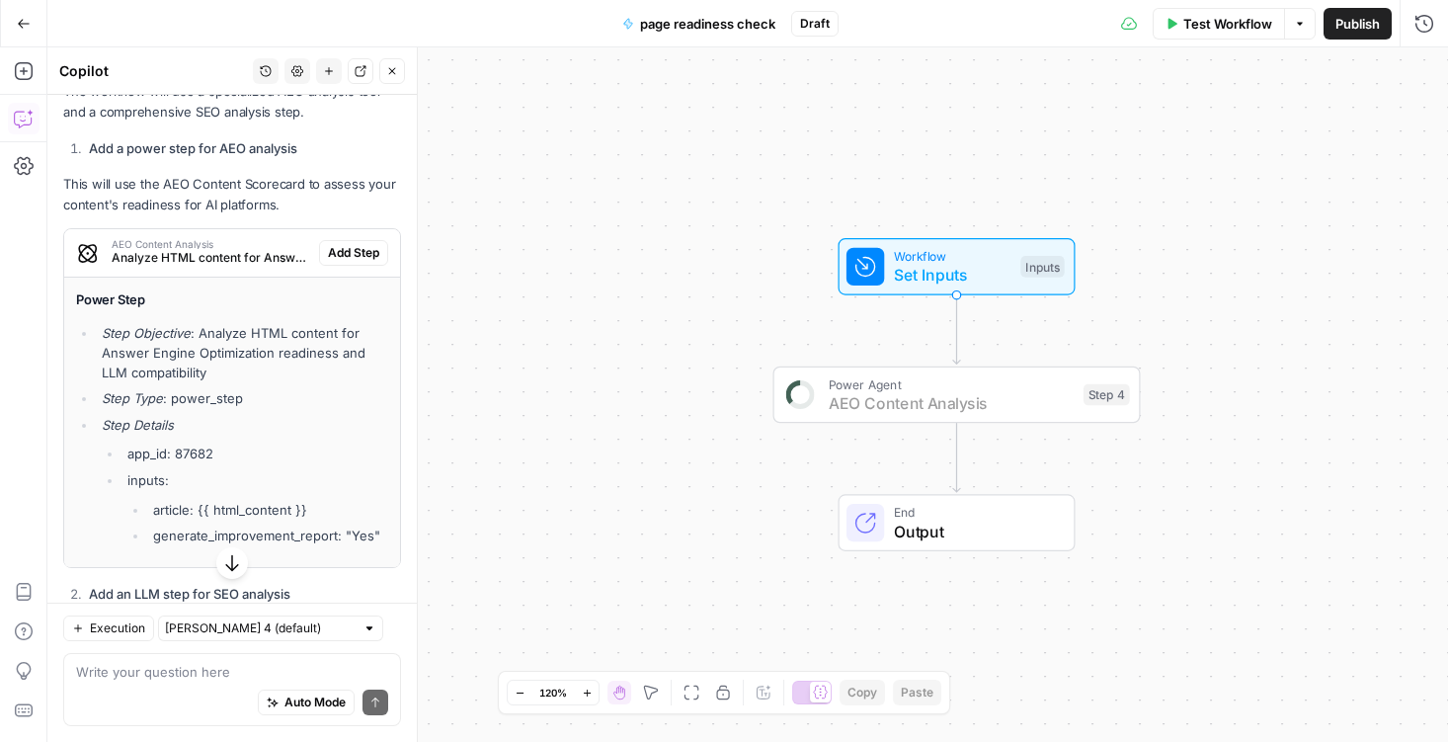
click at [353, 246] on span "Add Step" at bounding box center [353, 253] width 51 height 18
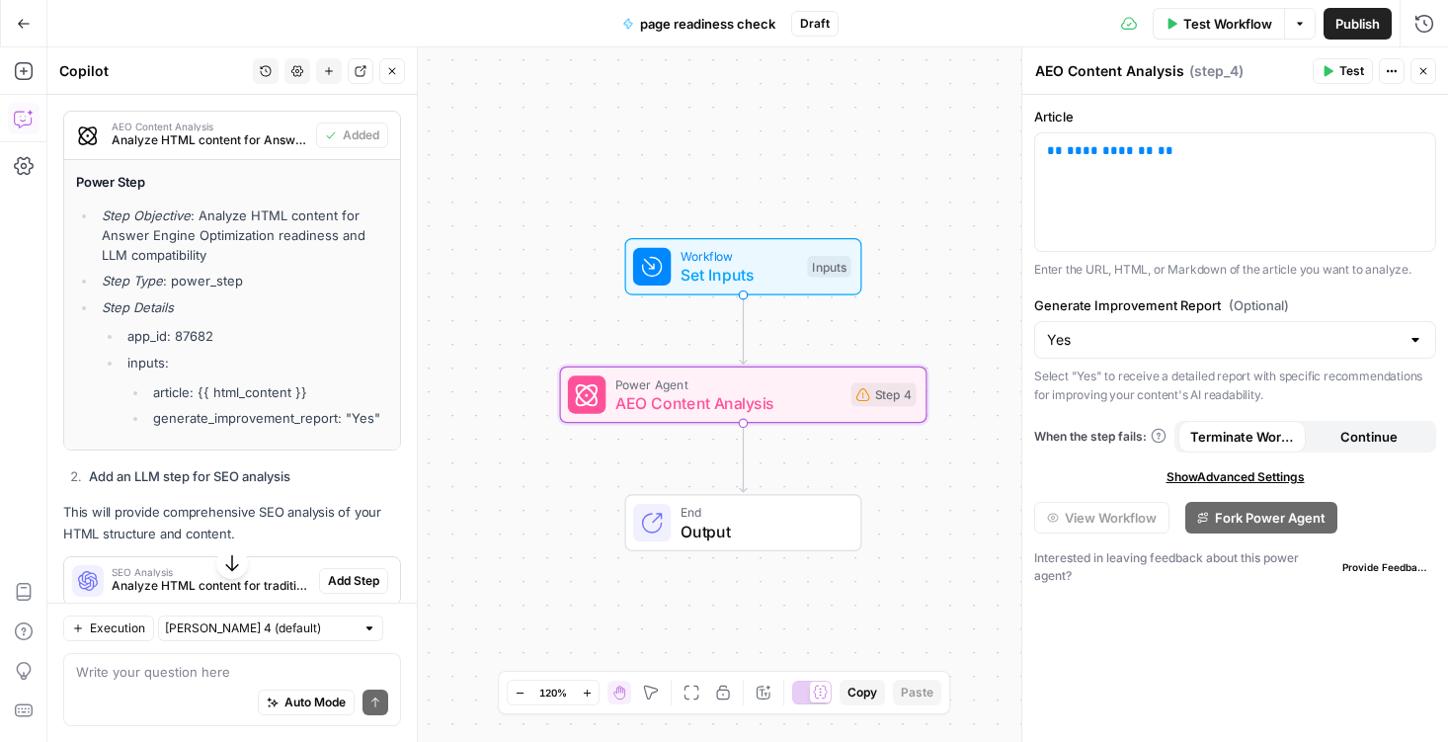
scroll to position [958, 0]
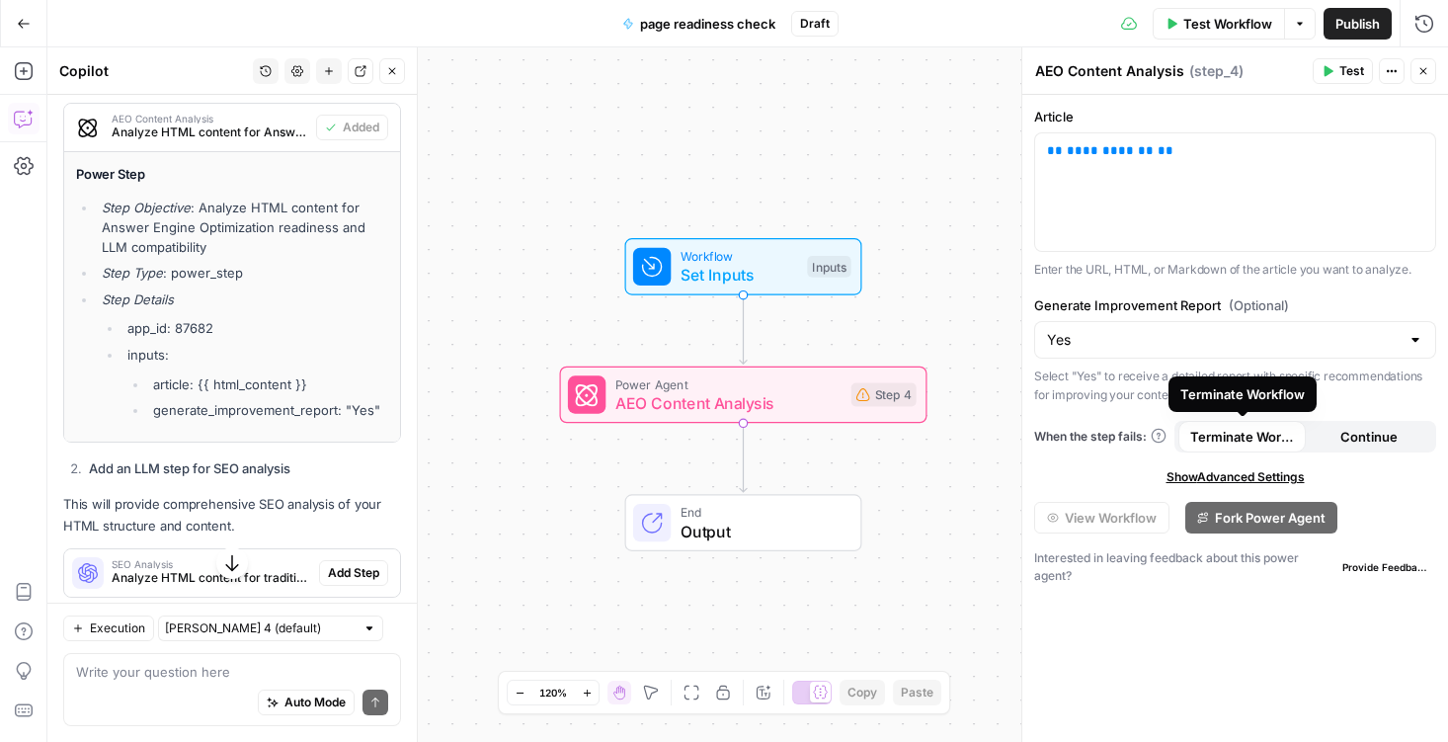
click at [1228, 438] on span "Terminate Workflow" at bounding box center [1242, 437] width 104 height 20
click at [1129, 157] on span "**********" at bounding box center [1110, 150] width 87 height 13
click at [1224, 171] on div "**********" at bounding box center [1235, 192] width 400 height 118
click at [1340, 68] on span "Test" at bounding box center [1351, 71] width 25 height 18
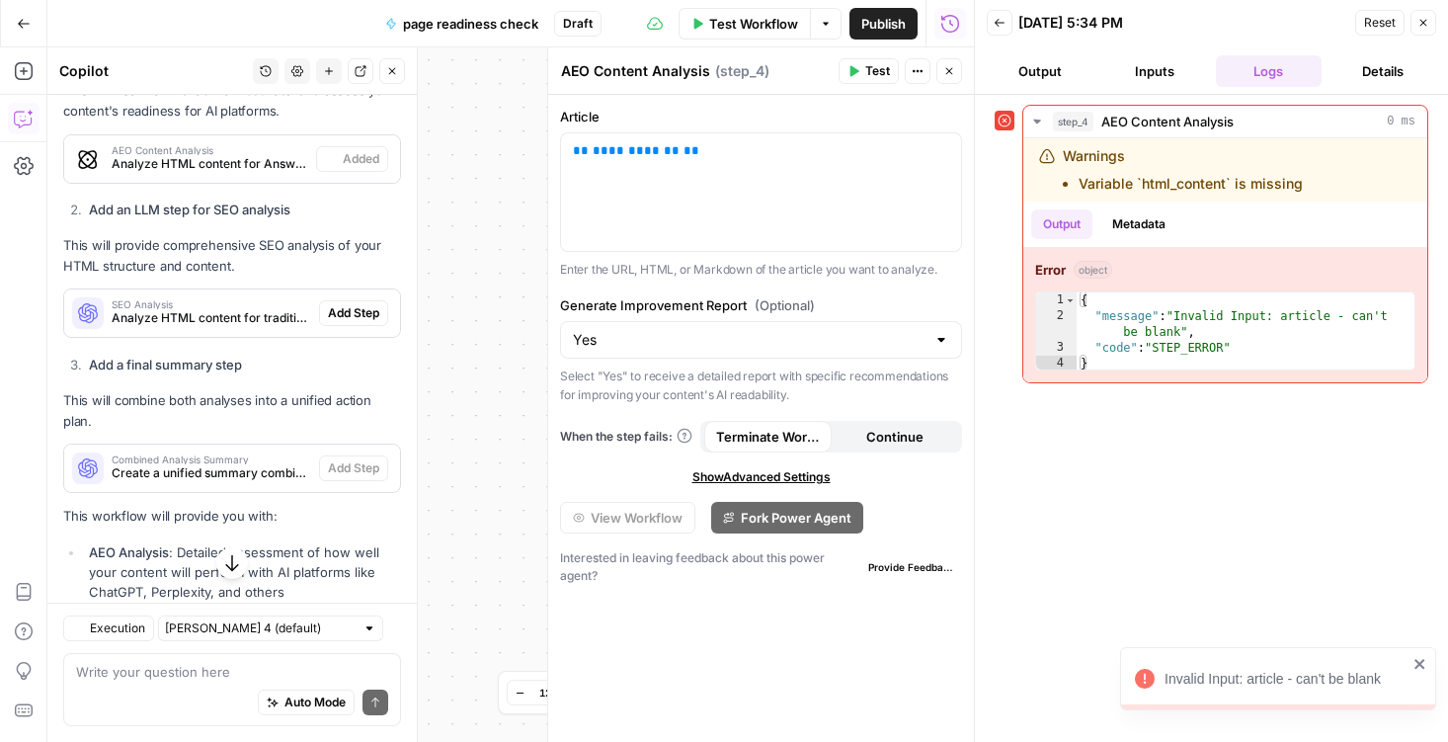
scroll to position [668, 0]
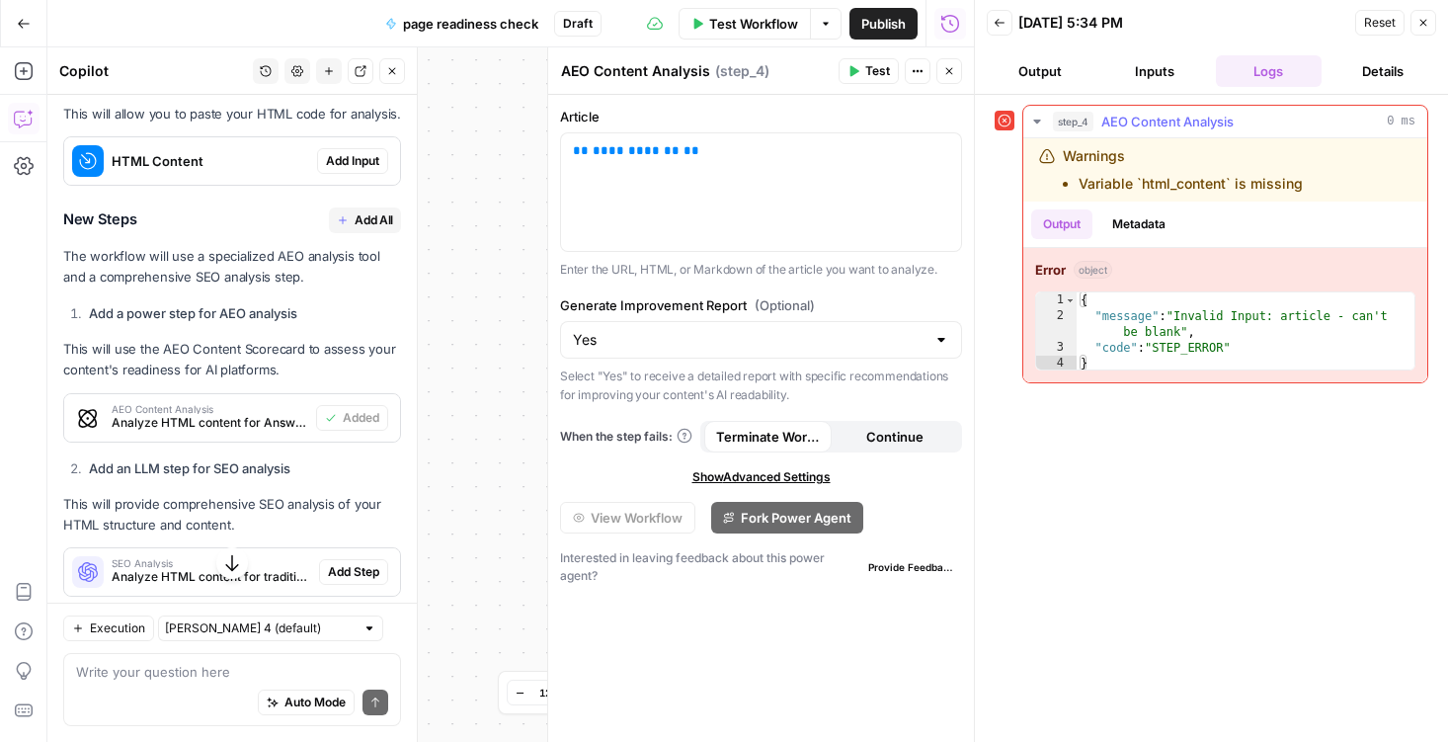
click at [1131, 225] on button "Metadata" at bounding box center [1138, 224] width 77 height 30
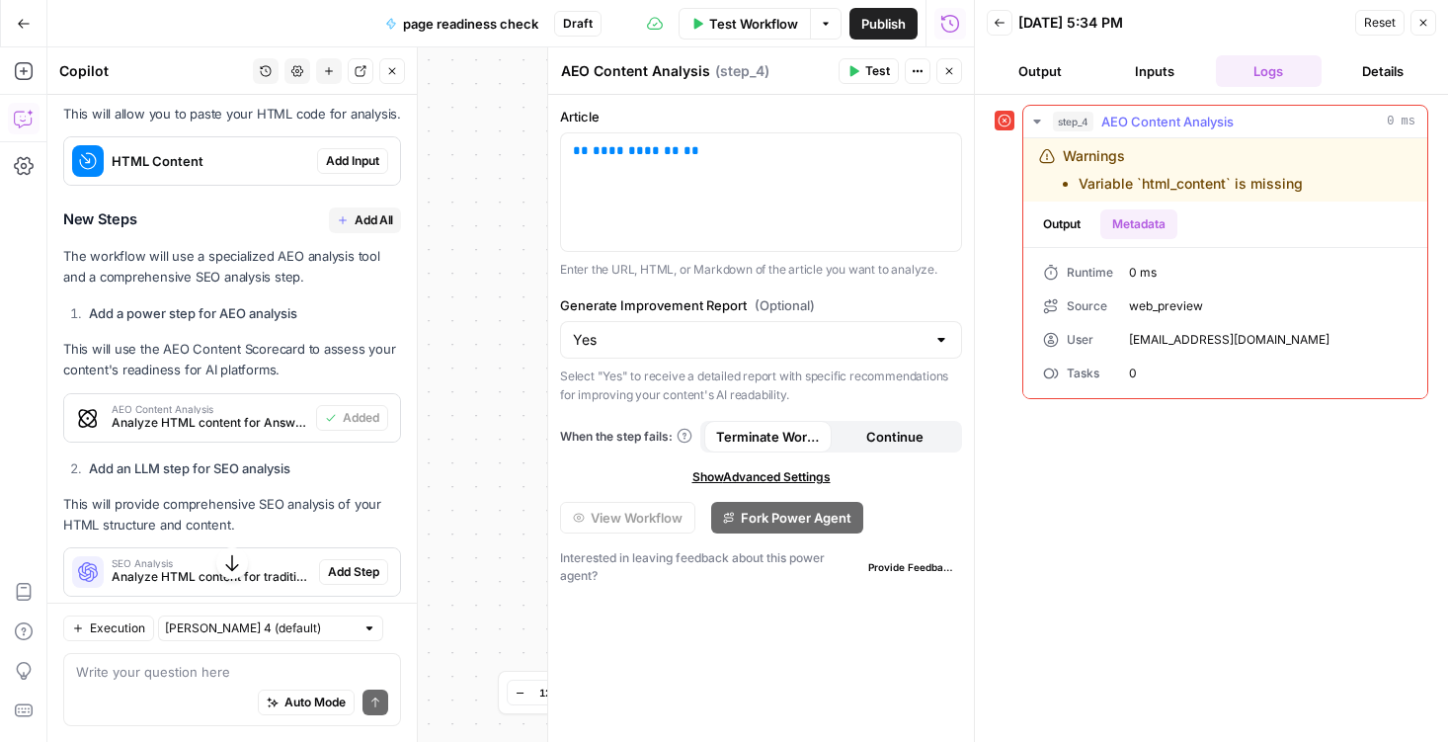
click at [1069, 217] on button "Output" at bounding box center [1061, 224] width 61 height 30
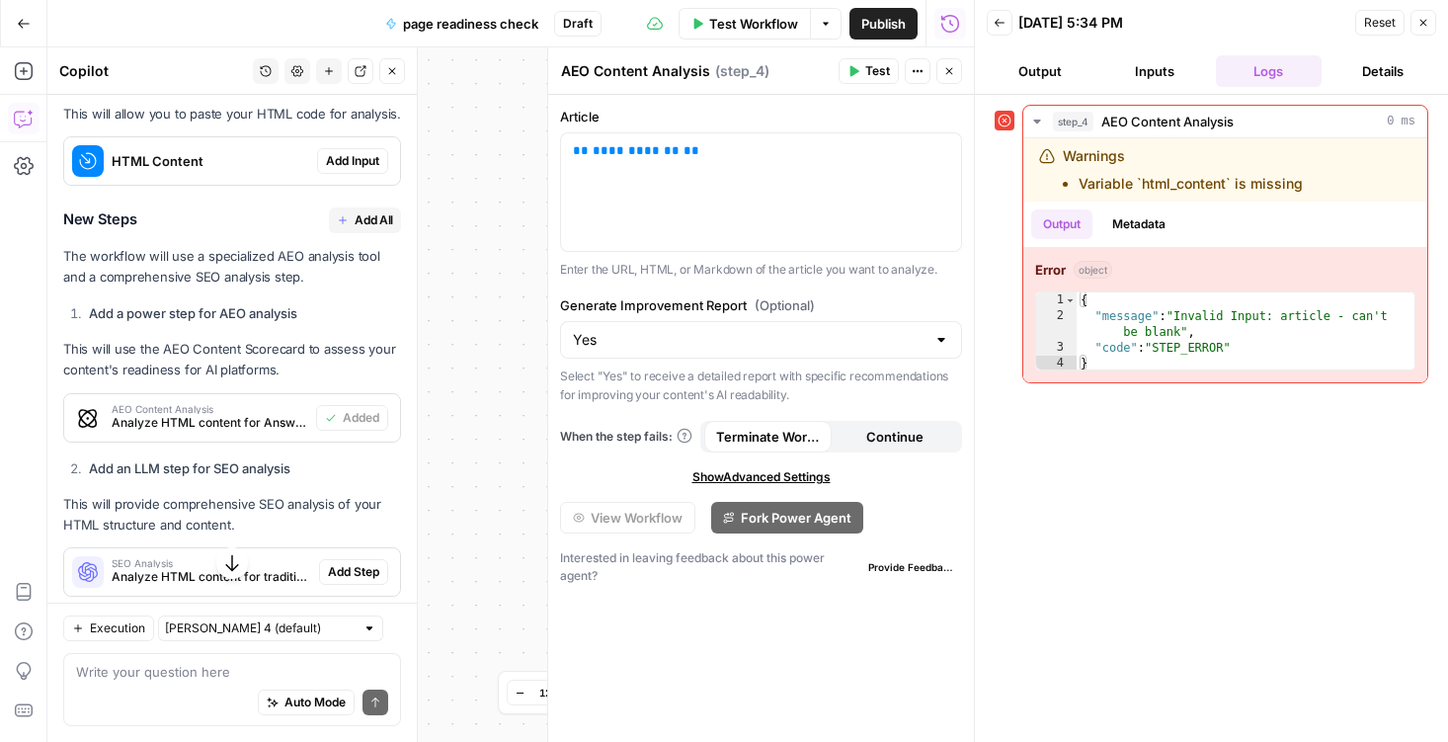
click at [1159, 62] on button "Inputs" at bounding box center [1154, 71] width 107 height 32
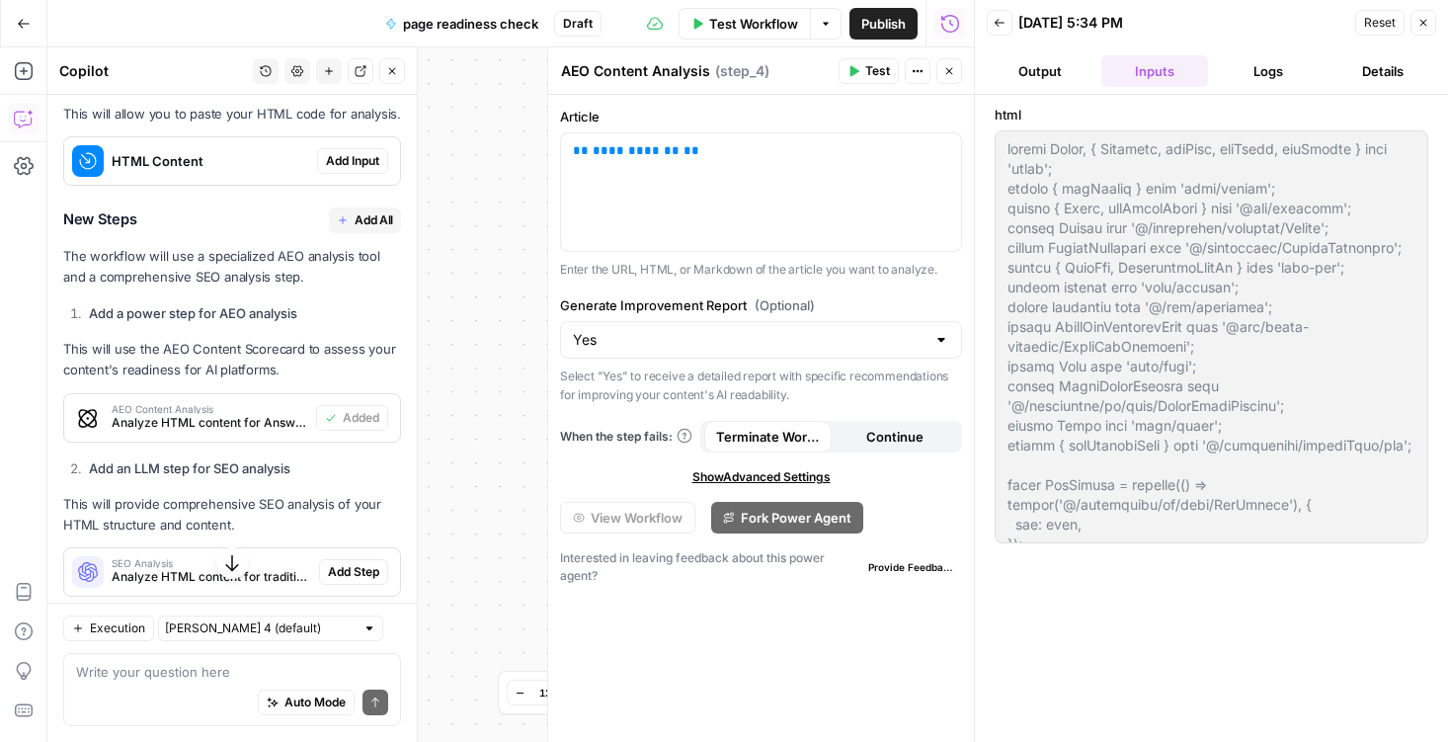
click at [1264, 64] on button "Logs" at bounding box center [1269, 71] width 107 height 32
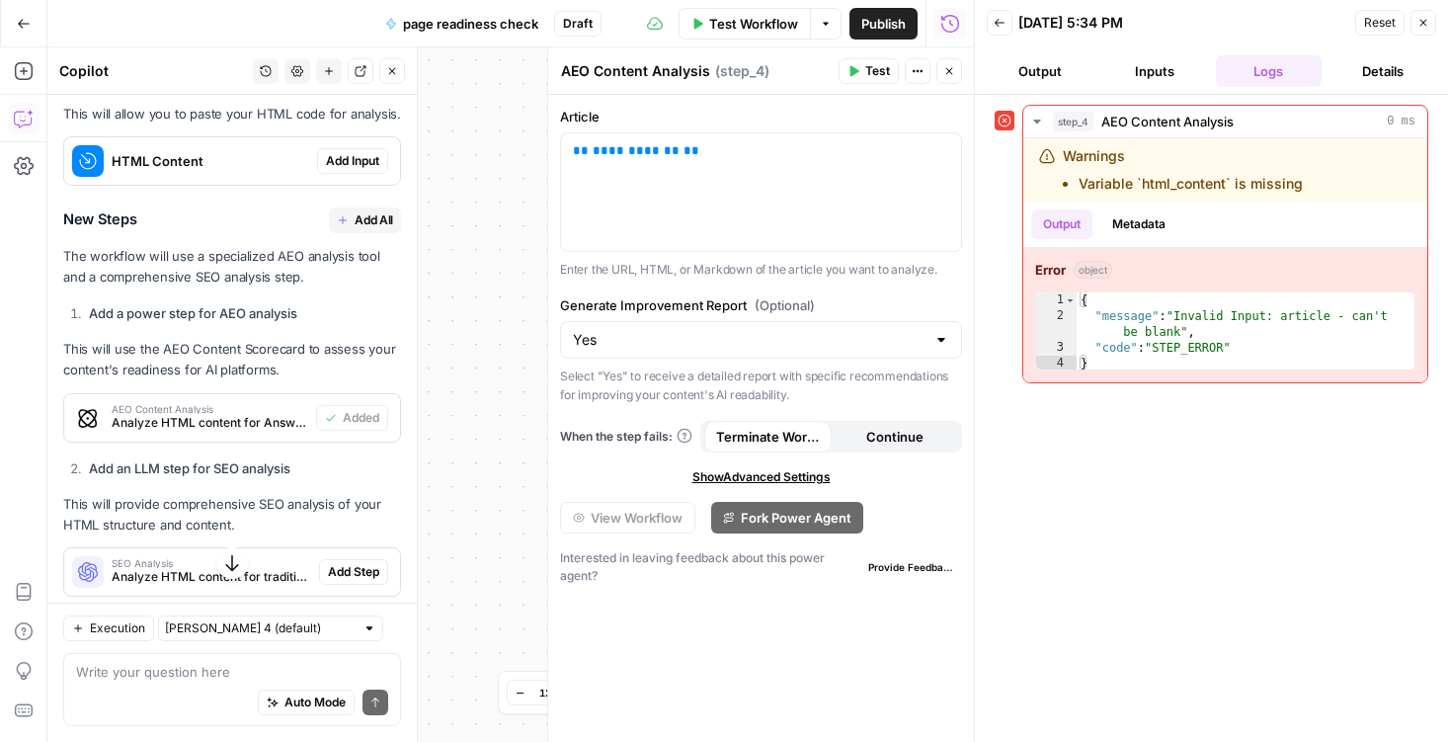
click at [1051, 68] on button "Output" at bounding box center [1040, 71] width 107 height 32
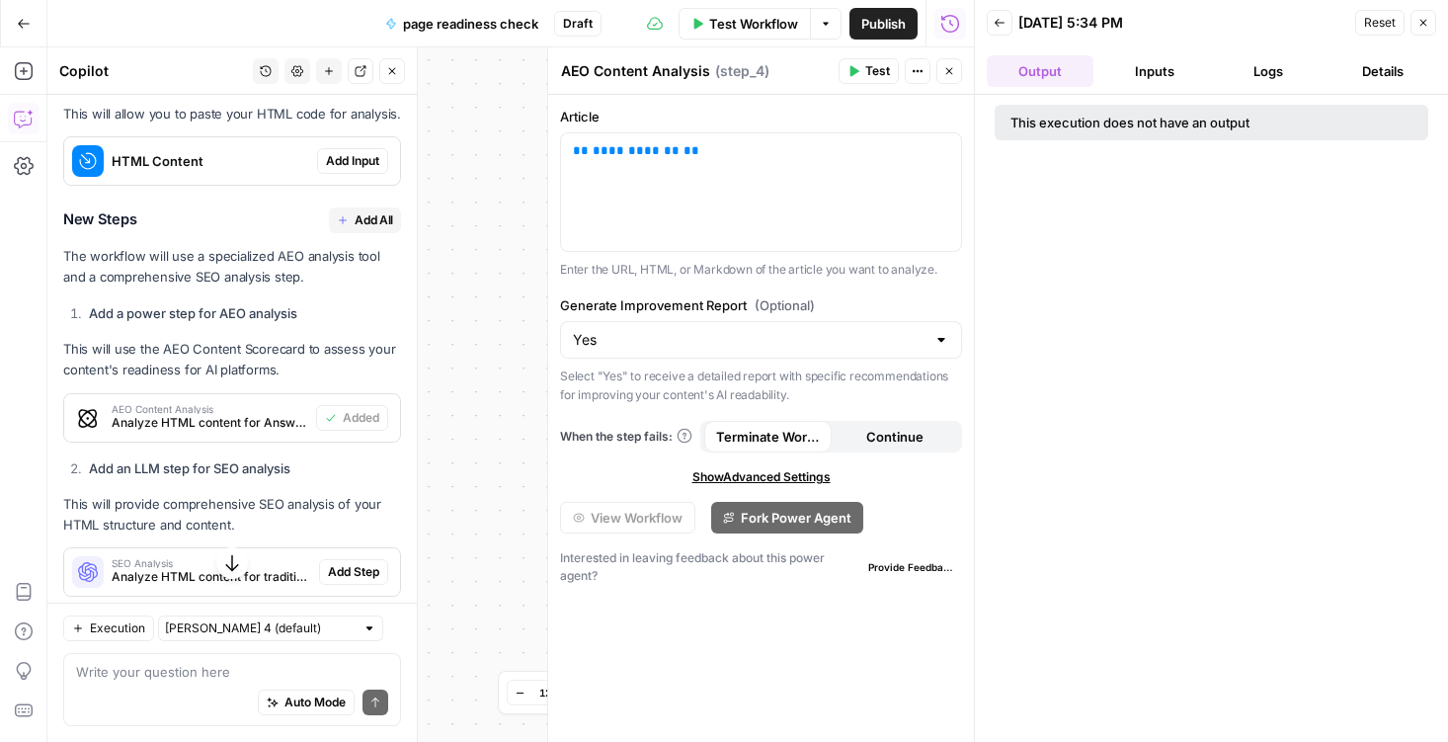
click at [1005, 31] on button "Back" at bounding box center [1000, 23] width 26 height 26
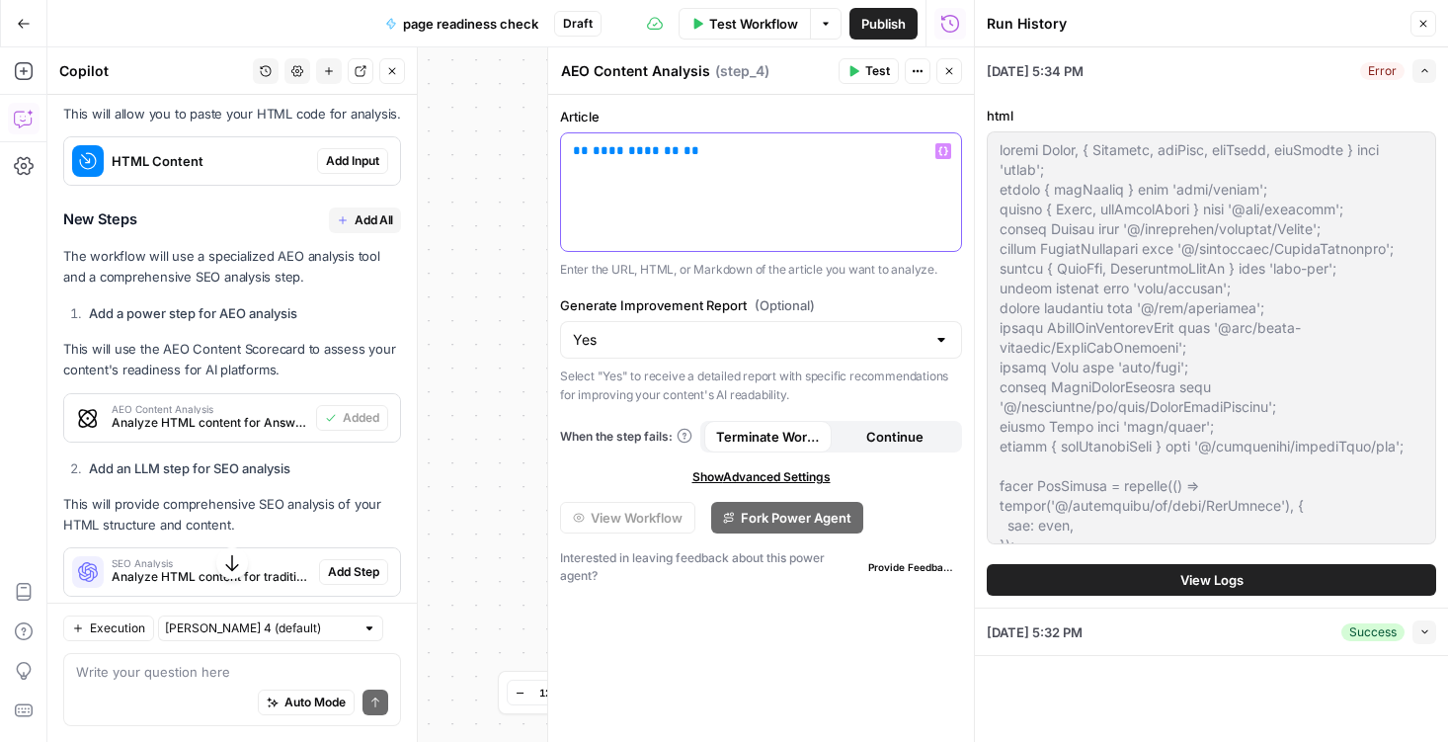
click at [681, 152] on p "**********" at bounding box center [761, 151] width 376 height 20
click at [949, 152] on button "Variables Menu" at bounding box center [943, 151] width 16 height 16
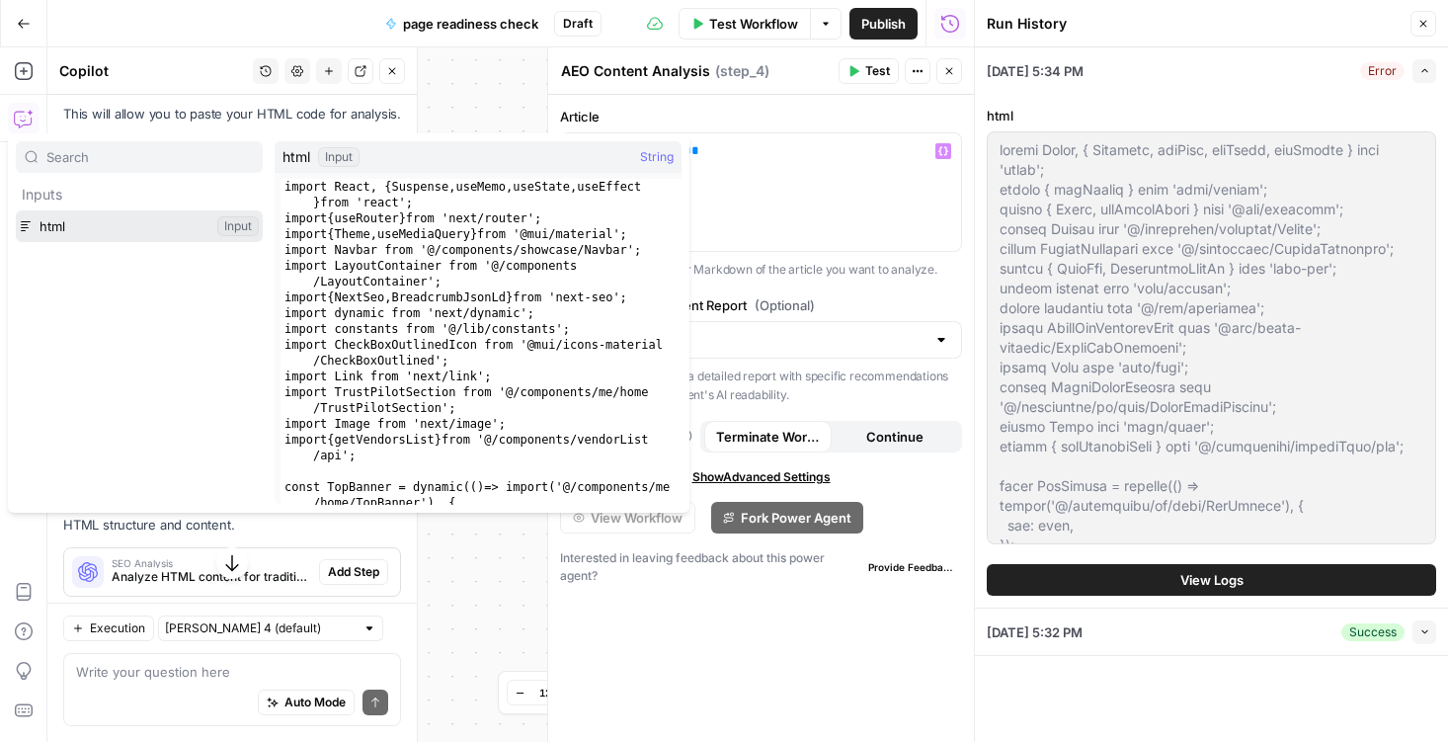
click at [135, 224] on button "Select variable html" at bounding box center [139, 226] width 247 height 32
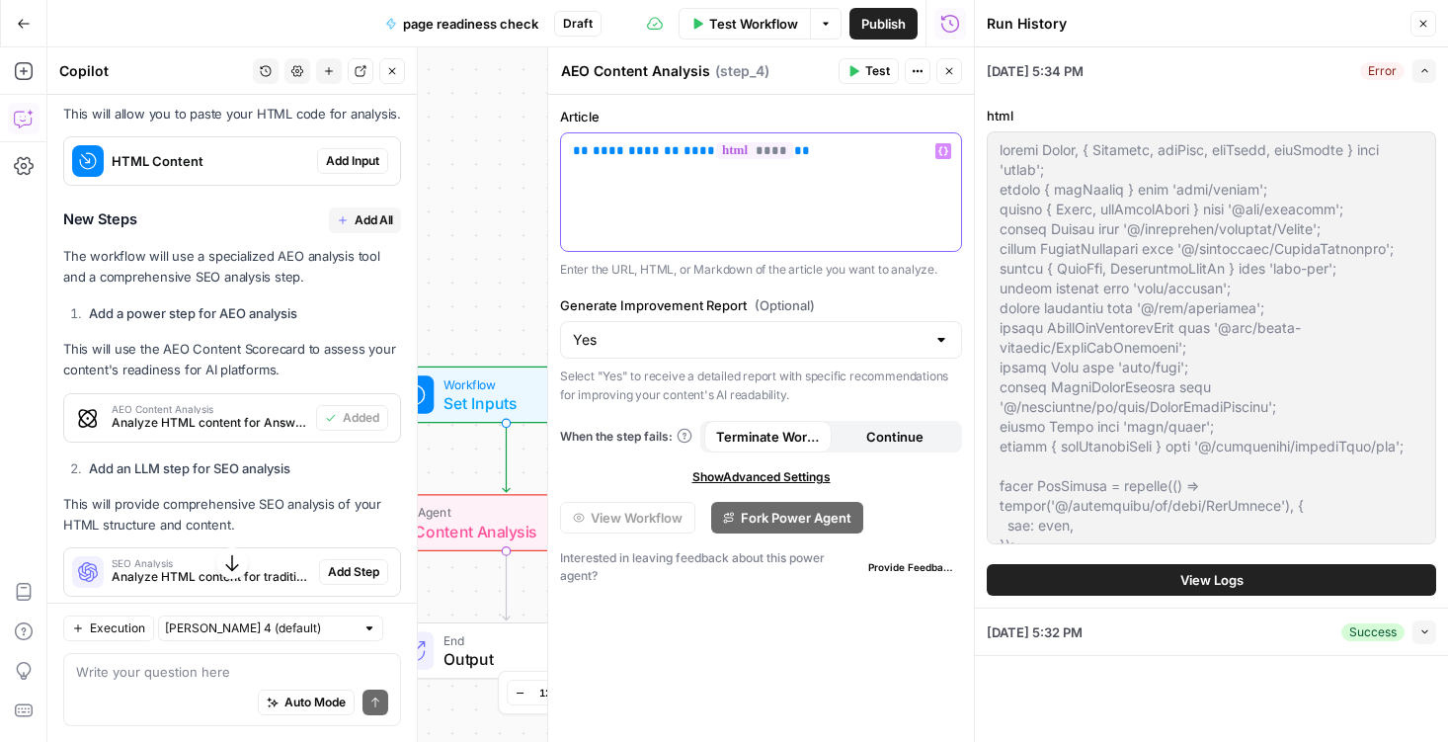
click at [699, 152] on span "**" at bounding box center [707, 150] width 16 height 13
click at [861, 72] on button "Test" at bounding box center [869, 71] width 60 height 26
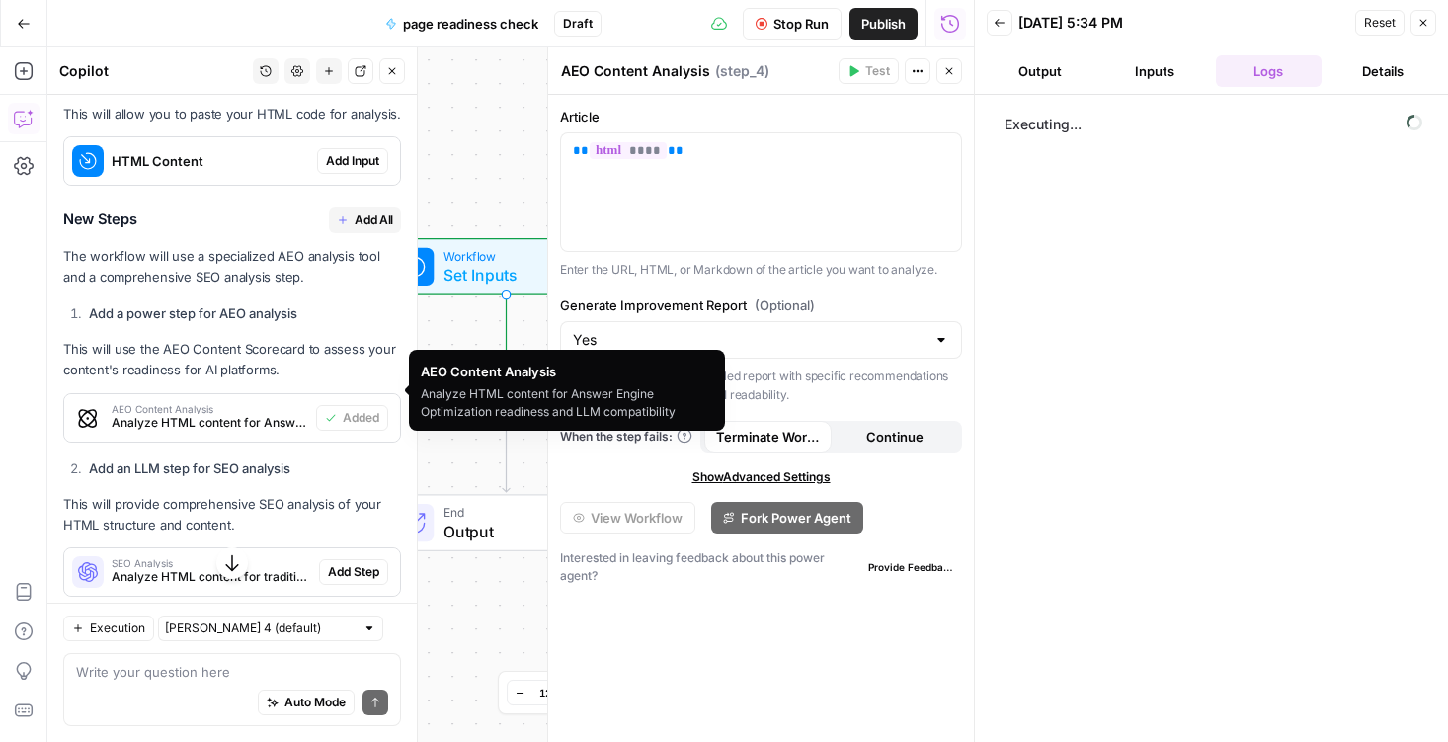
scroll to position [709, 0]
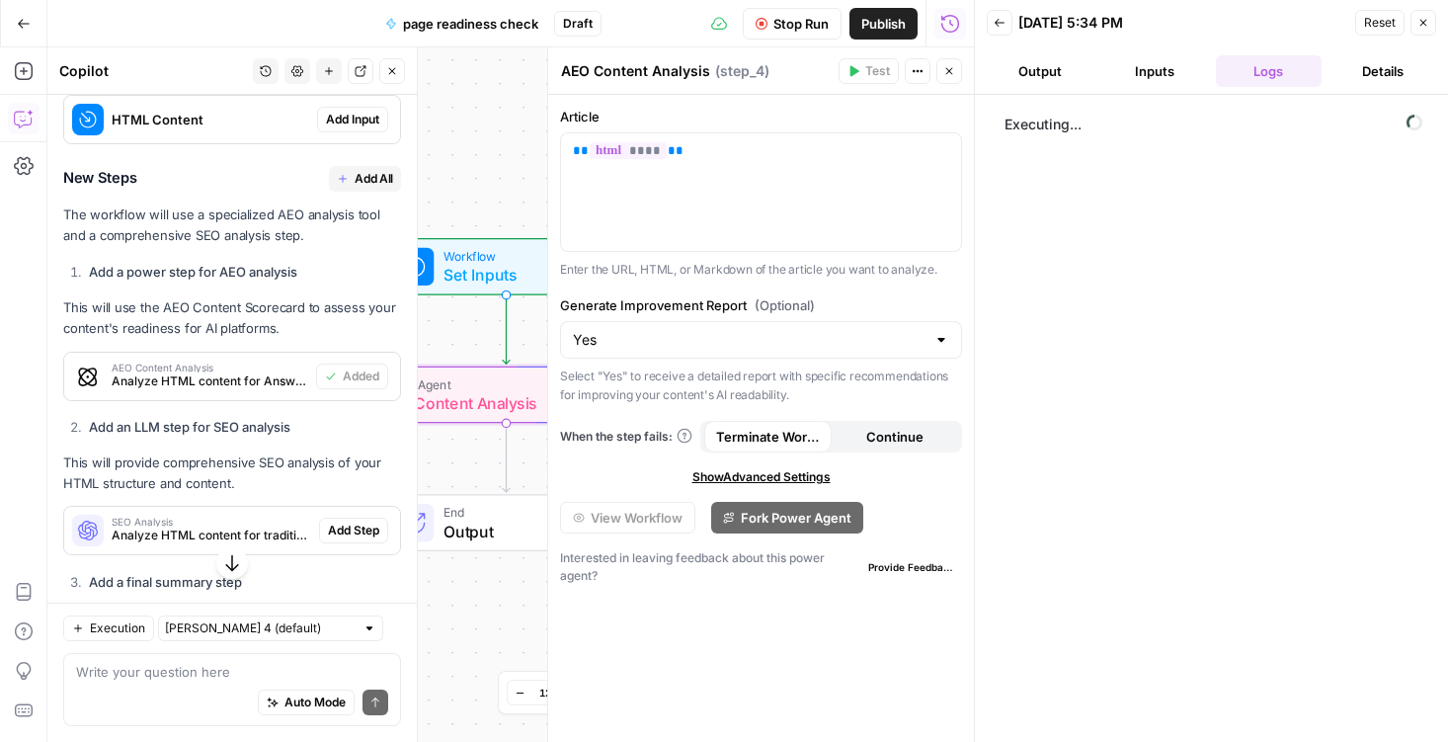
click at [161, 378] on span "Analyze HTML content for Answer Engine Optimization readiness and LLM compatibi…" at bounding box center [210, 381] width 197 height 18
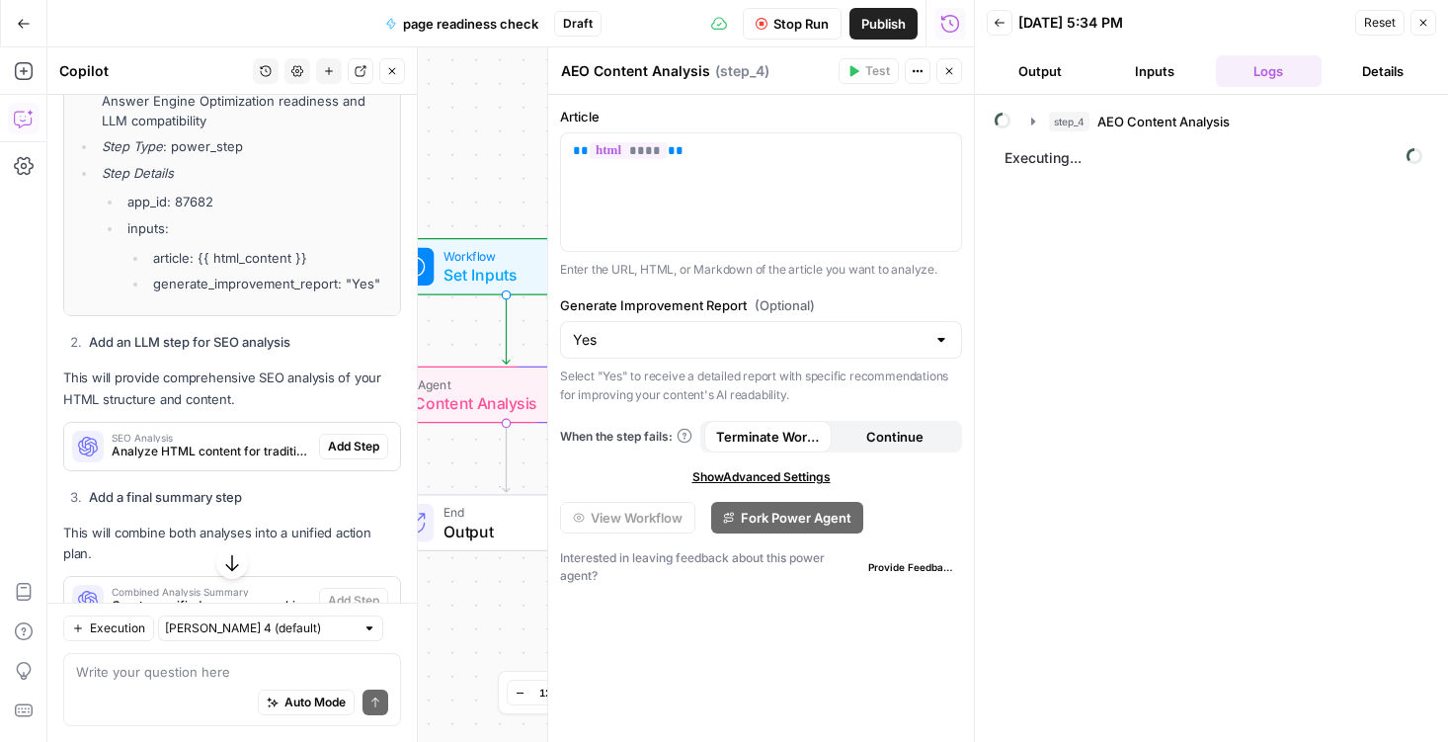
scroll to position [1087, 0]
click at [1037, 120] on icon "button" at bounding box center [1033, 122] width 16 height 16
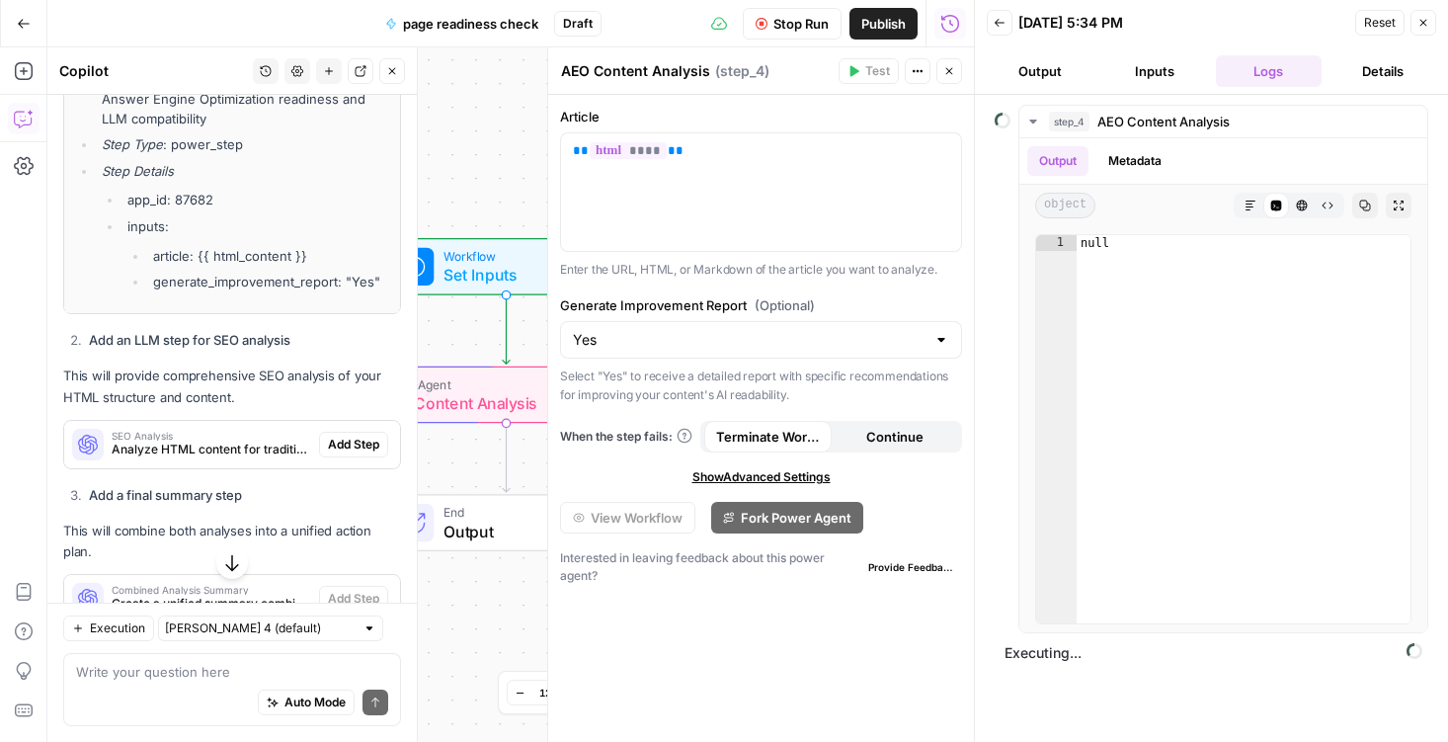
click at [1160, 68] on button "Inputs" at bounding box center [1154, 71] width 107 height 32
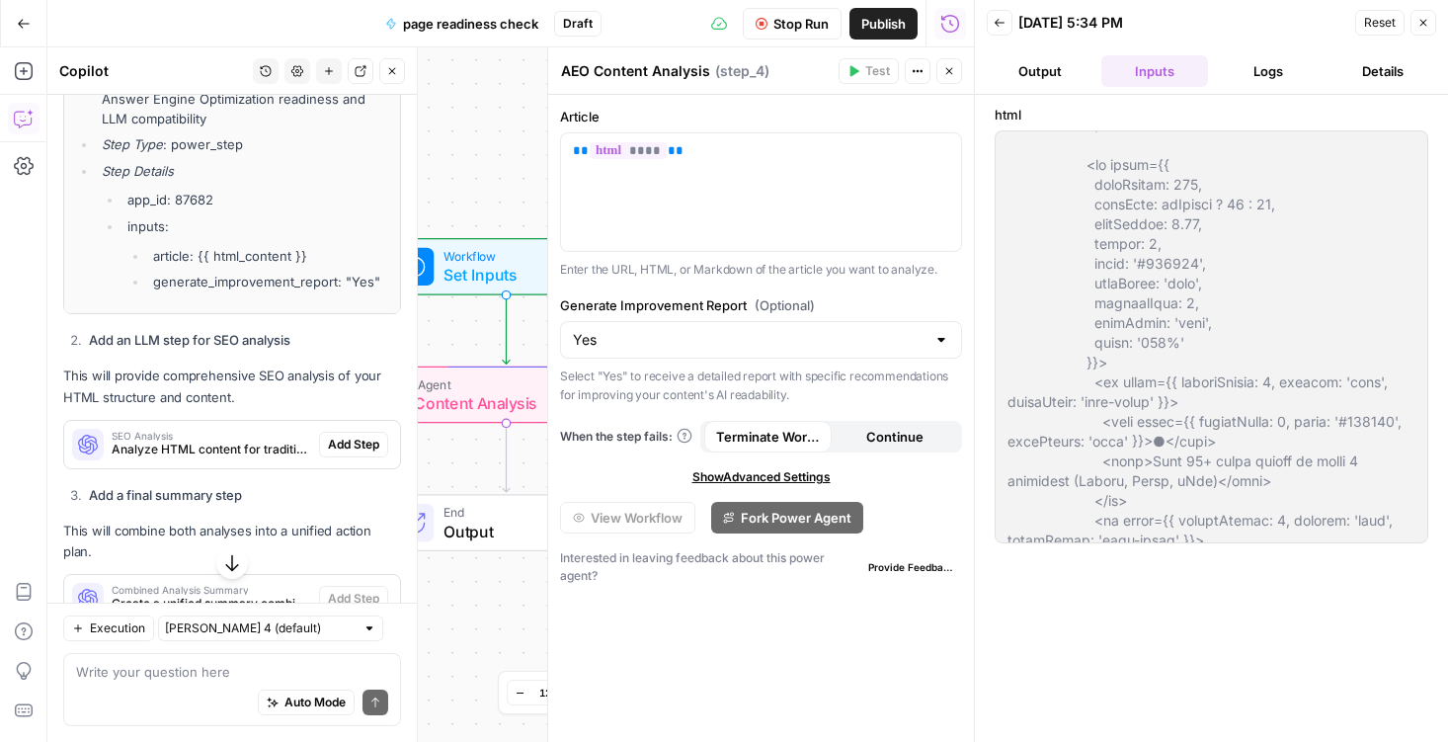
scroll to position [23450, 0]
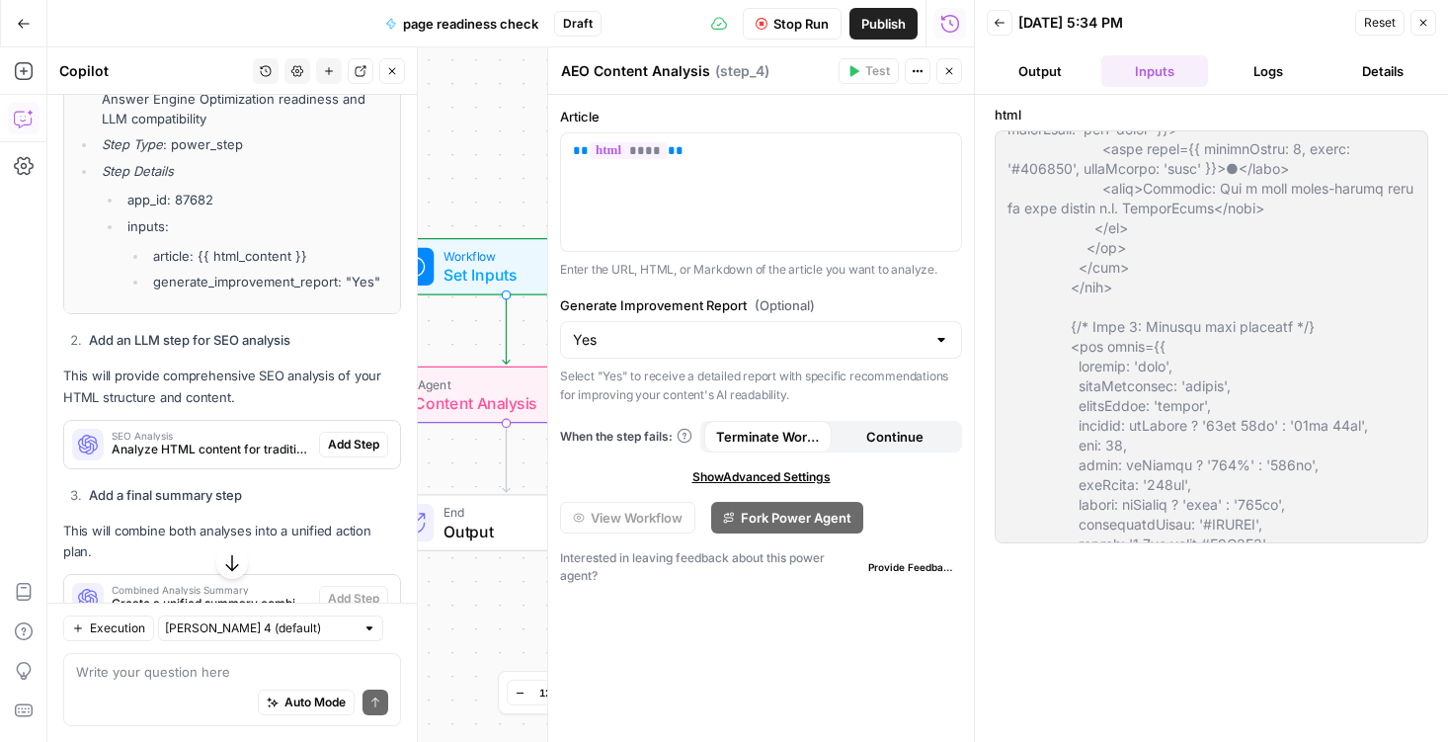
click at [1036, 71] on button "Output" at bounding box center [1040, 71] width 107 height 32
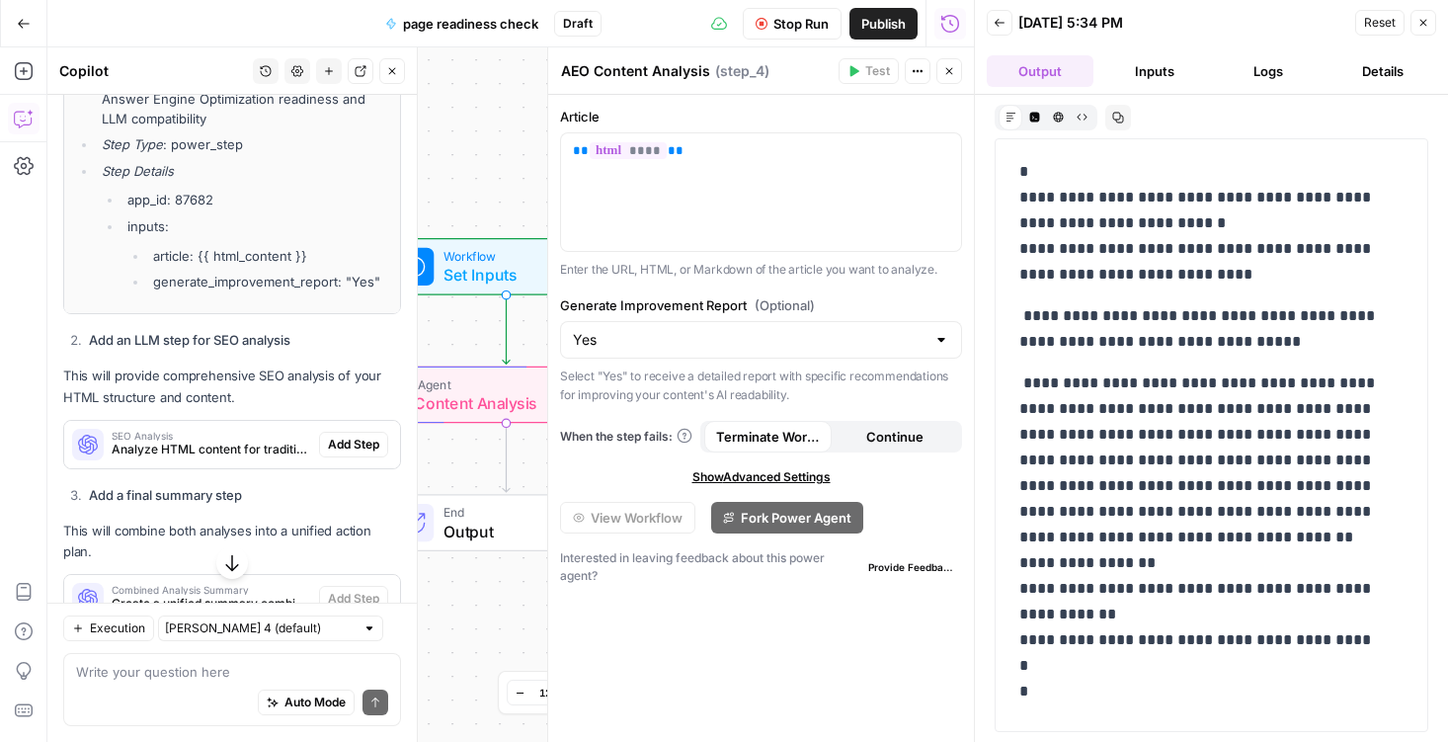
scroll to position [35, 0]
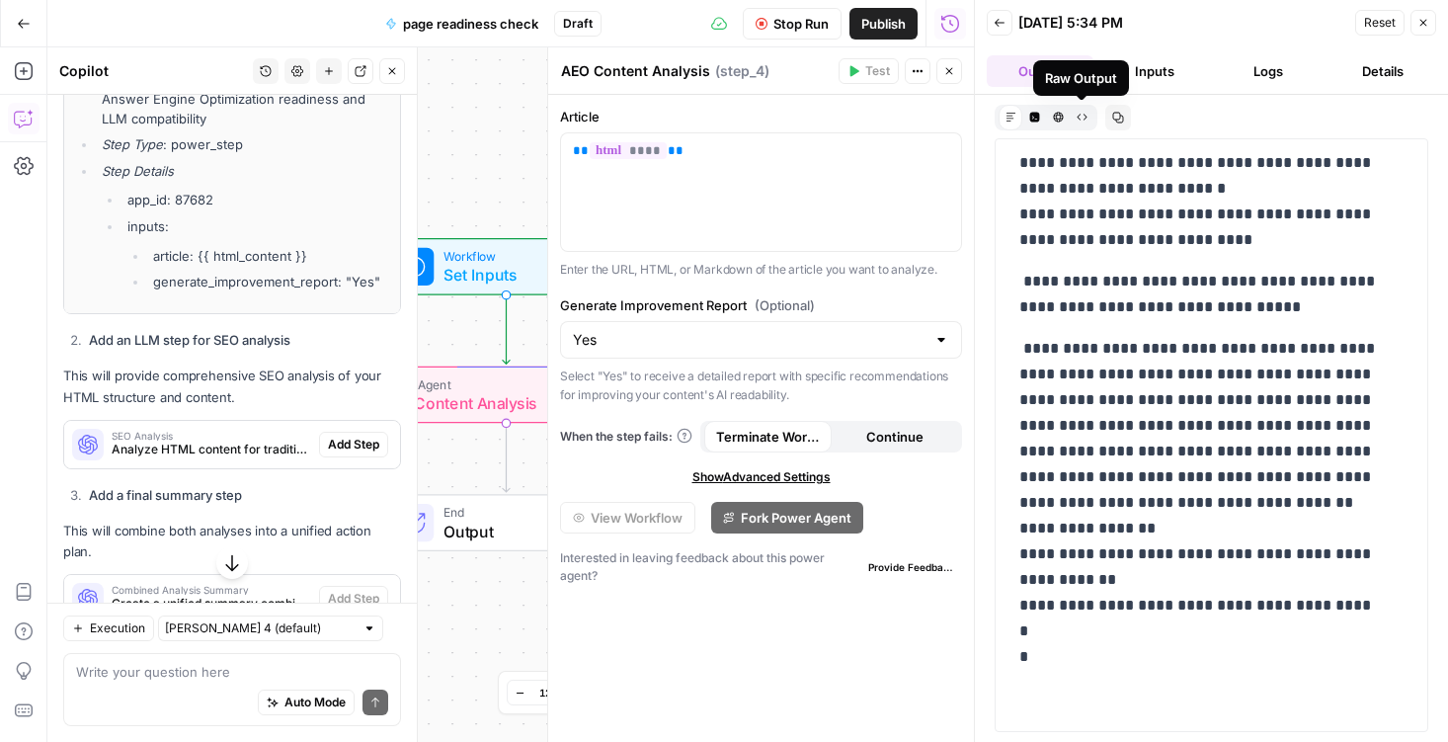
click at [1057, 117] on icon "button" at bounding box center [1058, 117] width 11 height 11
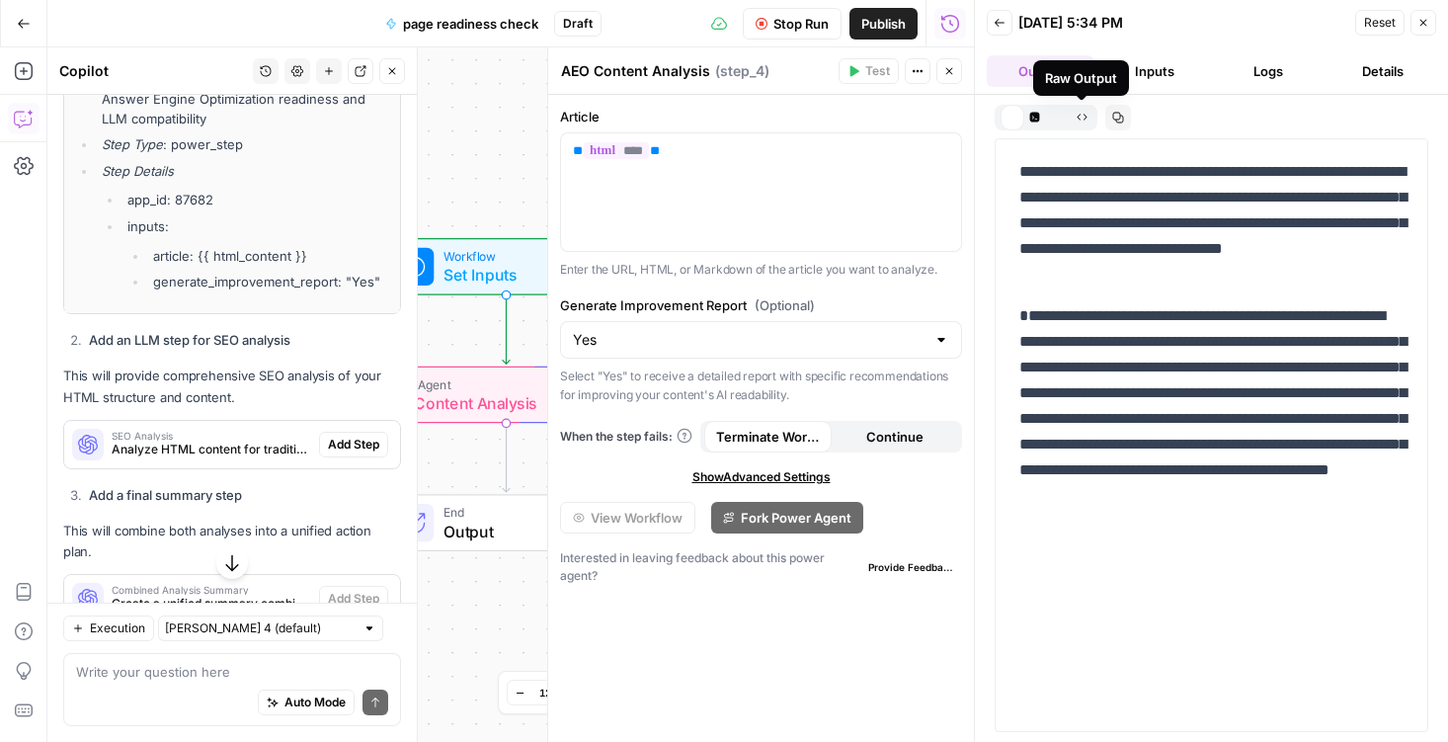
scroll to position [0, 0]
click at [1007, 113] on icon "button" at bounding box center [1011, 117] width 11 height 11
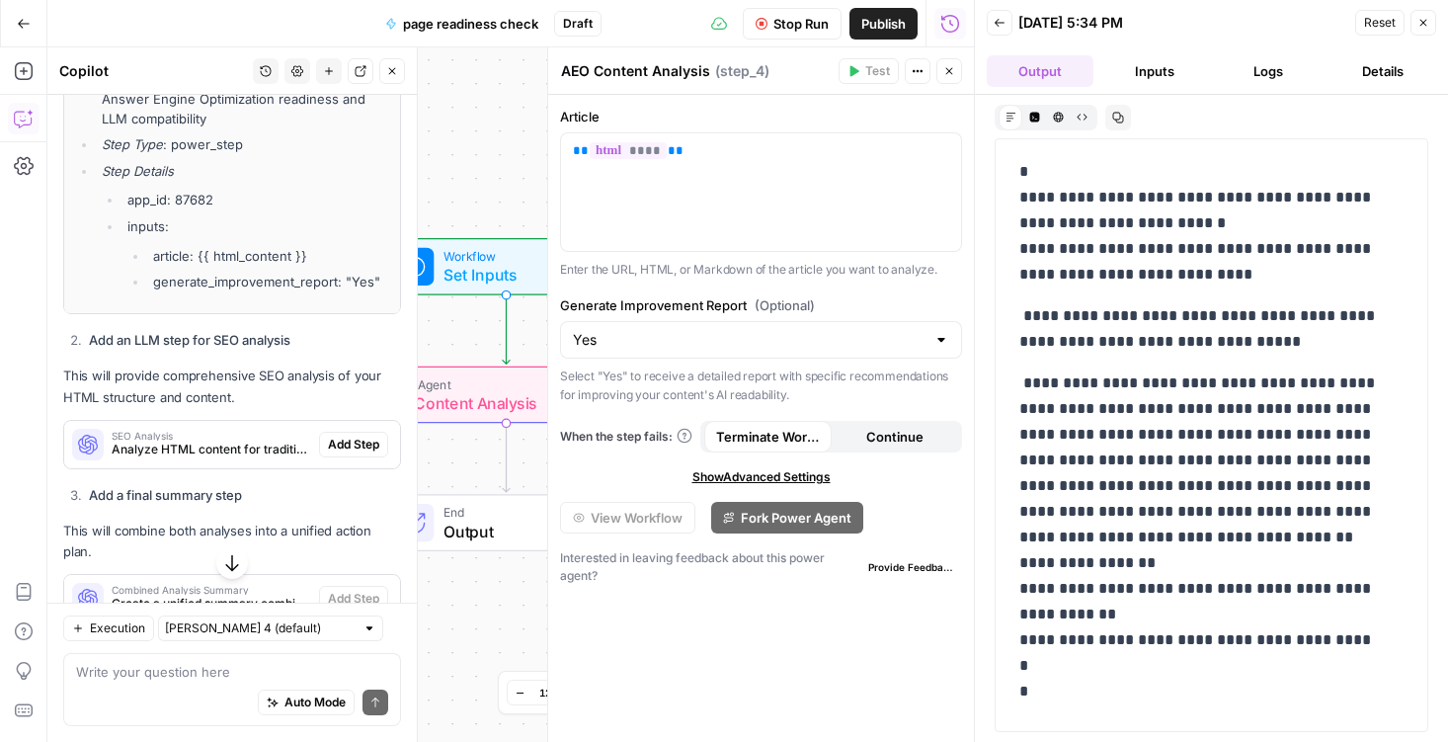
click at [1262, 79] on button "Logs" at bounding box center [1269, 71] width 107 height 32
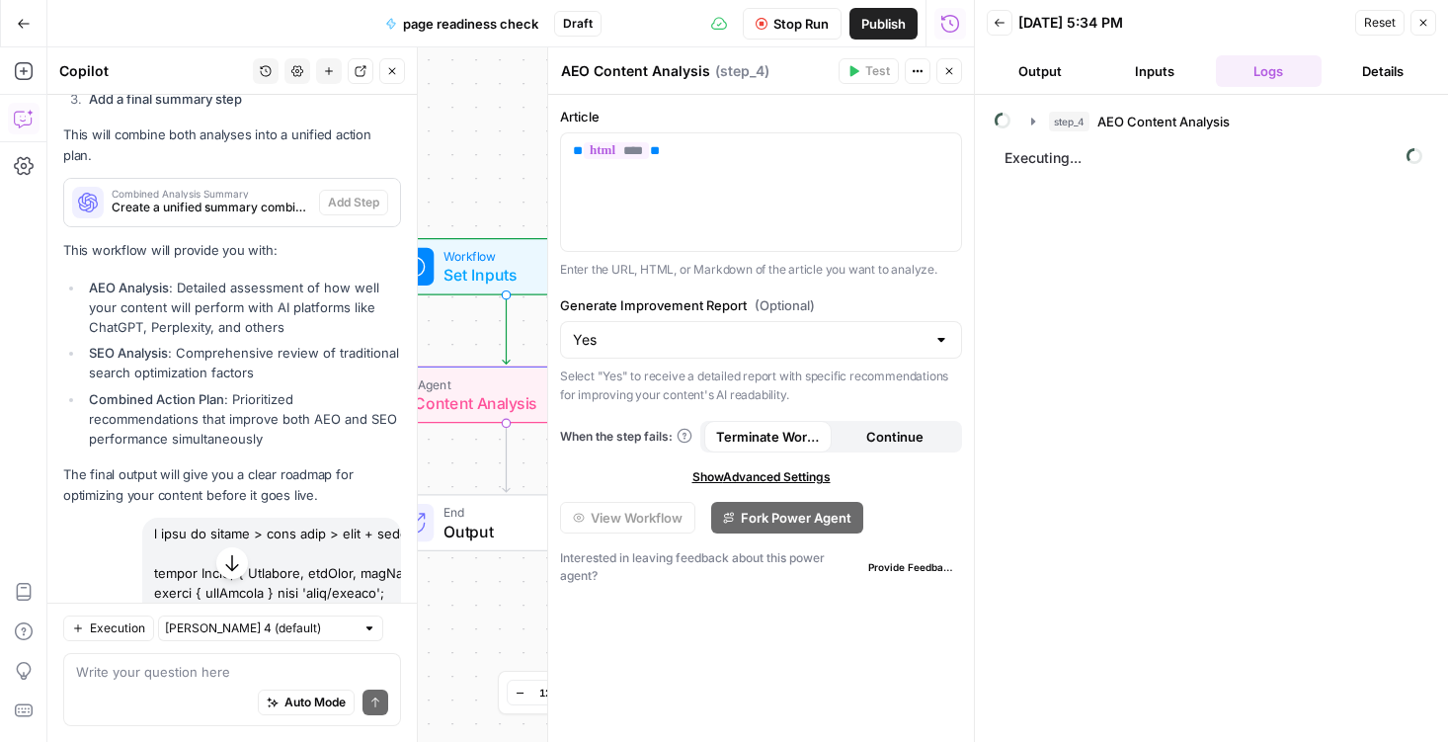
scroll to position [1481, 0]
click at [997, 24] on icon "button" at bounding box center [1000, 23] width 10 height 8
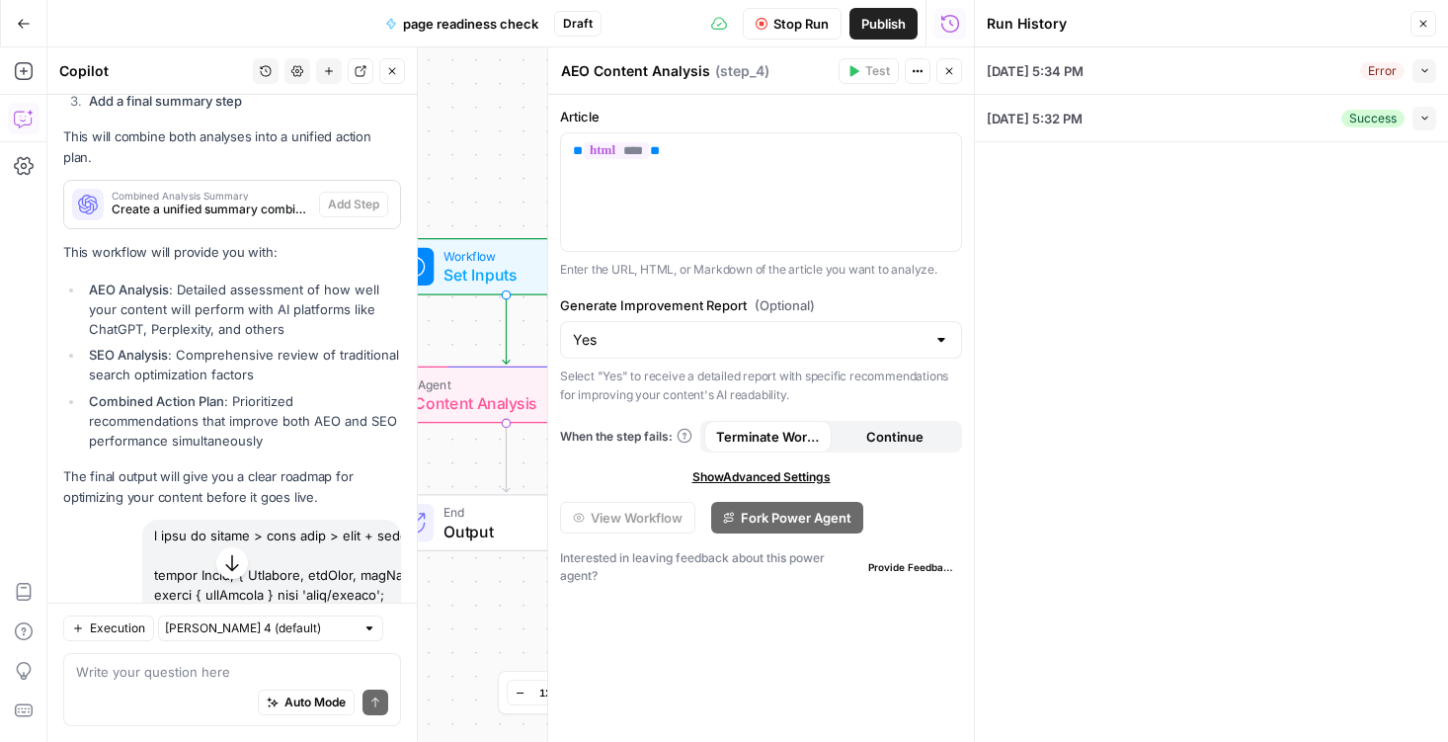
click at [1419, 22] on icon "button" at bounding box center [1423, 24] width 12 height 12
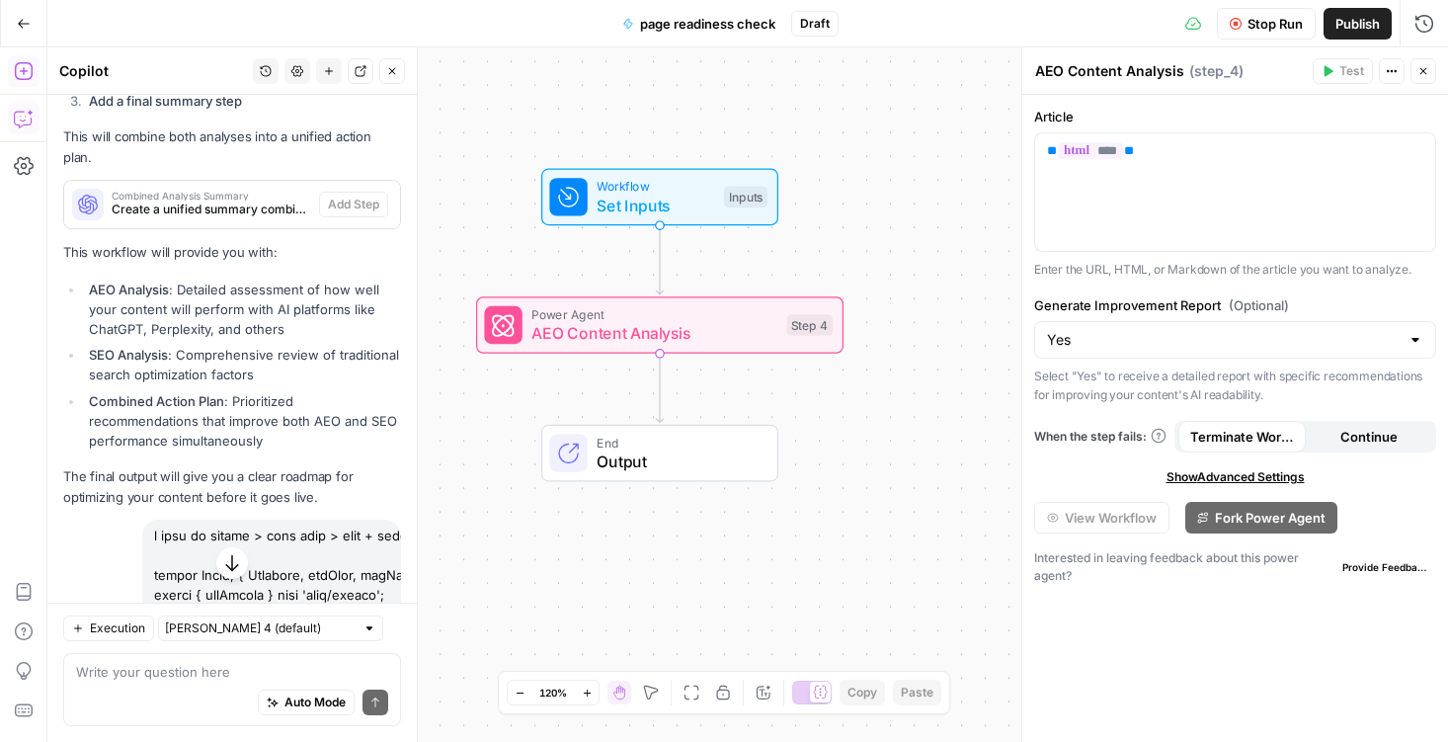
click at [19, 58] on button "Add Steps" at bounding box center [24, 71] width 32 height 32
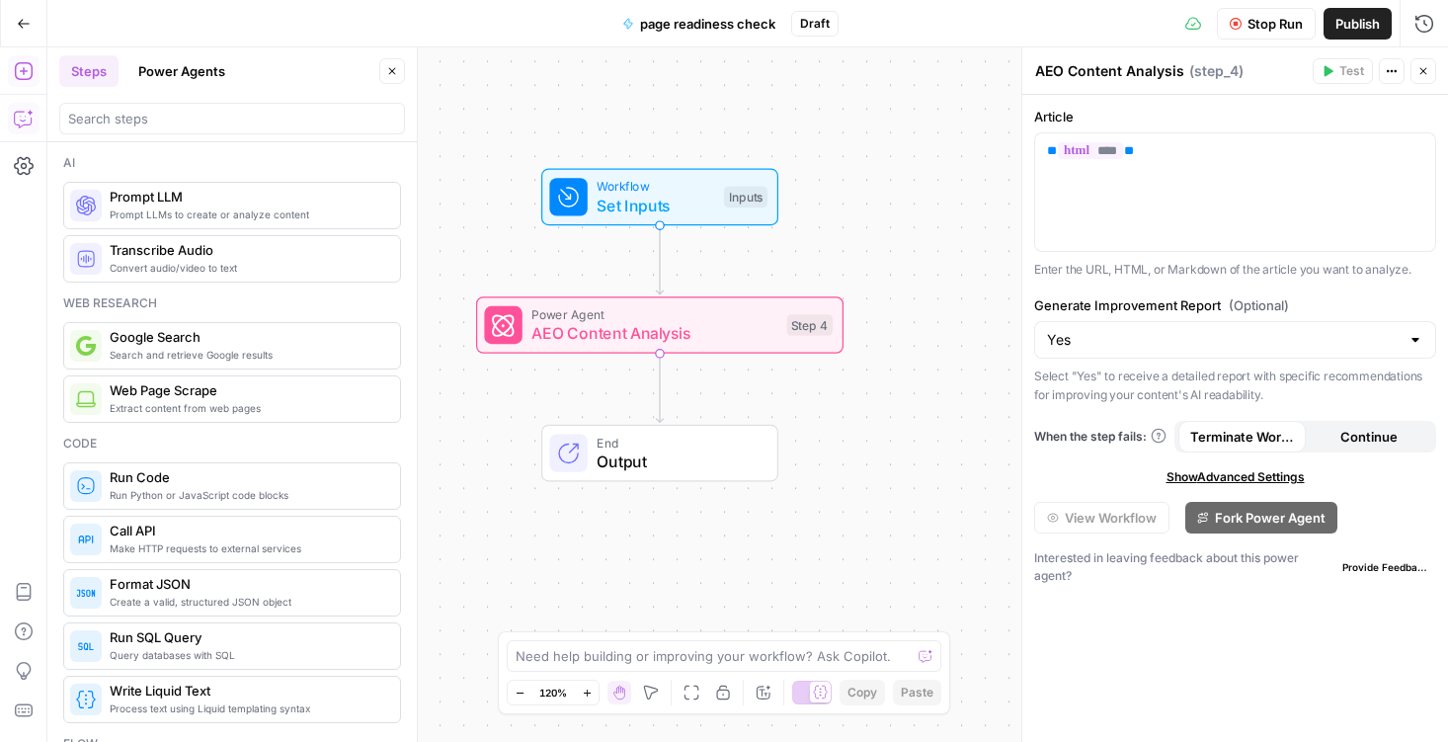
click at [28, 118] on icon "button" at bounding box center [24, 119] width 20 height 20
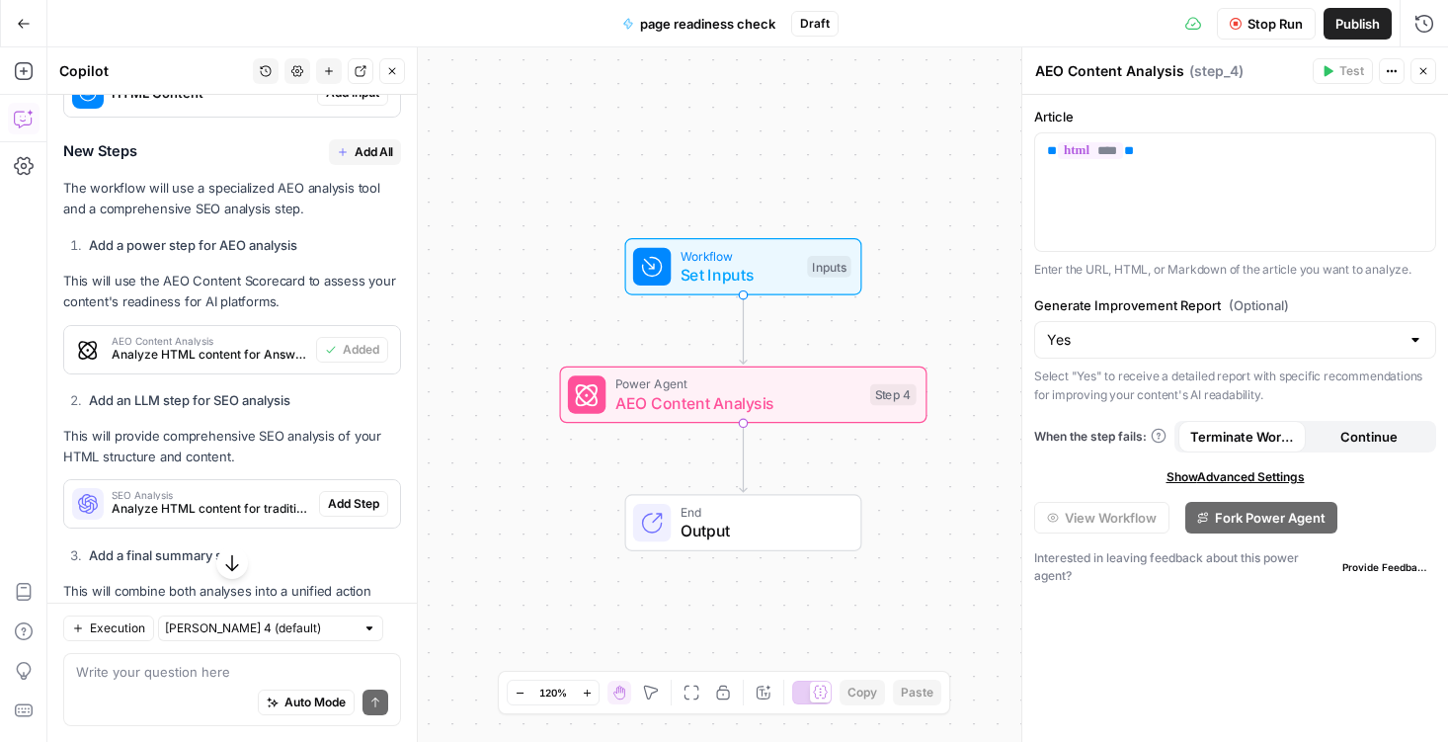
scroll to position [917, 0]
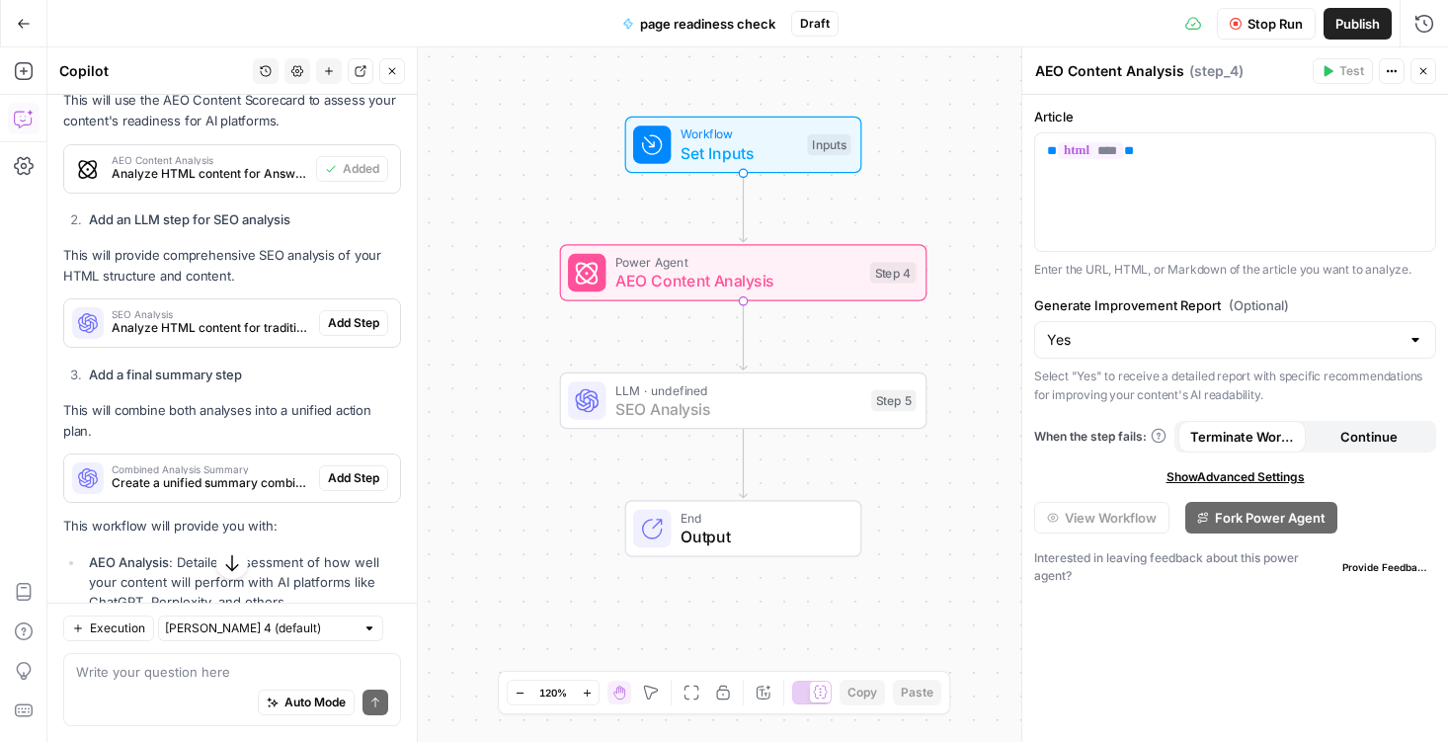
click at [342, 321] on span "Add Step" at bounding box center [353, 323] width 51 height 18
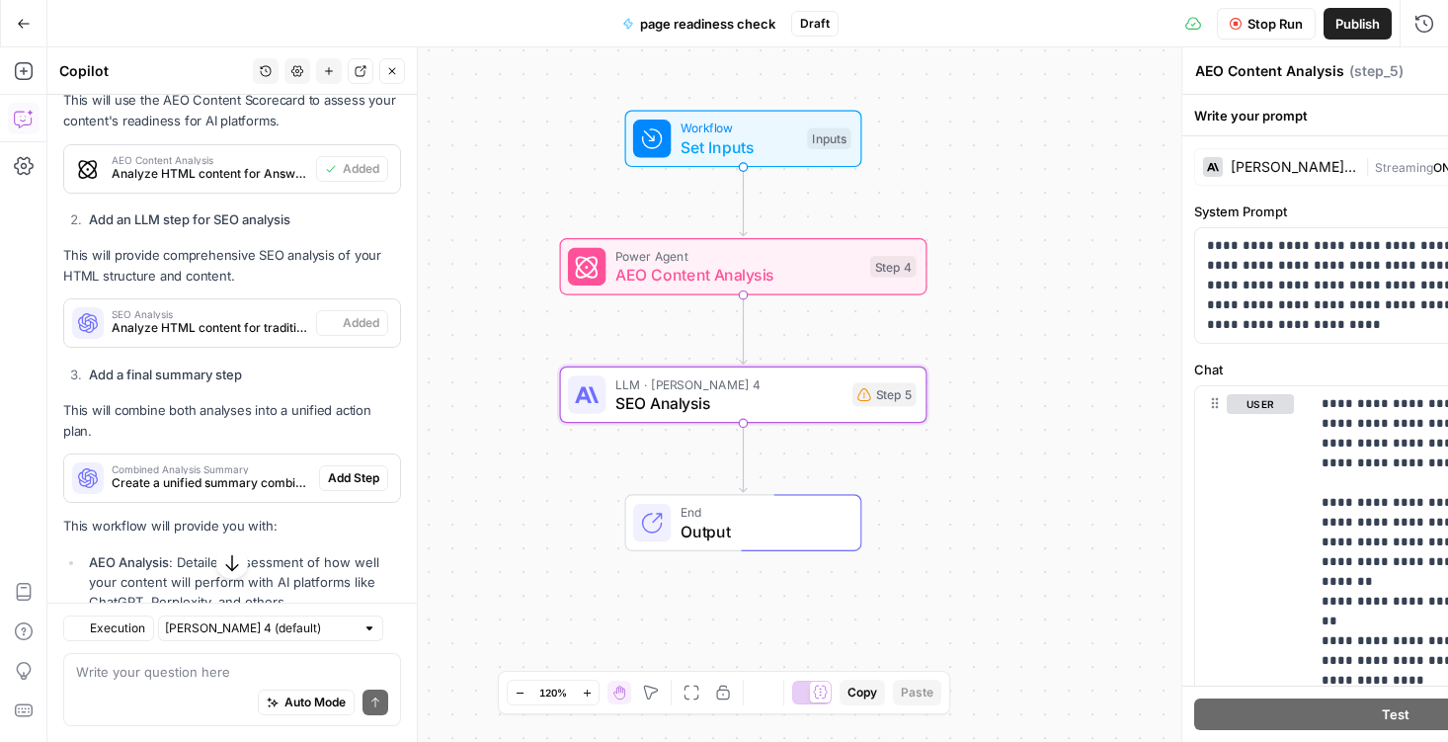
type textarea "SEO Analysis"
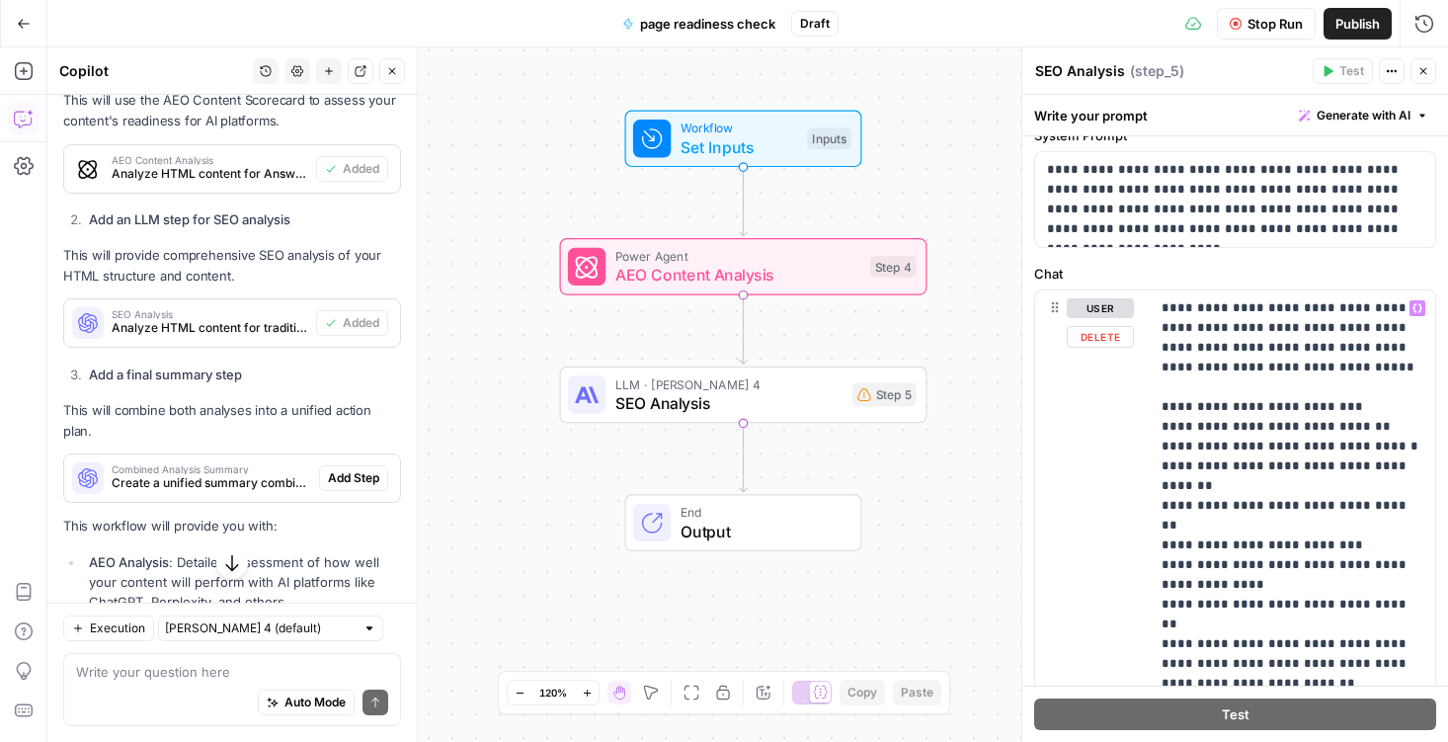
scroll to position [0, 0]
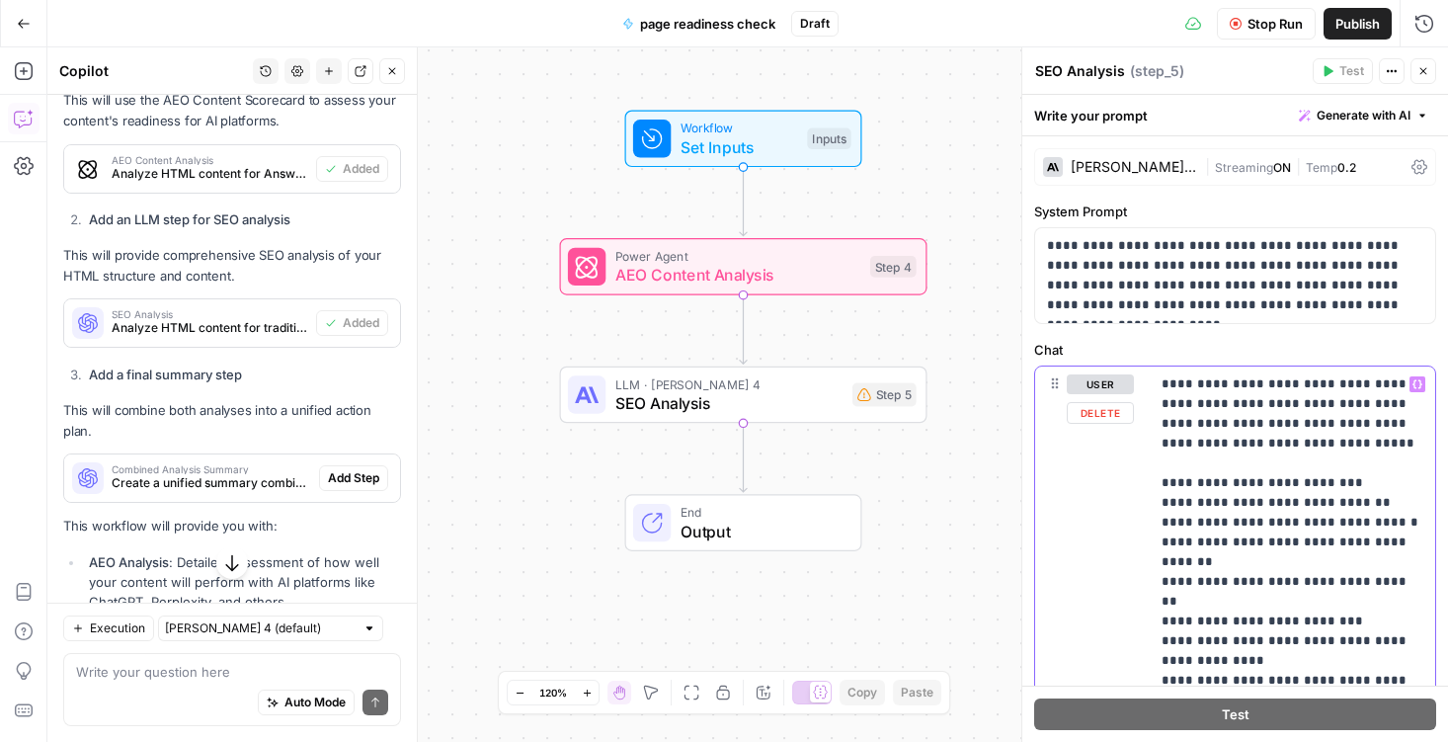
click at [1241, 241] on p "**********" at bounding box center [1235, 275] width 376 height 79
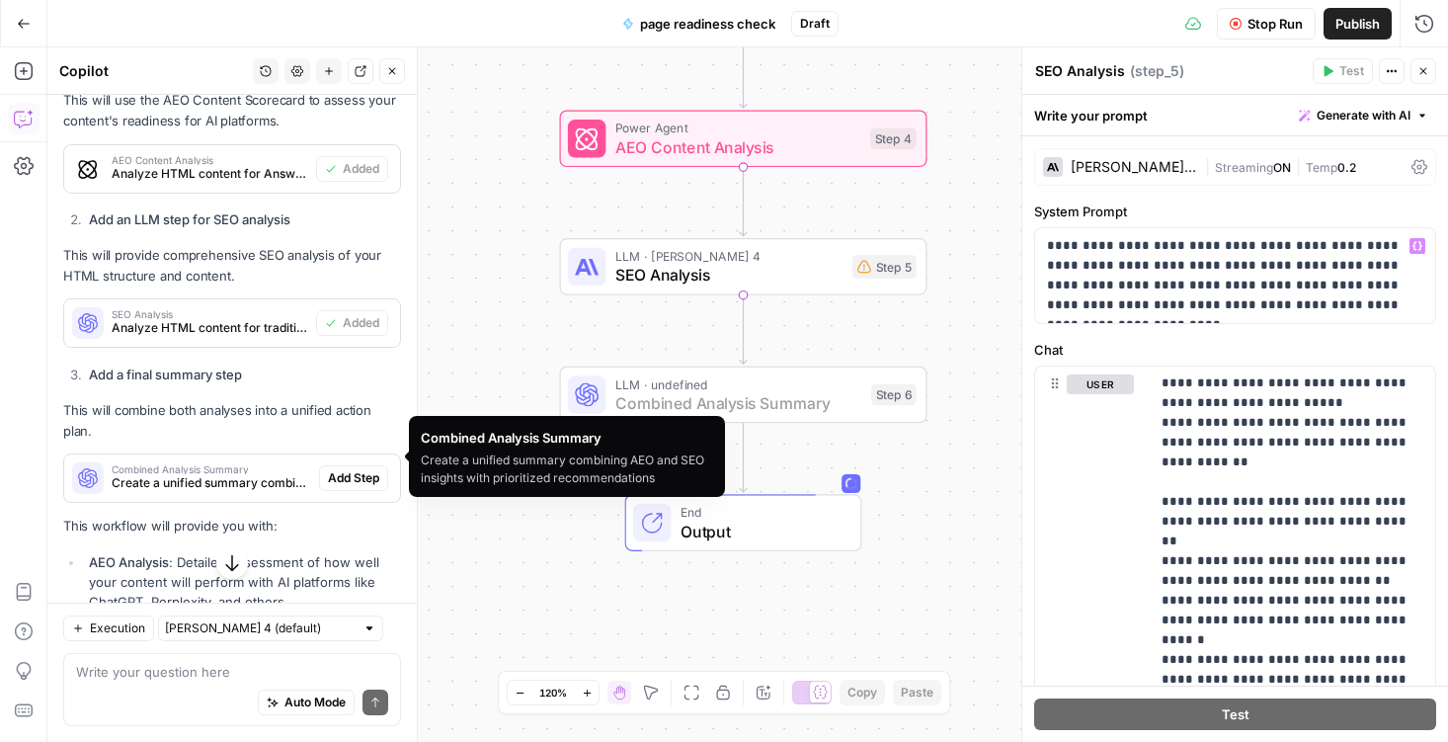
click at [346, 469] on span "Add Step" at bounding box center [353, 478] width 51 height 18
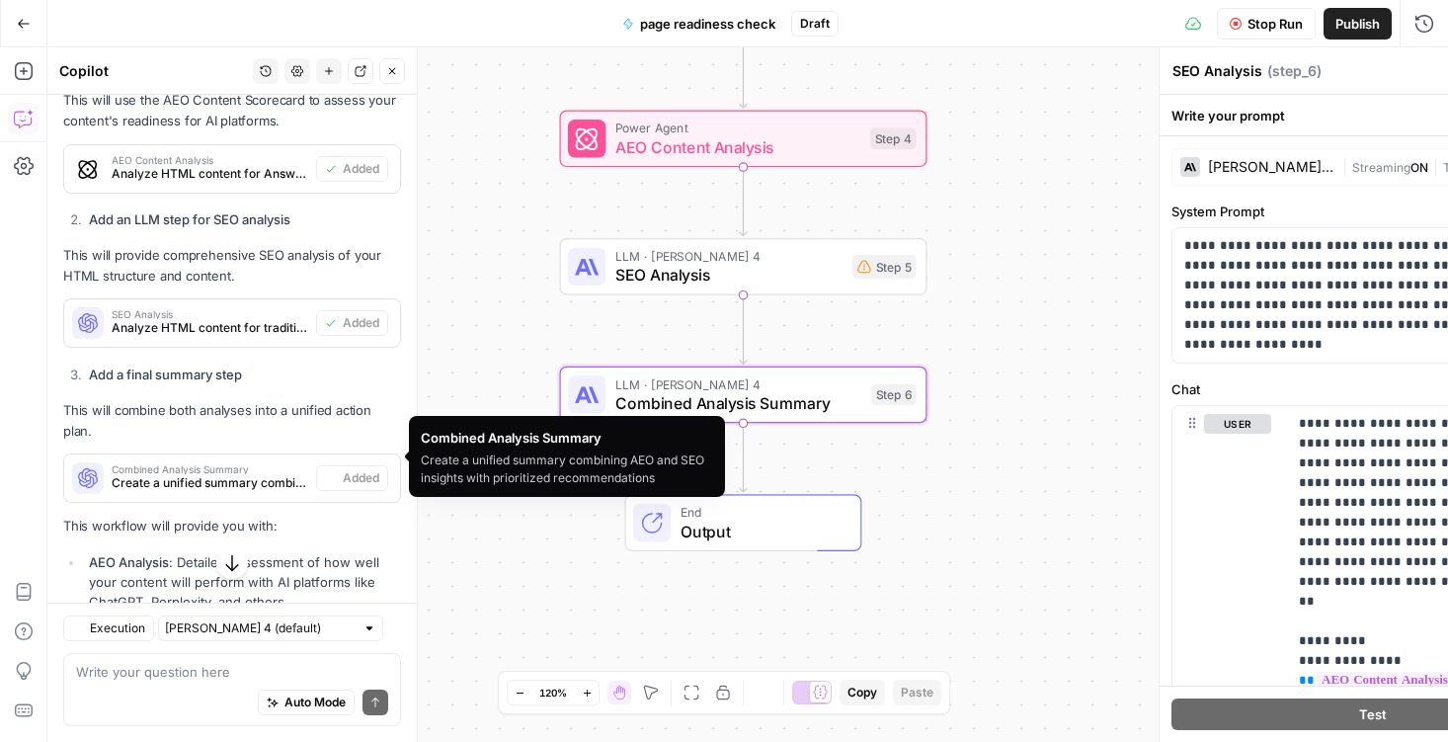
type textarea "Combined Analysis Summary"
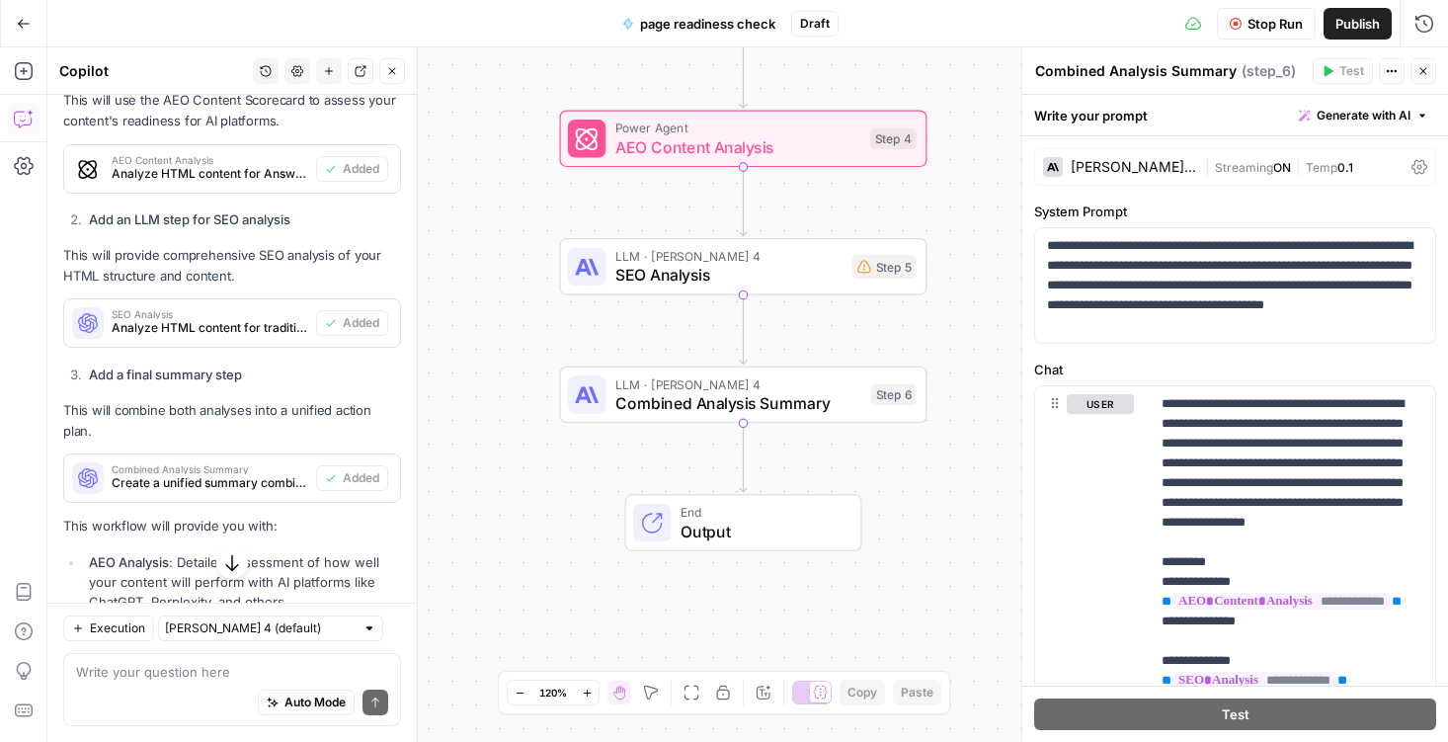
click at [665, 269] on span "SEO Analysis" at bounding box center [728, 275] width 227 height 24
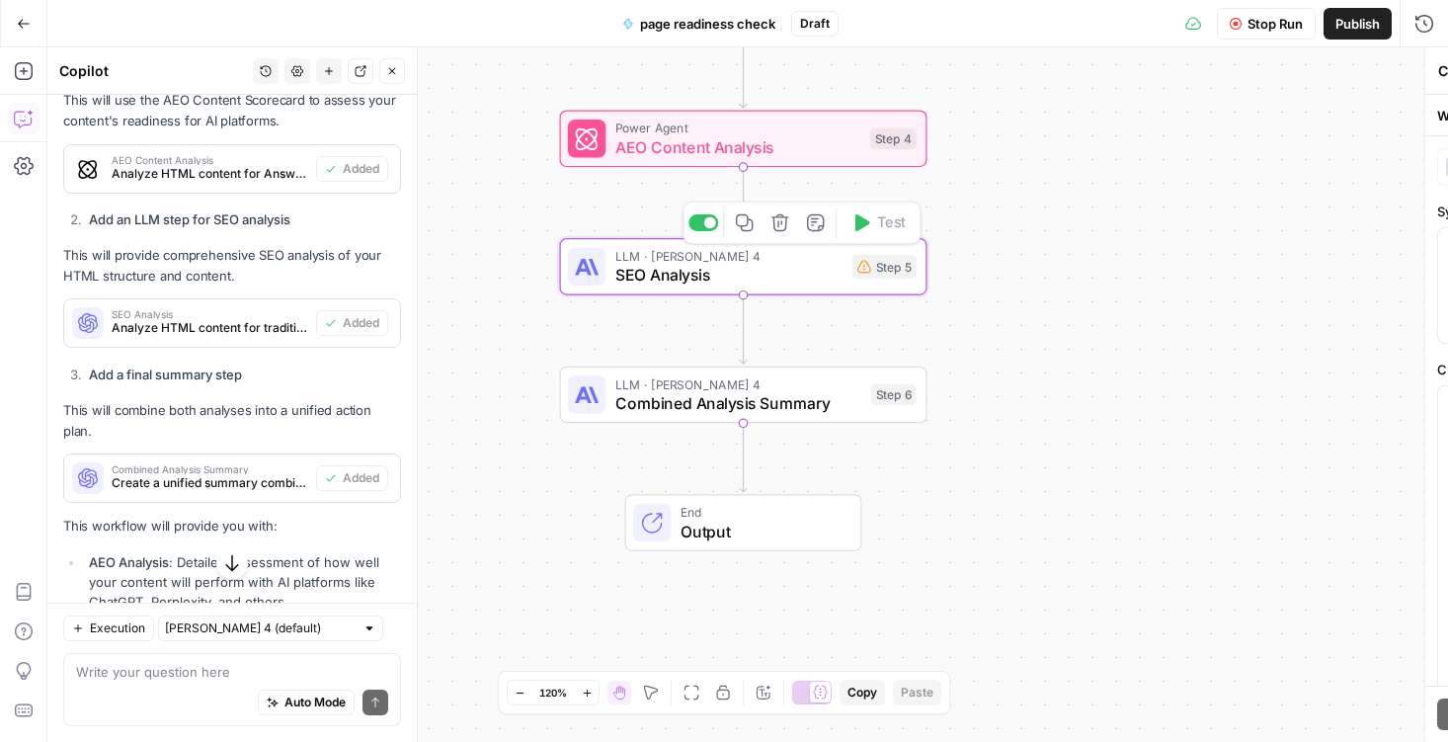
type textarea "SEO Analysis"
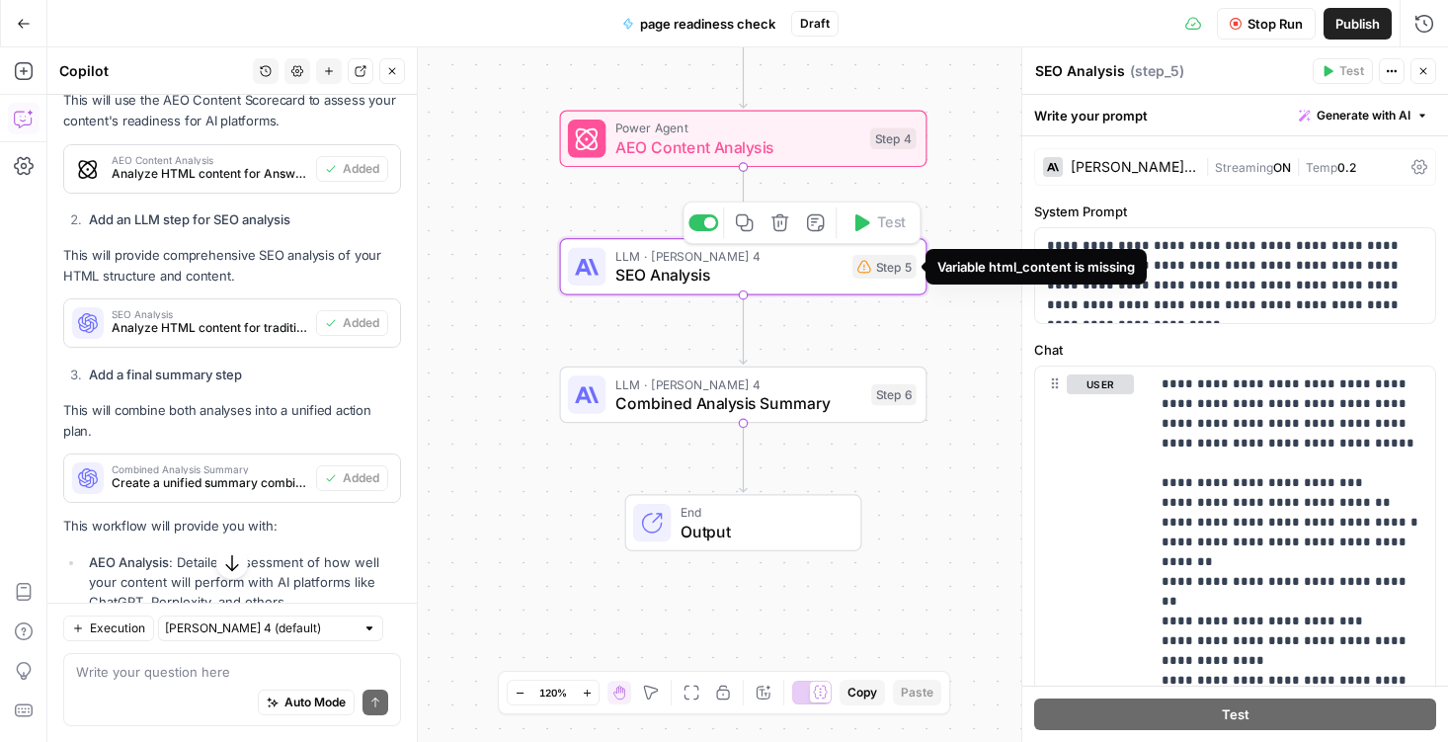
click at [876, 276] on div "Step 5" at bounding box center [884, 267] width 64 height 24
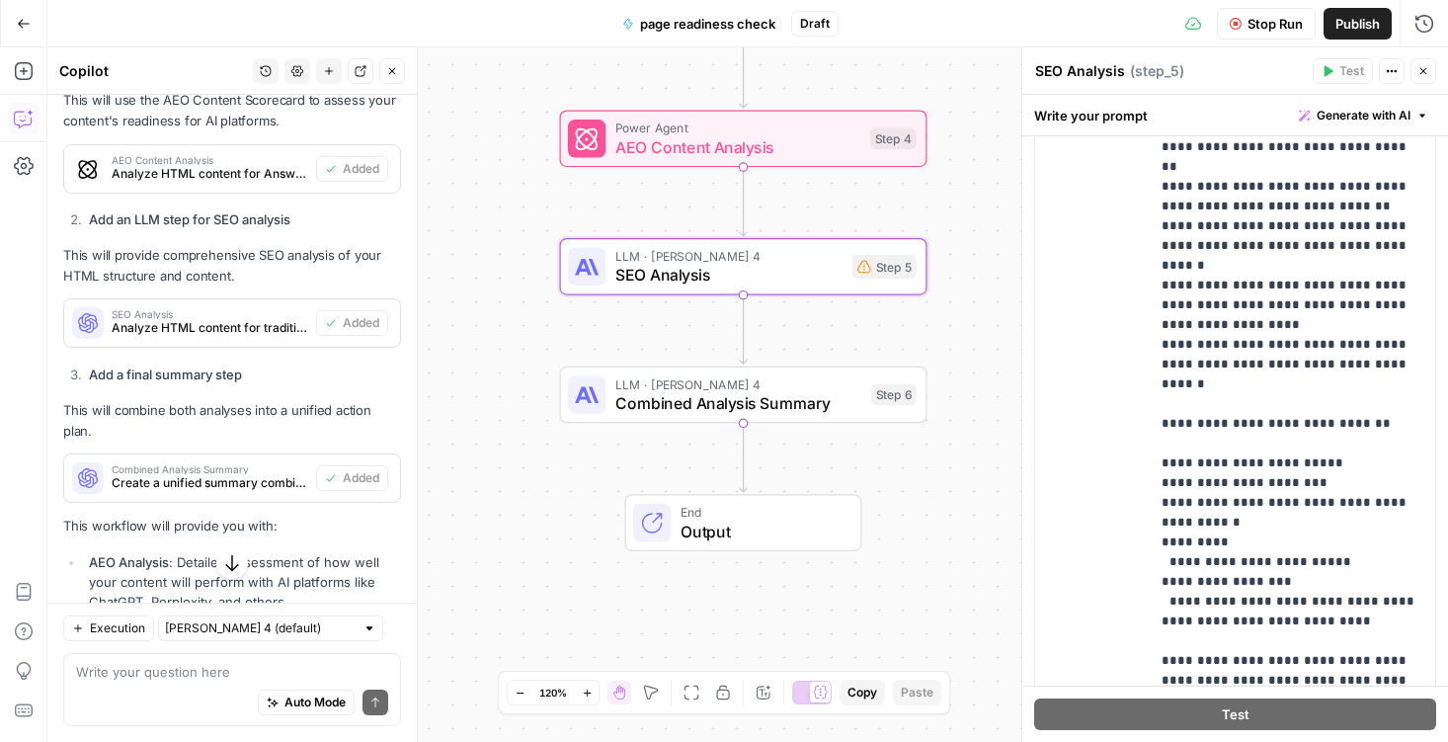
scroll to position [591, 0]
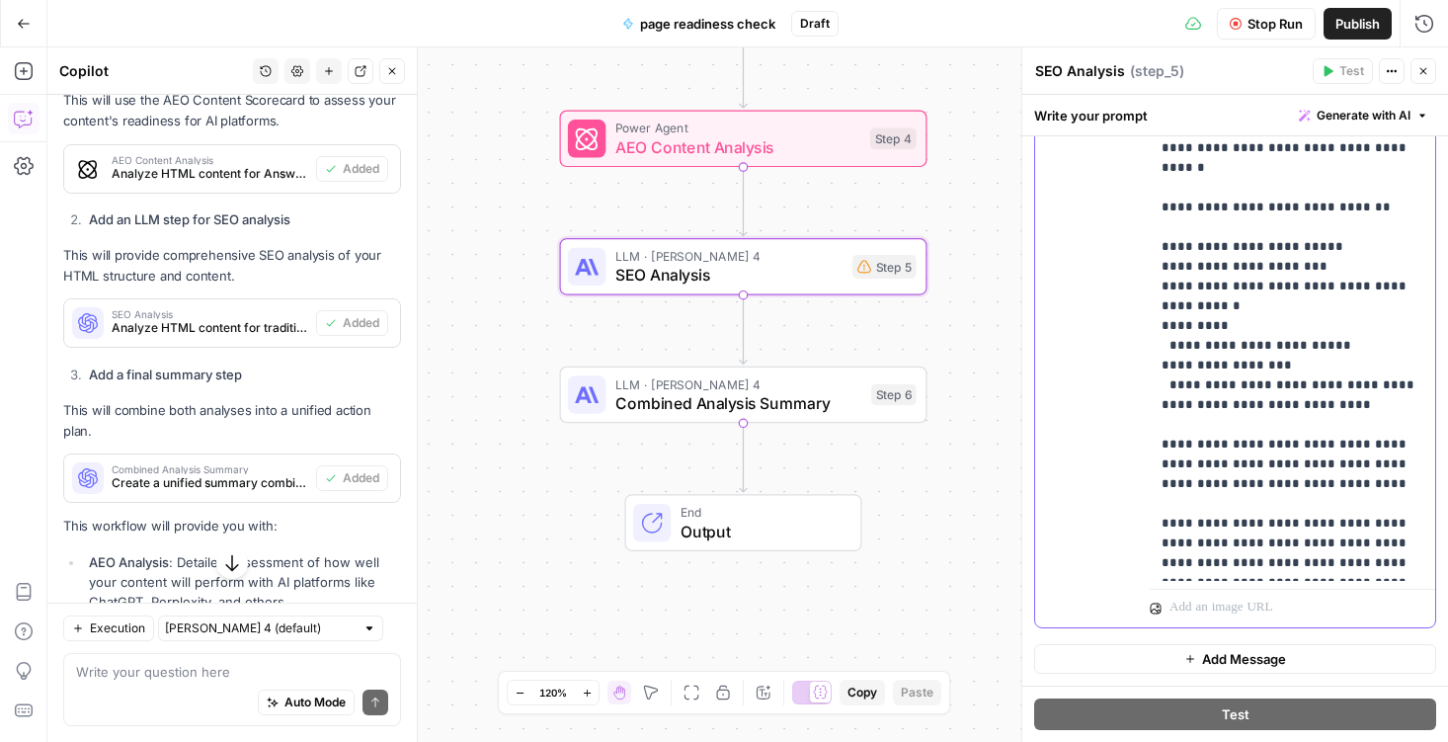
drag, startPoint x: 1261, startPoint y: 538, endPoint x: 1163, endPoint y: 539, distance: 98.8
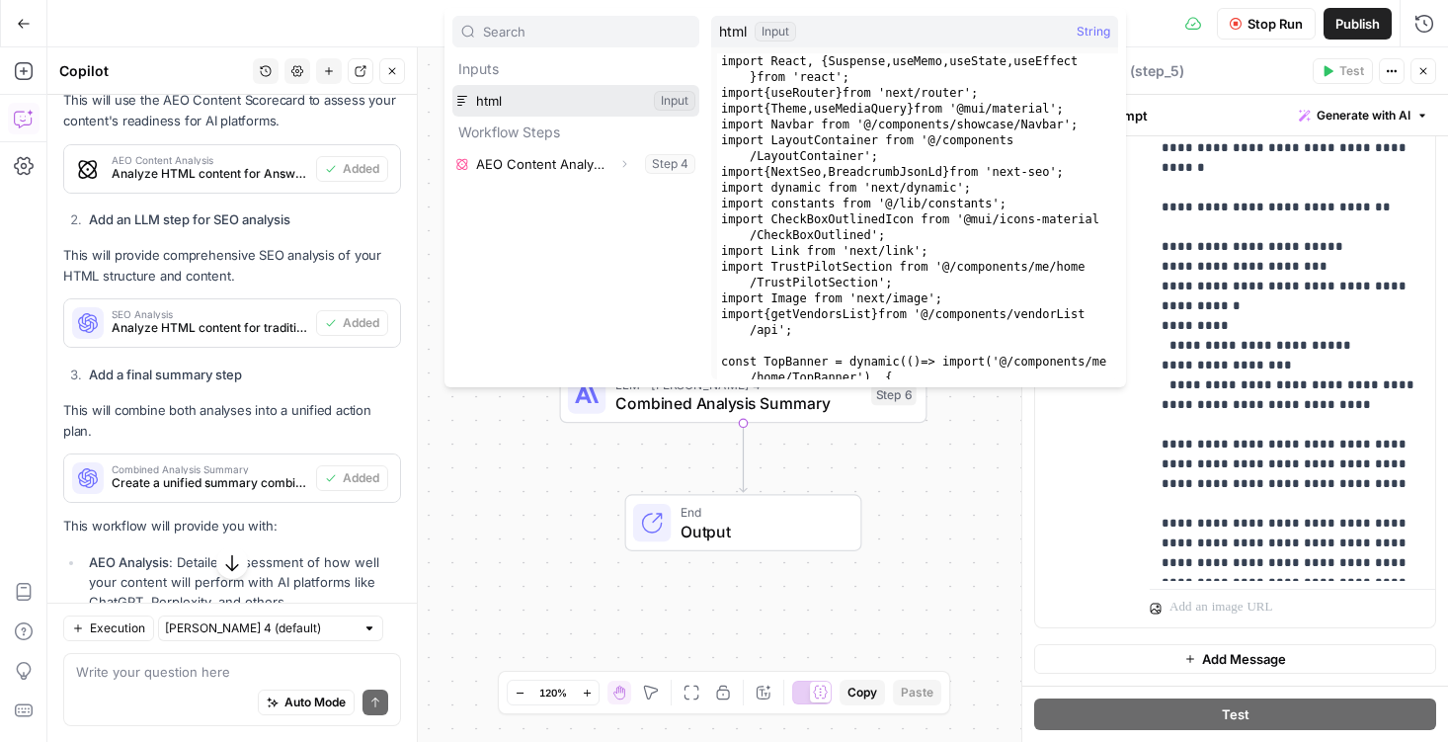
click at [580, 105] on button "Select variable html" at bounding box center [575, 101] width 247 height 32
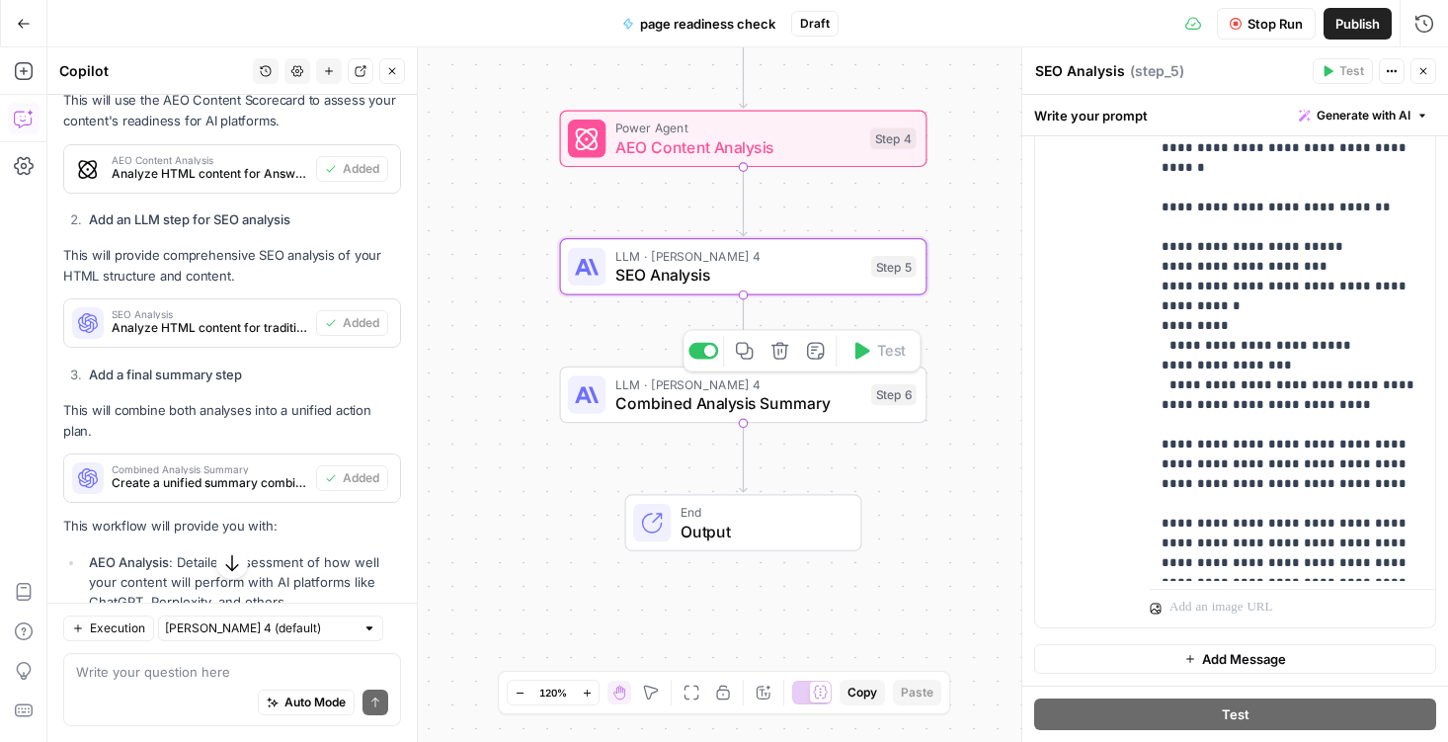
click at [667, 401] on span "Combined Analysis Summary" at bounding box center [738, 403] width 247 height 24
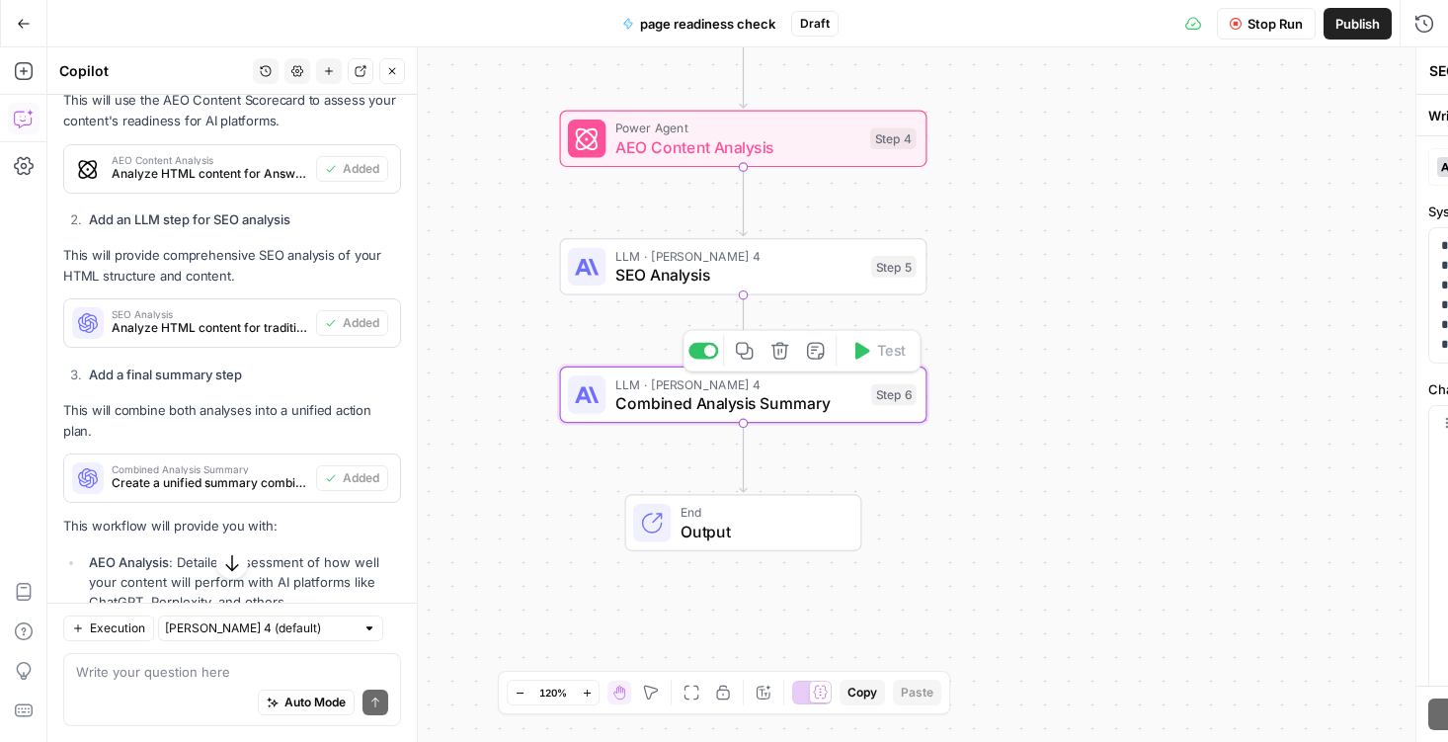
type textarea "Combined Analysis Summary"
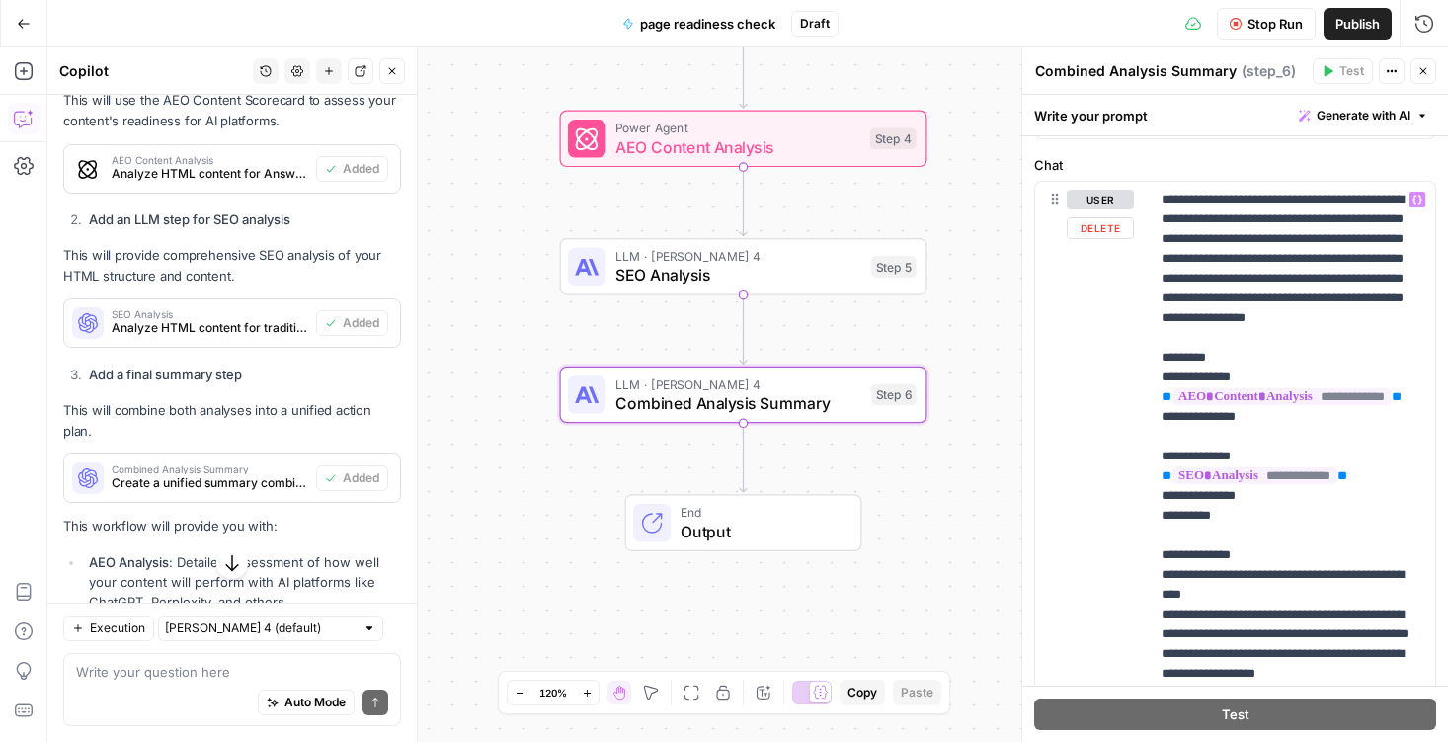
scroll to position [0, 0]
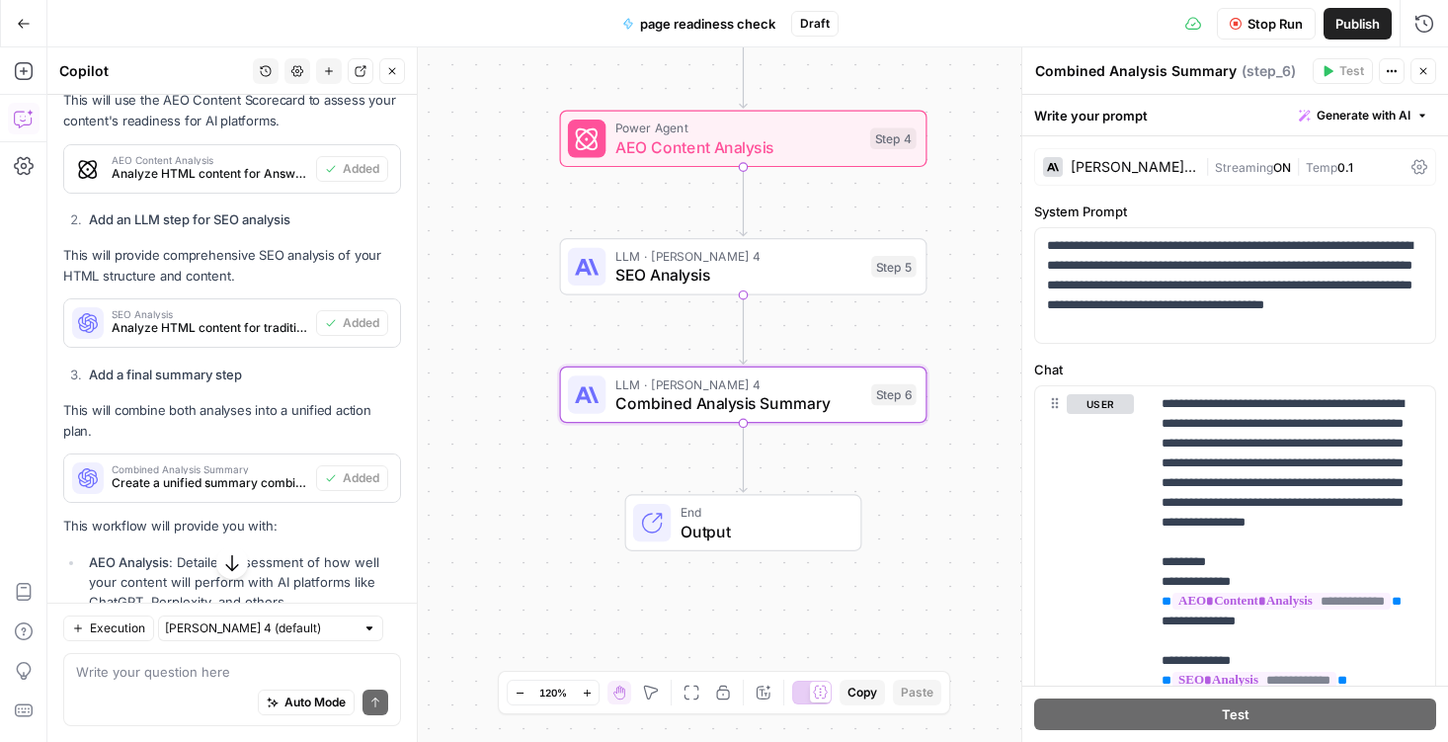
click at [783, 149] on span "AEO Content Analysis" at bounding box center [737, 147] width 245 height 24
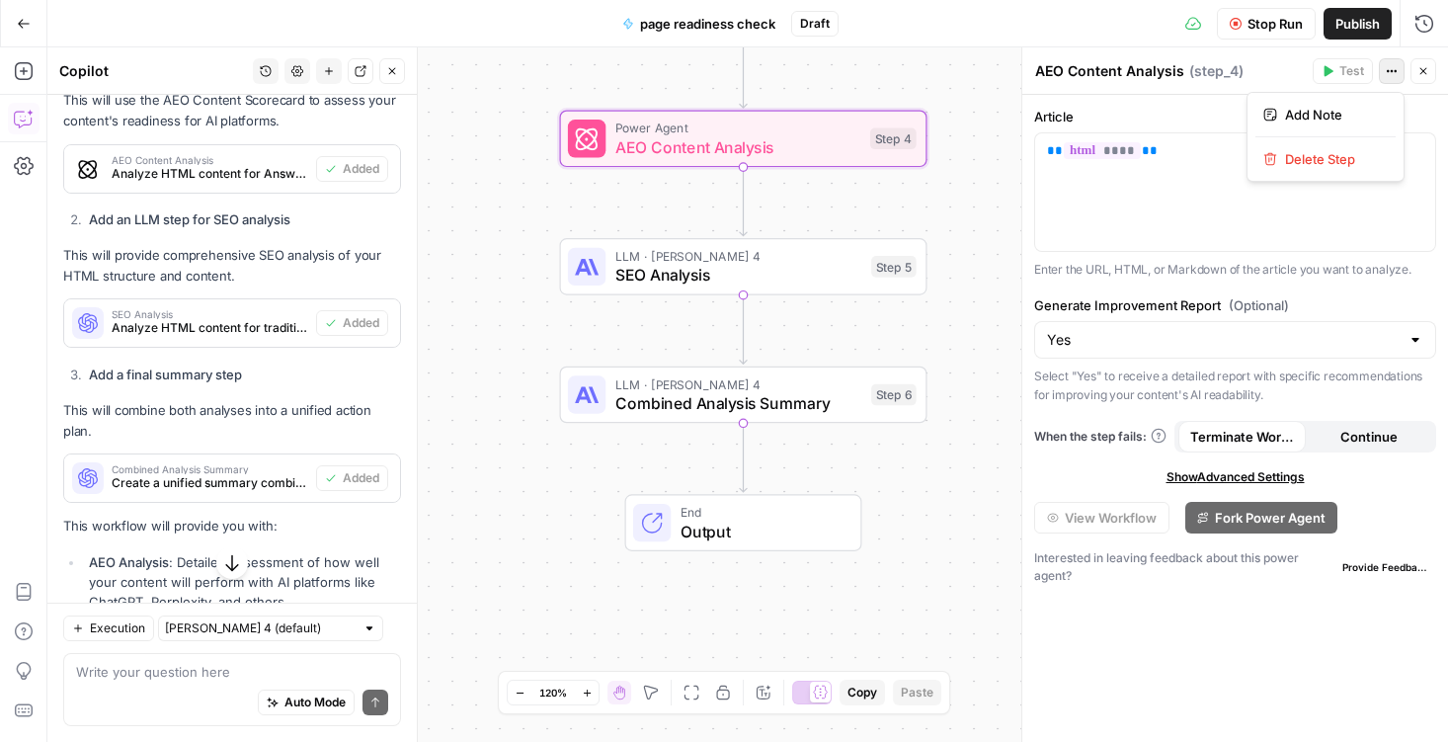
click at [1383, 72] on button "Actions" at bounding box center [1392, 71] width 26 height 26
click at [1268, 71] on div "AEO Content Analysis AEO Content Analysis ( step_4 )" at bounding box center [1170, 71] width 273 height 22
click at [1267, 27] on span "Stop Run" at bounding box center [1275, 24] width 55 height 20
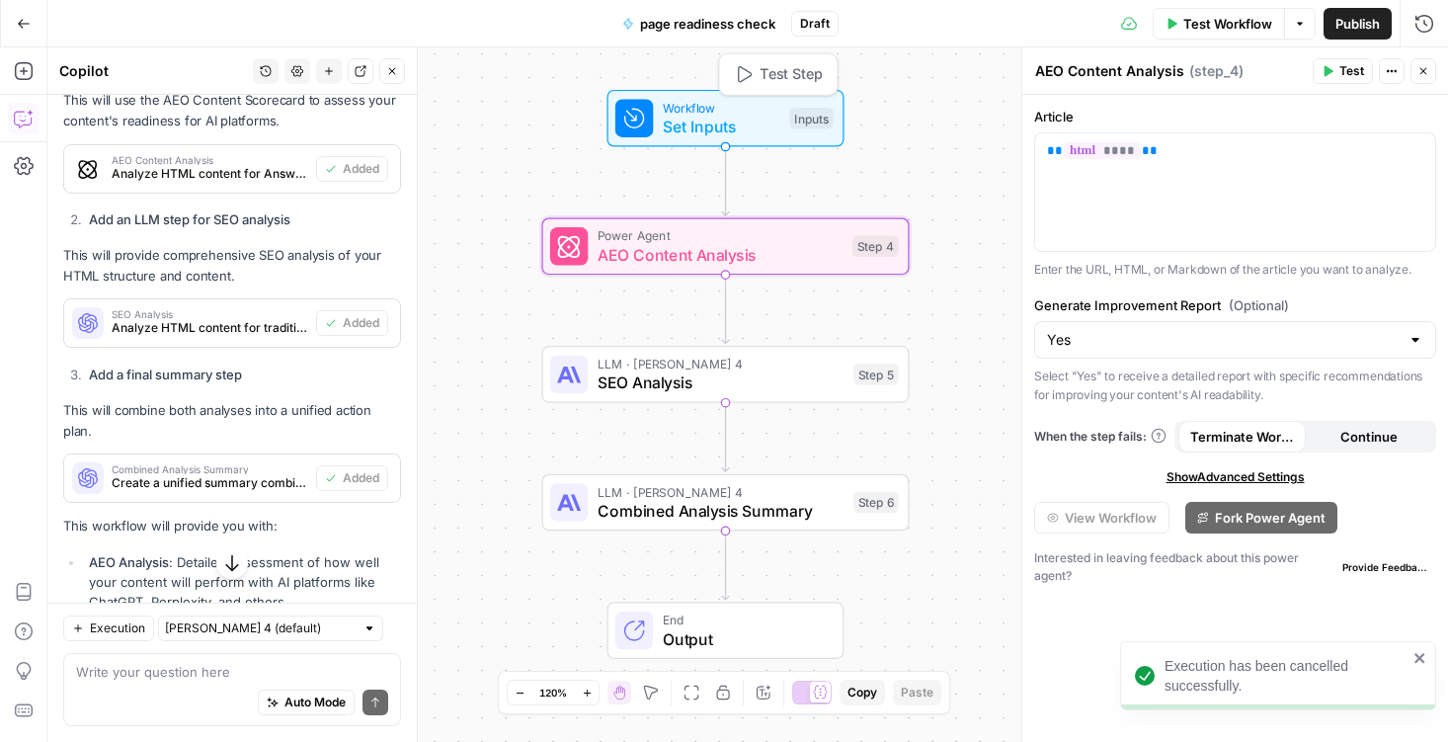
click at [723, 256] on span "AEO Content Analysis" at bounding box center [720, 255] width 245 height 24
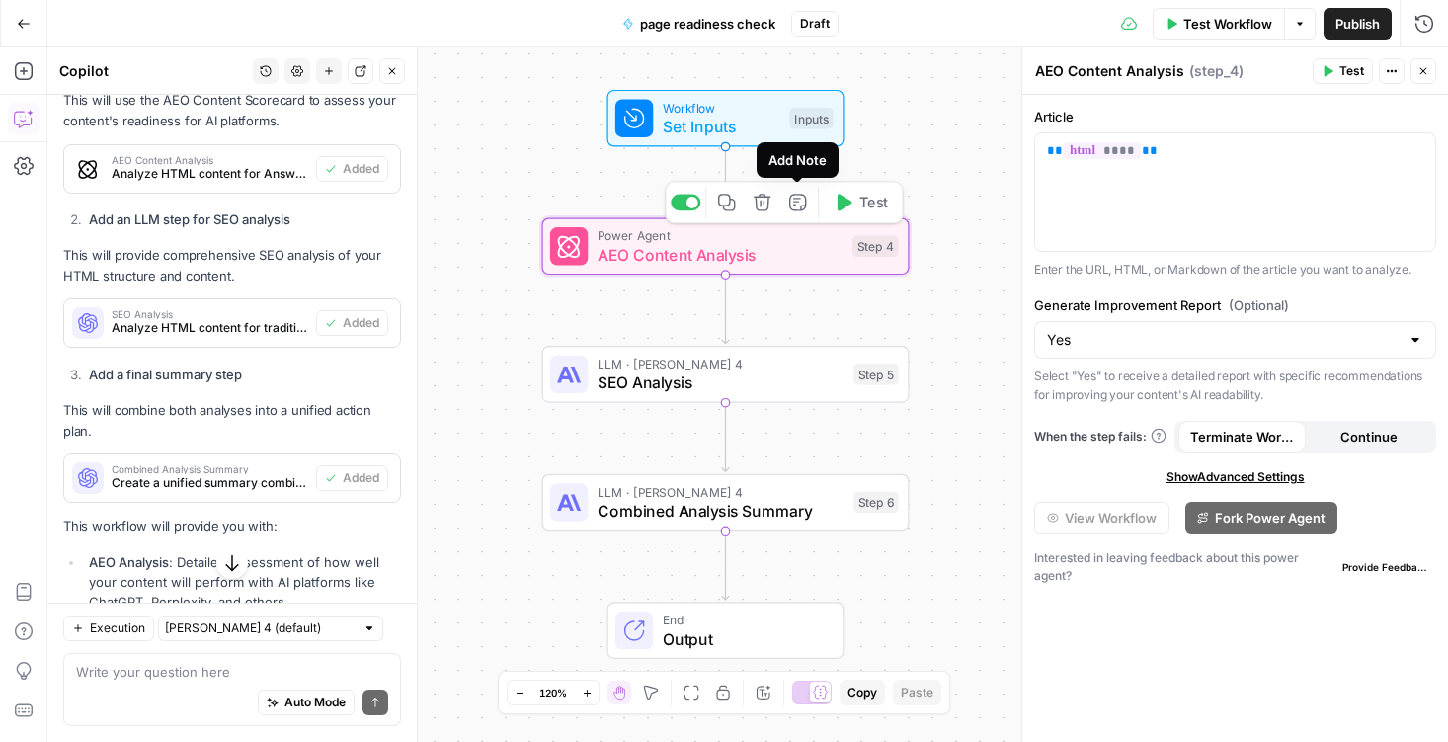
click at [853, 204] on button "Test" at bounding box center [860, 202] width 73 height 31
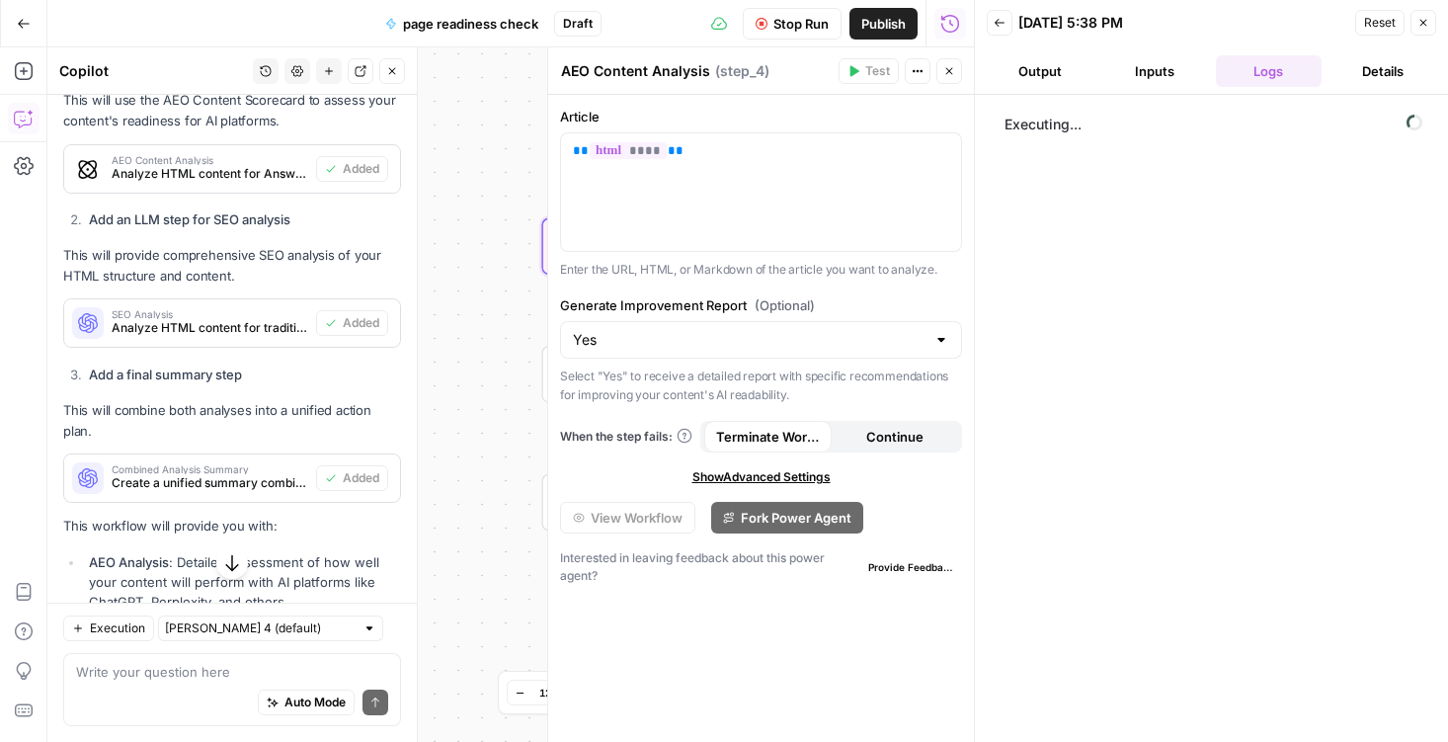
click at [1029, 79] on button "Output" at bounding box center [1040, 71] width 107 height 32
click at [1149, 69] on button "Inputs" at bounding box center [1154, 71] width 107 height 32
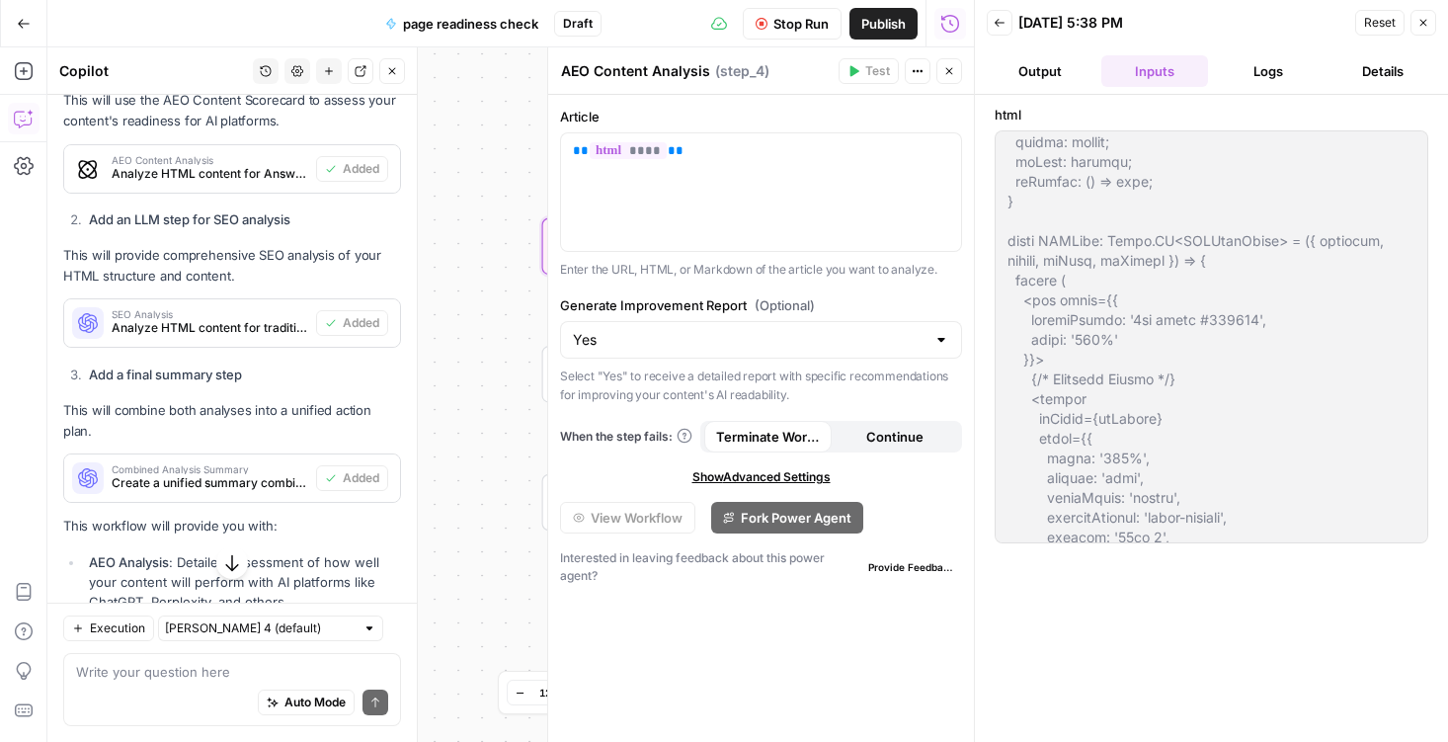
scroll to position [706, 0]
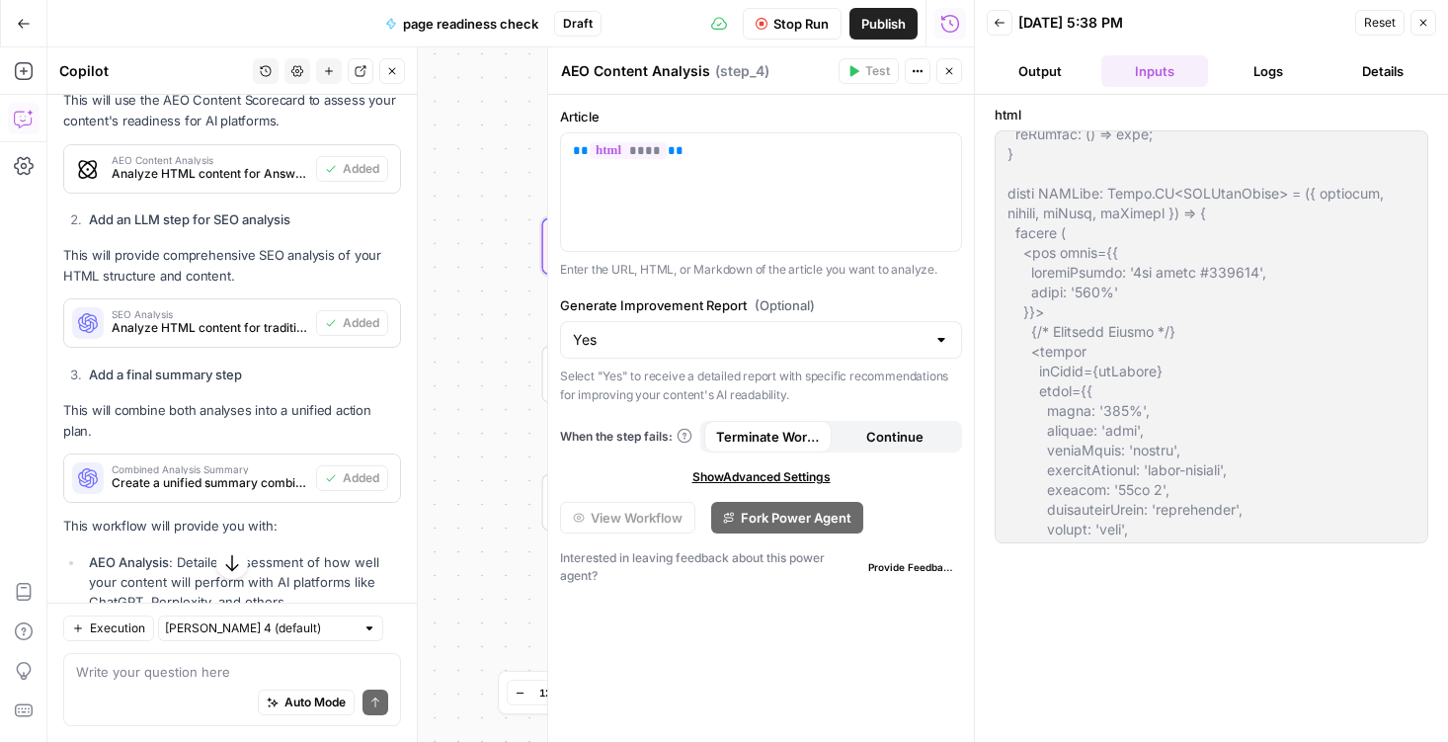
click at [1264, 73] on button "Logs" at bounding box center [1269, 71] width 107 height 32
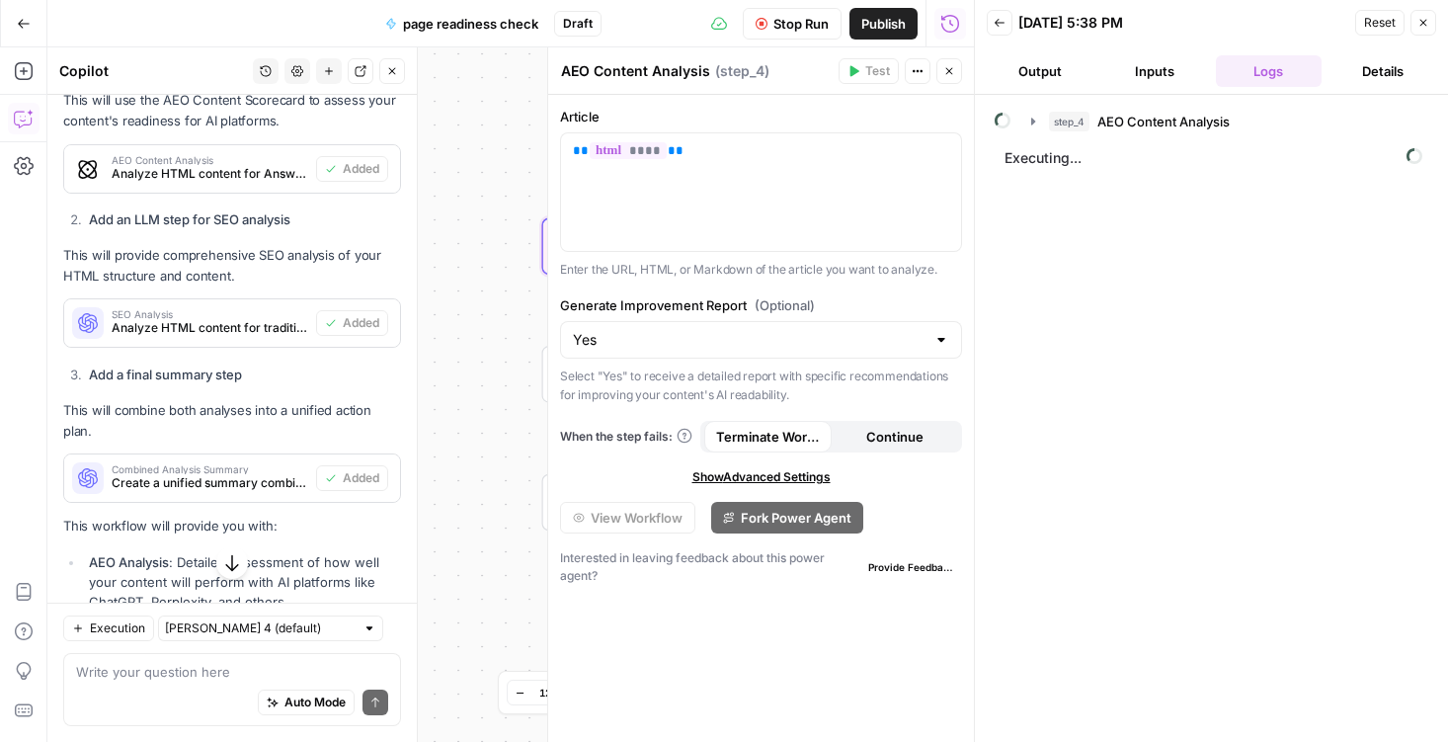
click at [1042, 80] on button "Output" at bounding box center [1040, 71] width 107 height 32
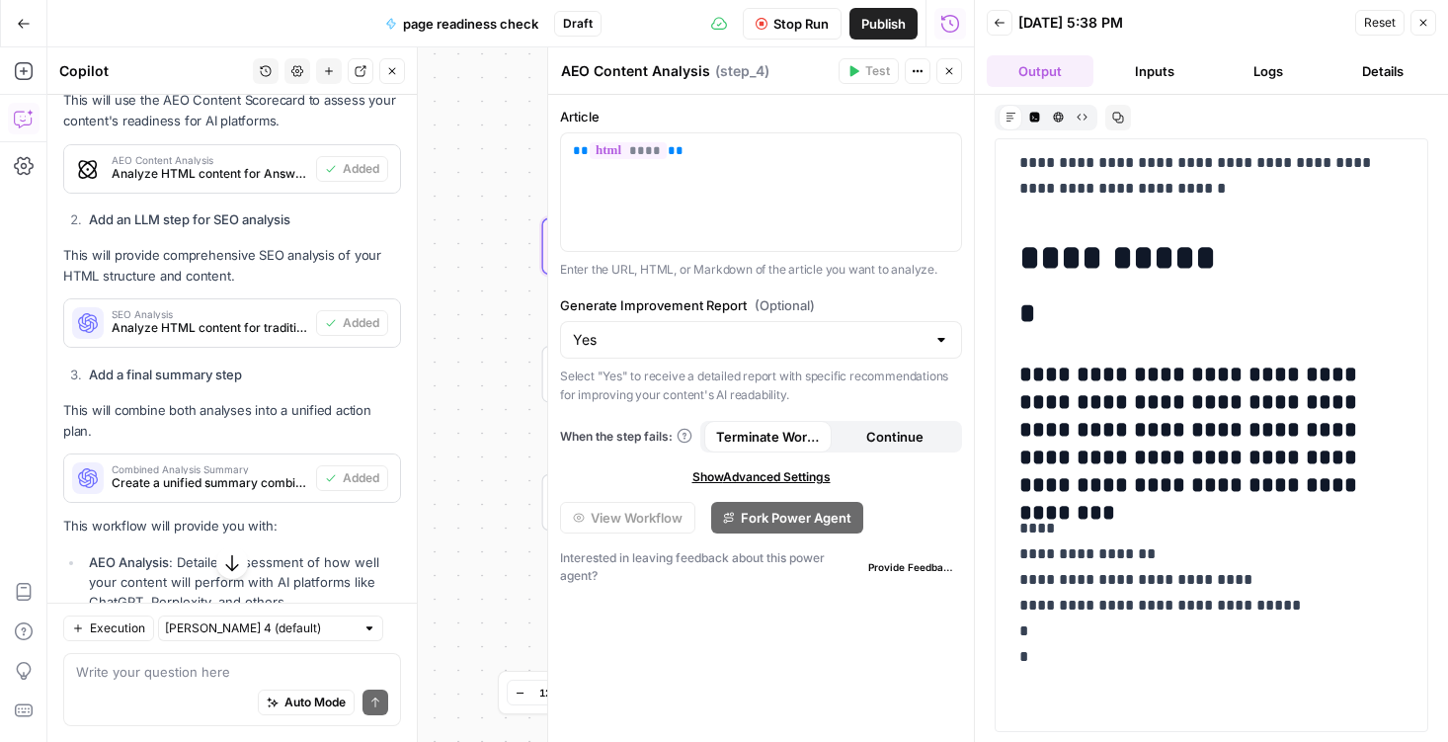
scroll to position [0, 0]
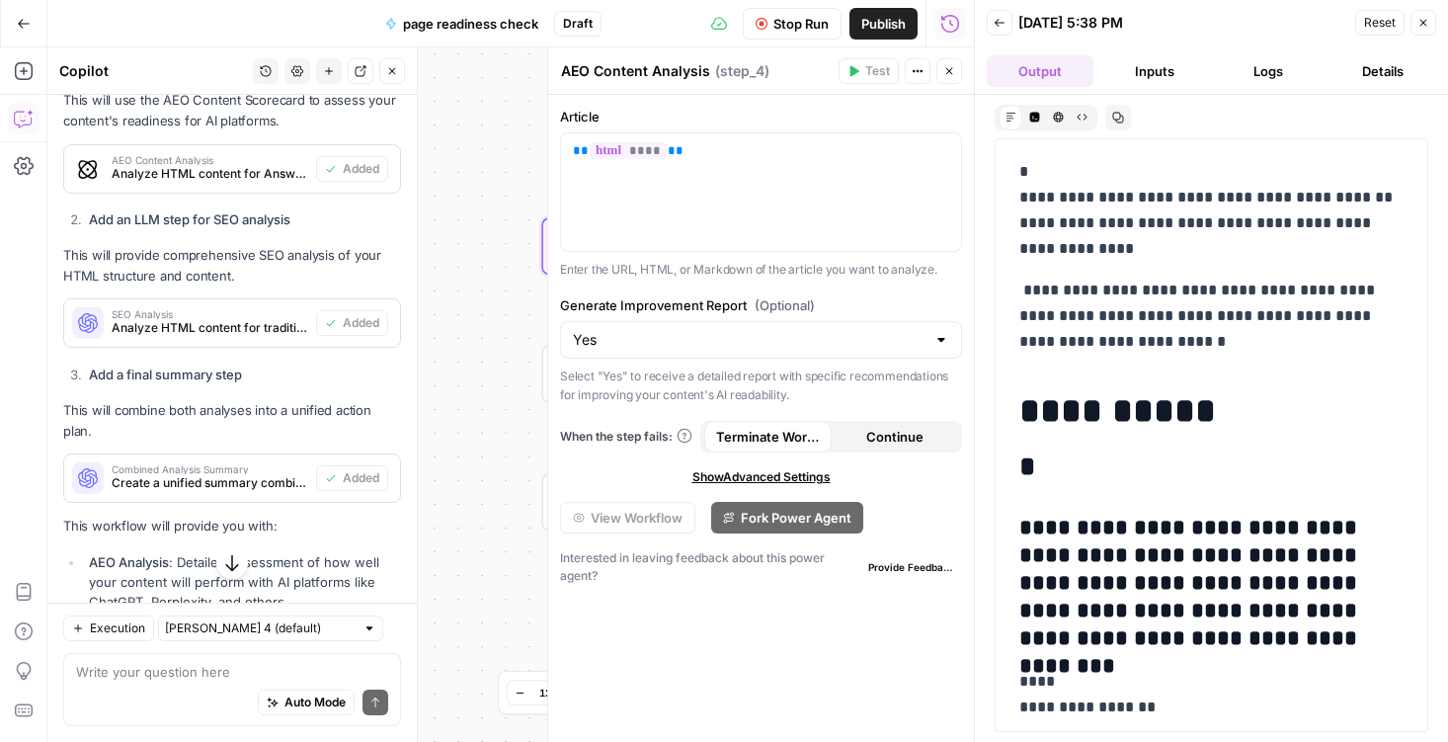
click at [1157, 57] on button "Inputs" at bounding box center [1154, 71] width 107 height 32
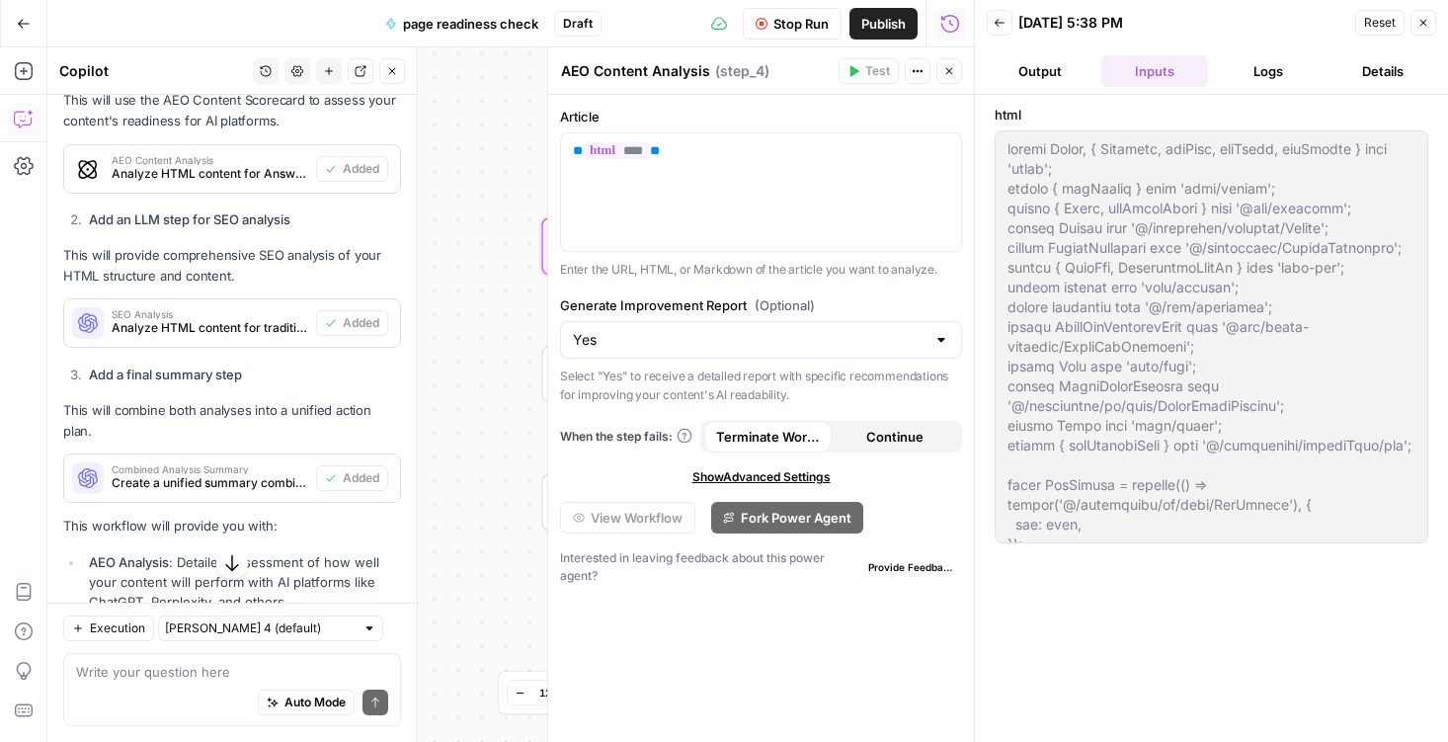
click at [1249, 62] on button "Logs" at bounding box center [1269, 71] width 107 height 32
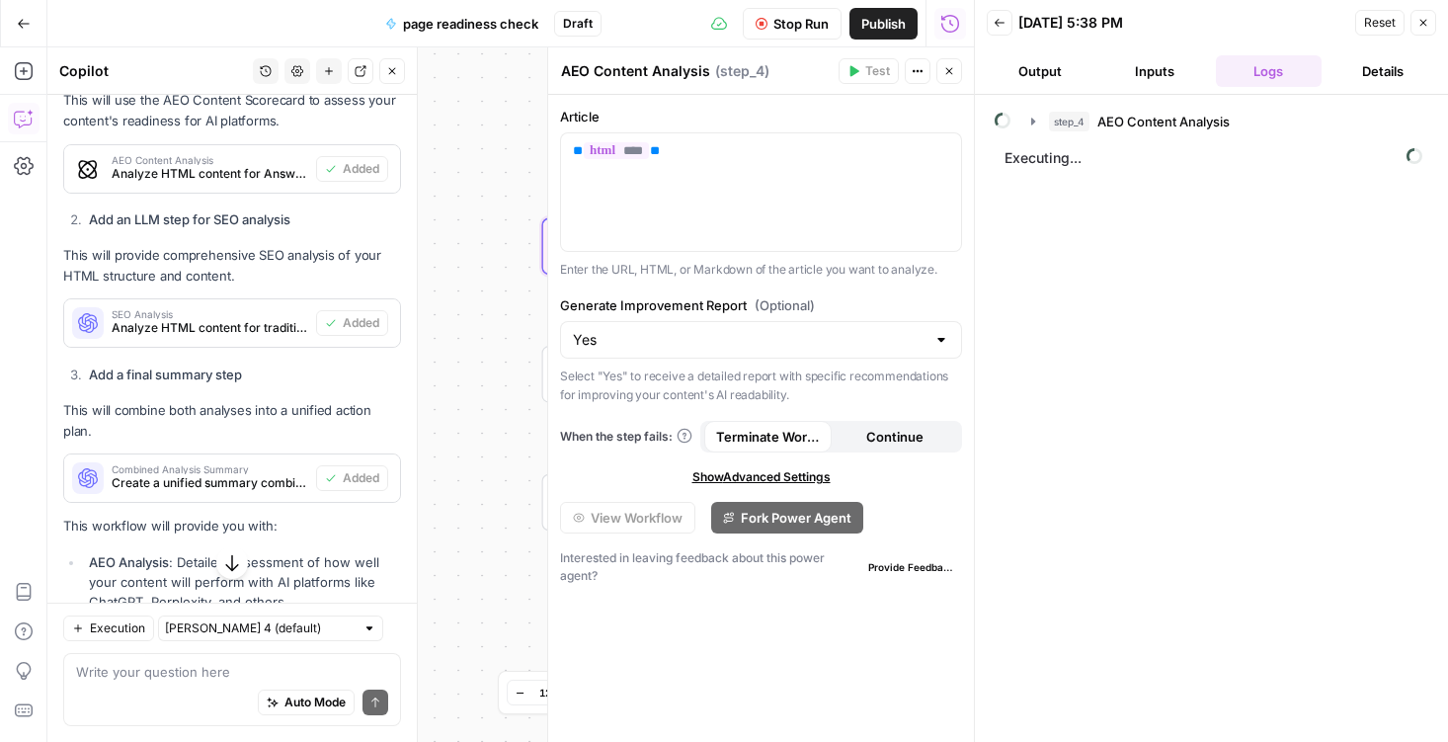
click at [1378, 66] on button "Details" at bounding box center [1383, 71] width 107 height 32
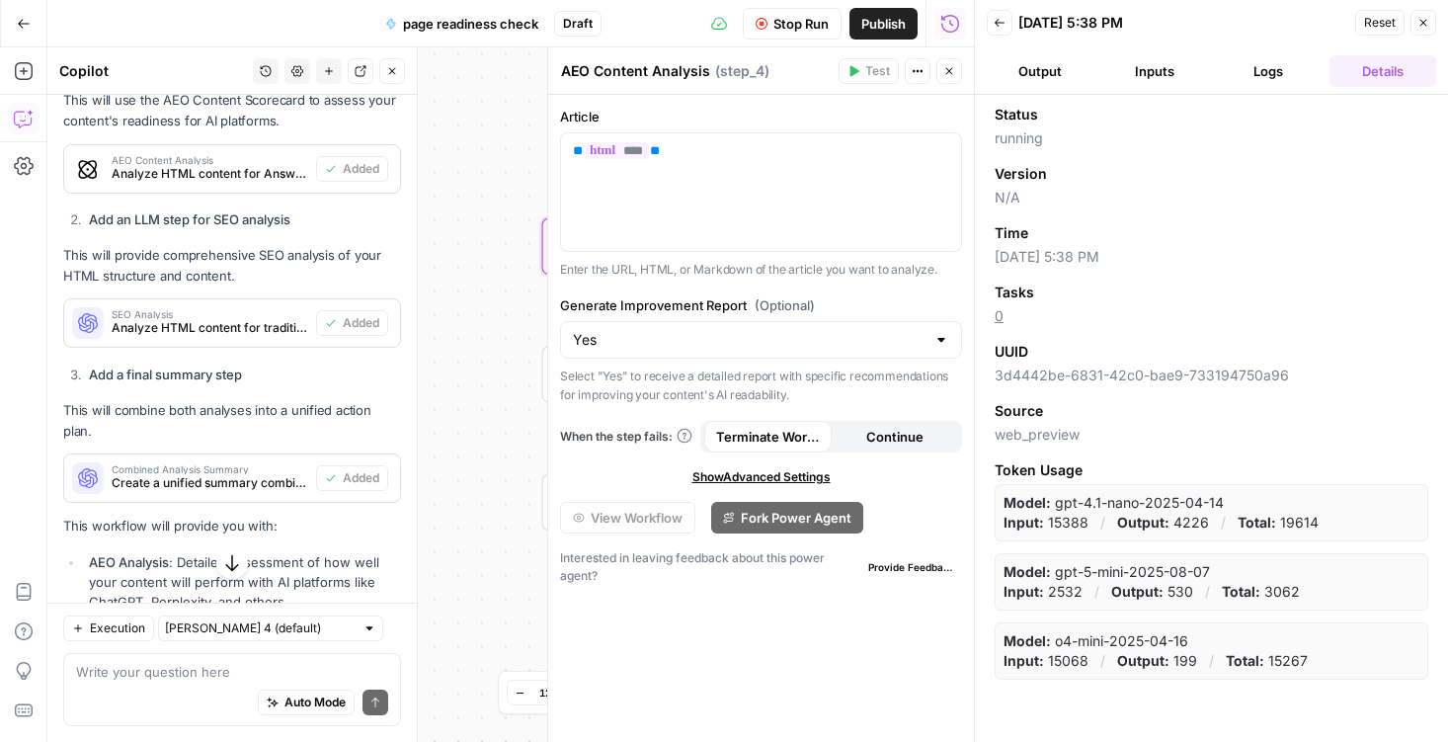
click at [1037, 92] on header "Back 09/16/25 at 5:38 PM Reset Close Output Inputs Logs Details" at bounding box center [1211, 47] width 473 height 95
click at [1027, 84] on button "Output" at bounding box center [1040, 71] width 107 height 32
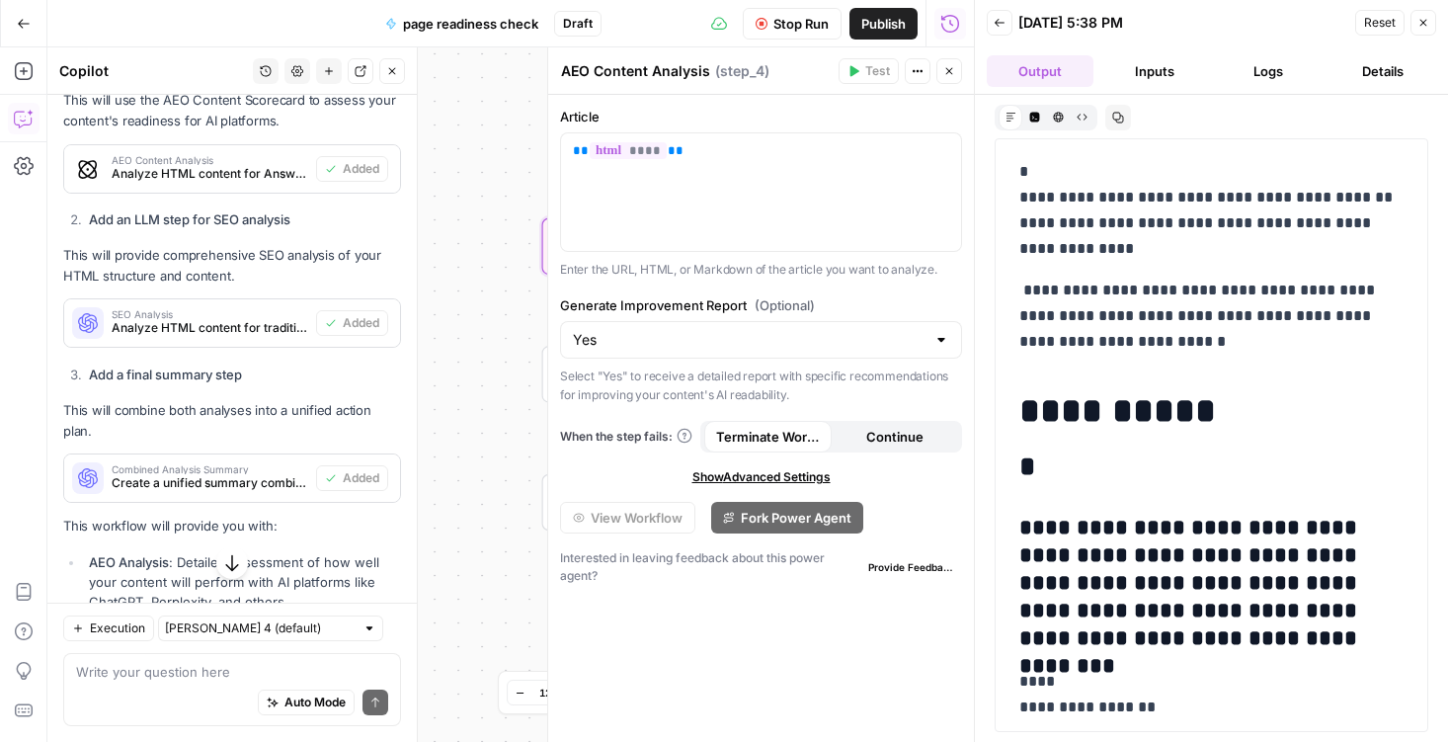
click at [1228, 63] on button "Logs" at bounding box center [1269, 71] width 107 height 32
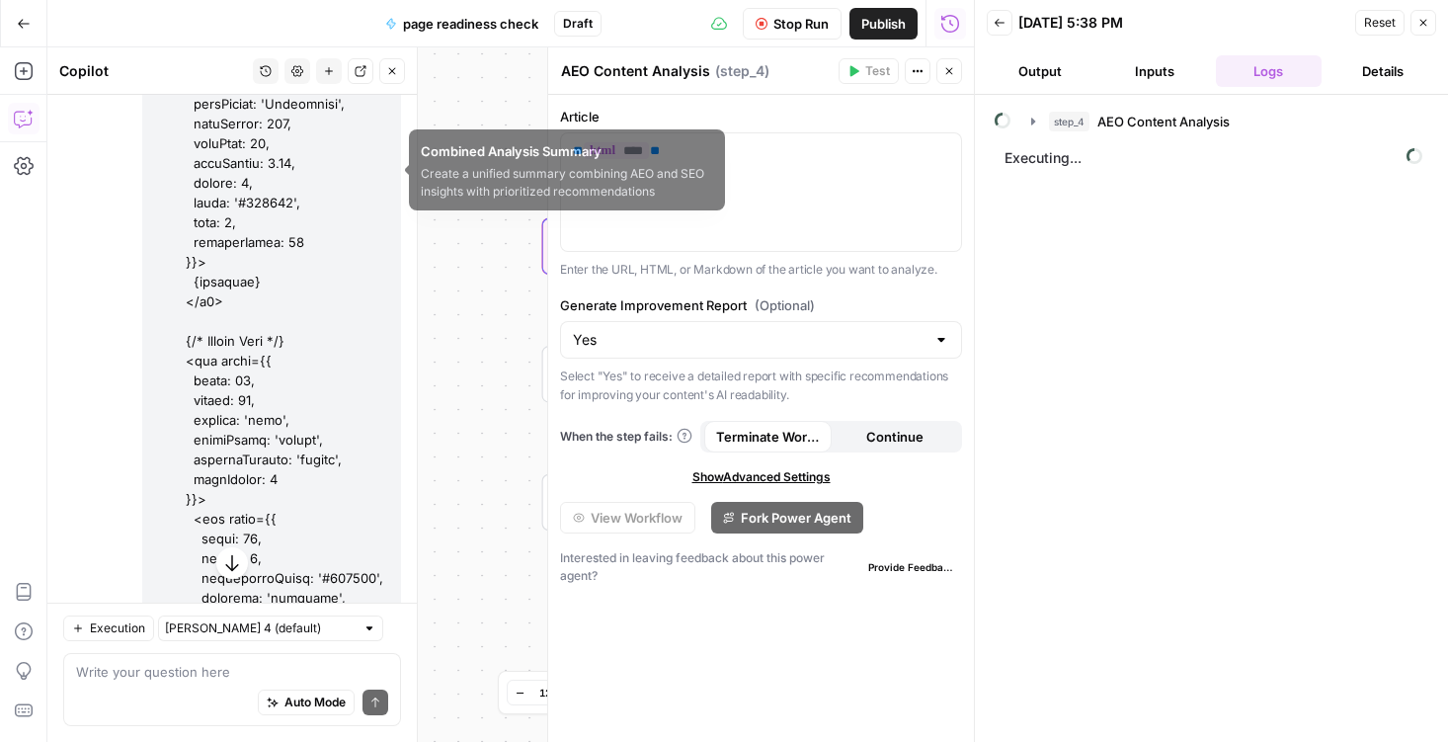
scroll to position [2991, 0]
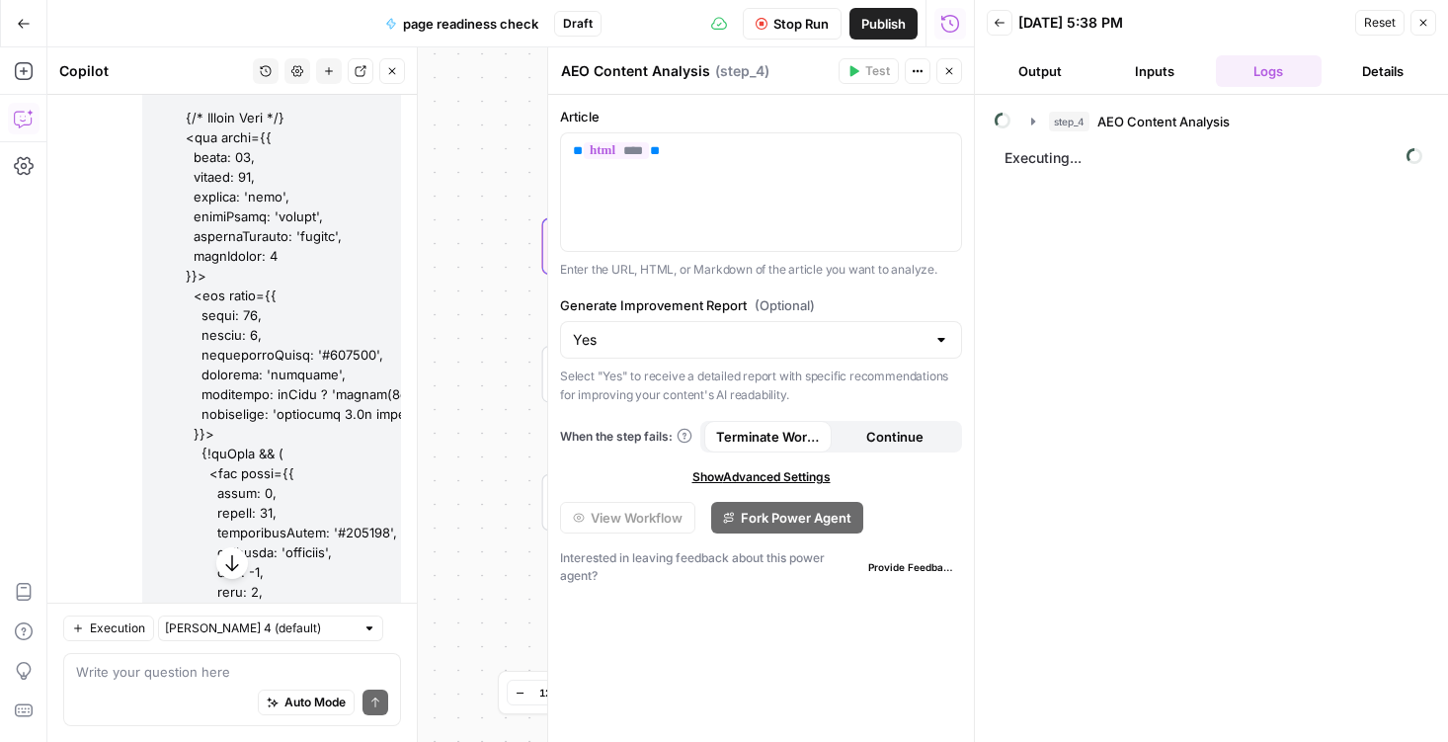
click at [126, 685] on div "Auto Mode Send" at bounding box center [232, 703] width 312 height 43
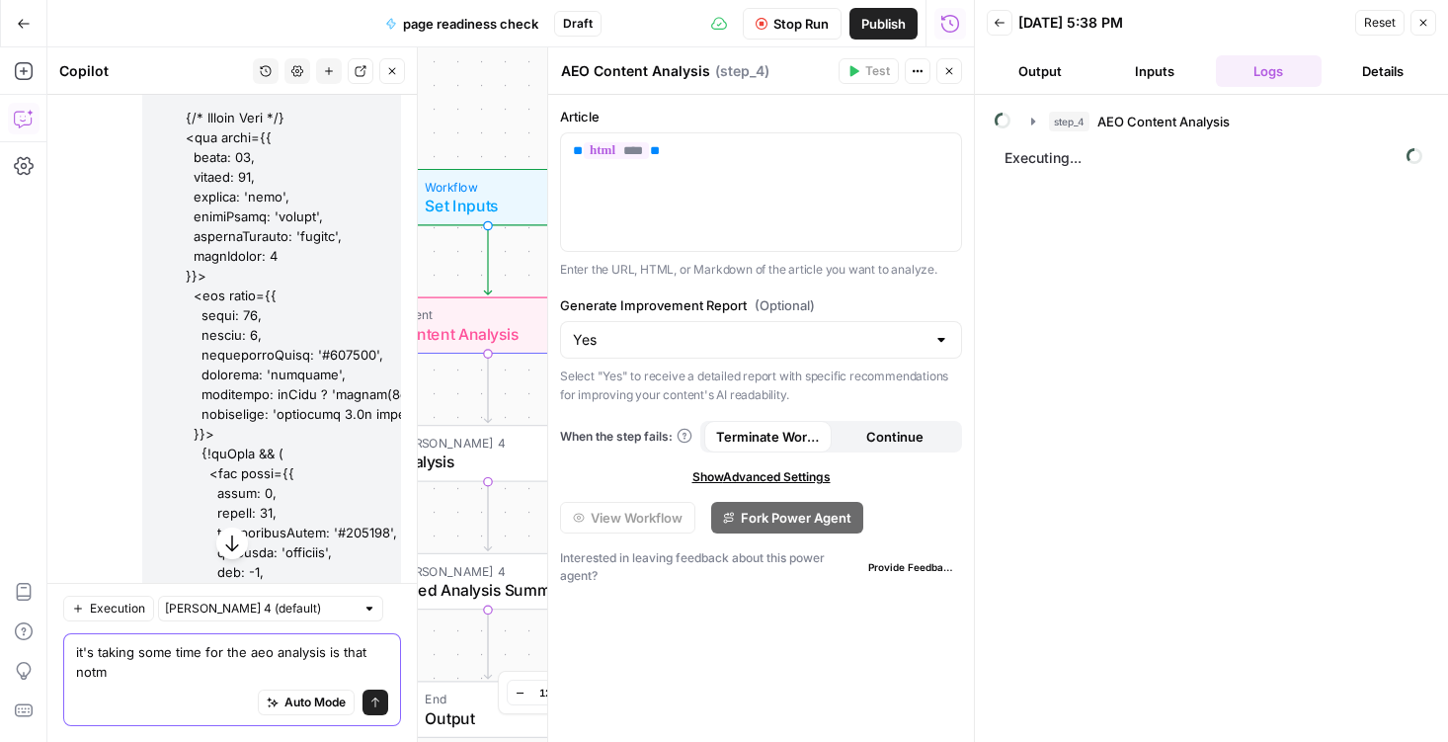
type textarea "it's taking some time for the aeo analysis is that notma"
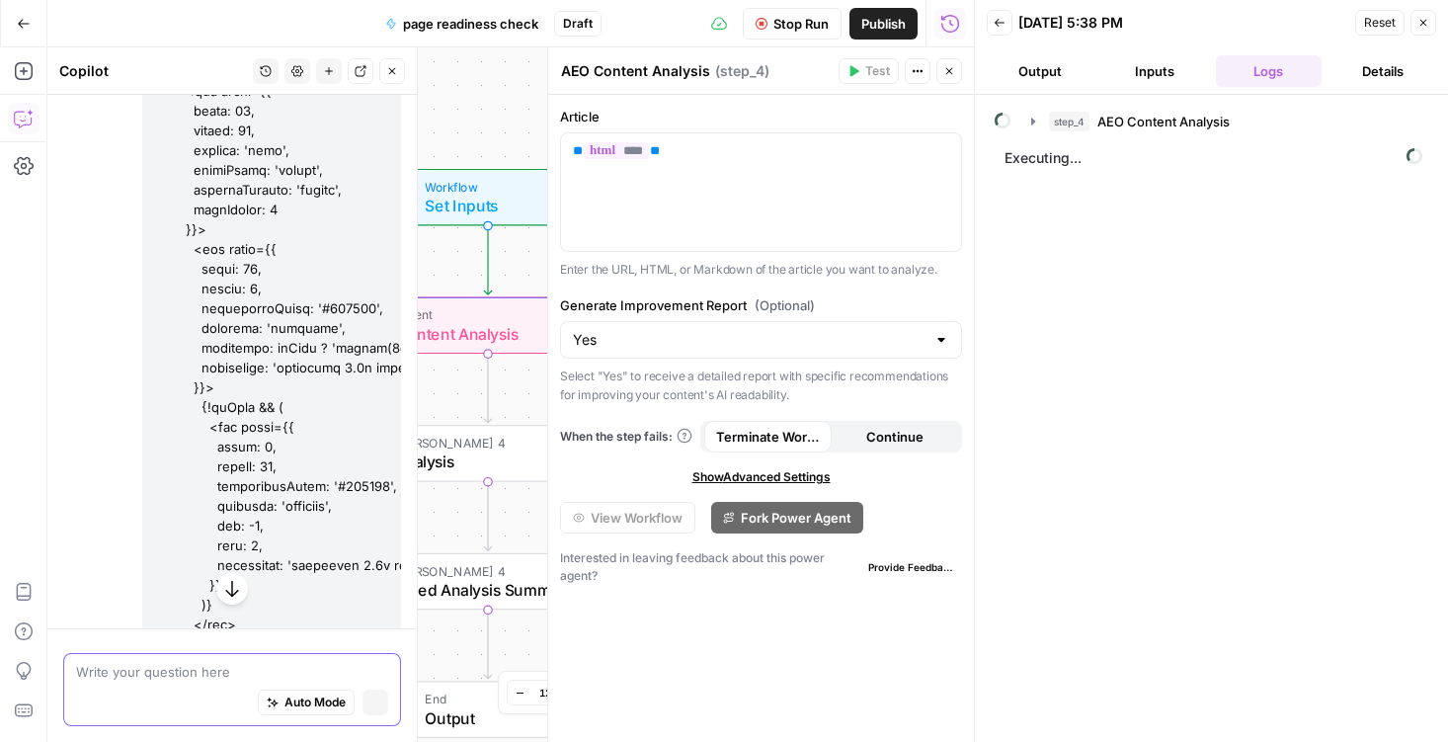
scroll to position [2945, 0]
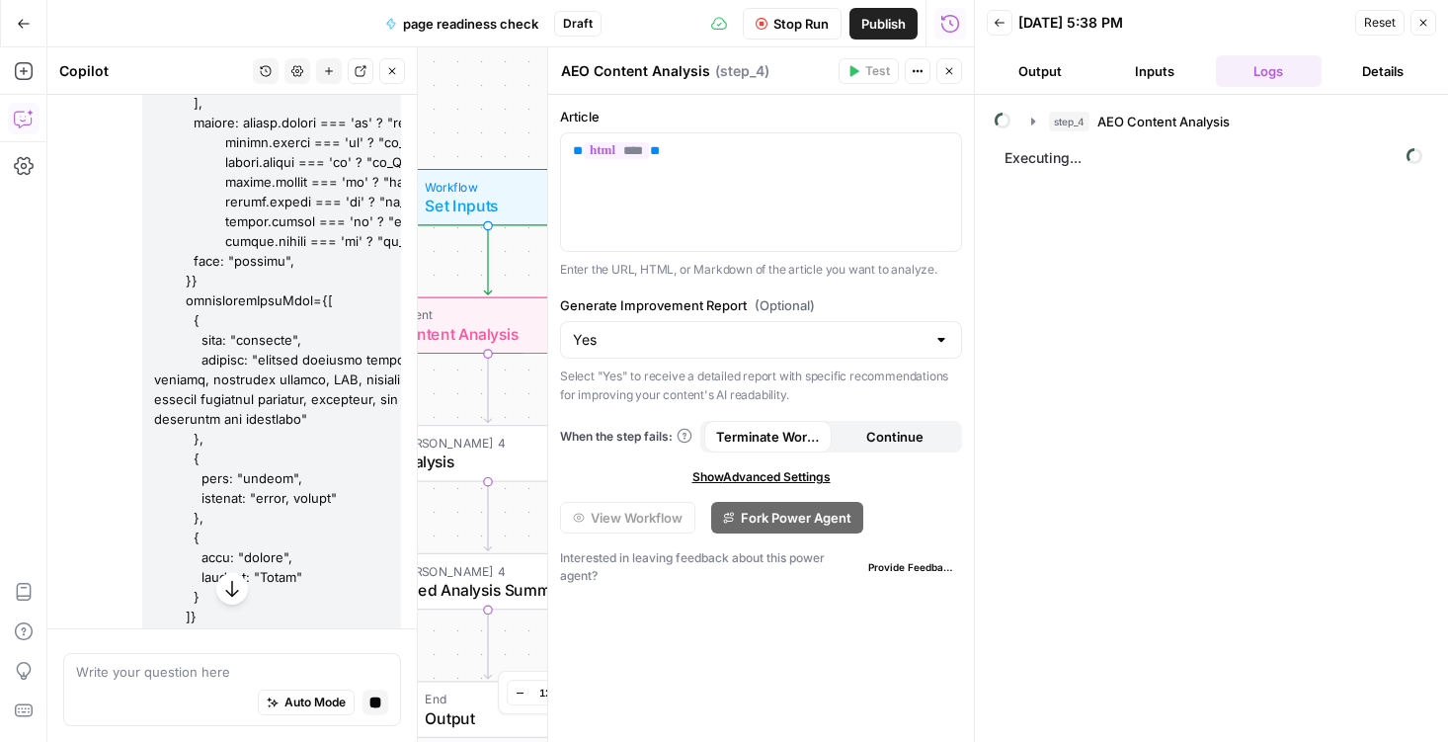
click at [232, 588] on icon "button" at bounding box center [231, 589] width 13 height 17
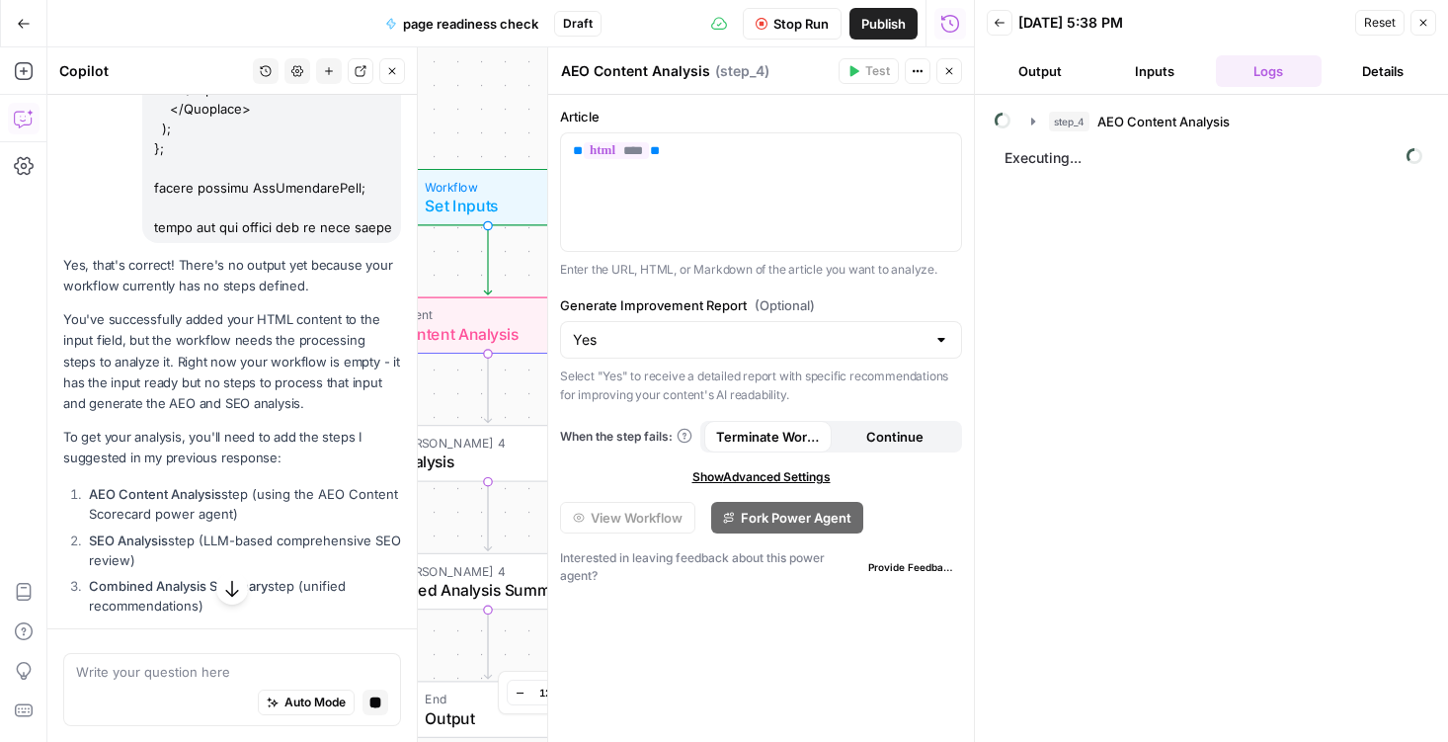
scroll to position [38332, 0]
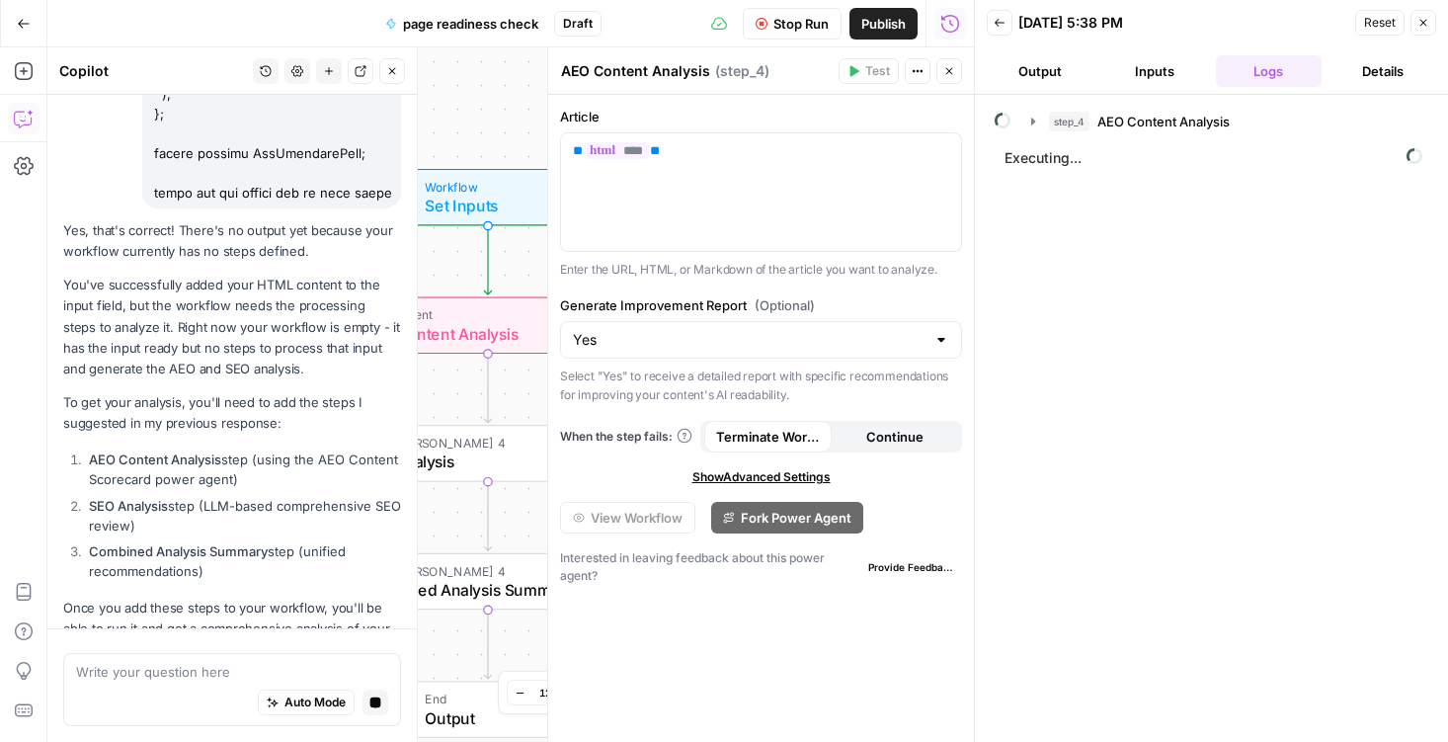
click at [660, 71] on textarea "AEO Content Analysis" at bounding box center [635, 71] width 149 height 20
click at [511, 101] on div "Workflow Set Inputs Inputs Power Agent AEO Content Analysis Step 4 LLM · Claude…" at bounding box center [510, 394] width 927 height 694
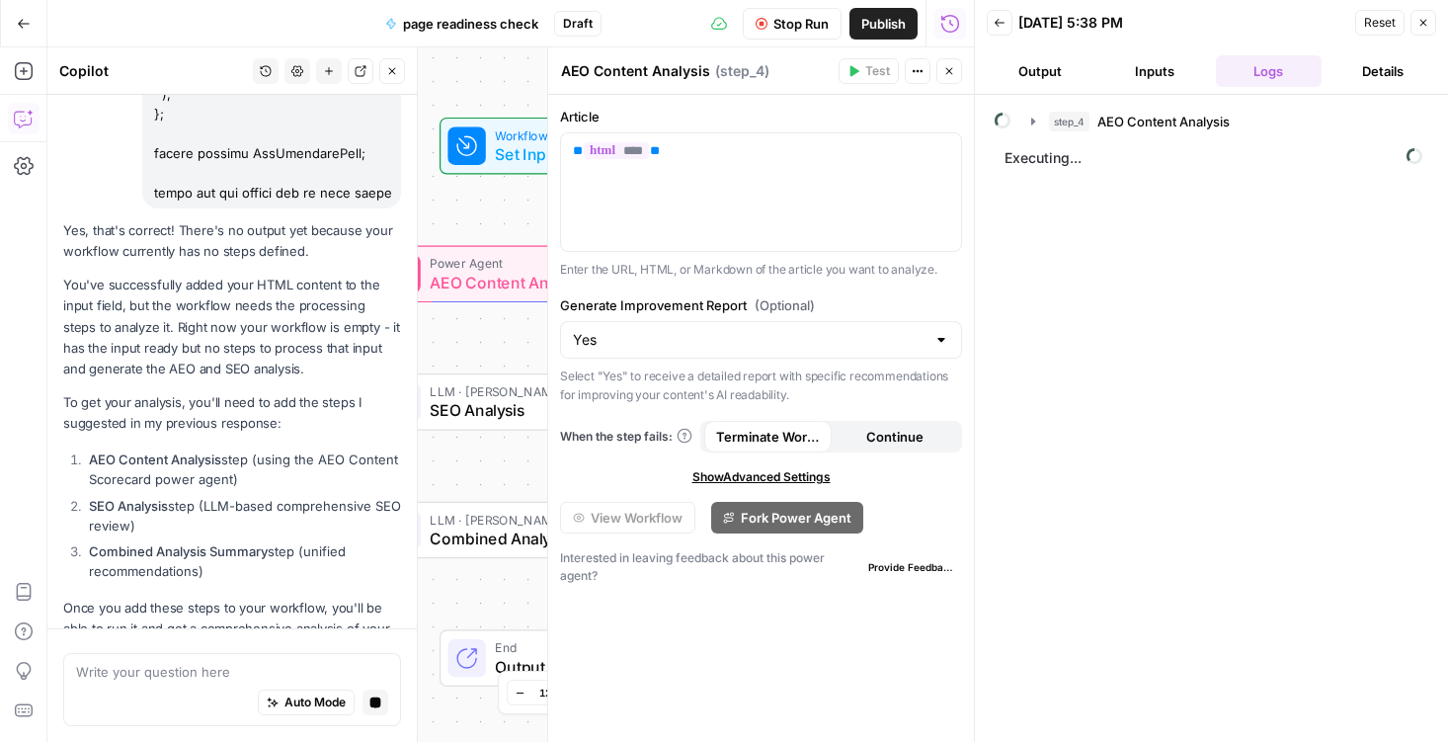
drag, startPoint x: 511, startPoint y: 101, endPoint x: 447, endPoint y: 43, distance: 85.3
click at [447, 43] on div "Go Back page readiness check Draft Stop Run Publish Run History Add Steps Copil…" at bounding box center [487, 371] width 974 height 742
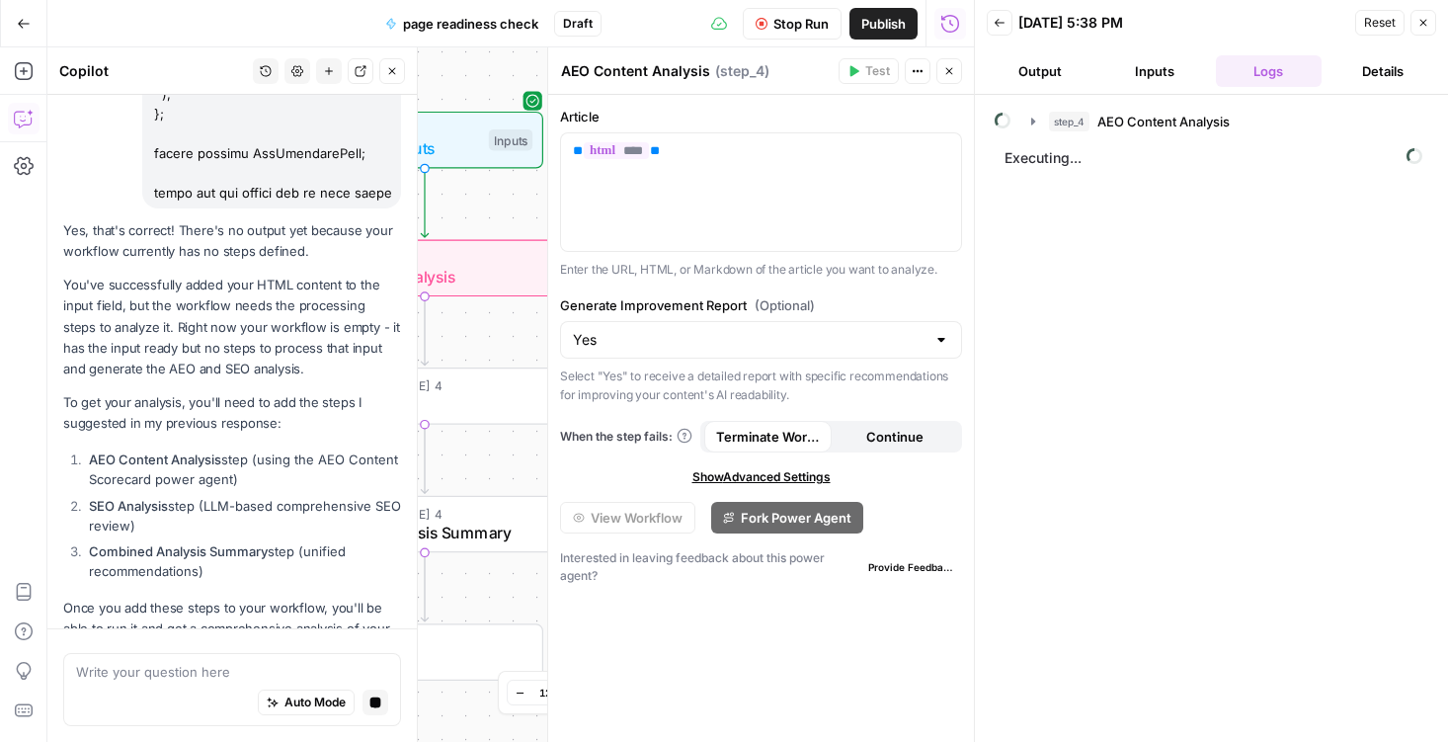
click at [466, 132] on span "Workflow" at bounding box center [421, 129] width 118 height 19
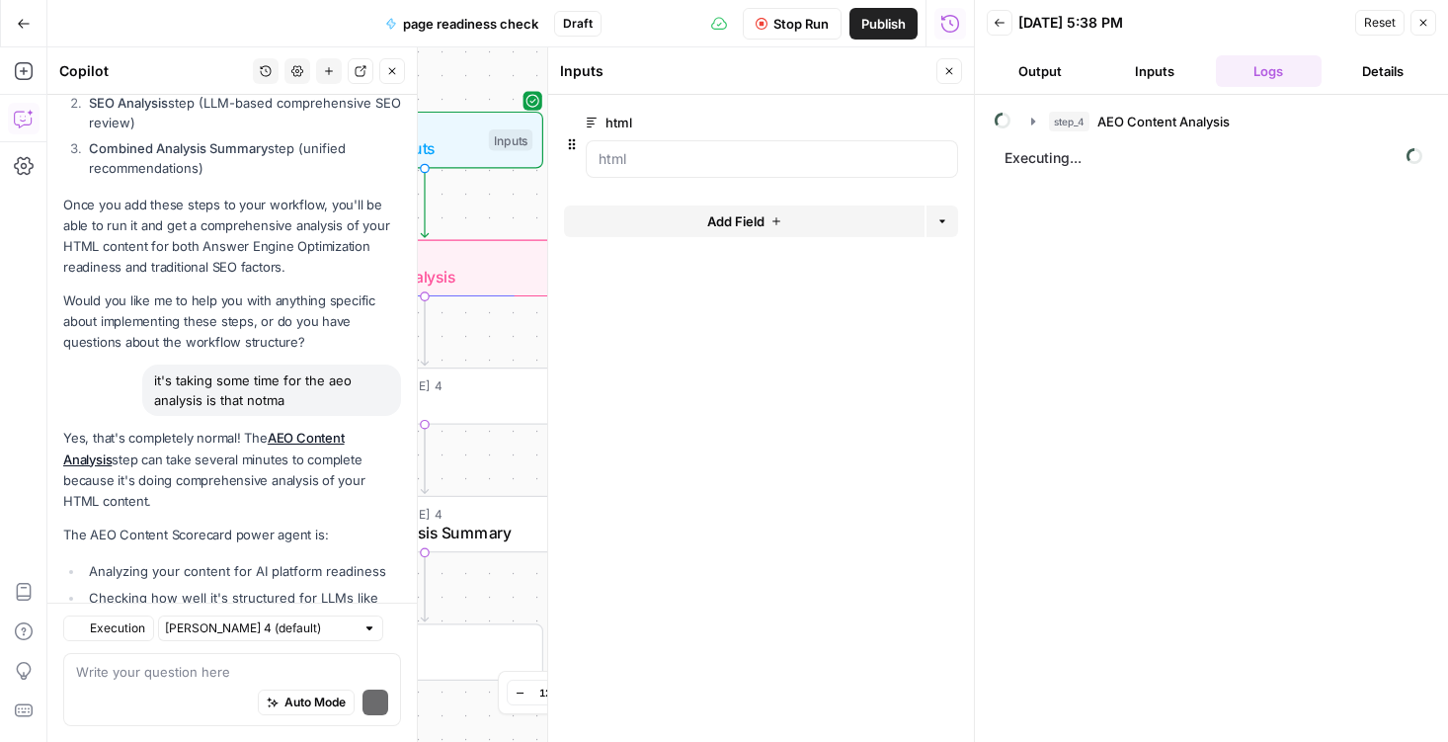
scroll to position [38948, 0]
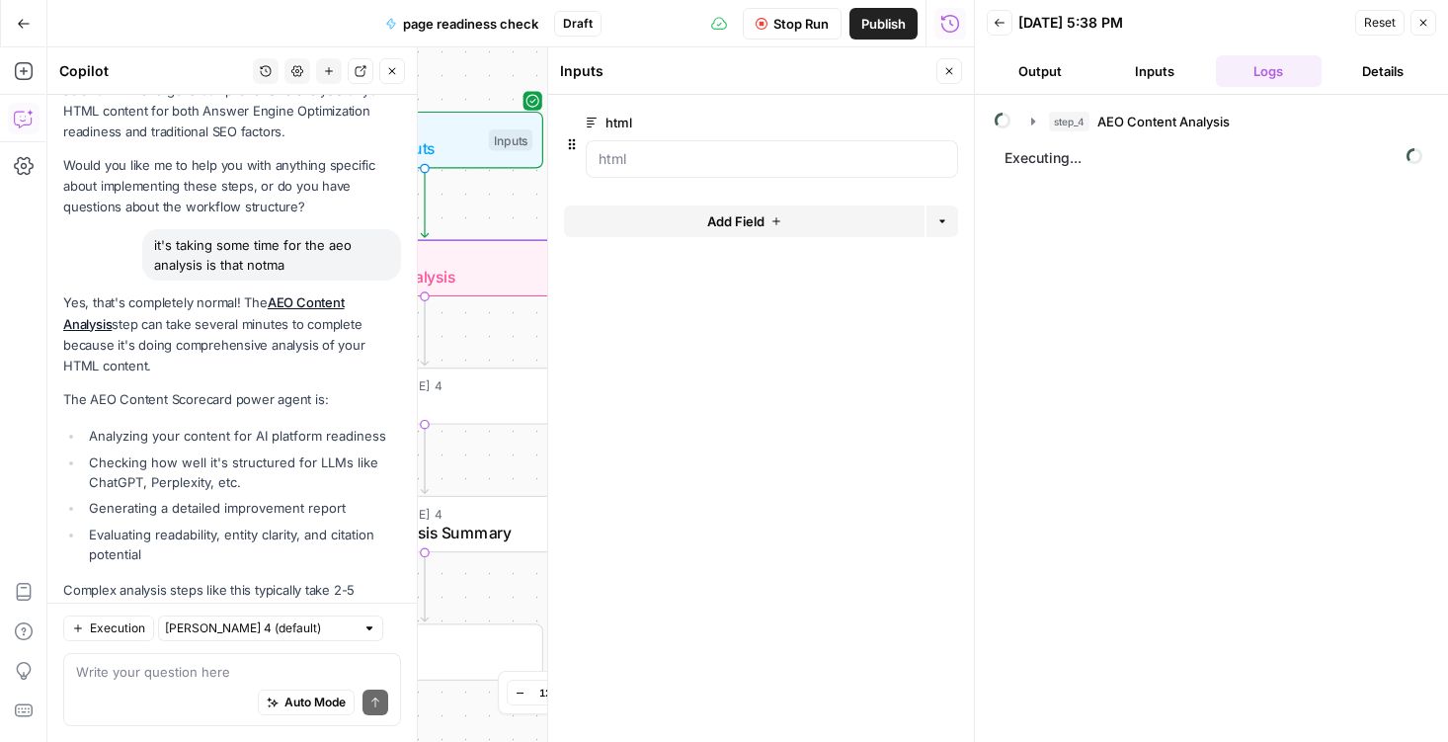
click at [1036, 71] on button "Output" at bounding box center [1040, 71] width 107 height 32
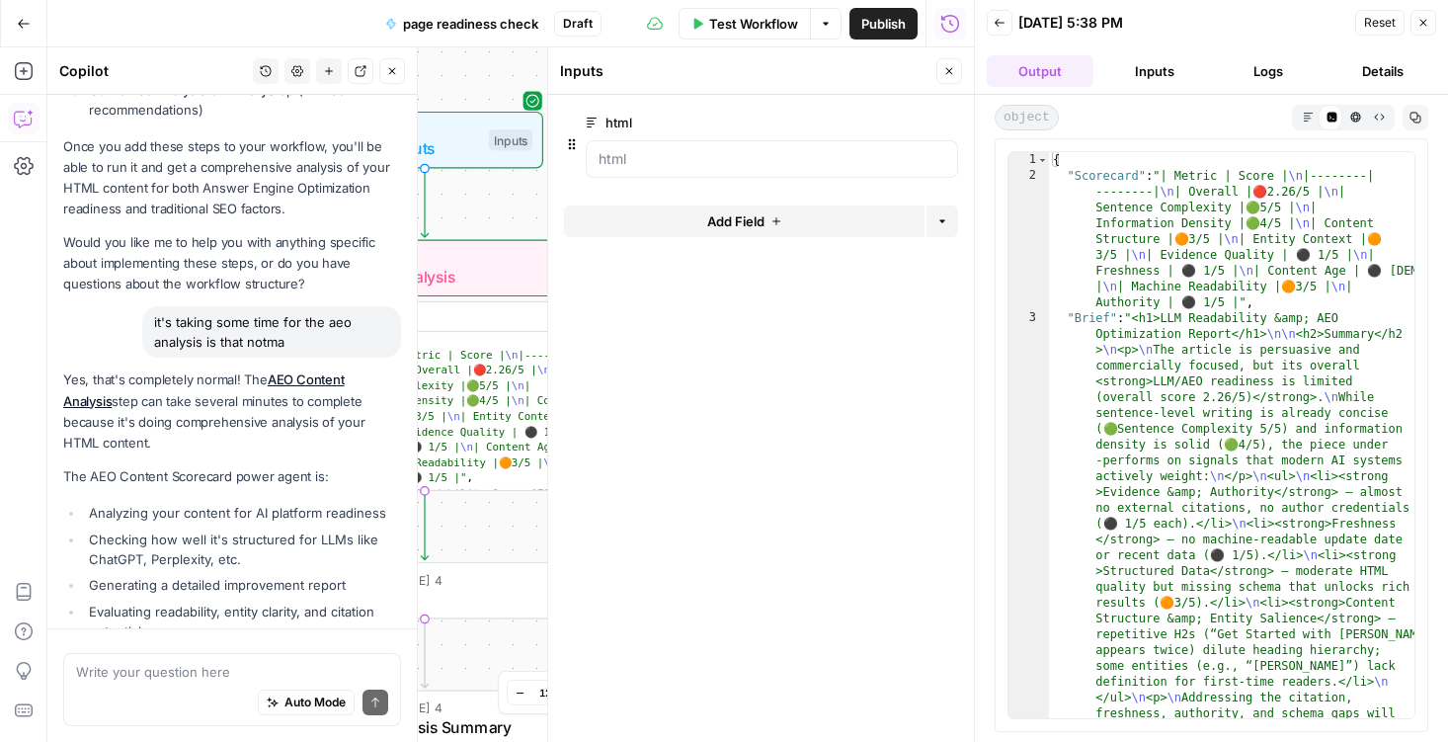
scroll to position [38948, 0]
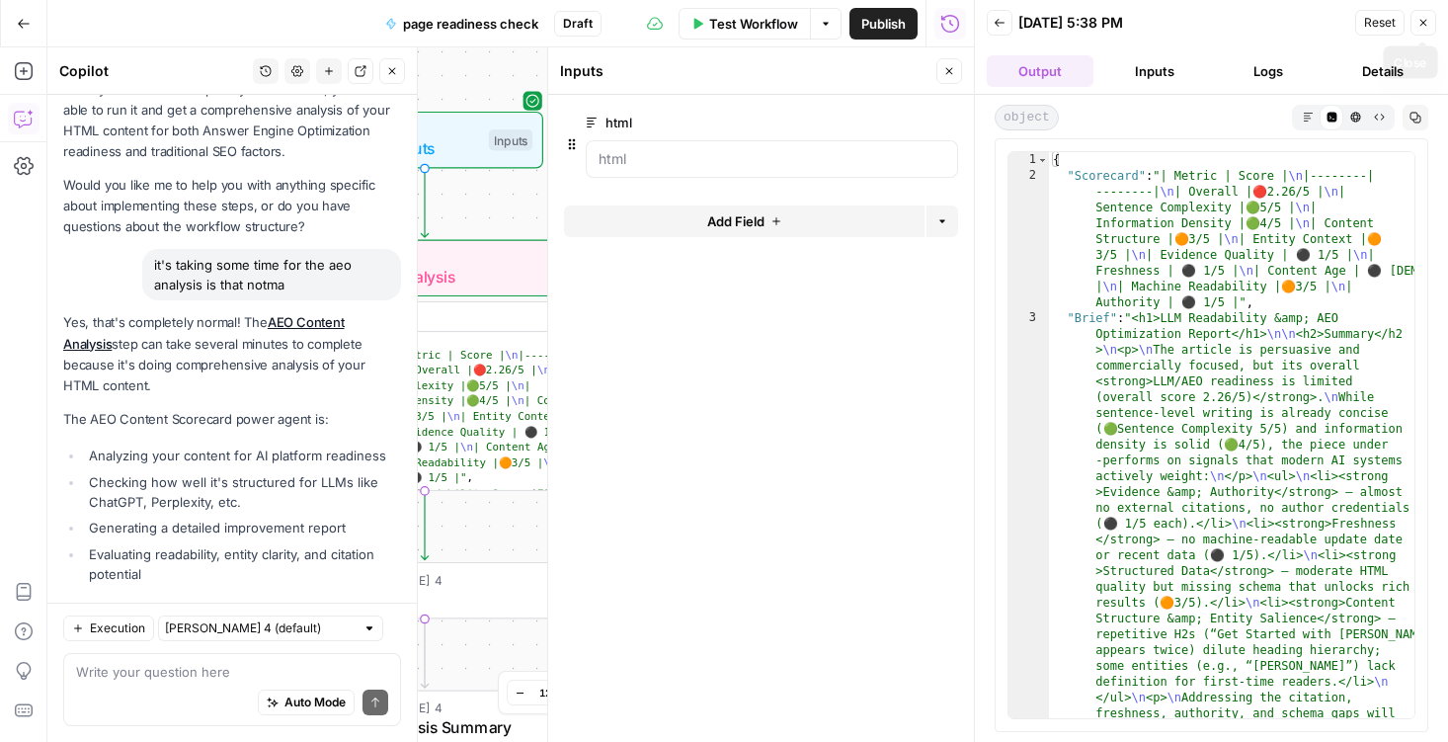
click at [1425, 24] on icon "button" at bounding box center [1423, 23] width 12 height 12
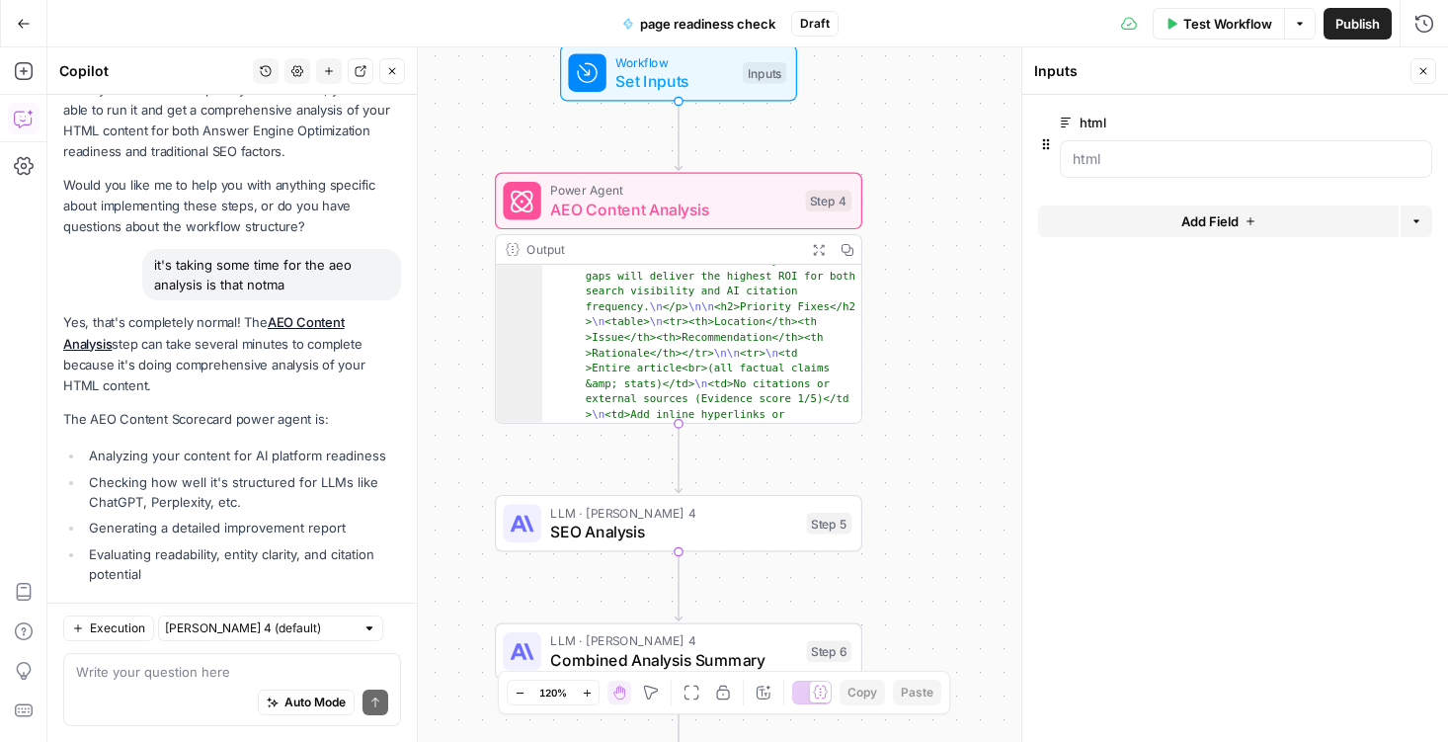
scroll to position [506, 0]
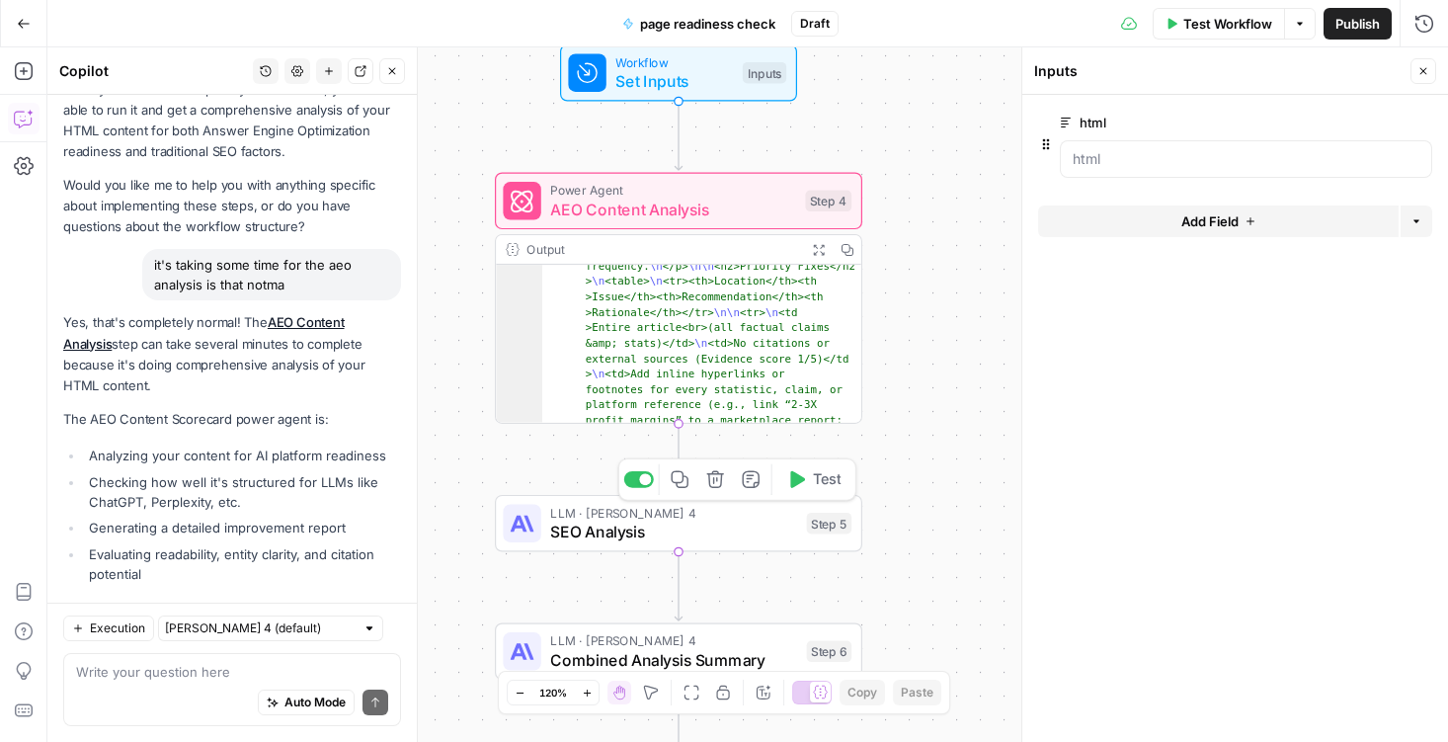
click at [773, 533] on span "SEO Analysis" at bounding box center [673, 532] width 247 height 24
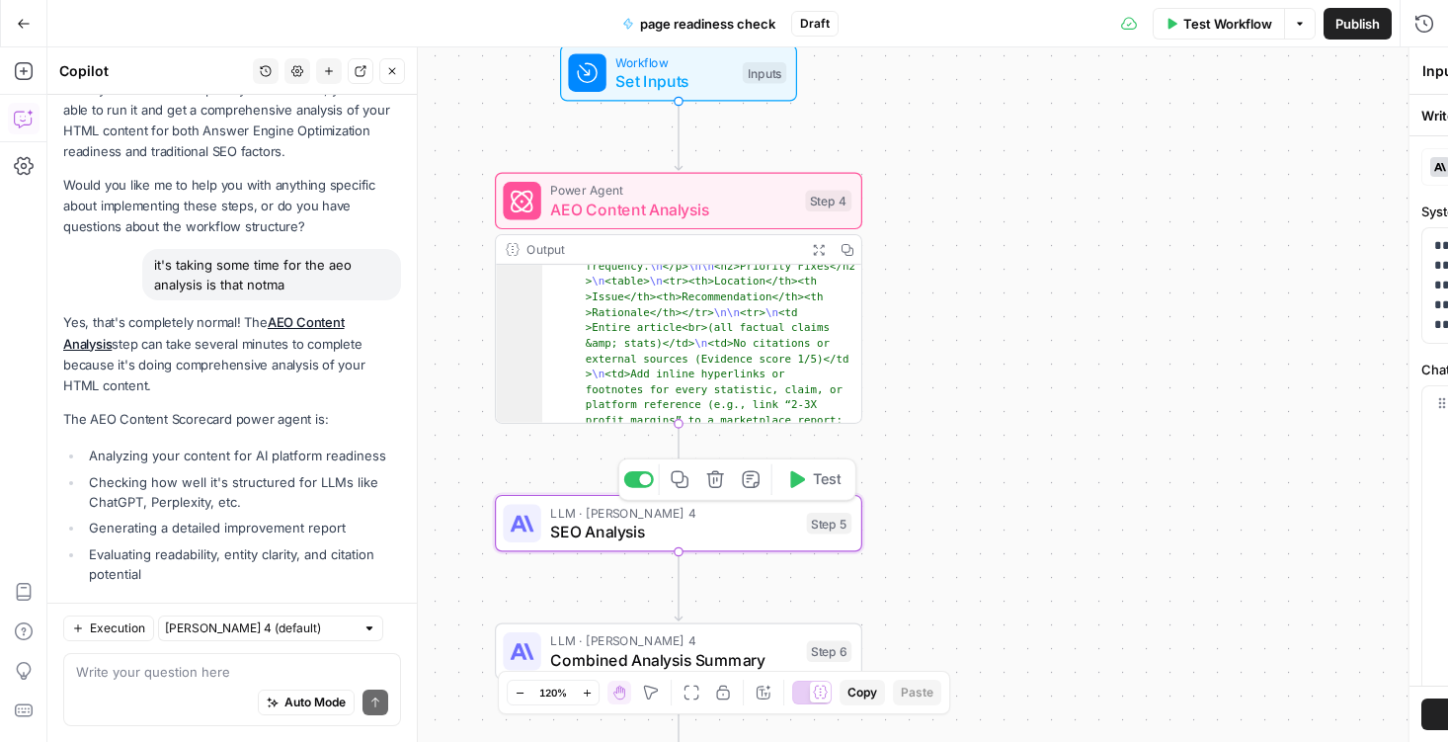
type textarea "SEO Analysis"
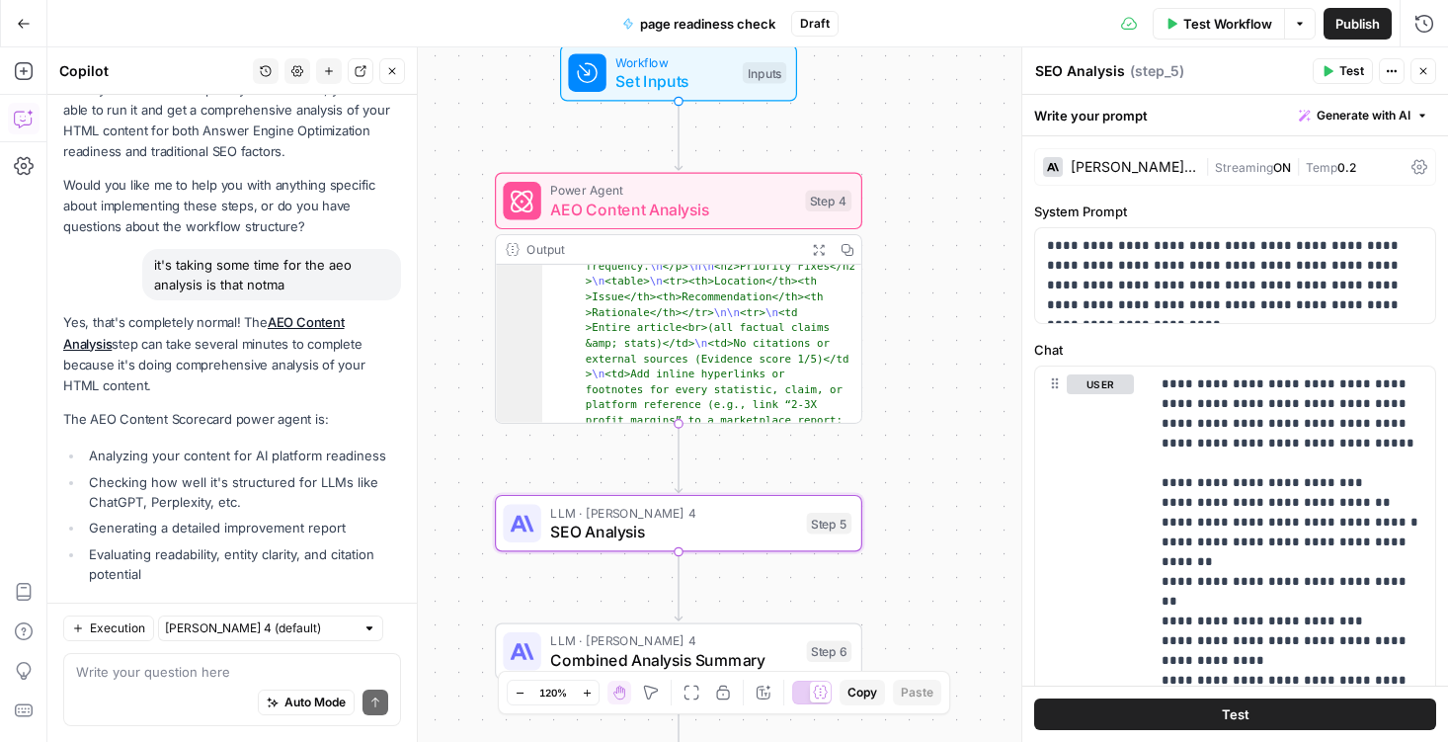
click at [1350, 62] on span "Test" at bounding box center [1351, 71] width 25 height 18
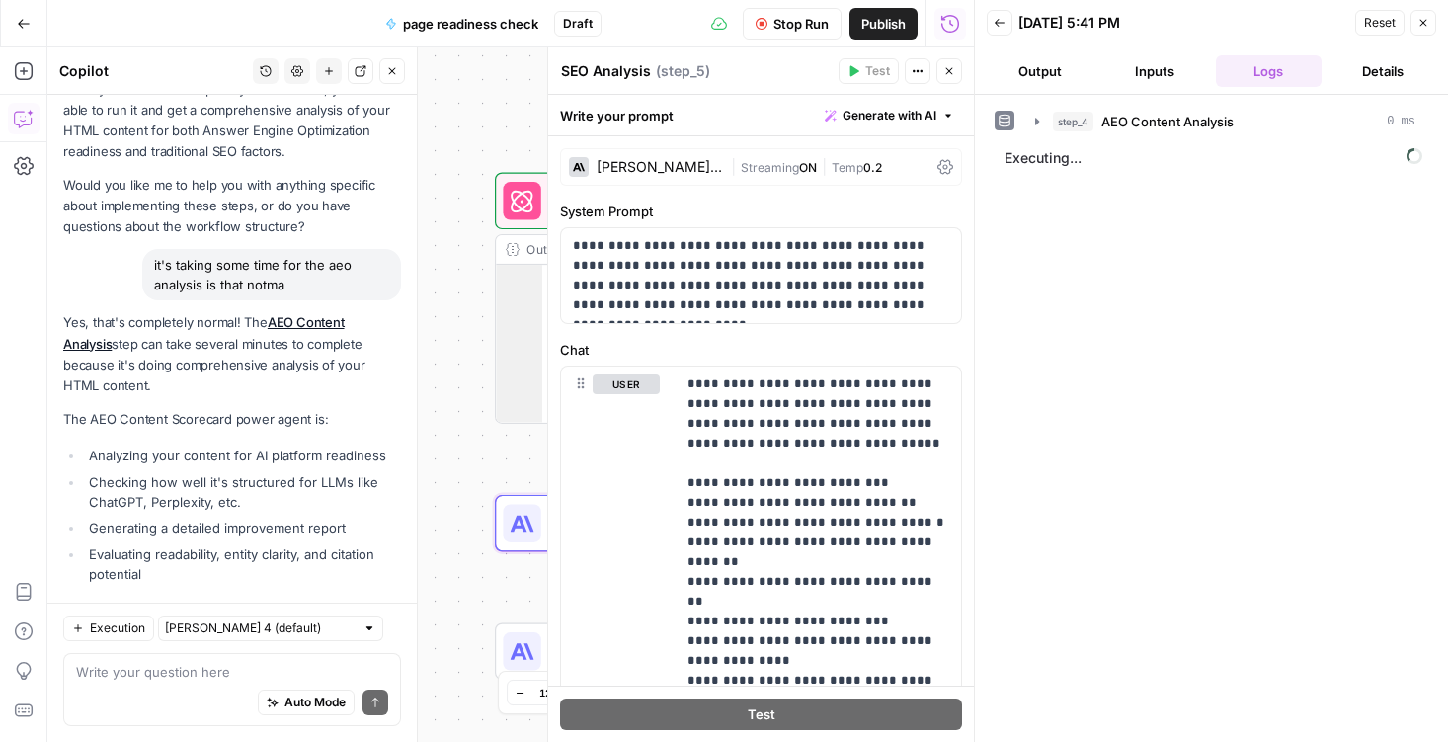
click at [462, 271] on div "Workflow Set Inputs Inputs Power Agent AEO Content Analysis Step 4 Output Expan…" at bounding box center [510, 394] width 927 height 694
click at [1052, 76] on button "Output" at bounding box center [1040, 71] width 107 height 32
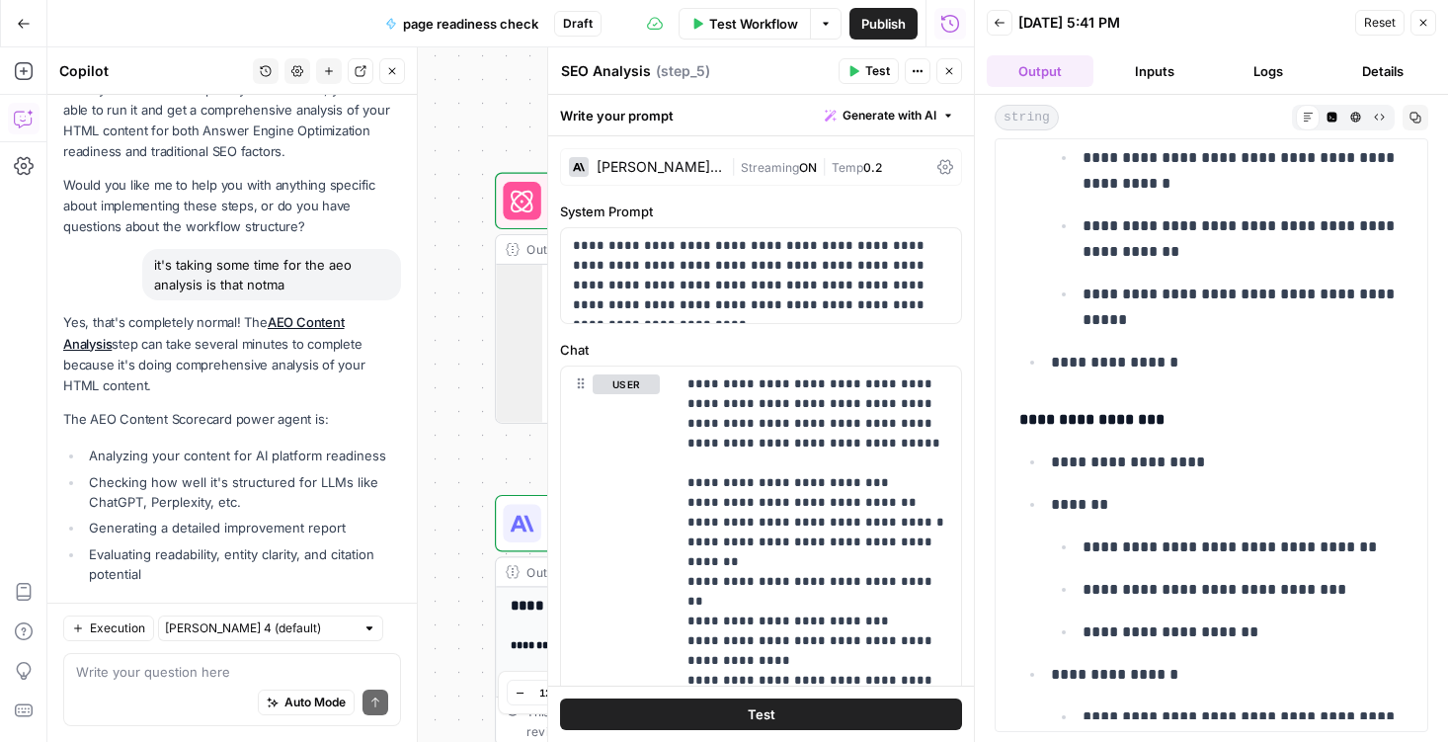
scroll to position [8869, 0]
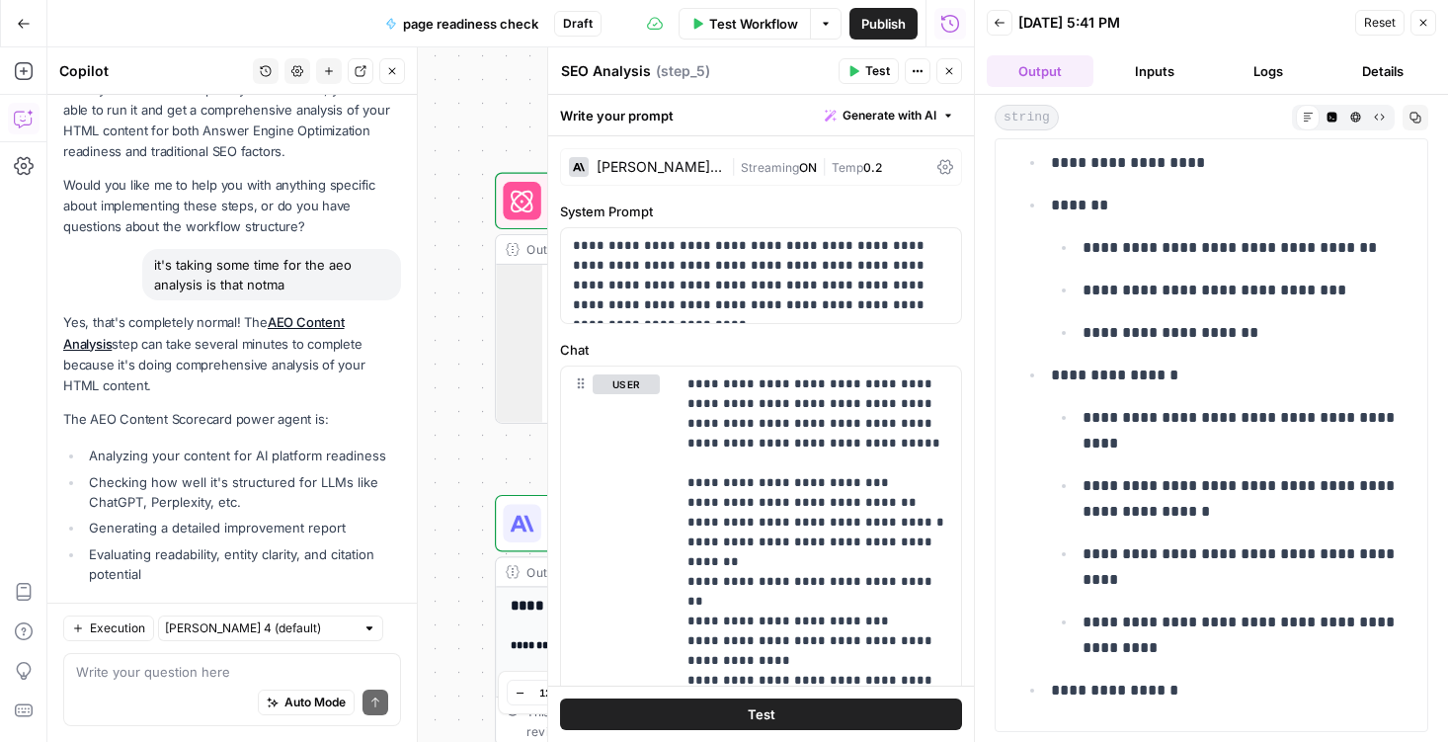
click at [994, 28] on icon "button" at bounding box center [1000, 23] width 12 height 12
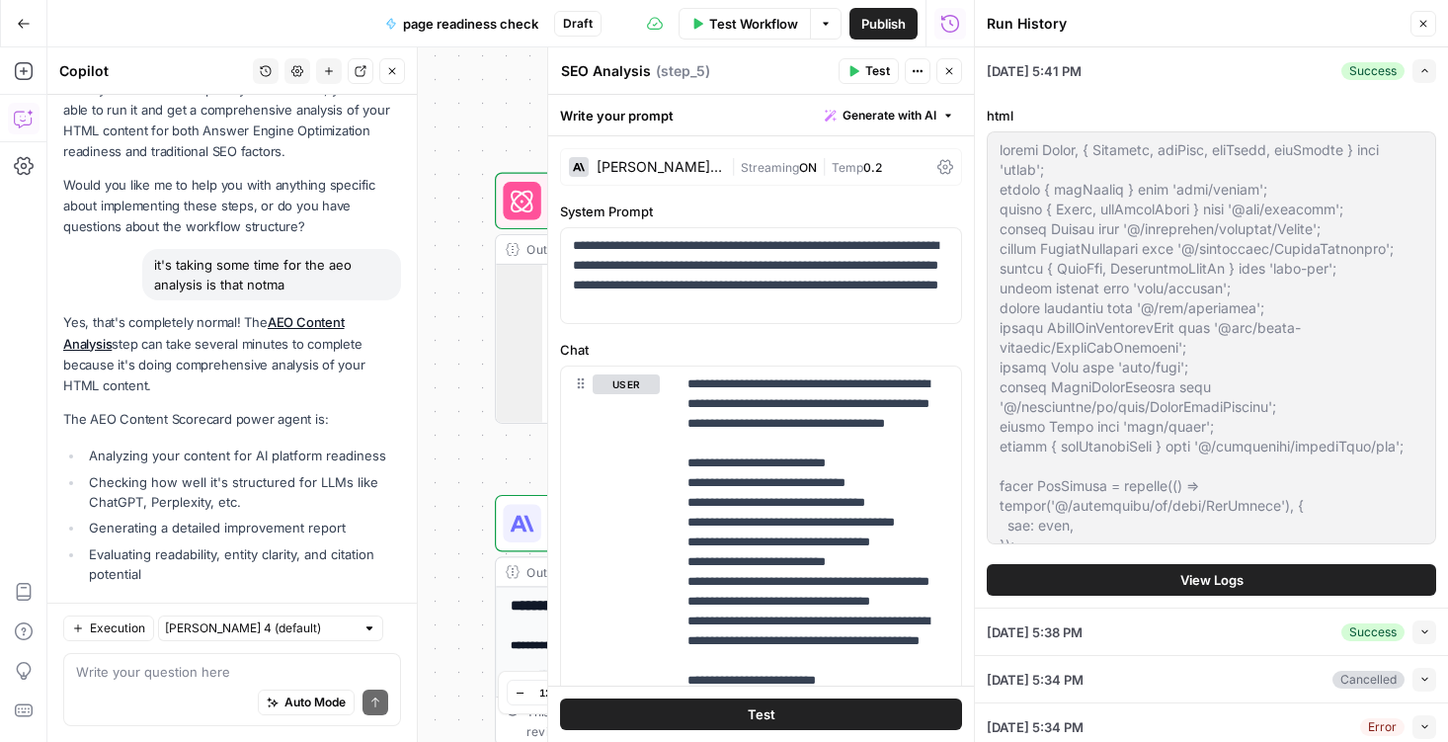
click at [477, 165] on div "Workflow Set Inputs Inputs Power Agent AEO Content Analysis Step 4 Output Expan…" at bounding box center [510, 394] width 927 height 694
click at [1425, 25] on icon "button" at bounding box center [1423, 24] width 12 height 12
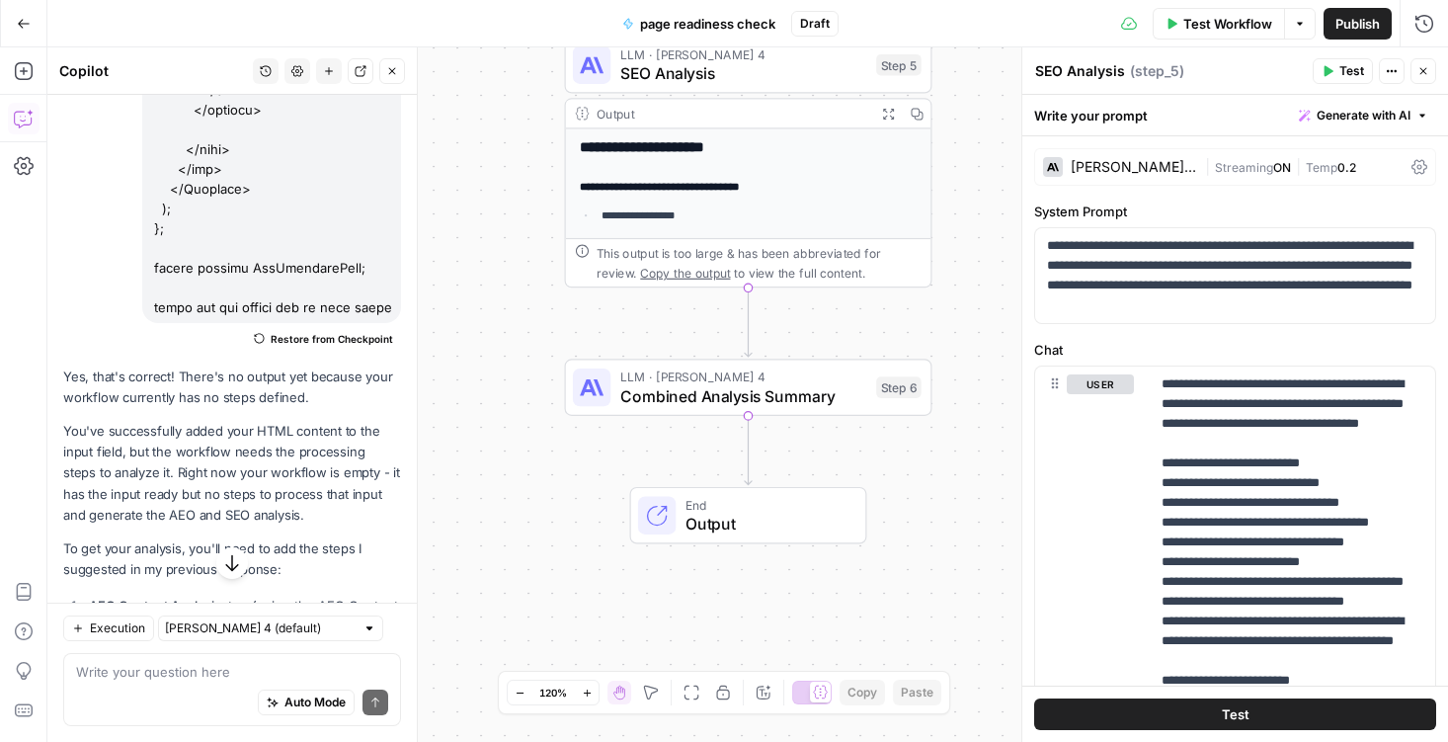
scroll to position [38948, 0]
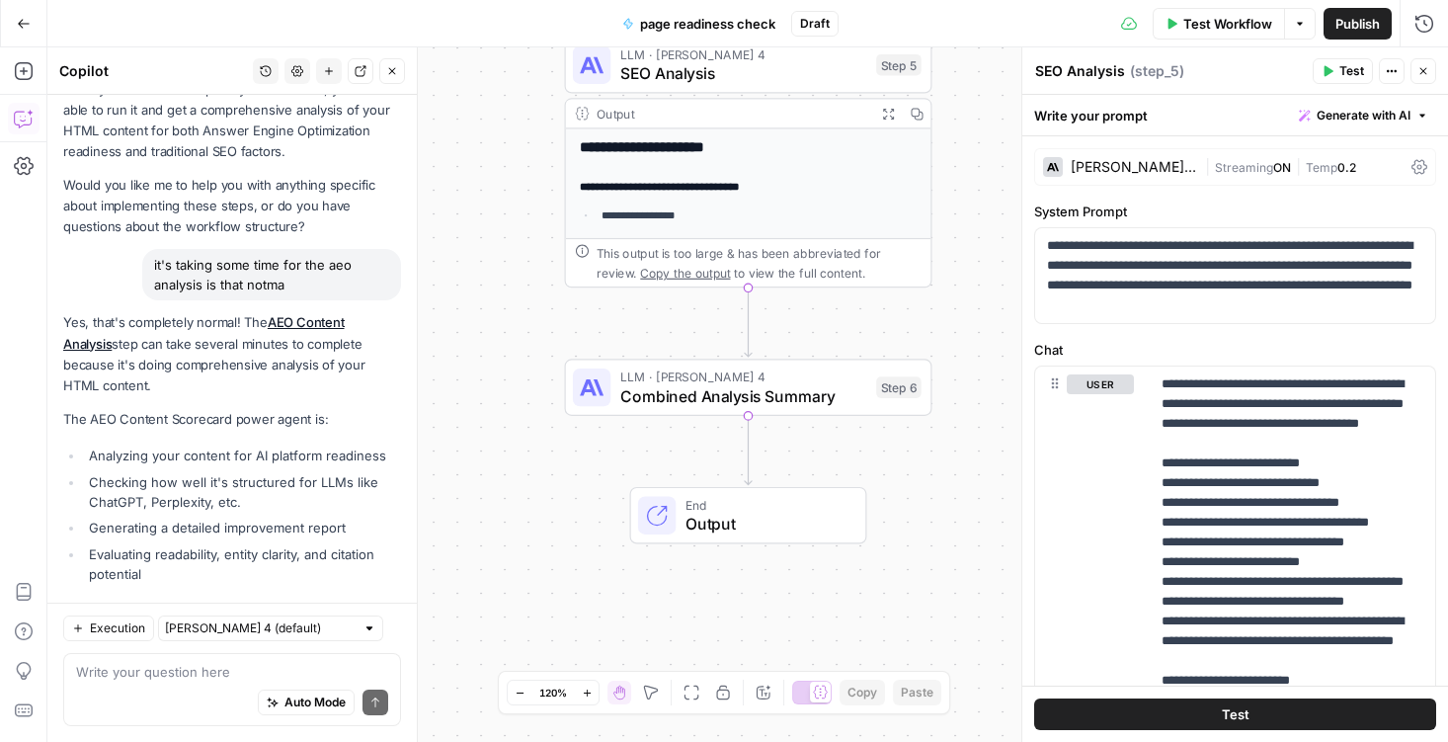
click at [773, 387] on span "Combined Analysis Summary" at bounding box center [743, 396] width 247 height 24
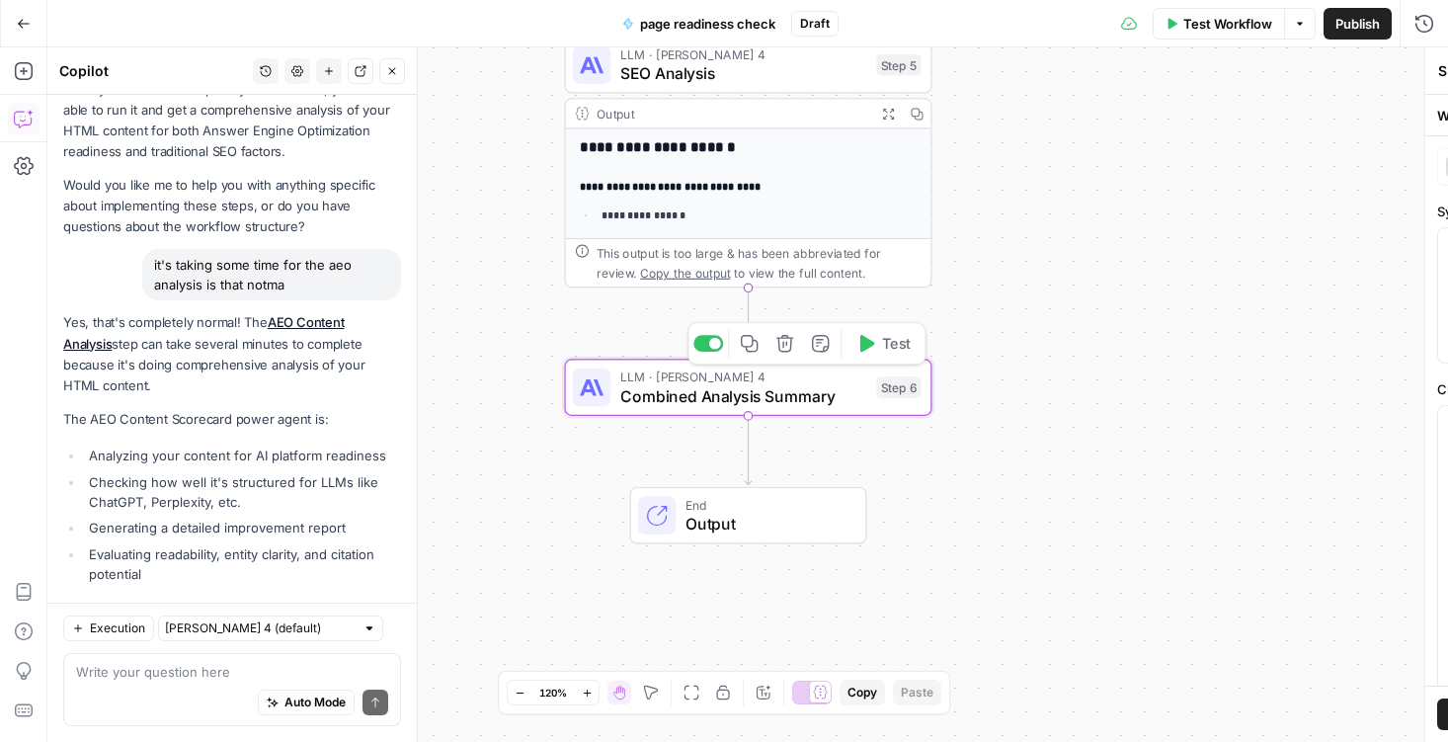
type textarea "Combined Analysis Summary"
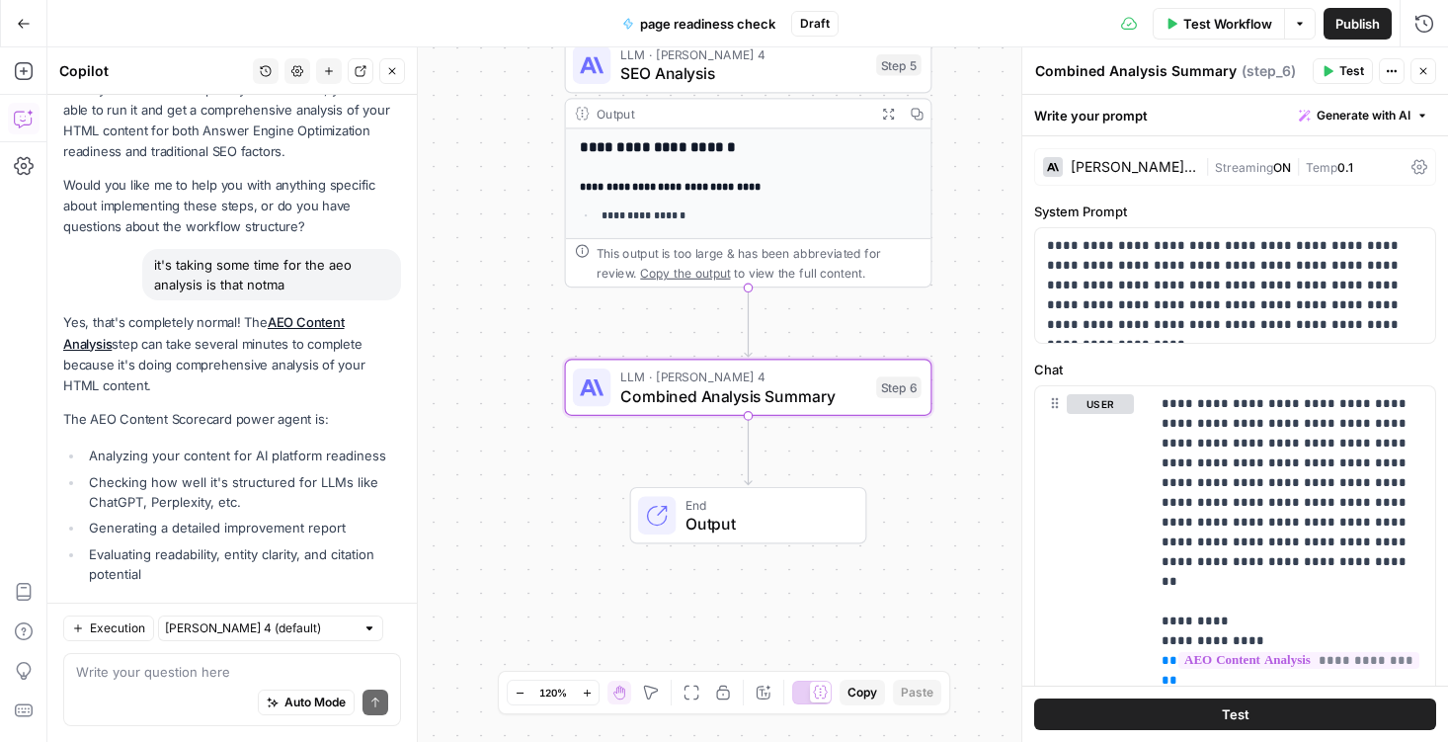
click at [1336, 73] on button "Test" at bounding box center [1343, 71] width 60 height 26
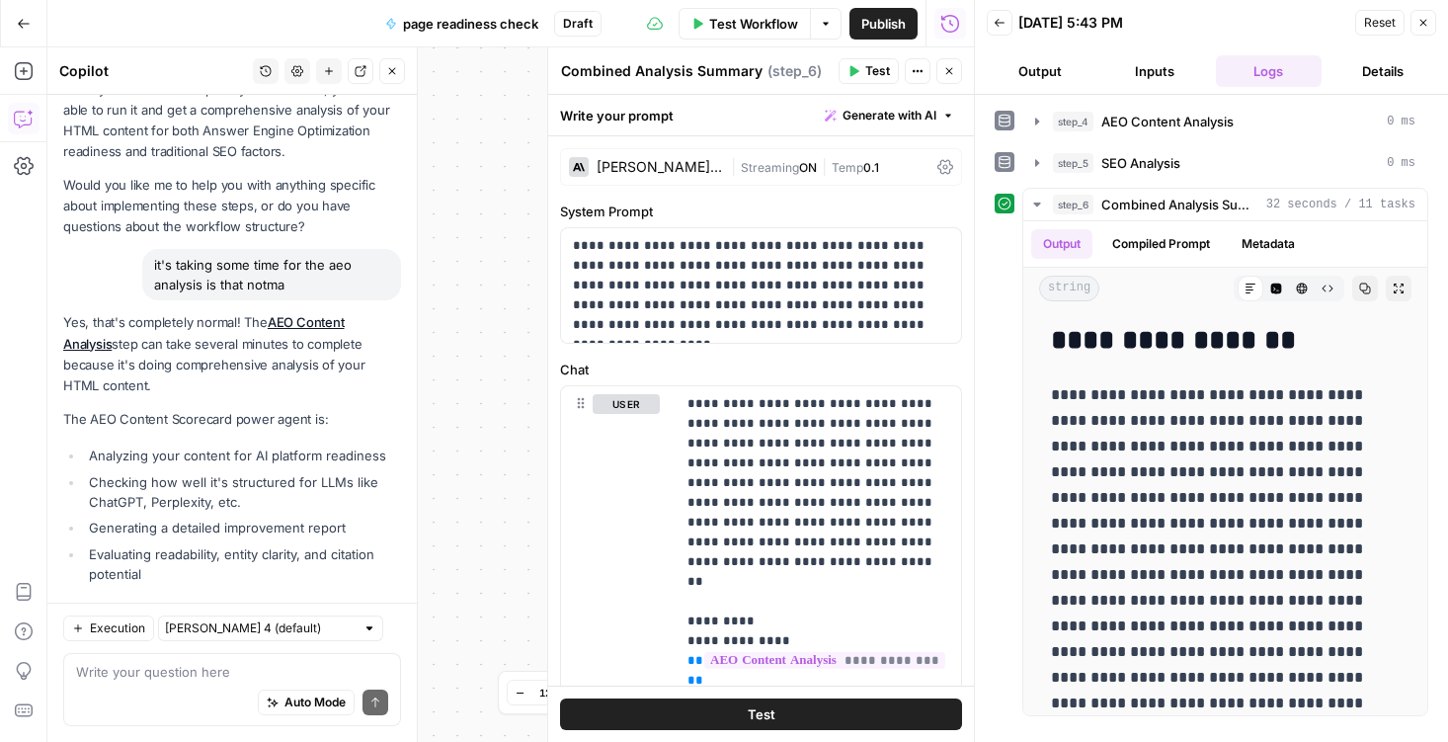
click at [1417, 28] on icon "button" at bounding box center [1423, 23] width 12 height 12
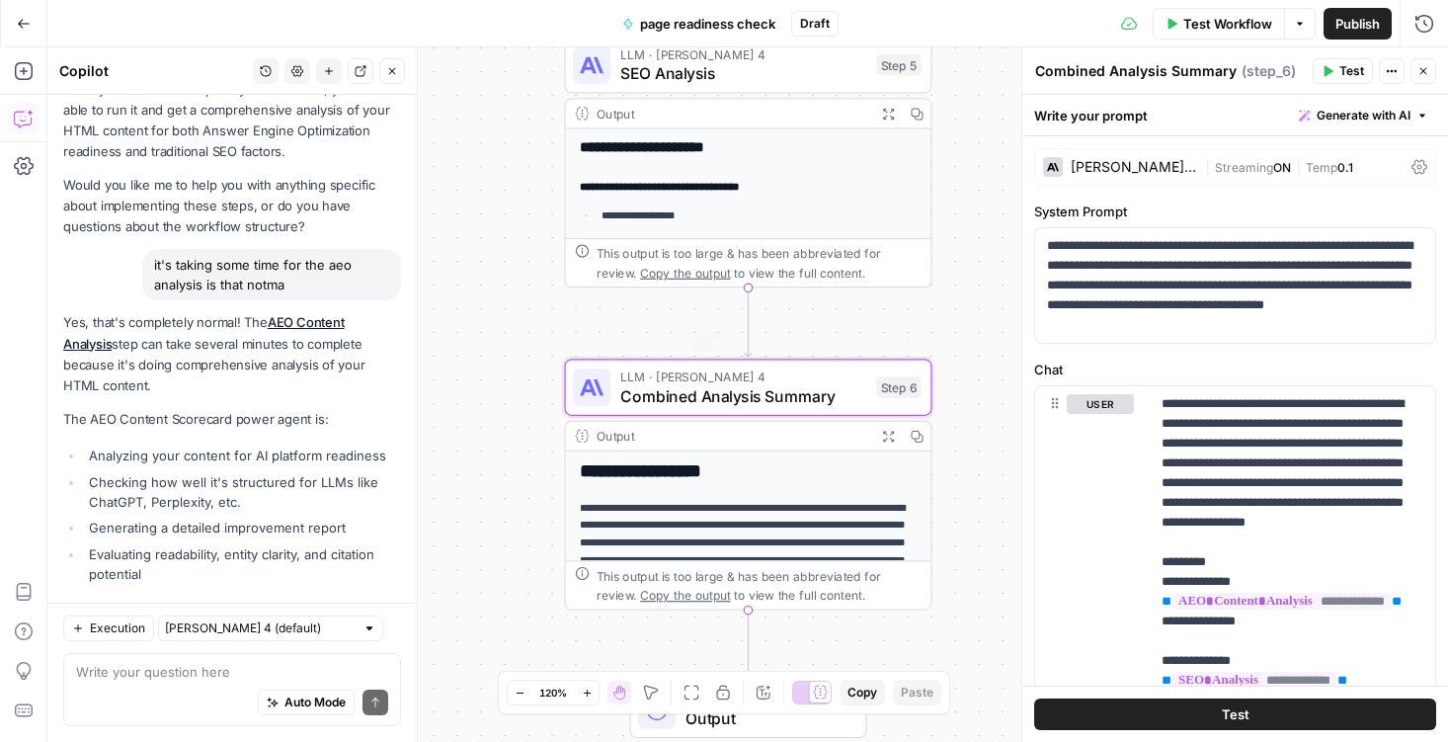
scroll to position [293, 0]
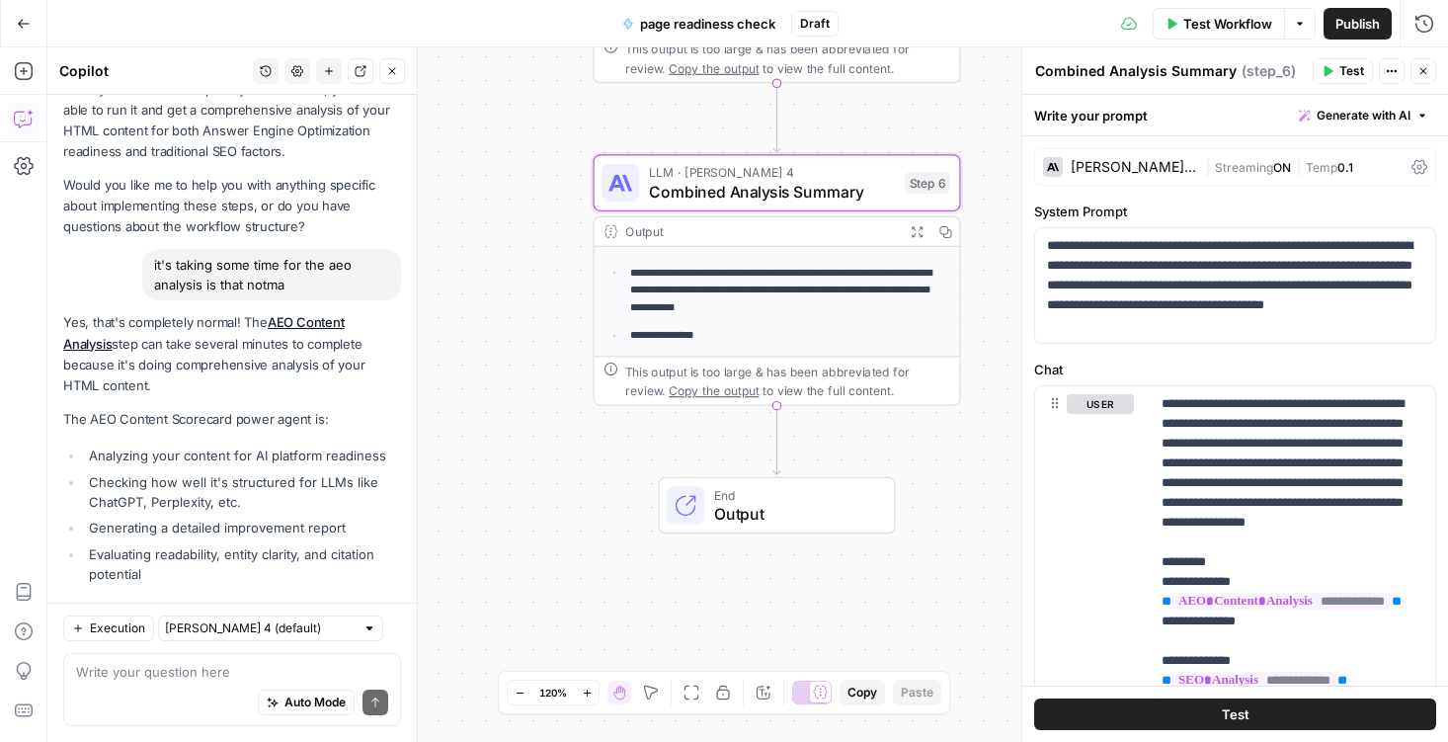
click at [769, 513] on span "Output" at bounding box center [794, 514] width 161 height 24
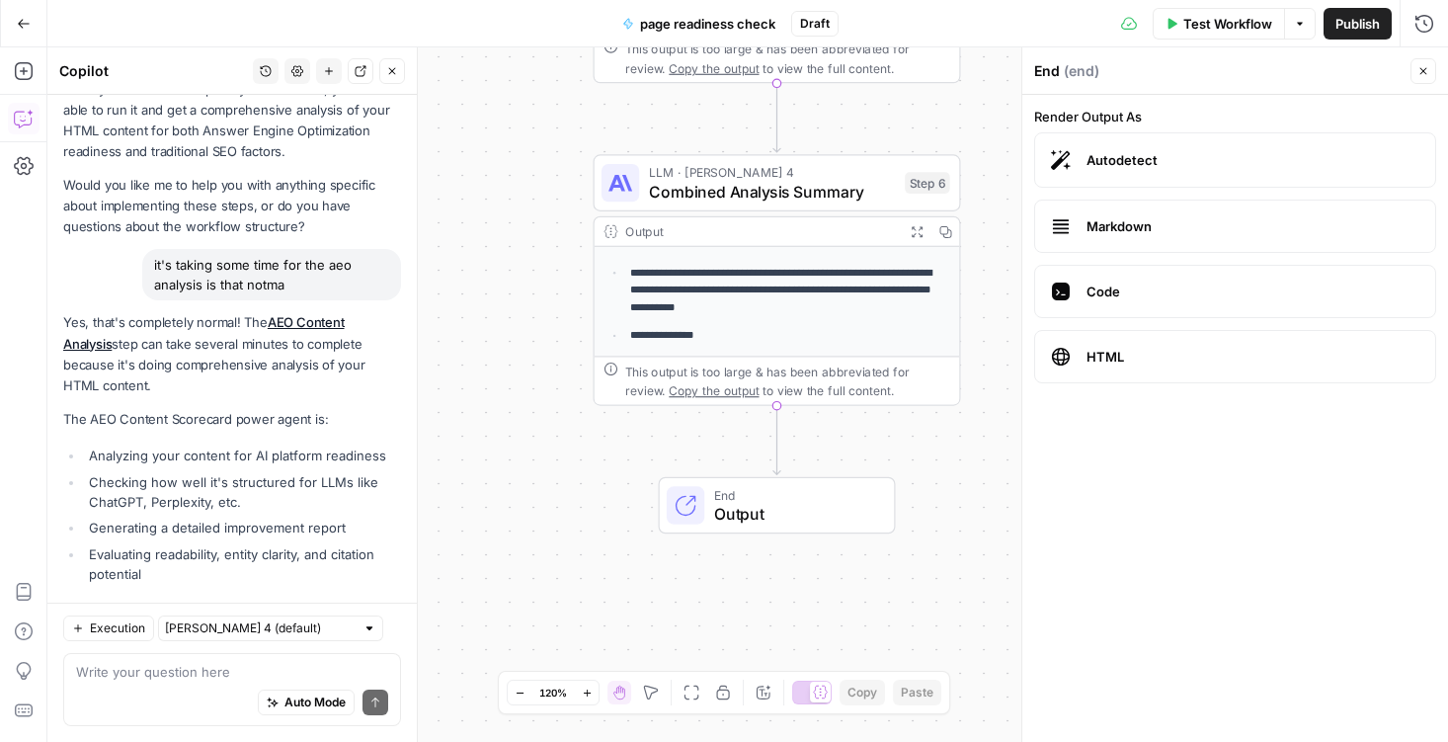
click at [1247, 223] on span "Markdown" at bounding box center [1253, 226] width 333 height 20
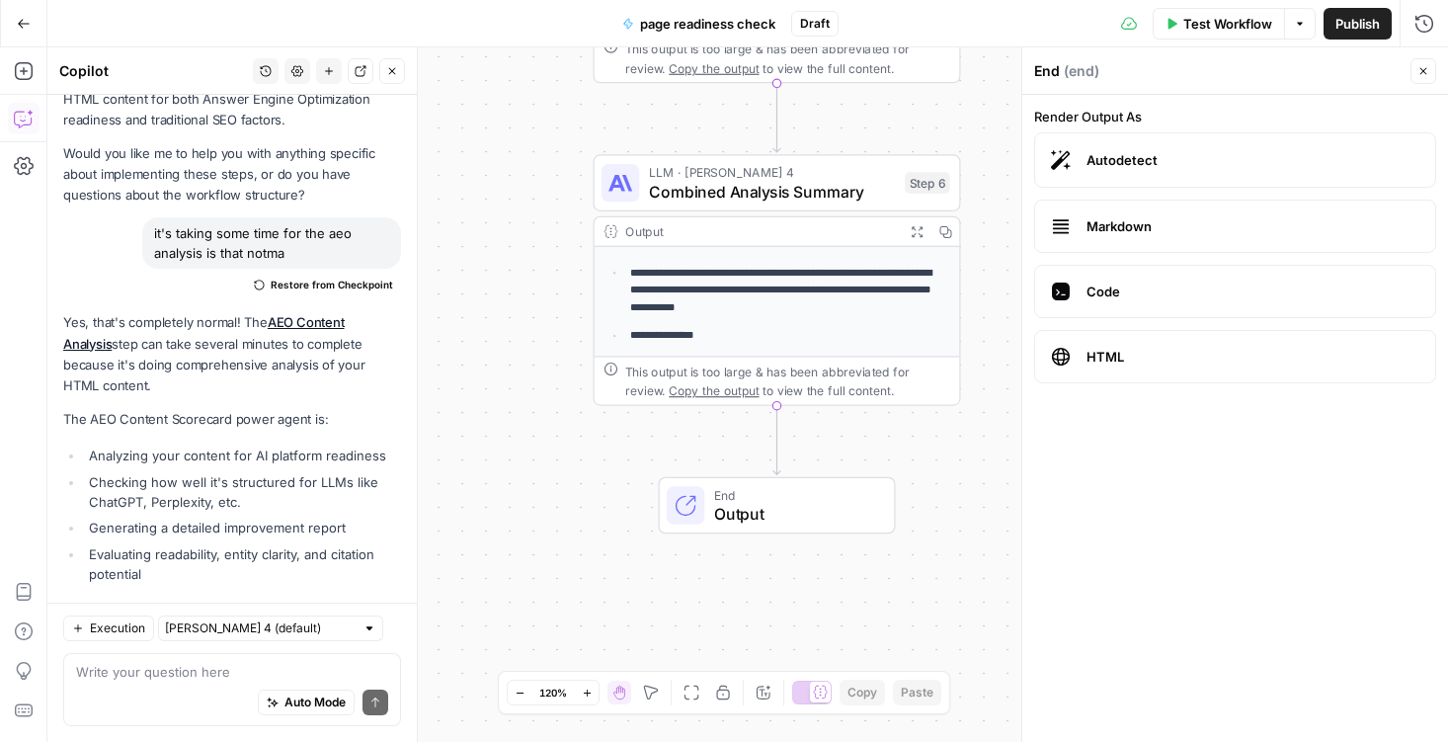
click at [1209, 296] on span "Code" at bounding box center [1253, 292] width 333 height 20
click at [1145, 200] on label "Markdown" at bounding box center [1235, 226] width 402 height 53
click at [1221, 14] on span "Test Workflow" at bounding box center [1227, 24] width 89 height 20
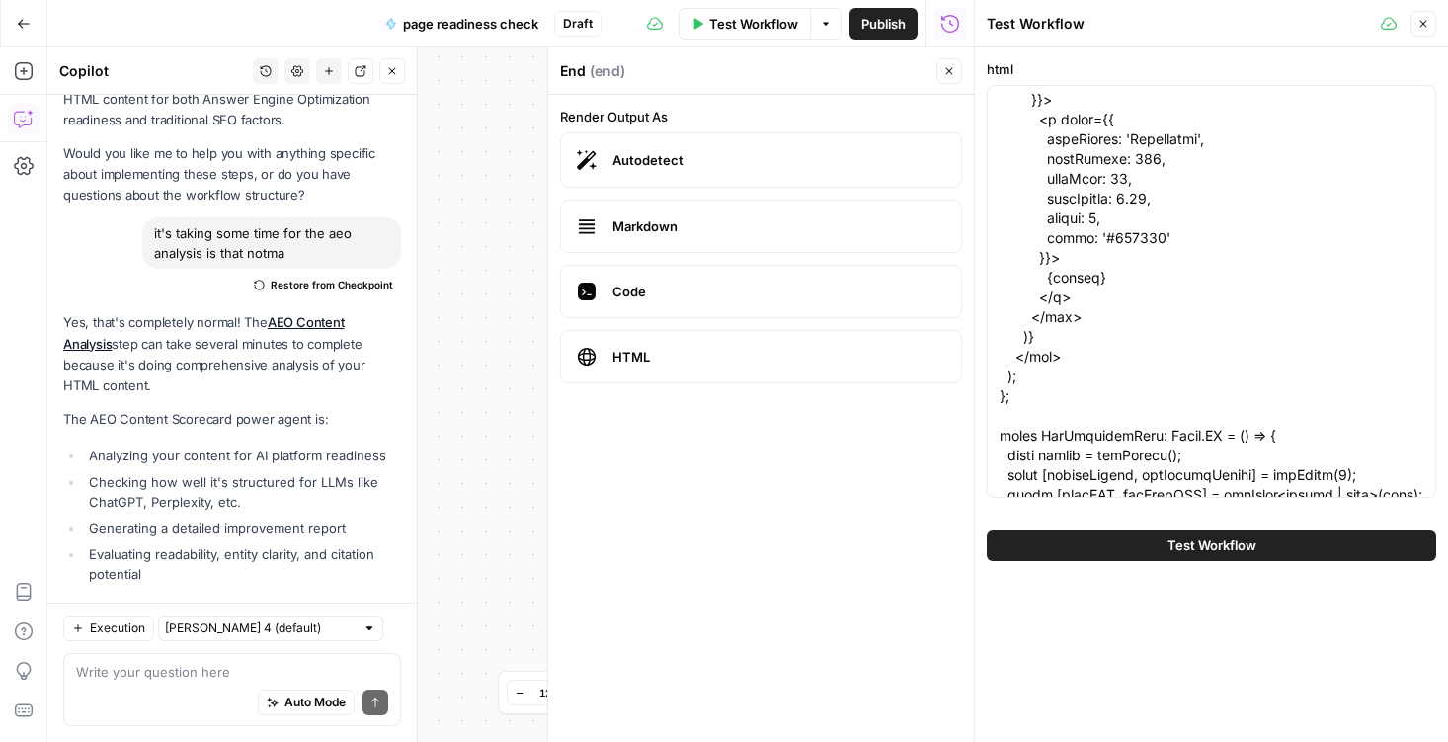
scroll to position [2180, 0]
click at [206, 678] on textarea at bounding box center [232, 672] width 312 height 20
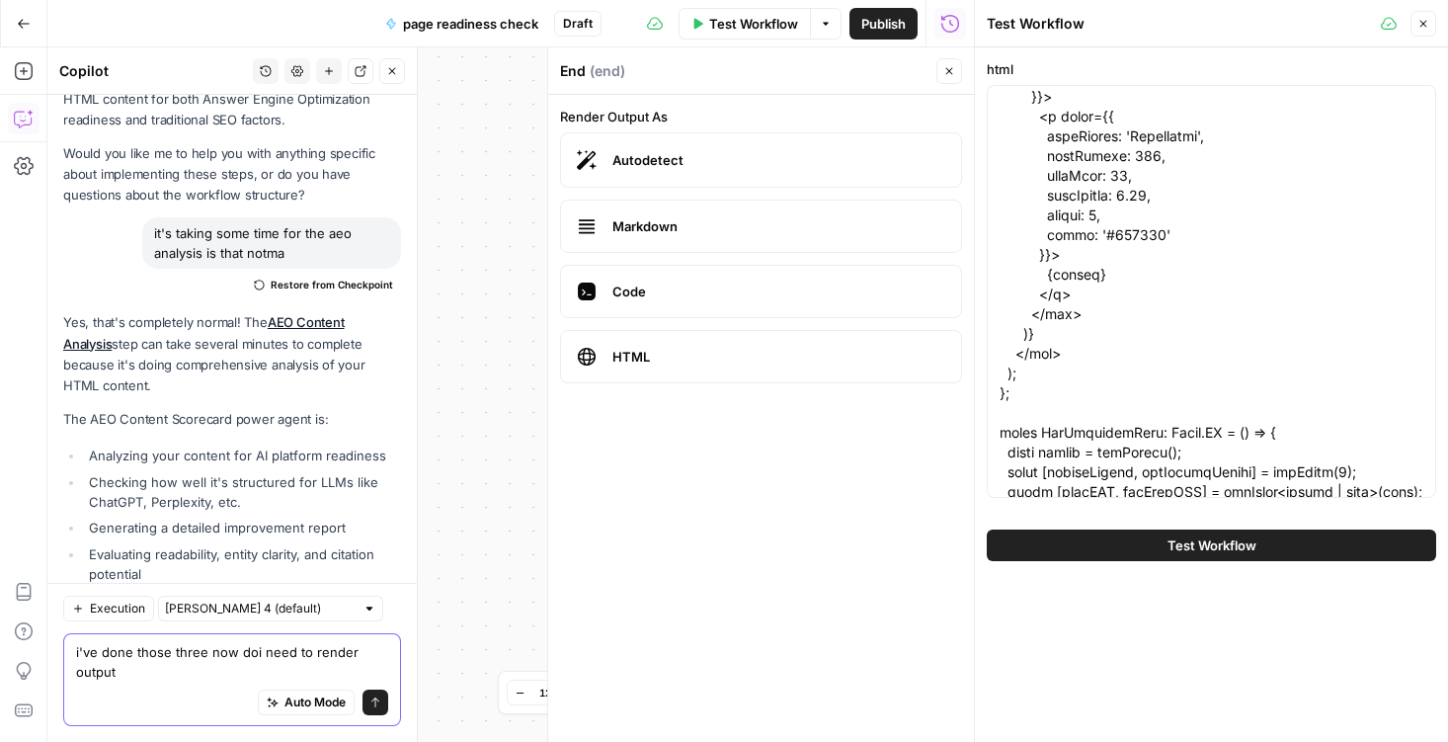
scroll to position [38999, 0]
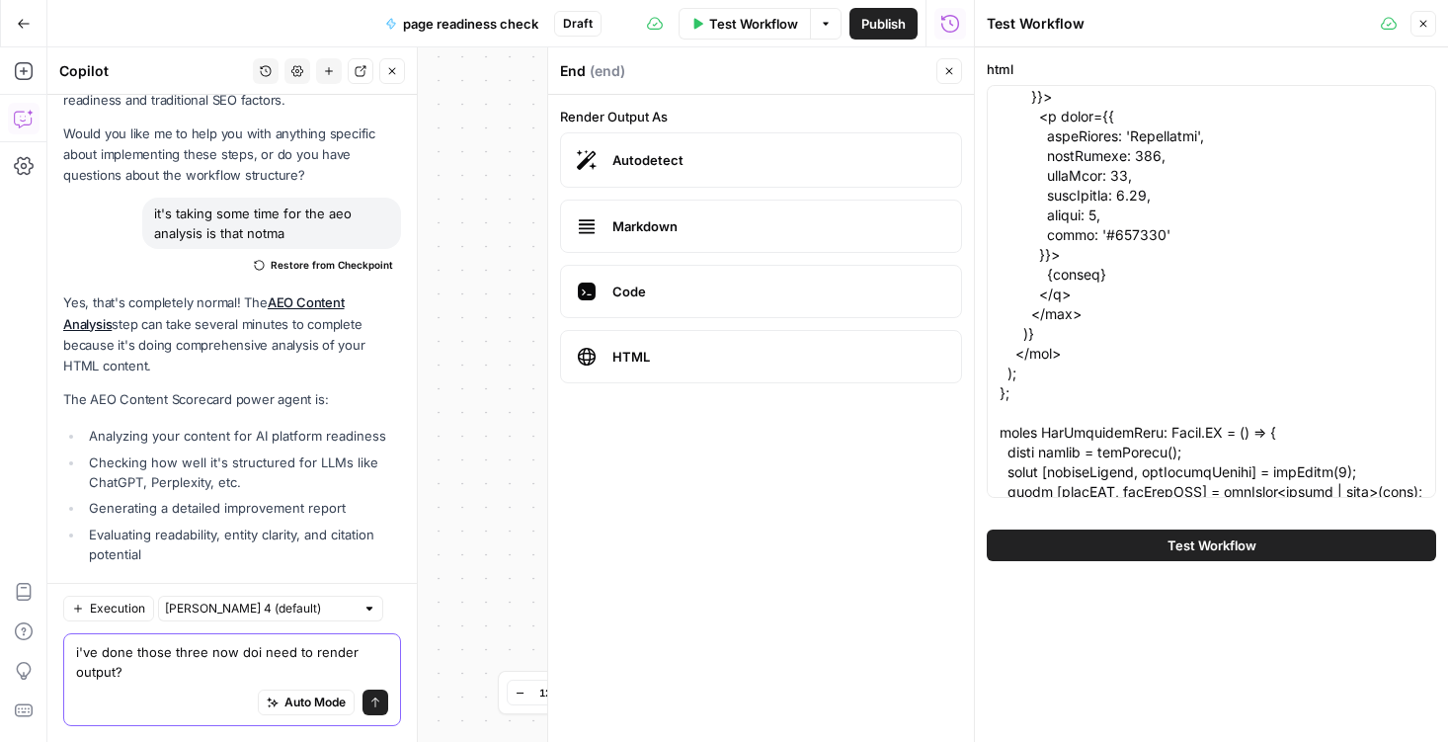
click at [249, 656] on textarea "i've done those three now doi need to render output?" at bounding box center [232, 662] width 312 height 40
click at [219, 669] on textarea "i've done those three now do i need to render output?" at bounding box center [232, 662] width 312 height 40
click at [504, 223] on div "Workflow Set Inputs Inputs Power Agent AEO Content Analysis Step 4 Output Expan…" at bounding box center [510, 394] width 927 height 694
click at [1424, 23] on icon "button" at bounding box center [1423, 24] width 12 height 12
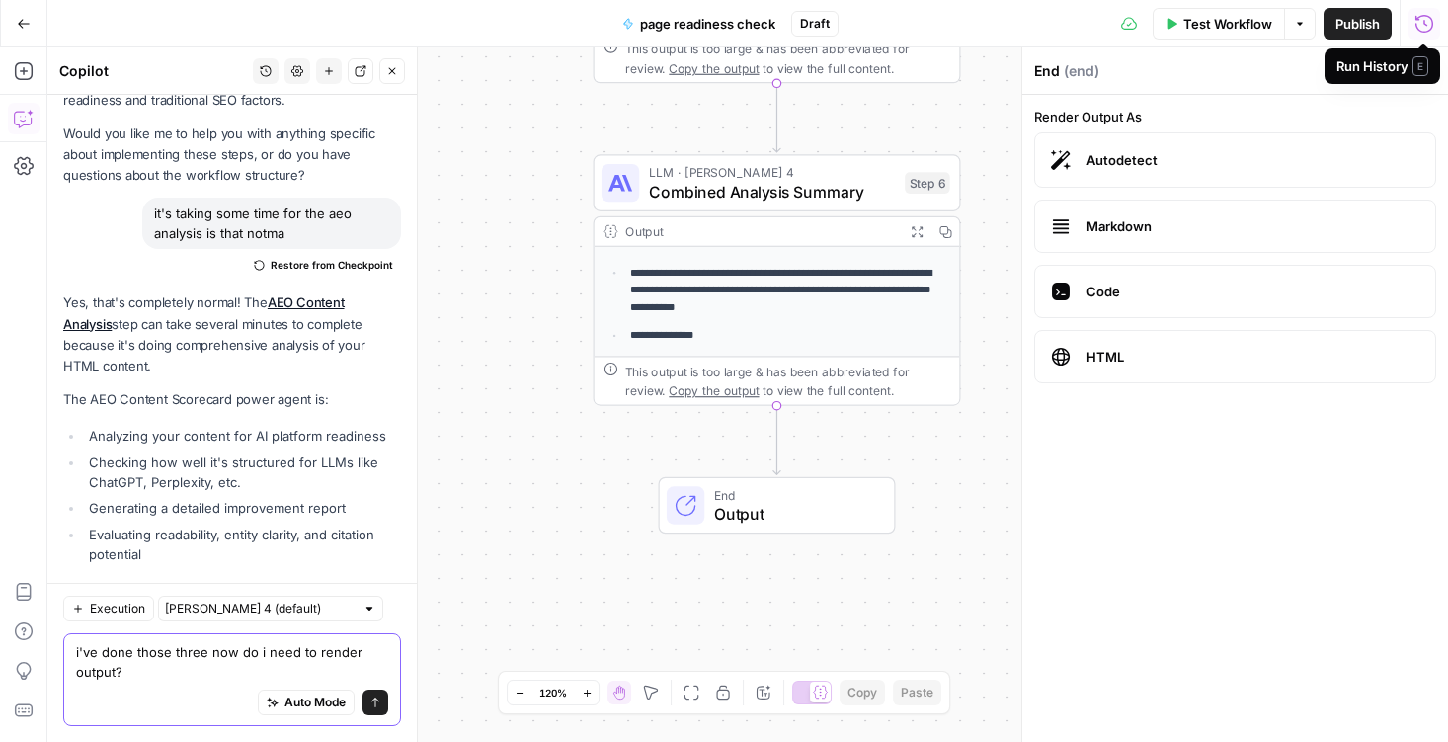
click at [156, 670] on textarea "i've done those three now do i need to render output?" at bounding box center [232, 662] width 312 height 40
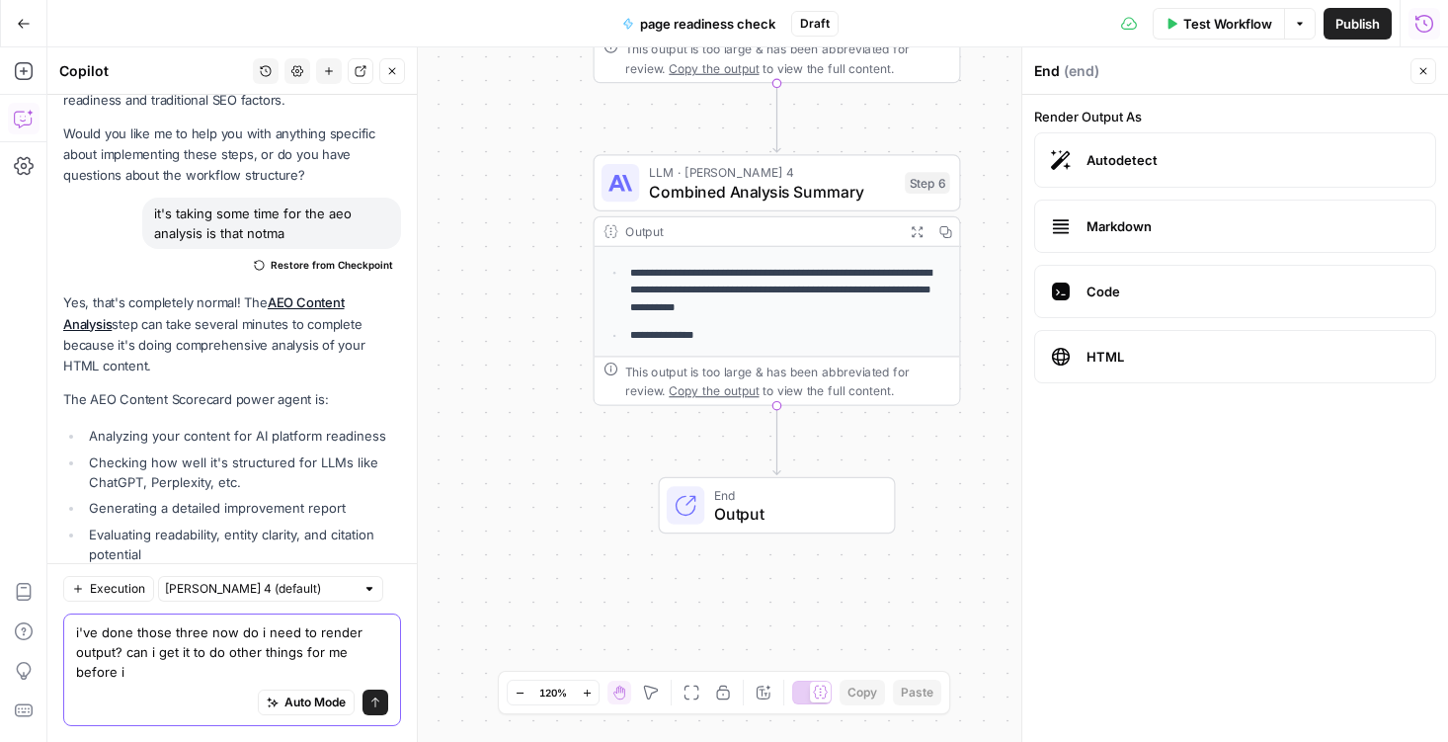
scroll to position [39019, 0]
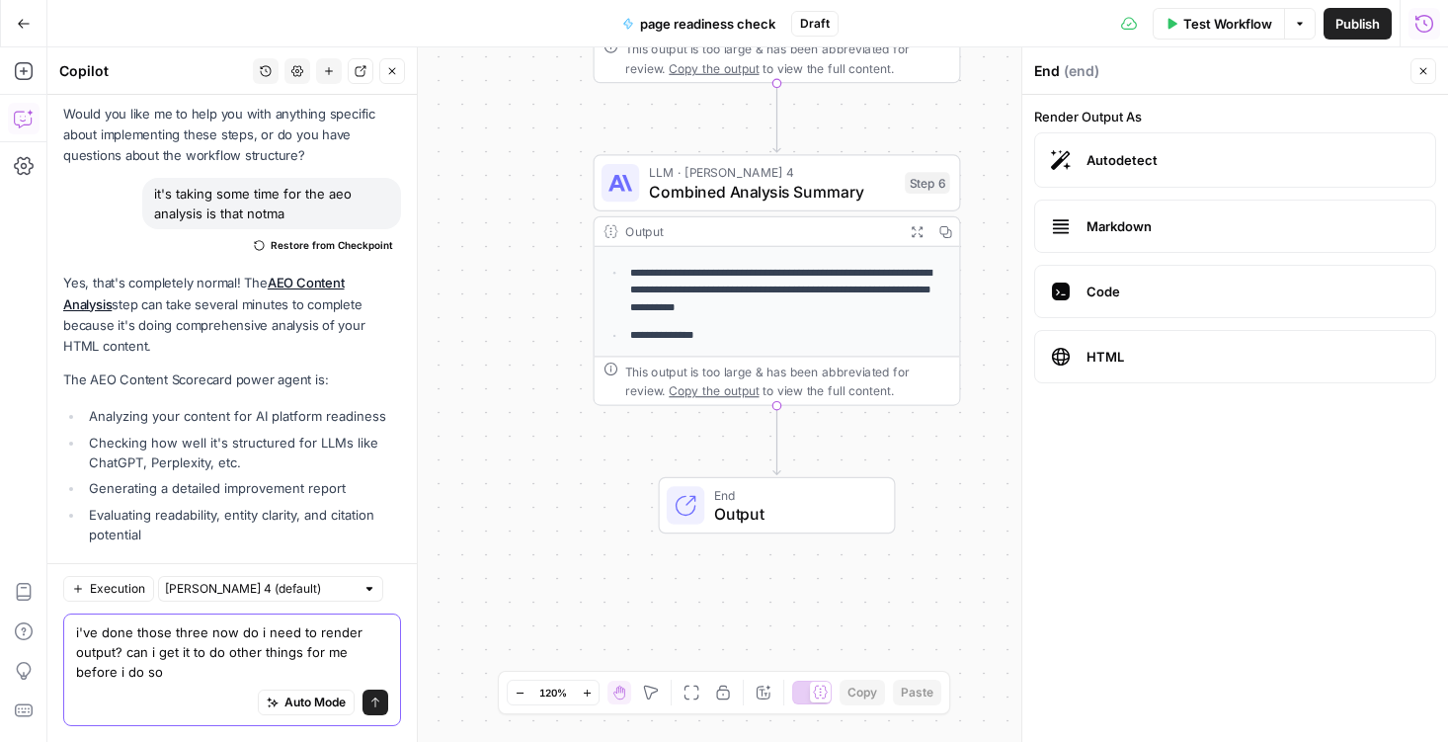
type textarea "i've done those three now do i need to render output? can i get it to do other …"
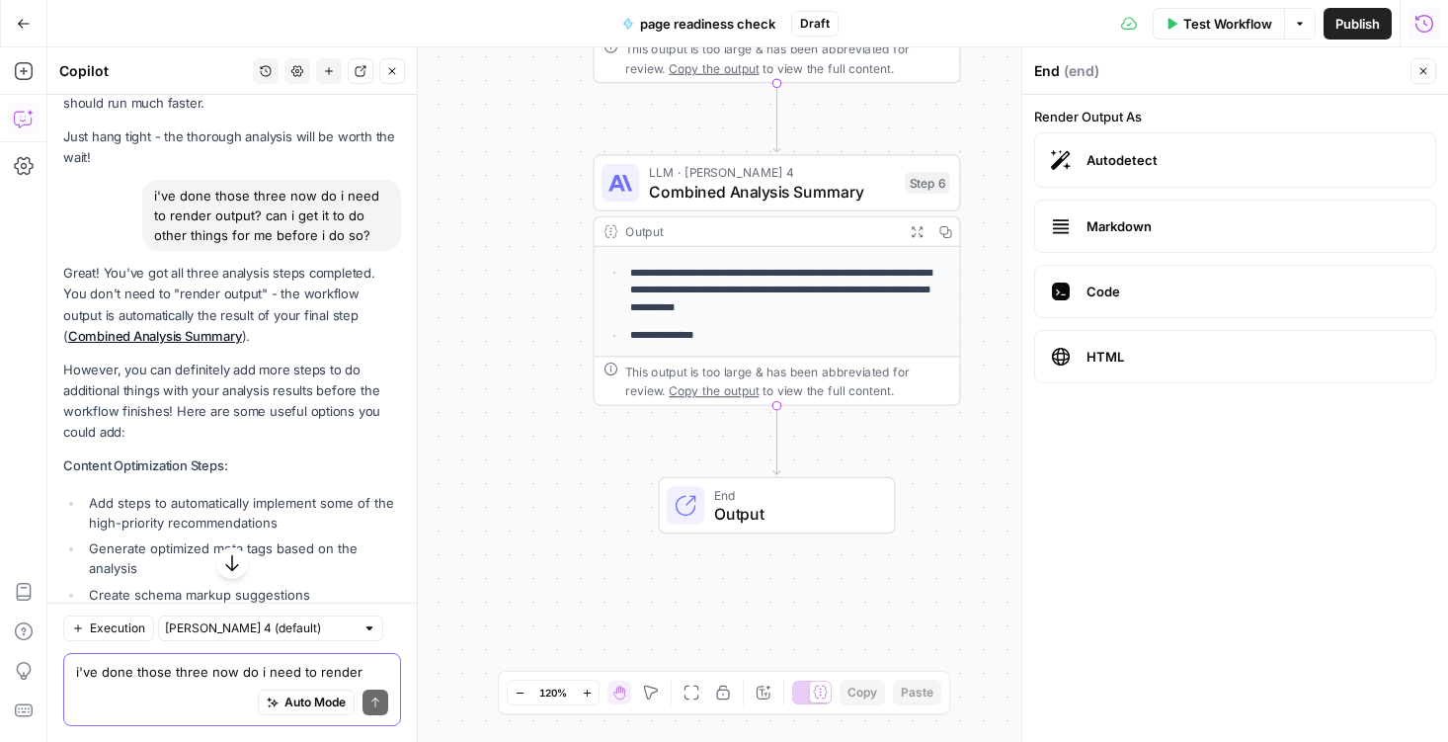
scroll to position [39735, 0]
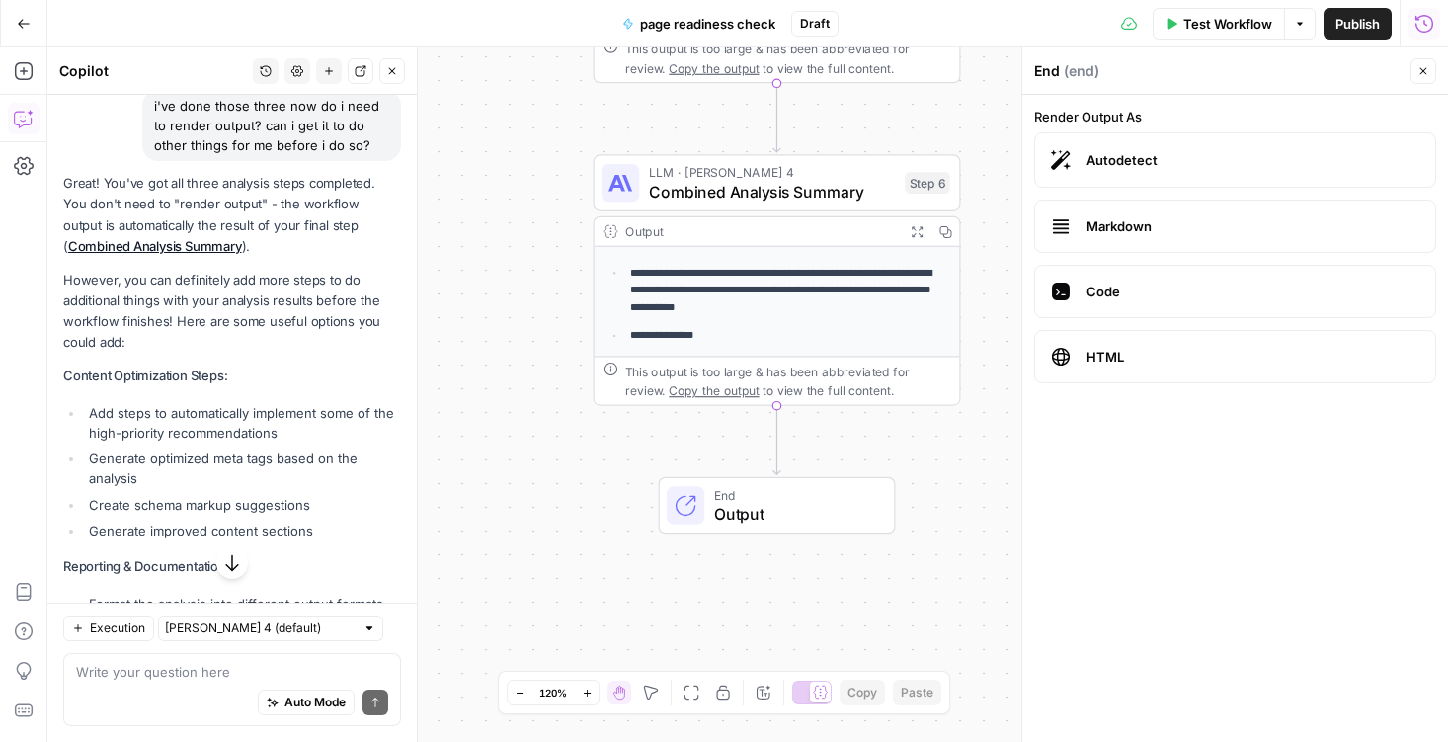
click at [917, 229] on icon "button" at bounding box center [917, 231] width 13 height 13
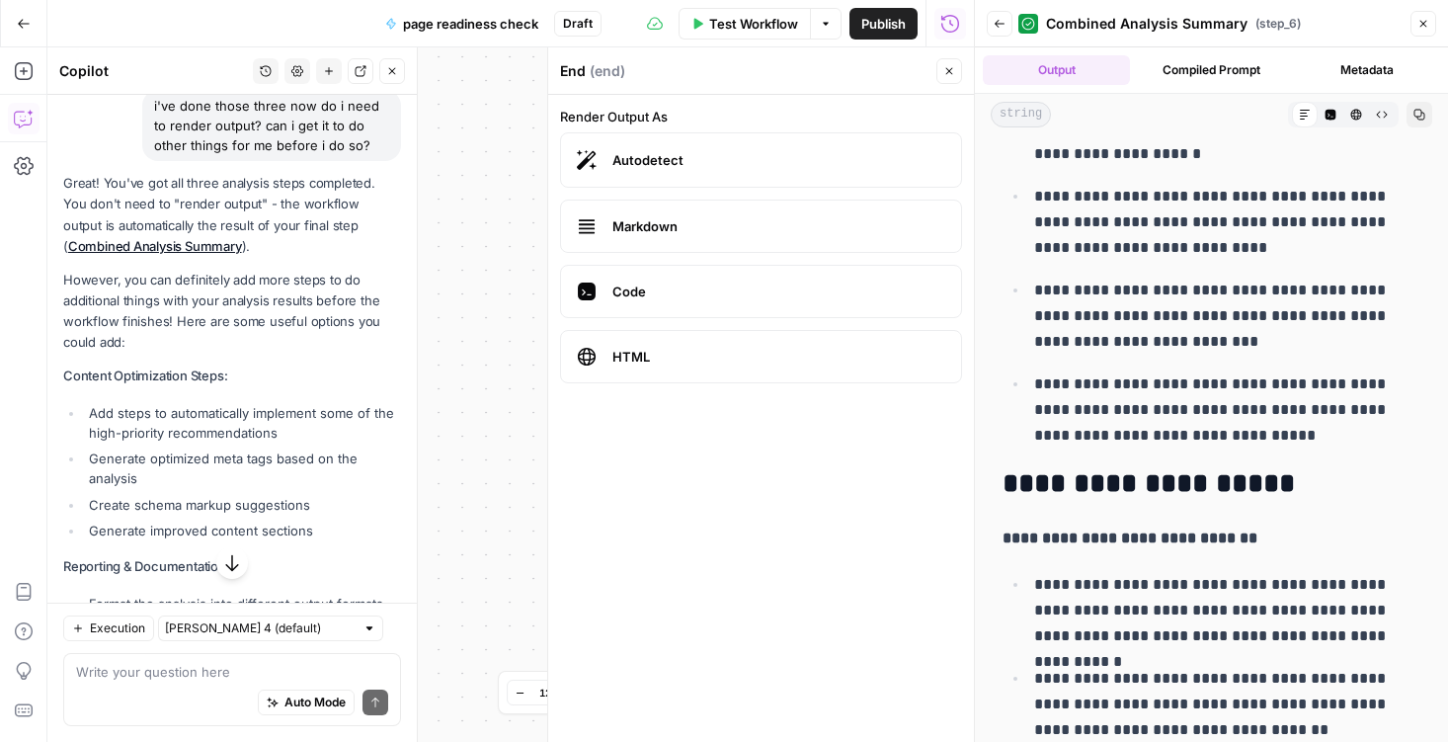
scroll to position [952, 0]
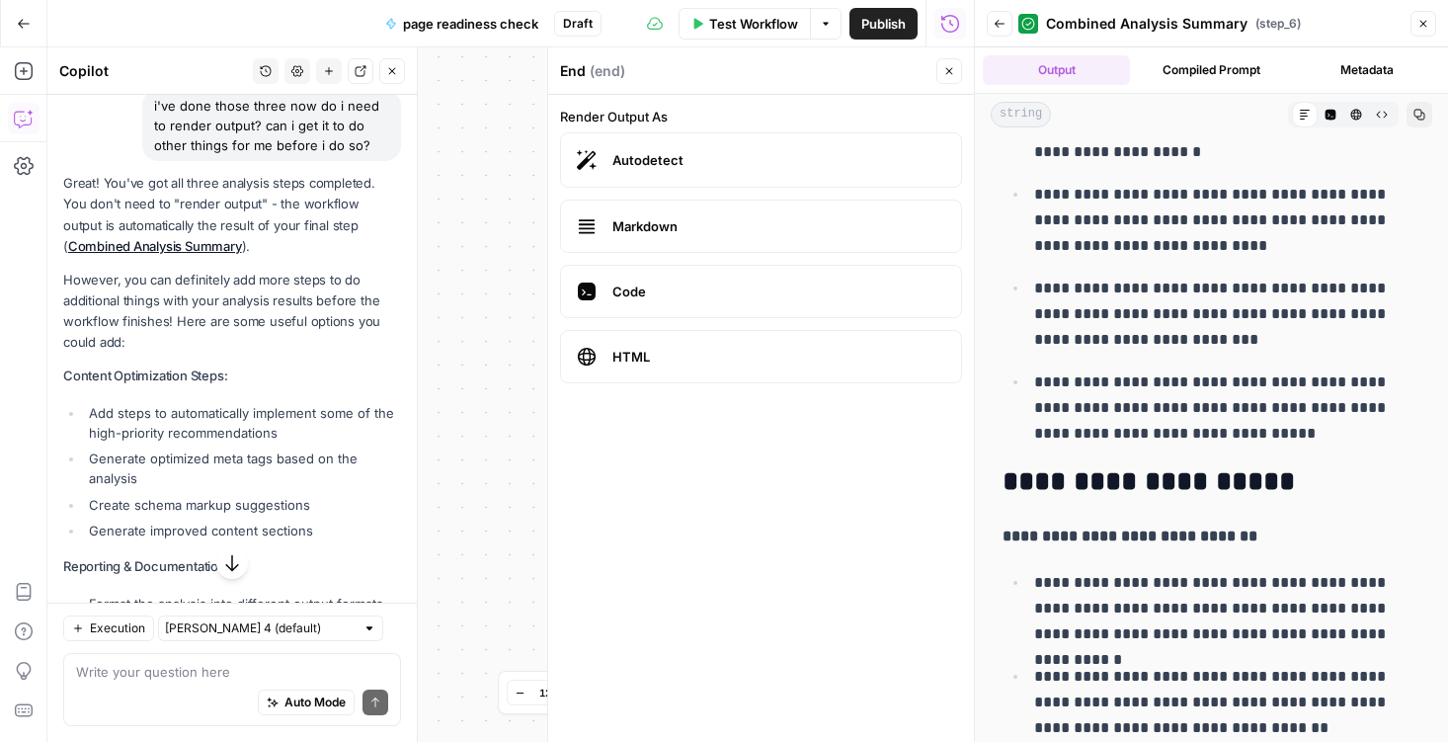
click at [486, 232] on div "Workflow Set Inputs Inputs Power Agent AEO Content Analysis Step 4 Output Expan…" at bounding box center [510, 394] width 927 height 694
click at [948, 68] on icon "button" at bounding box center [949, 71] width 12 height 12
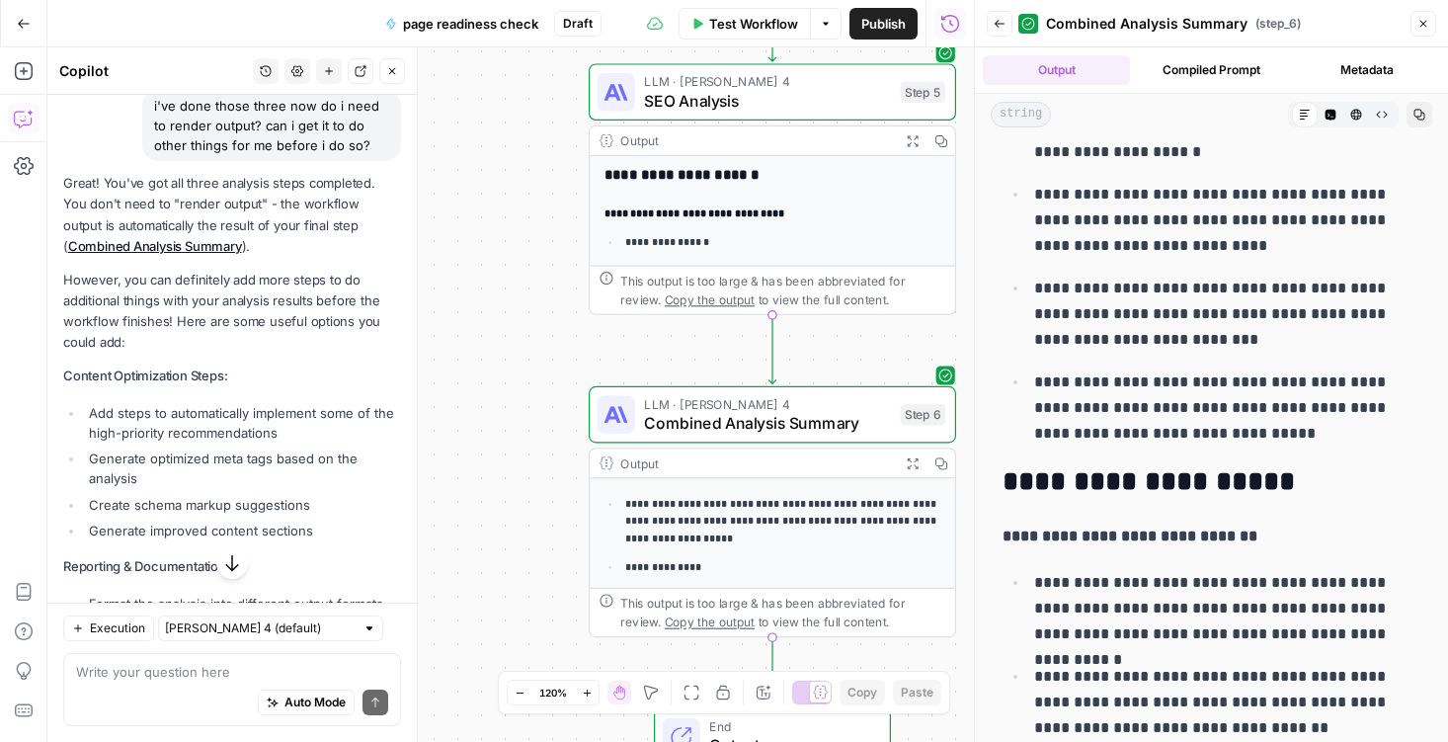
click at [1005, 27] on icon "button" at bounding box center [1000, 24] width 12 height 12
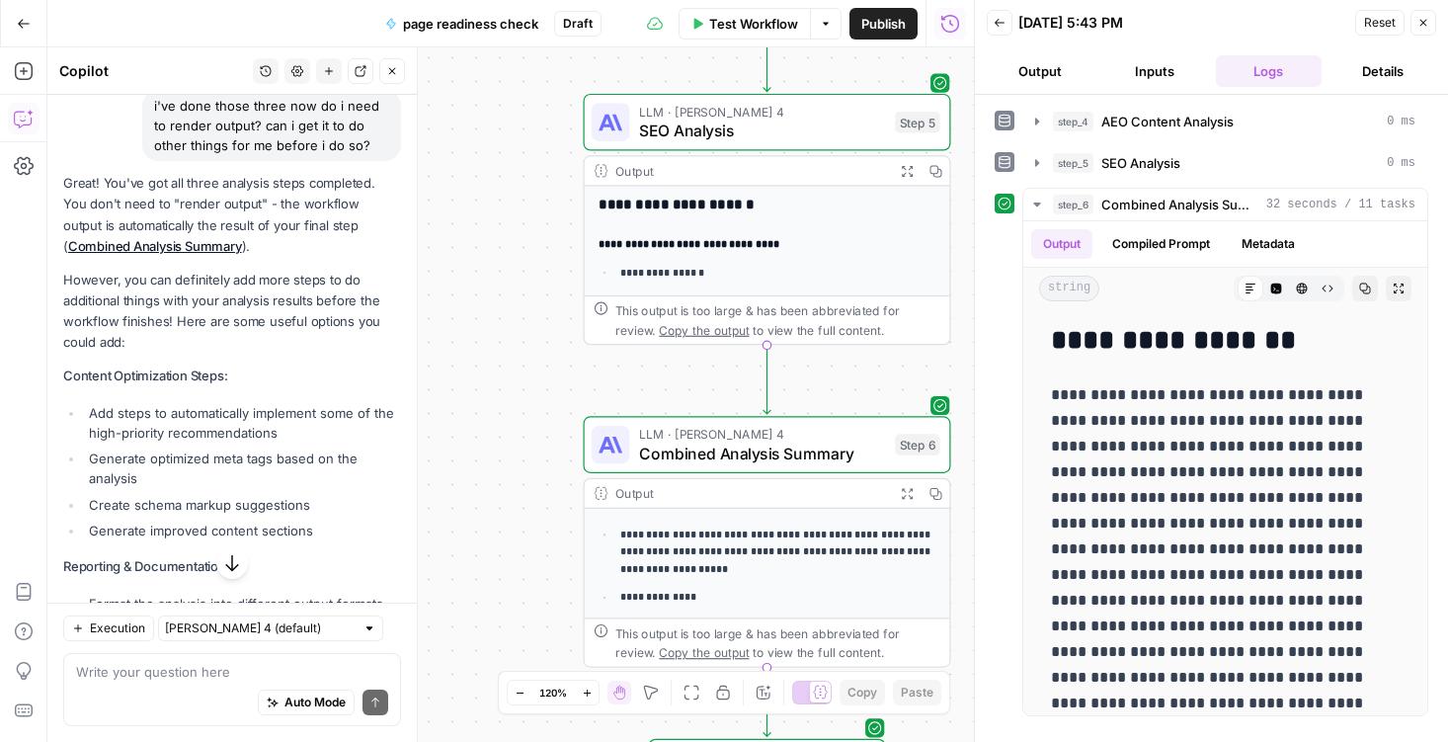
click at [1429, 20] on button "Close" at bounding box center [1424, 23] width 26 height 26
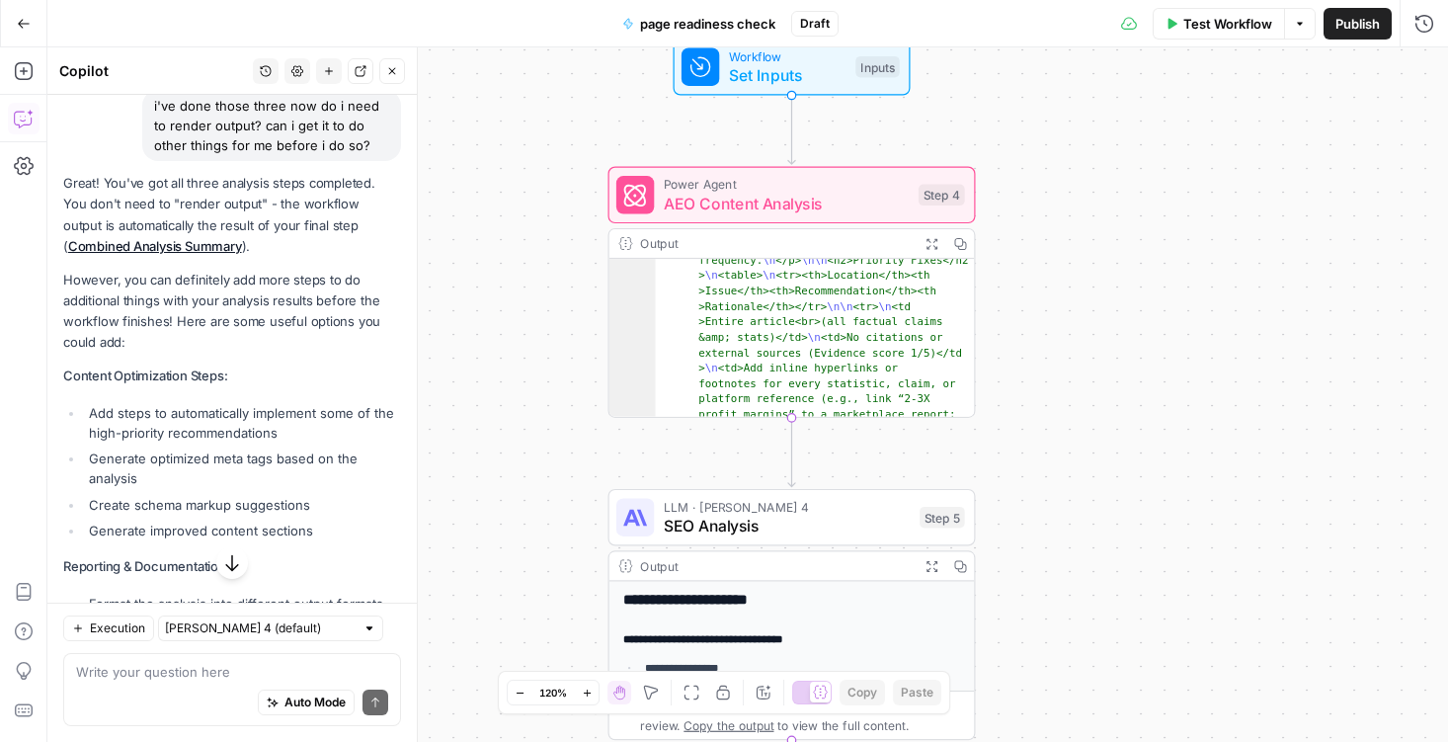
drag, startPoint x: 1036, startPoint y: 108, endPoint x: 1060, endPoint y: 514, distance: 406.7
click at [1060, 514] on div "Workflow Set Inputs Inputs Power Agent AEO Content Analysis Step 4 Output Expan…" at bounding box center [747, 394] width 1401 height 694
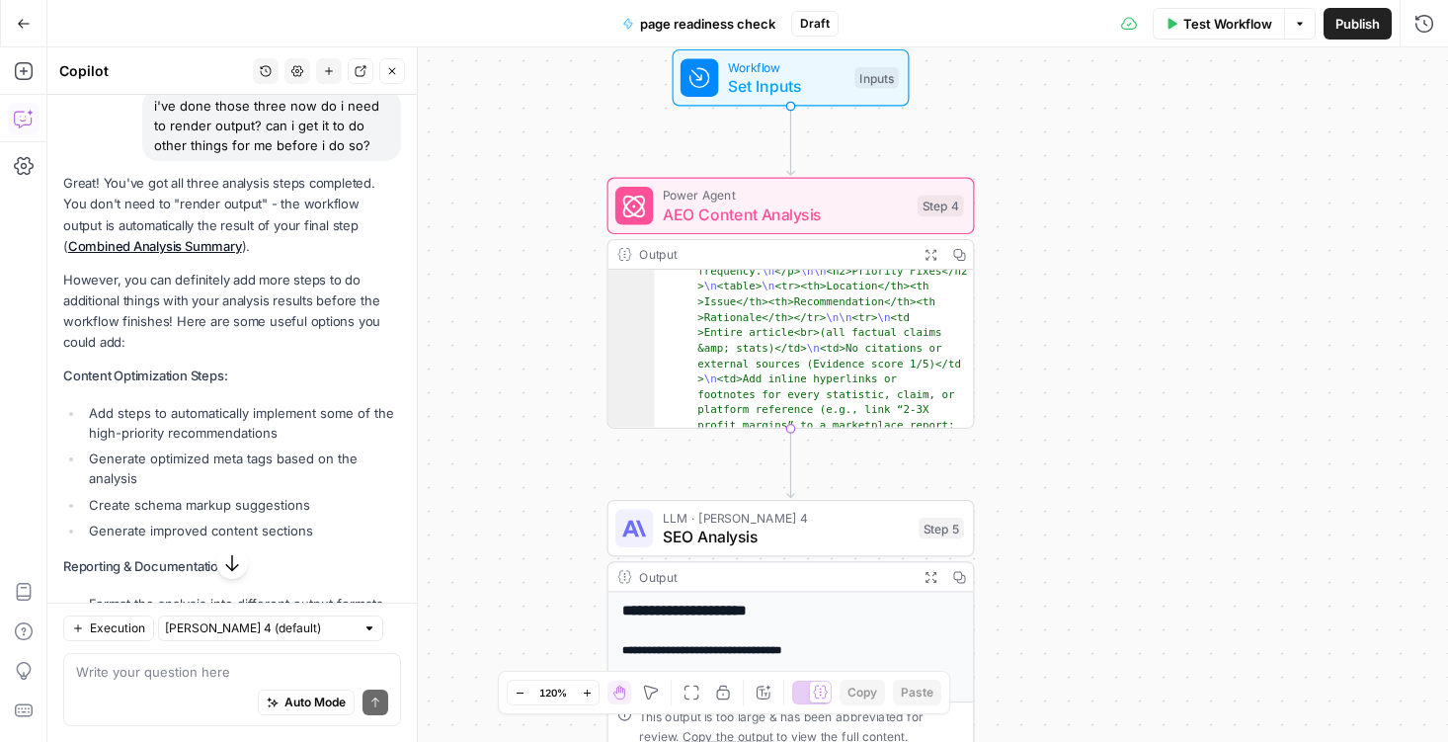
click at [932, 256] on icon "button" at bounding box center [931, 254] width 13 height 13
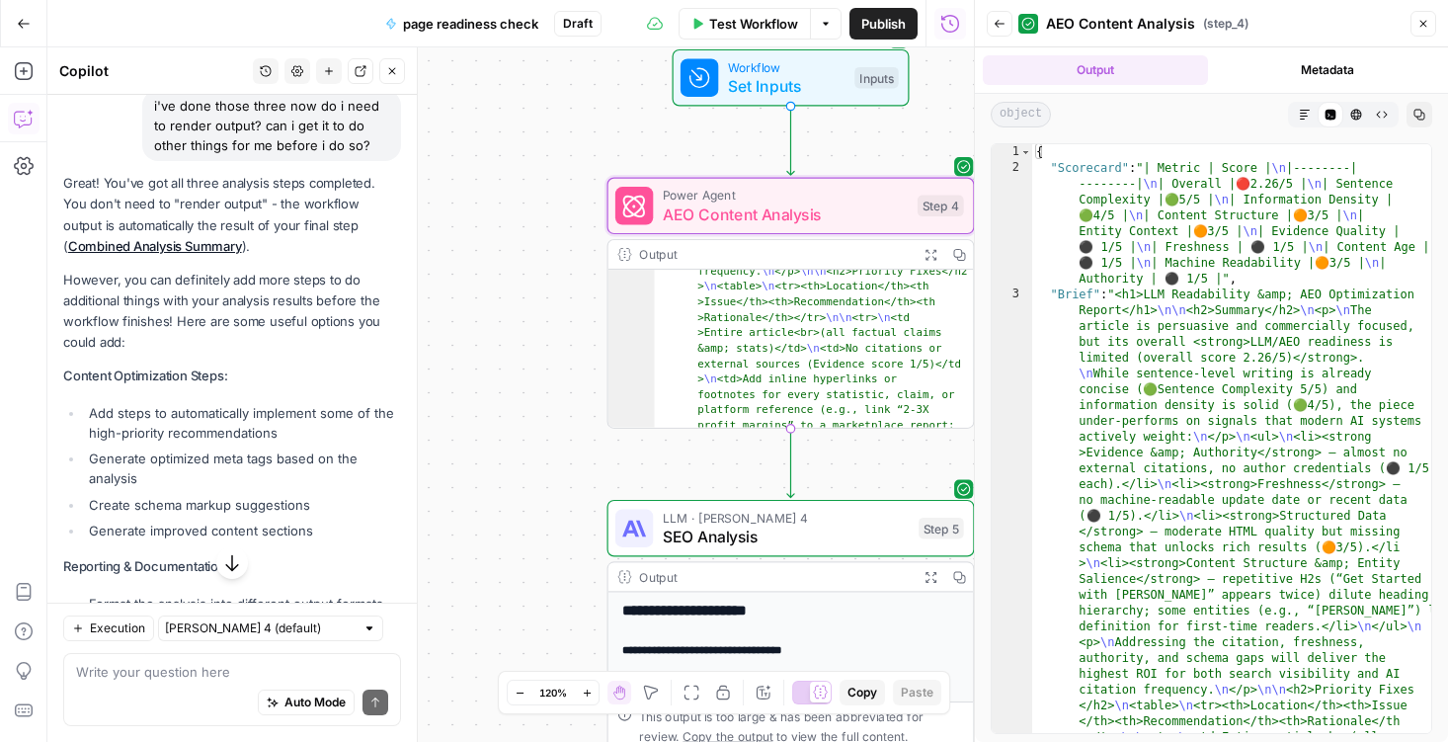
click at [1271, 73] on button "Metadata" at bounding box center [1328, 70] width 225 height 30
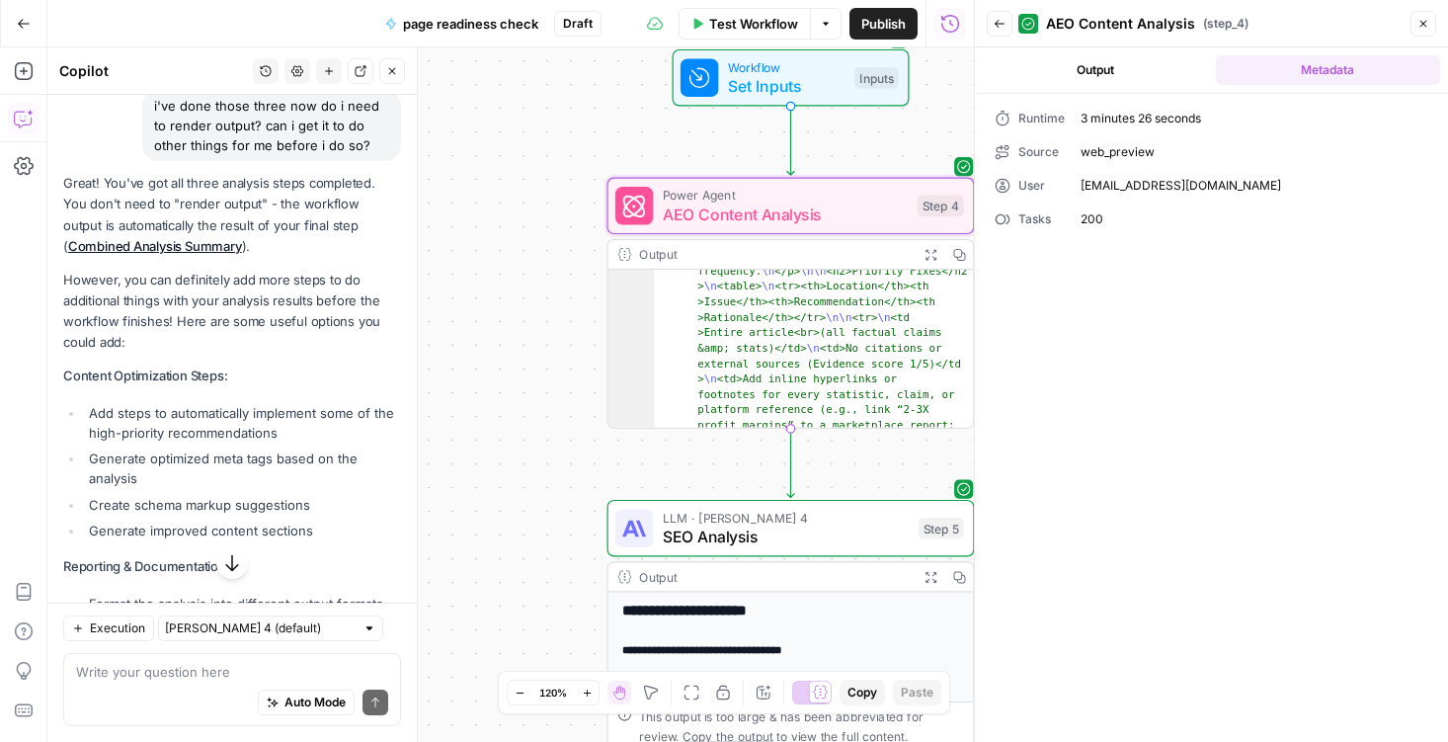
click at [1110, 73] on button "Output" at bounding box center [1095, 70] width 225 height 30
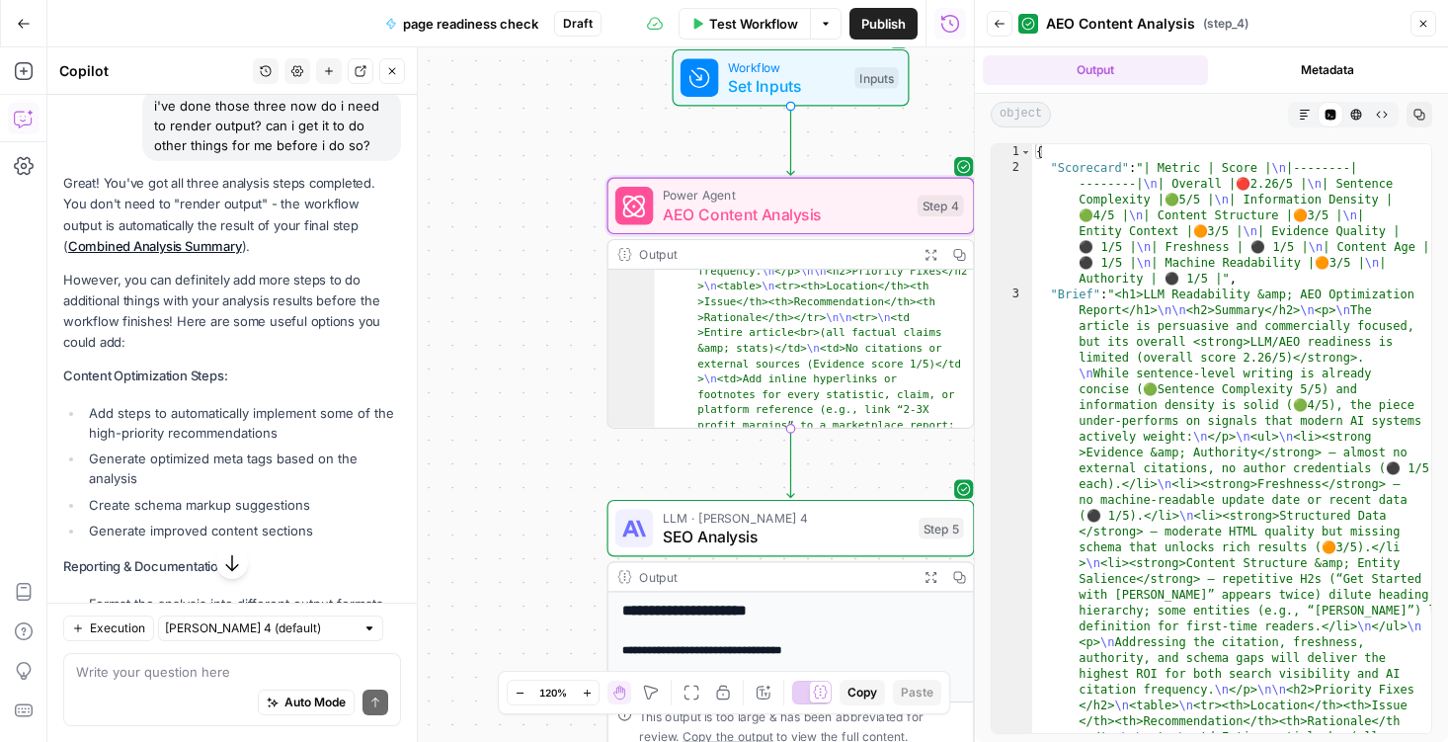
click at [1306, 114] on icon "button" at bounding box center [1305, 115] width 12 height 12
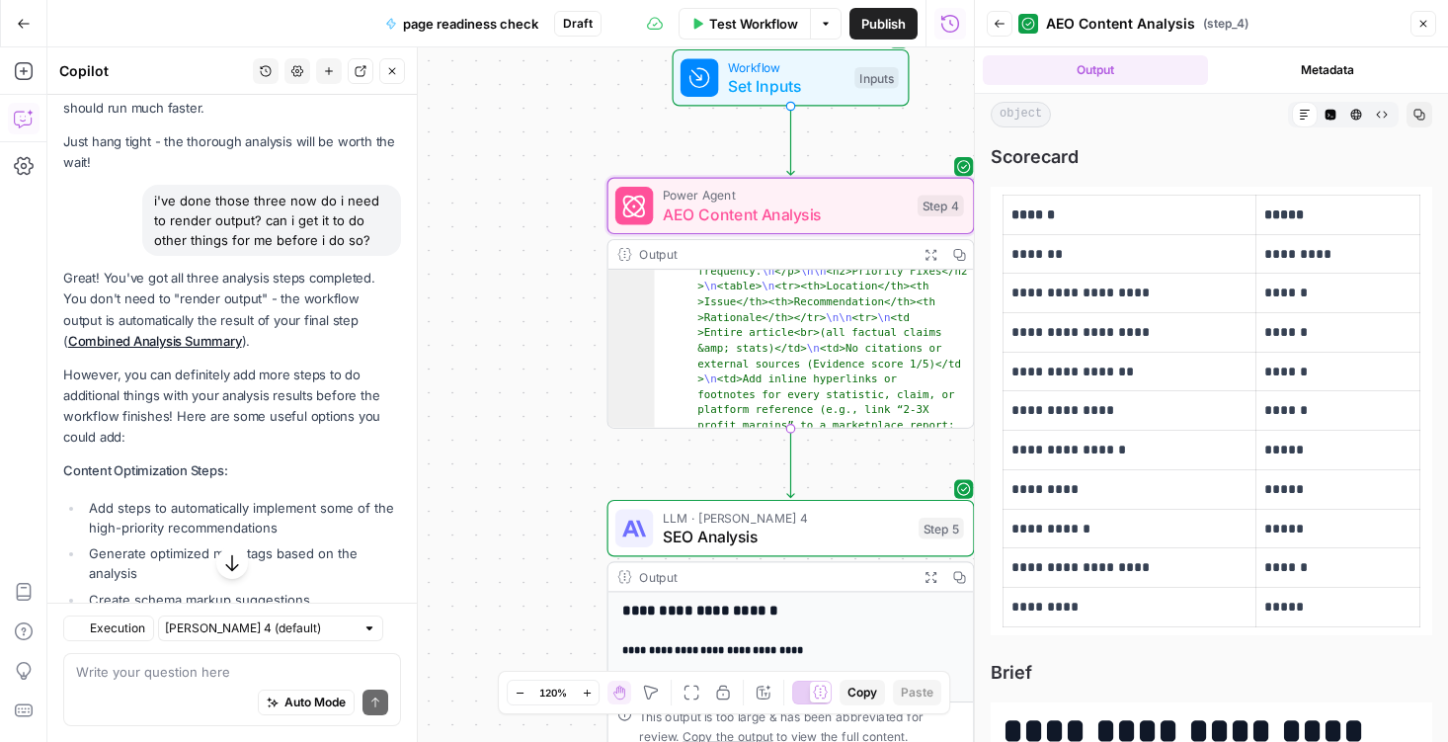
scroll to position [39735, 0]
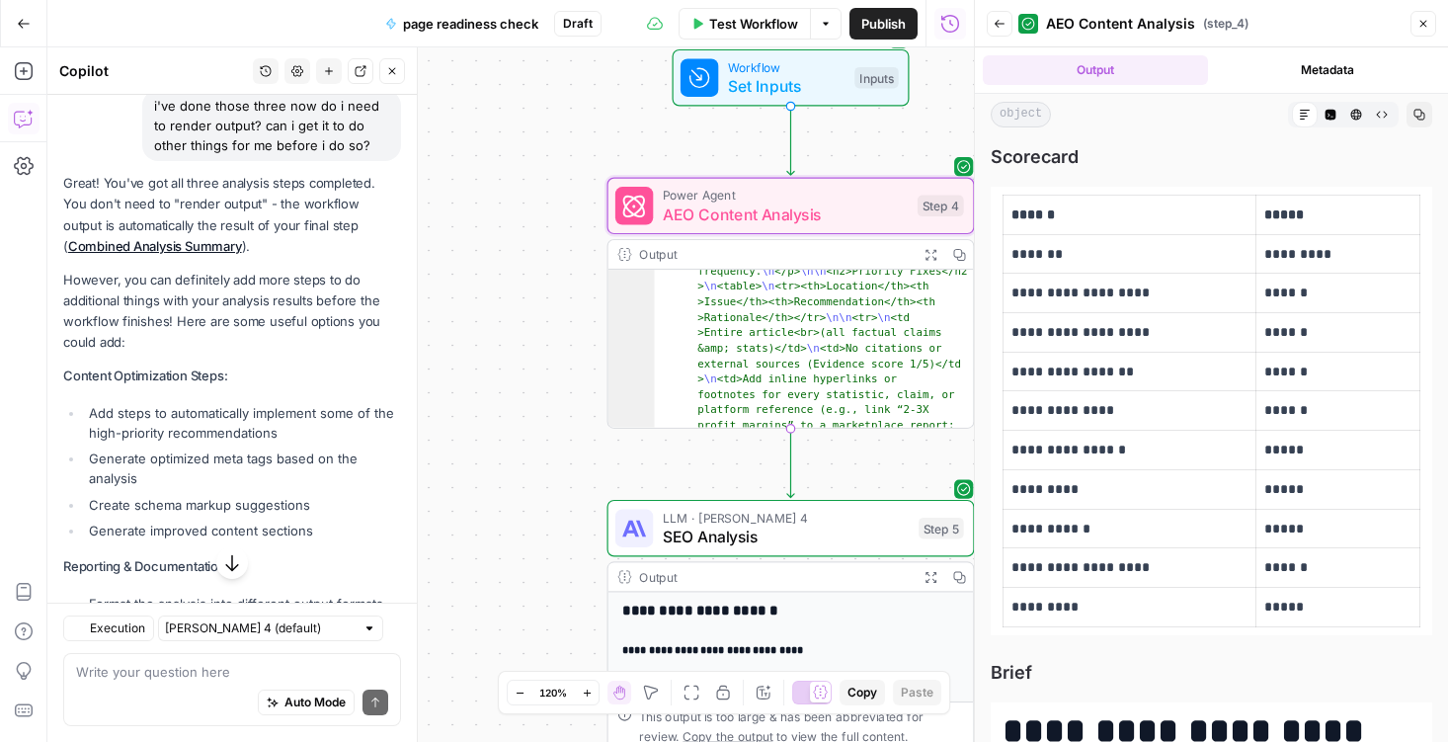
click at [1421, 121] on button "Copy" at bounding box center [1420, 115] width 26 height 26
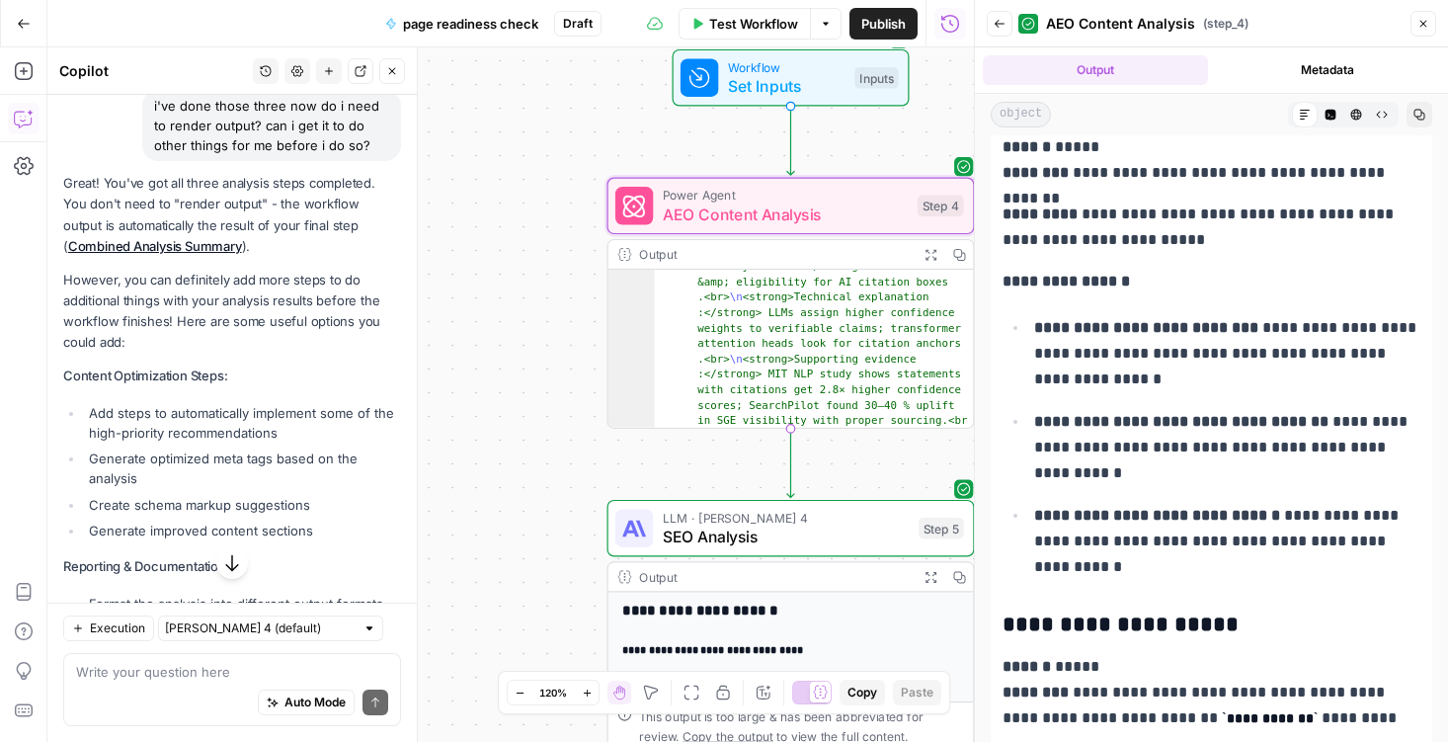
scroll to position [687, 0]
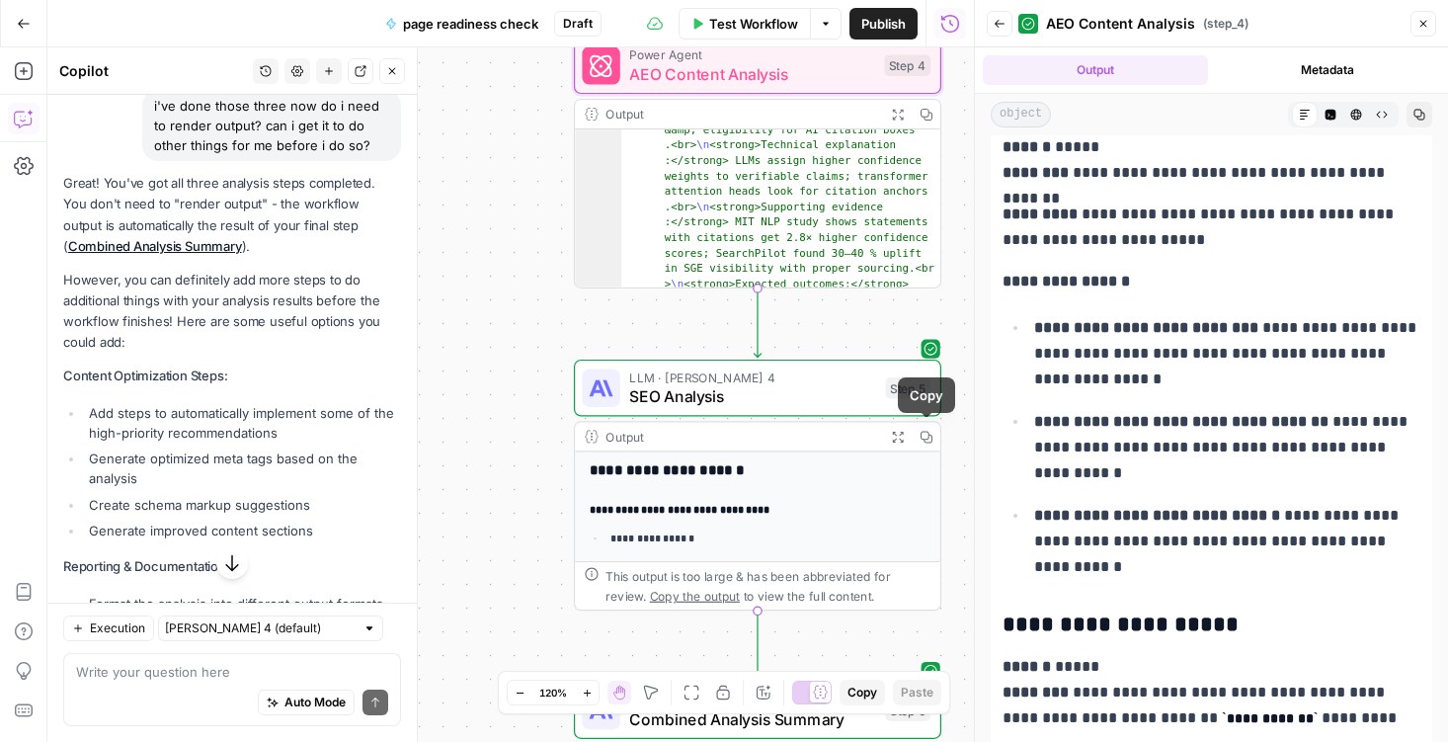
click at [898, 433] on icon "button" at bounding box center [897, 436] width 13 height 13
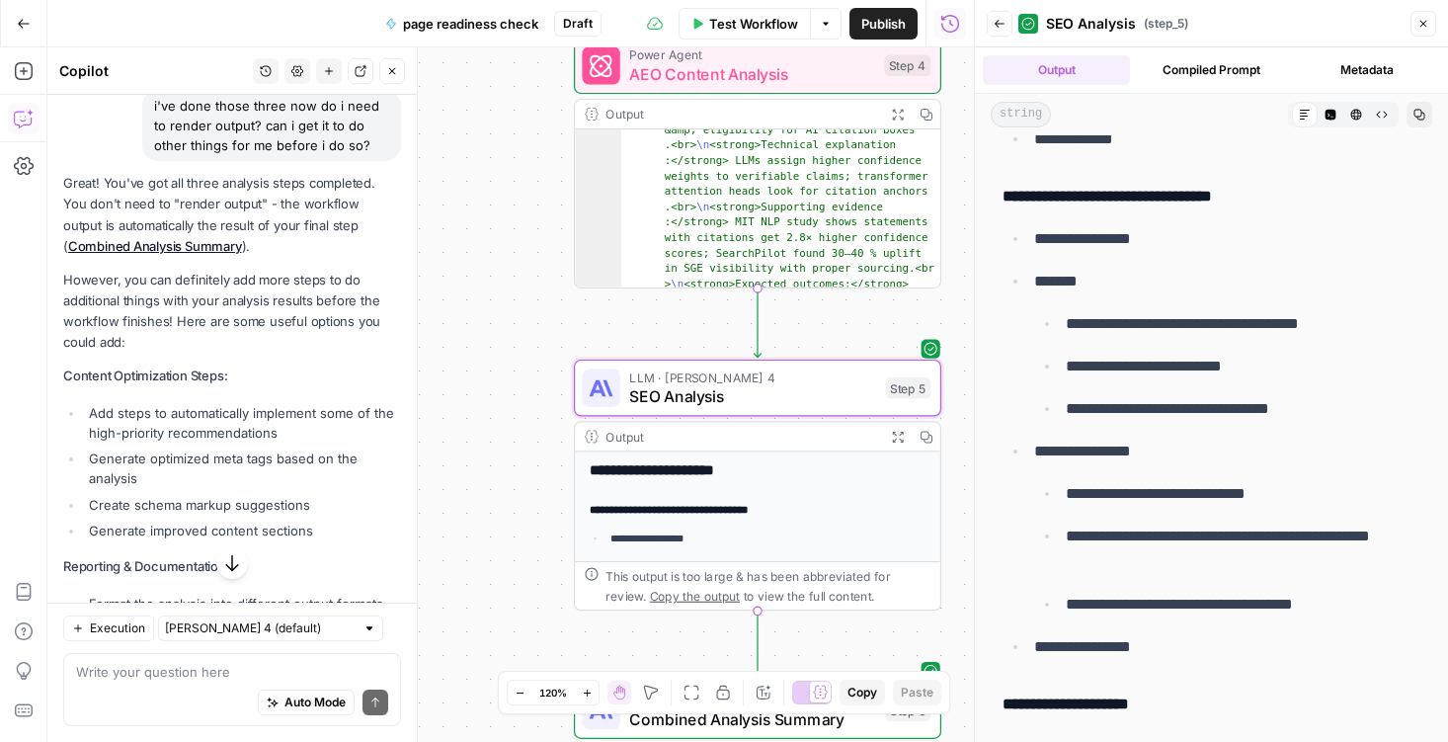
scroll to position [2470, 0]
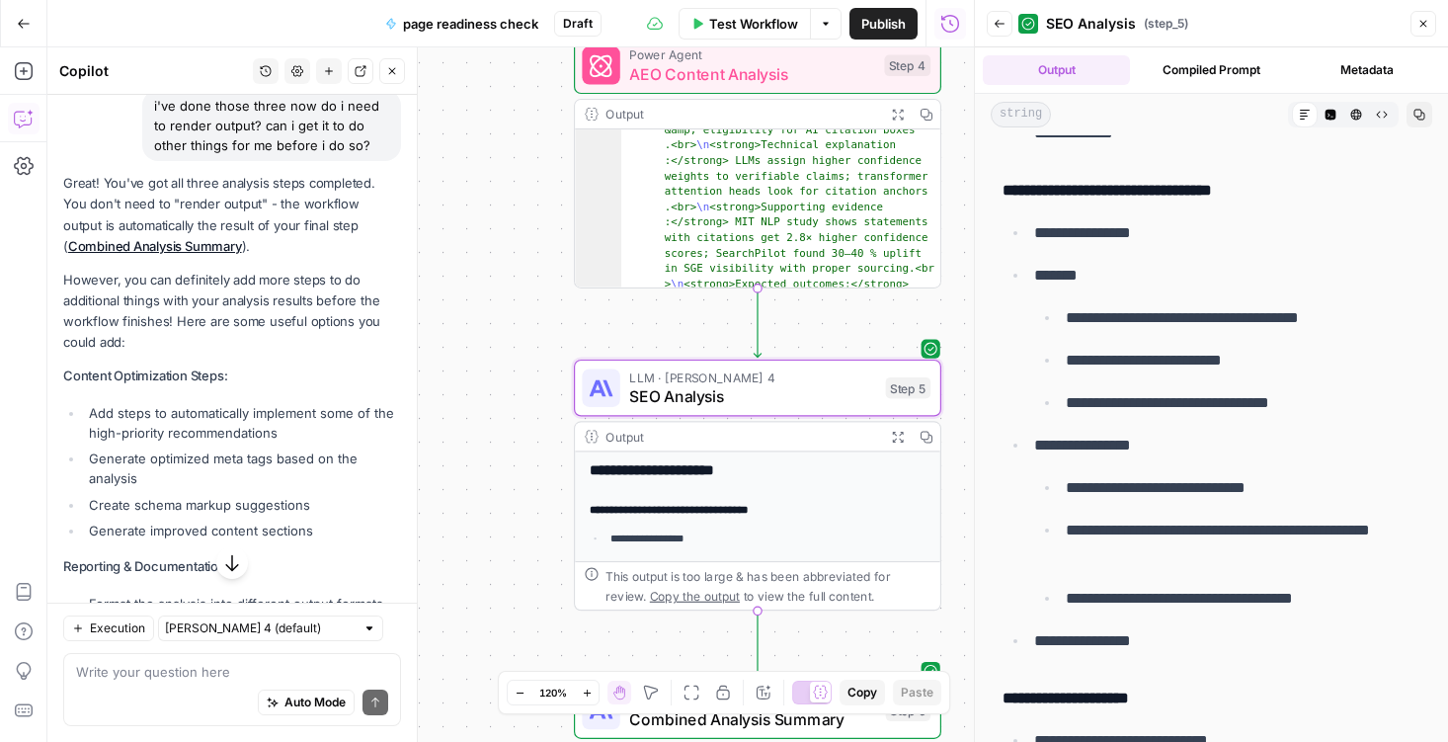
click at [583, 32] on span "Draft" at bounding box center [578, 24] width 30 height 18
click at [580, 22] on span "Draft" at bounding box center [578, 24] width 30 height 18
click at [1421, 28] on icon "button" at bounding box center [1423, 24] width 12 height 12
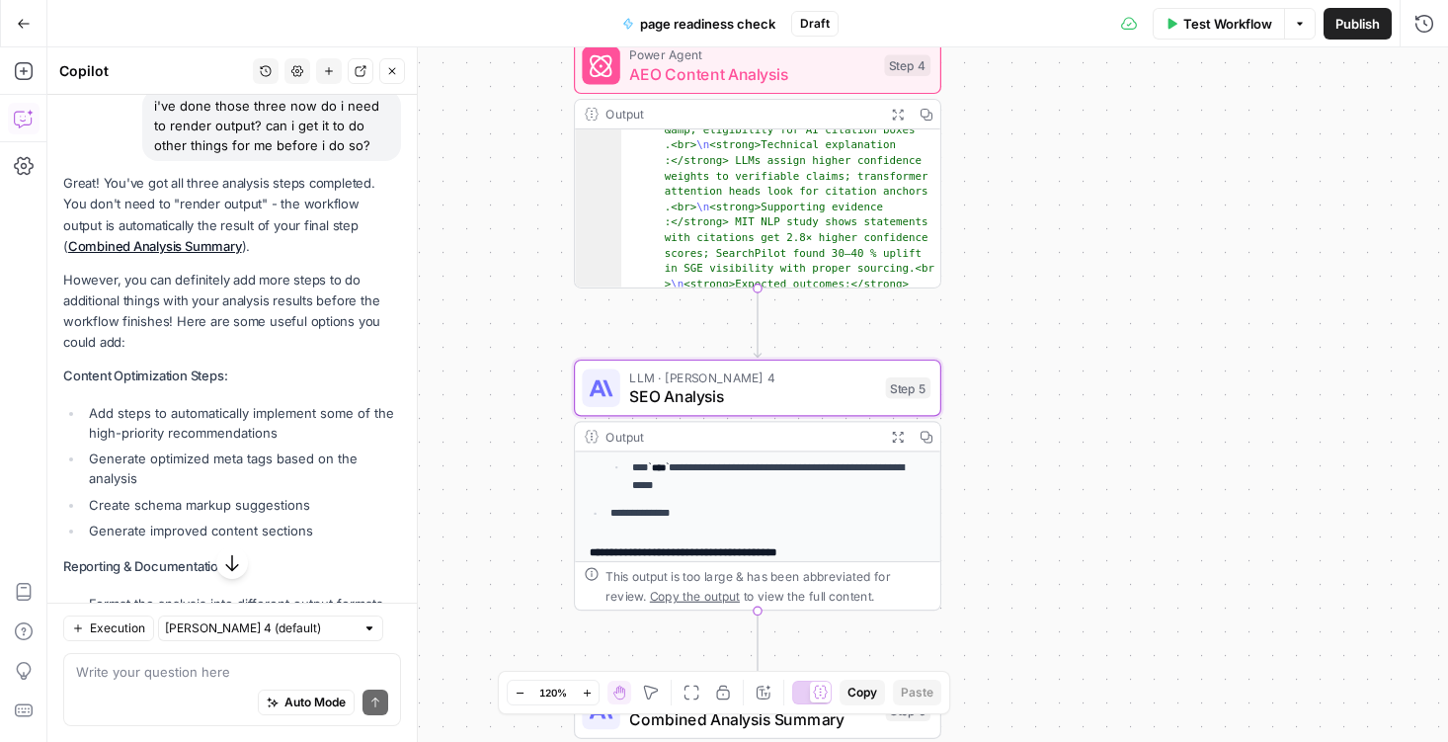
scroll to position [236, 0]
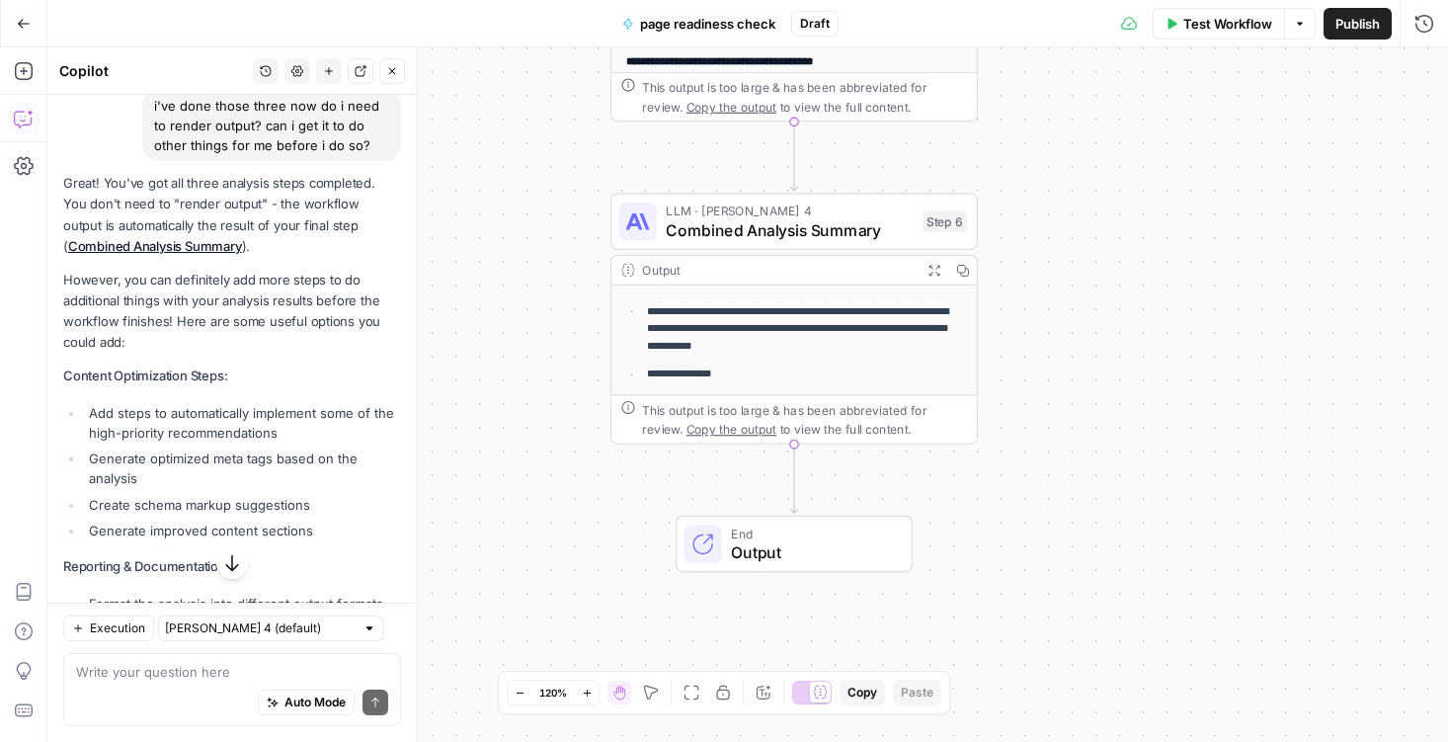
drag, startPoint x: 1017, startPoint y: 505, endPoint x: 1054, endPoint y: 16, distance: 490.3
click at [1054, 16] on div "Go Back page readiness check Draft Test Workflow Options Publish Run History Ad…" at bounding box center [724, 371] width 1448 height 742
click at [1353, 27] on span "Publish" at bounding box center [1358, 24] width 44 height 20
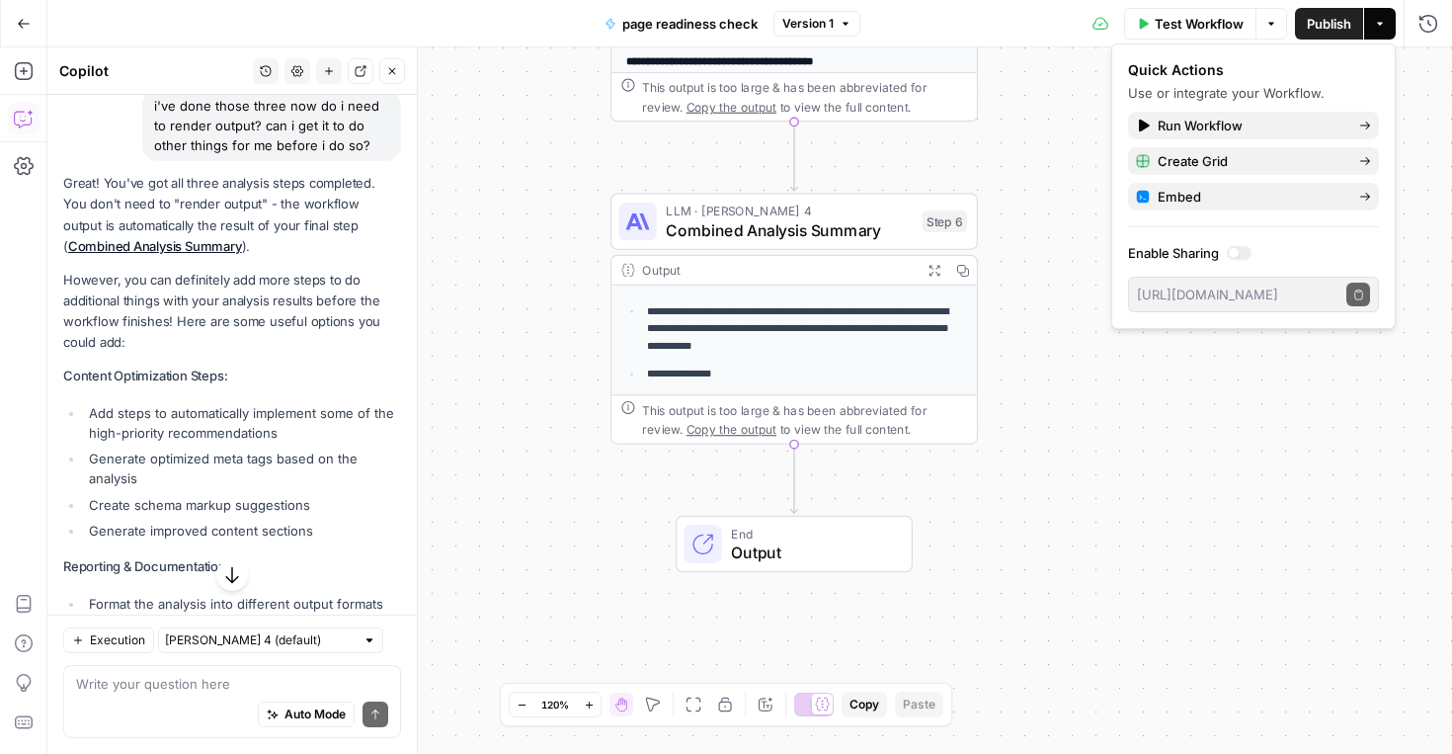
scroll to position [39735, 0]
